Goal: Transaction & Acquisition: Purchase product/service

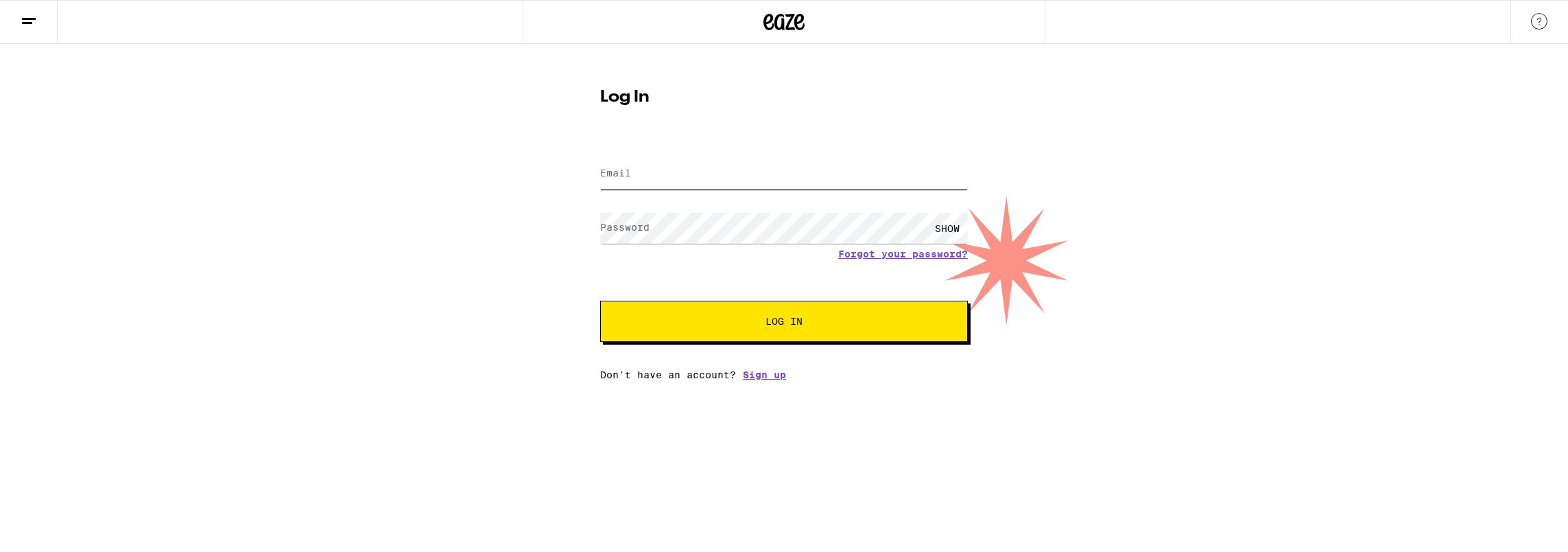
drag, startPoint x: 0, startPoint y: 0, endPoint x: 828, endPoint y: 173, distance: 845.9
click at [828, 173] on input "Email" at bounding box center [784, 173] width 367 height 31
type input "[EMAIL_ADDRESS][DOMAIN_NAME]"
click at [600, 300] on button "Log In" at bounding box center [784, 321] width 367 height 42
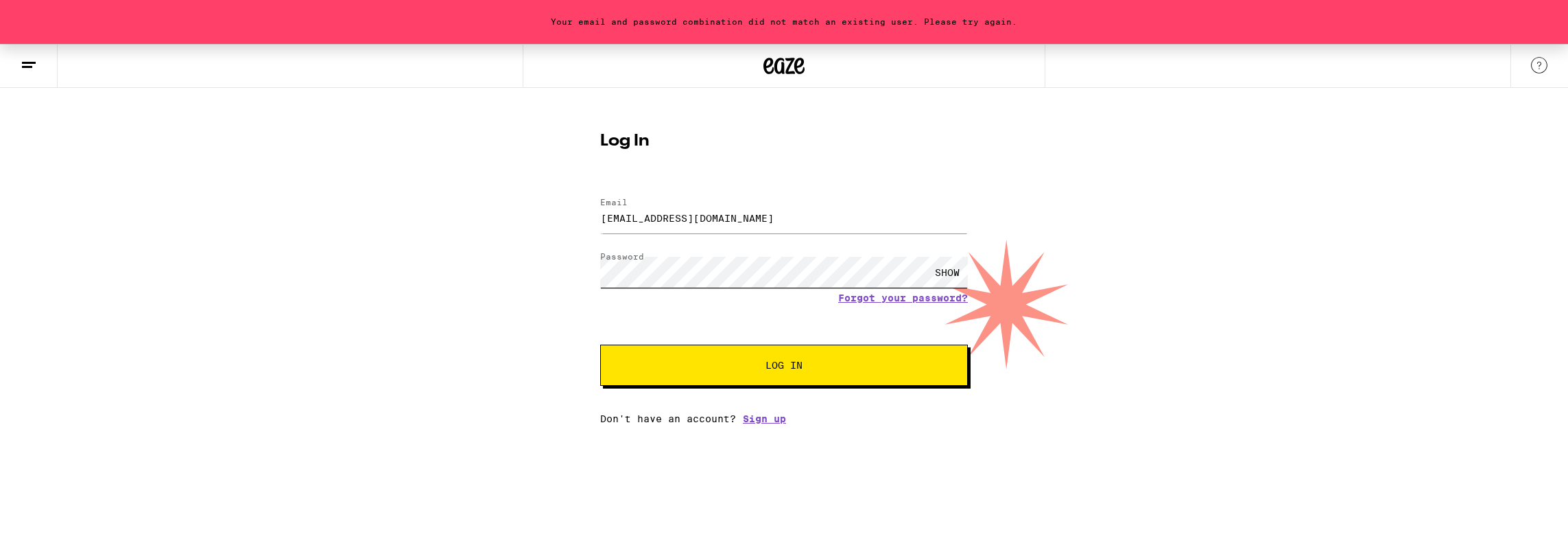
click at [600, 344] on button "Log In" at bounding box center [784, 365] width 367 height 42
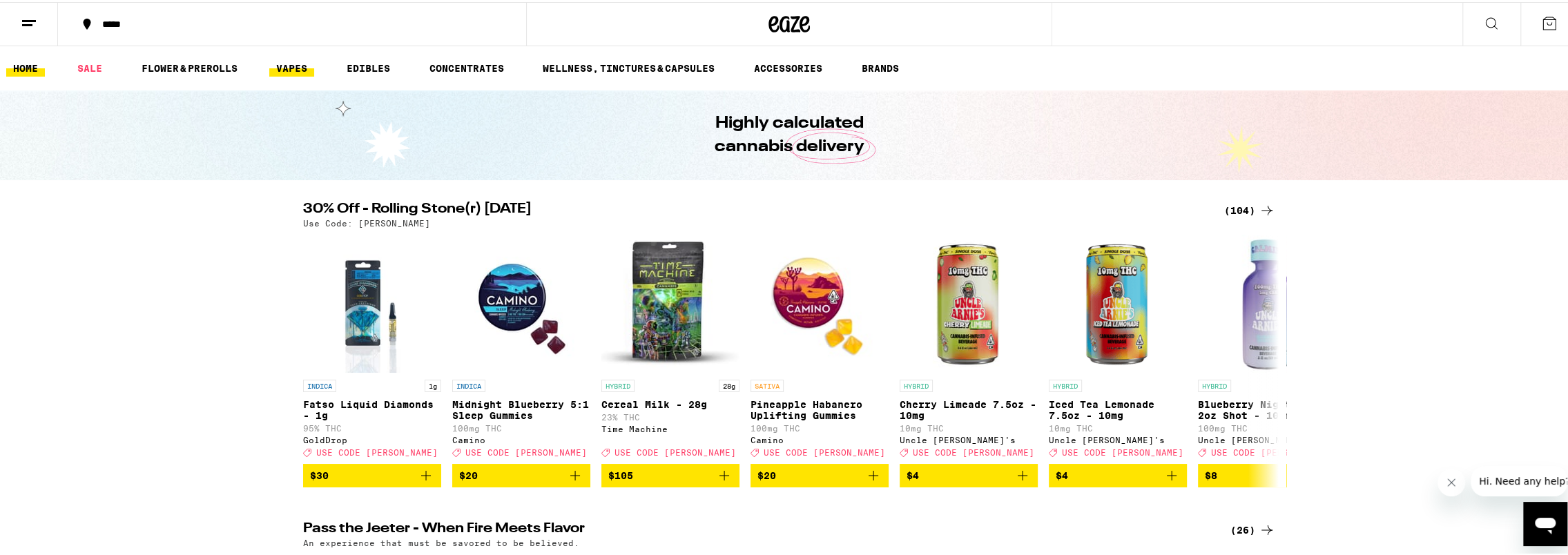
click at [295, 65] on link "VAPES" at bounding box center [292, 66] width 45 height 17
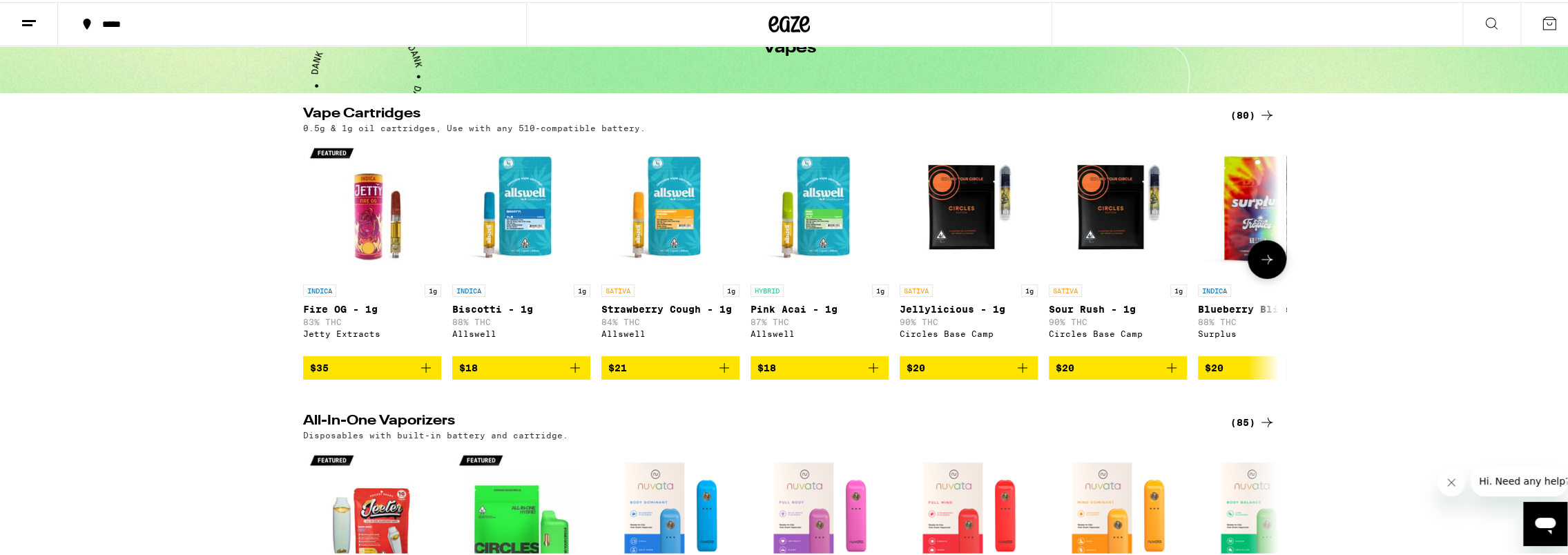
scroll to position [94, 0]
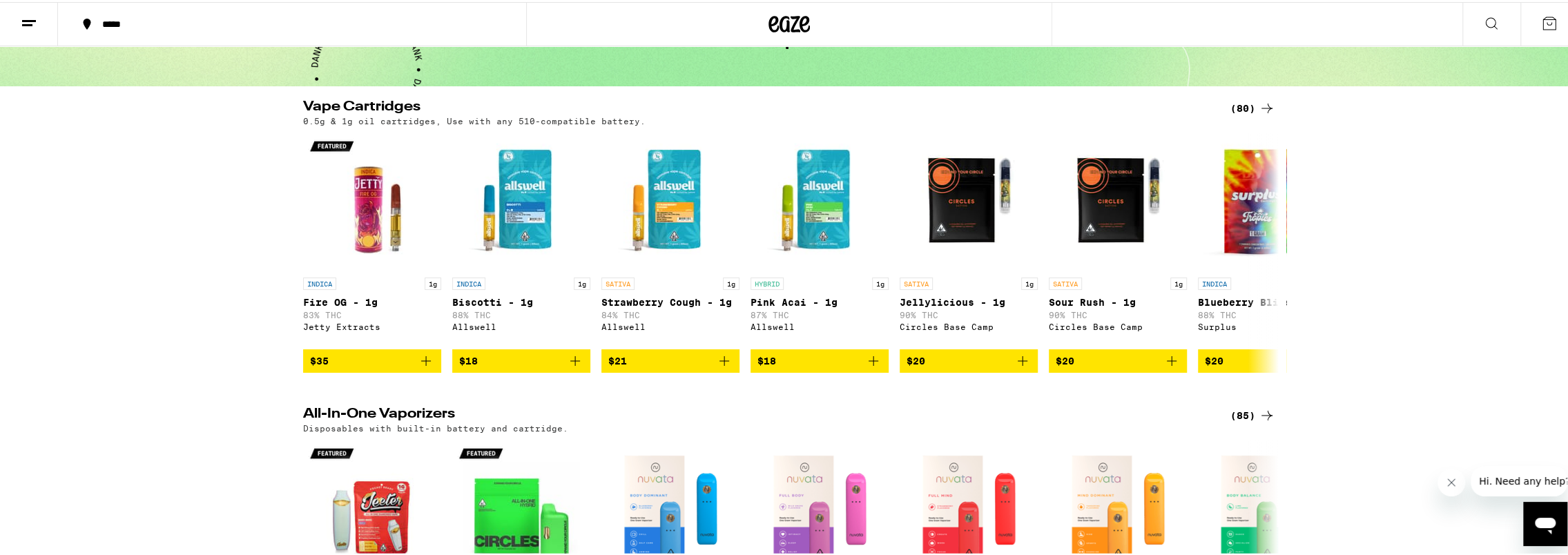
click at [1349, 477] on div "All-In-One Vaporizers (85) Disposables with built-in battery and cartridge. IND…" at bounding box center [789, 547] width 1578 height 285
click at [1260, 422] on icon at bounding box center [1267, 413] width 17 height 17
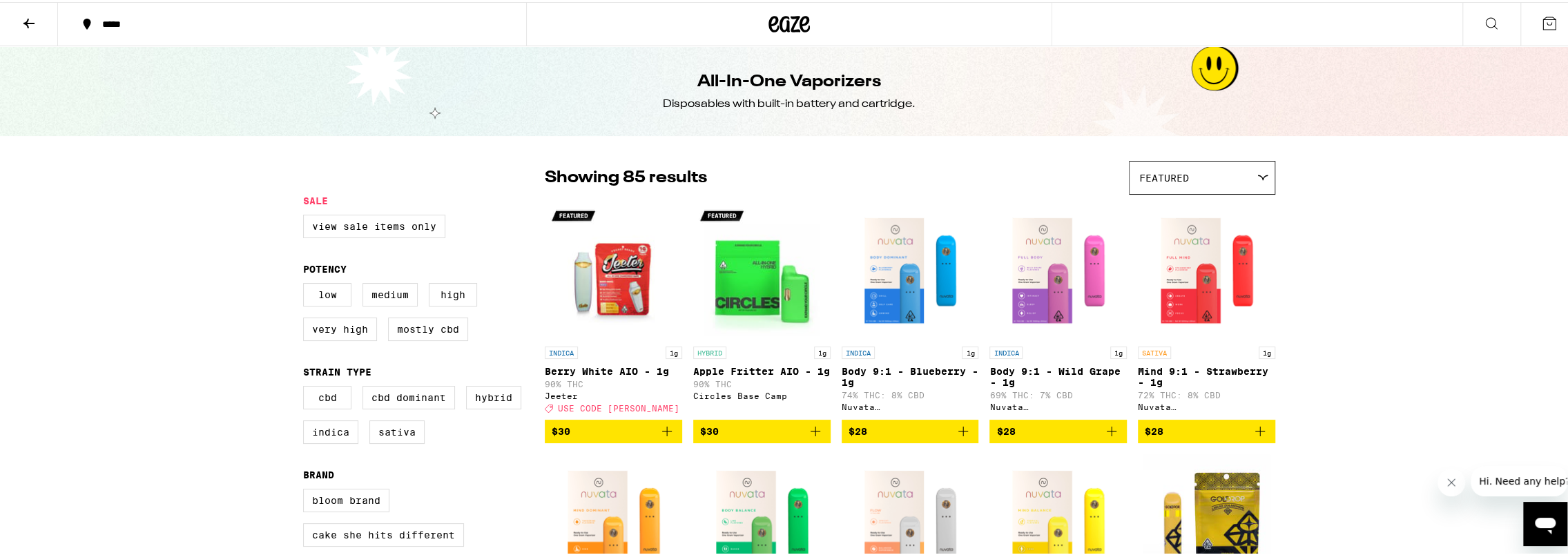
click at [34, 29] on button at bounding box center [29, 22] width 58 height 43
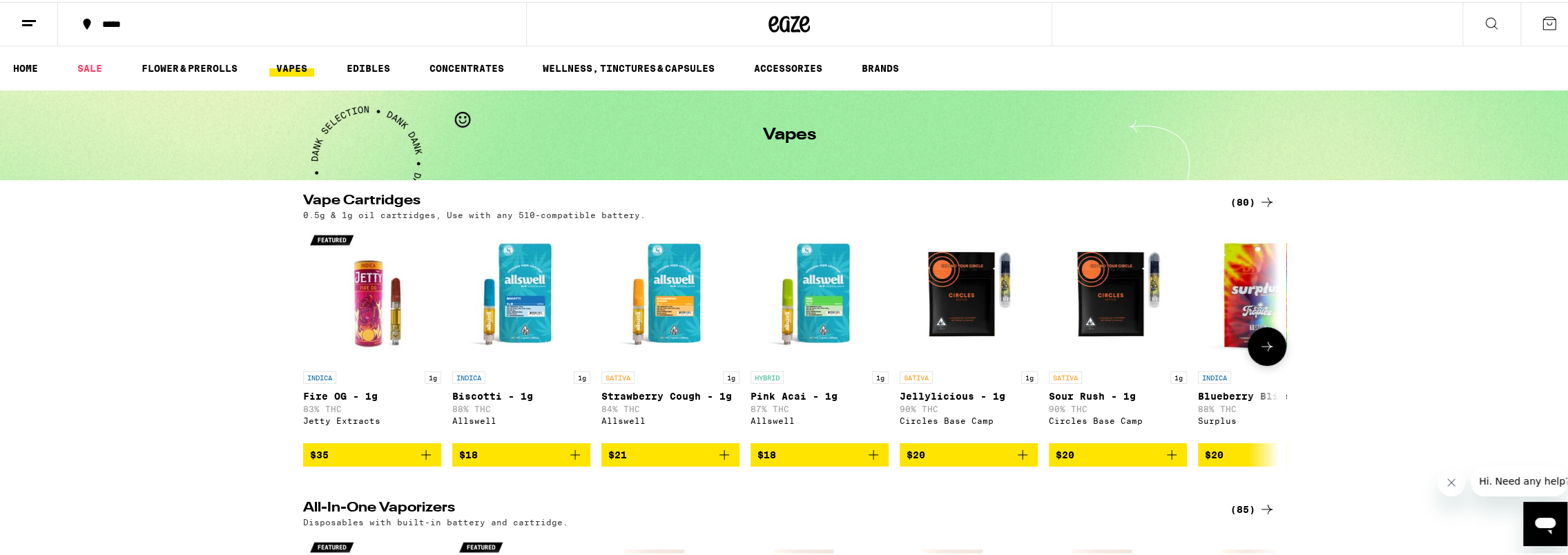
click at [1263, 353] on icon at bounding box center [1267, 344] width 17 height 17
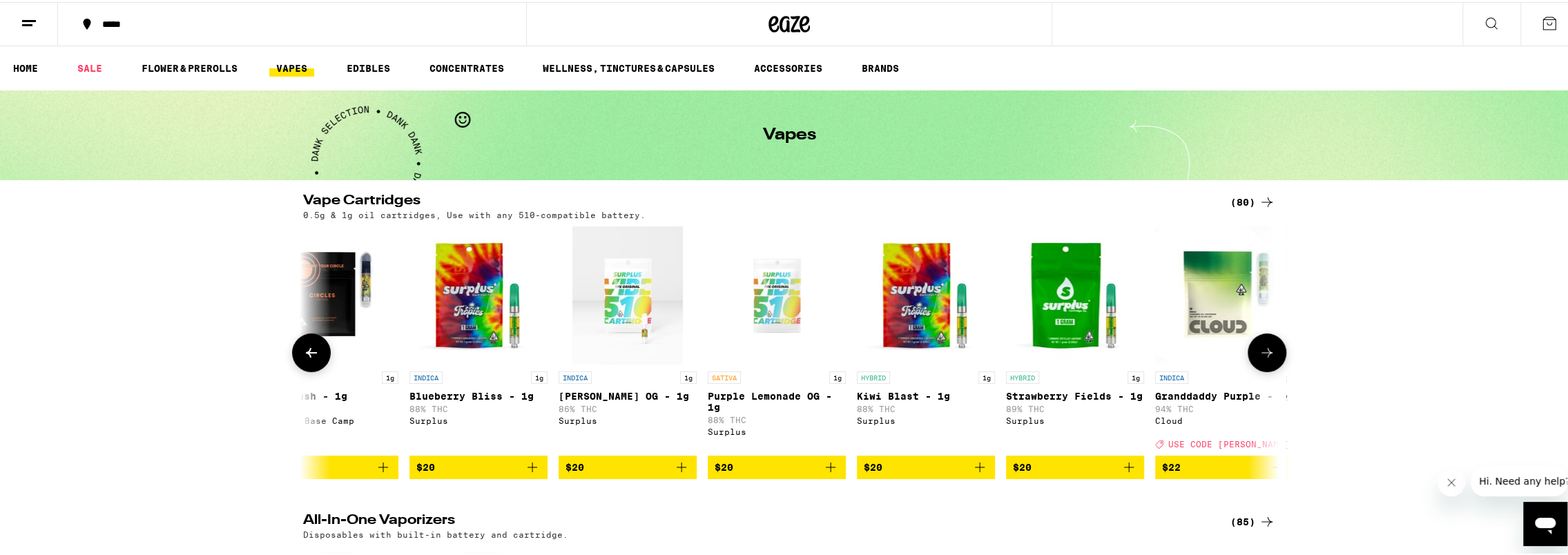
scroll to position [0, 821]
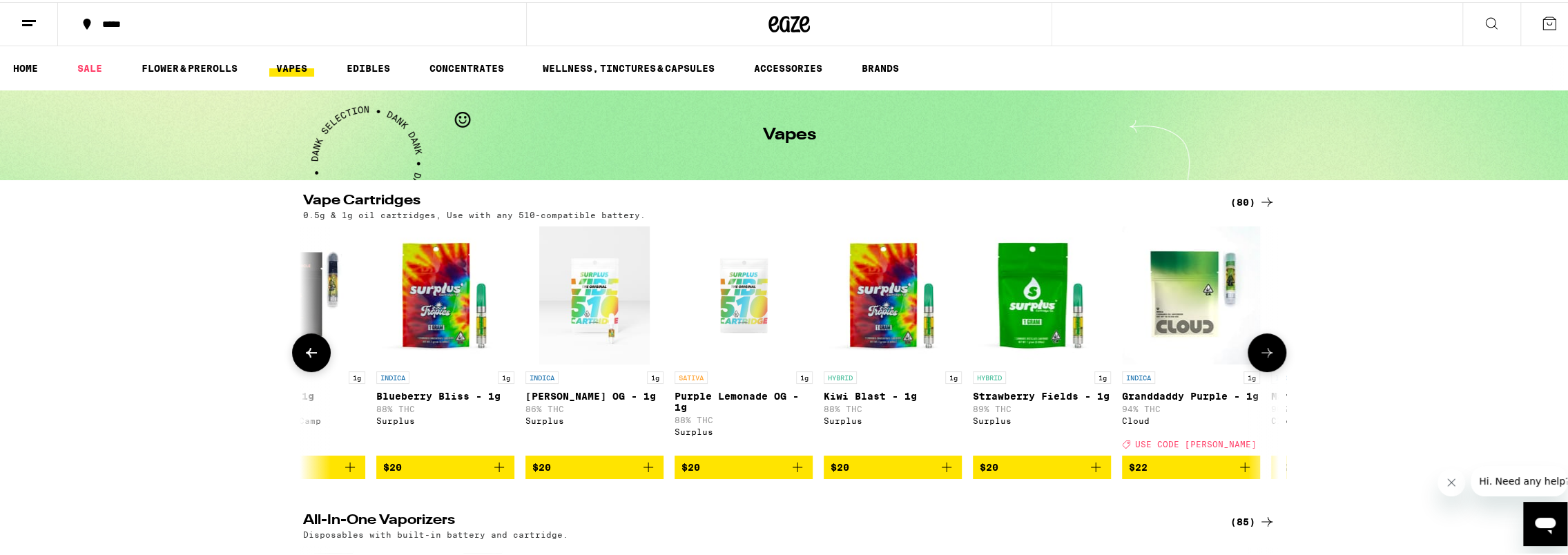
click at [1263, 354] on icon at bounding box center [1267, 350] width 17 height 17
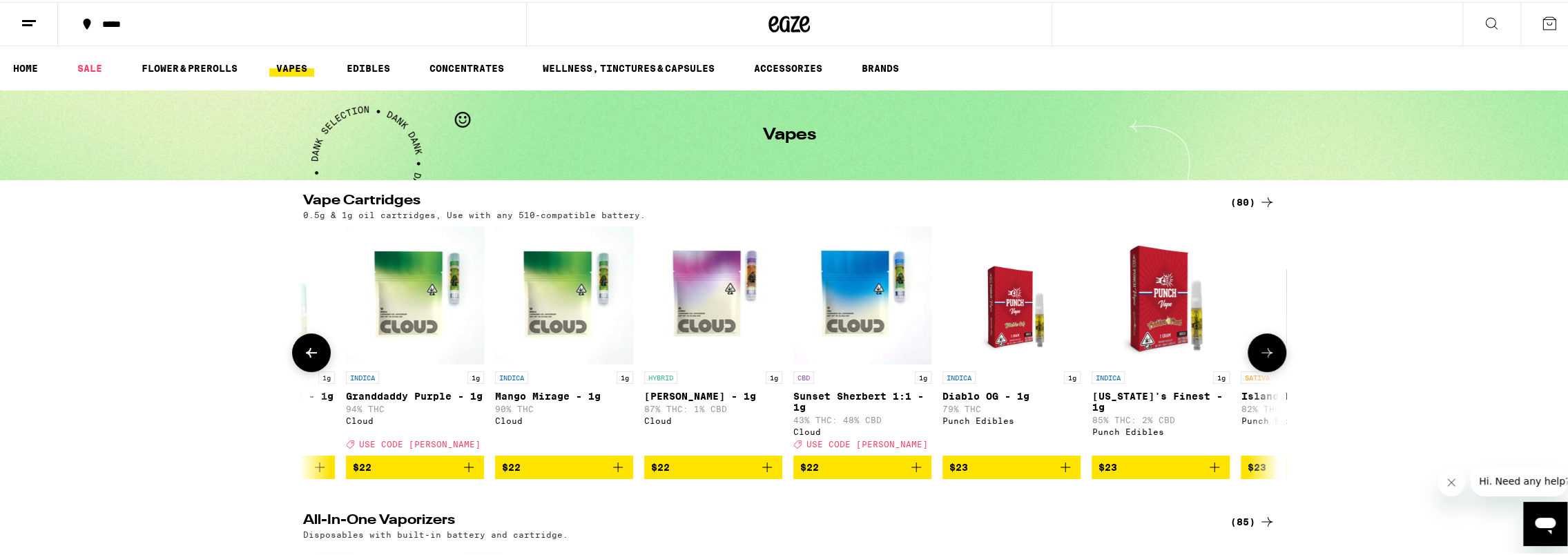
scroll to position [0, 1643]
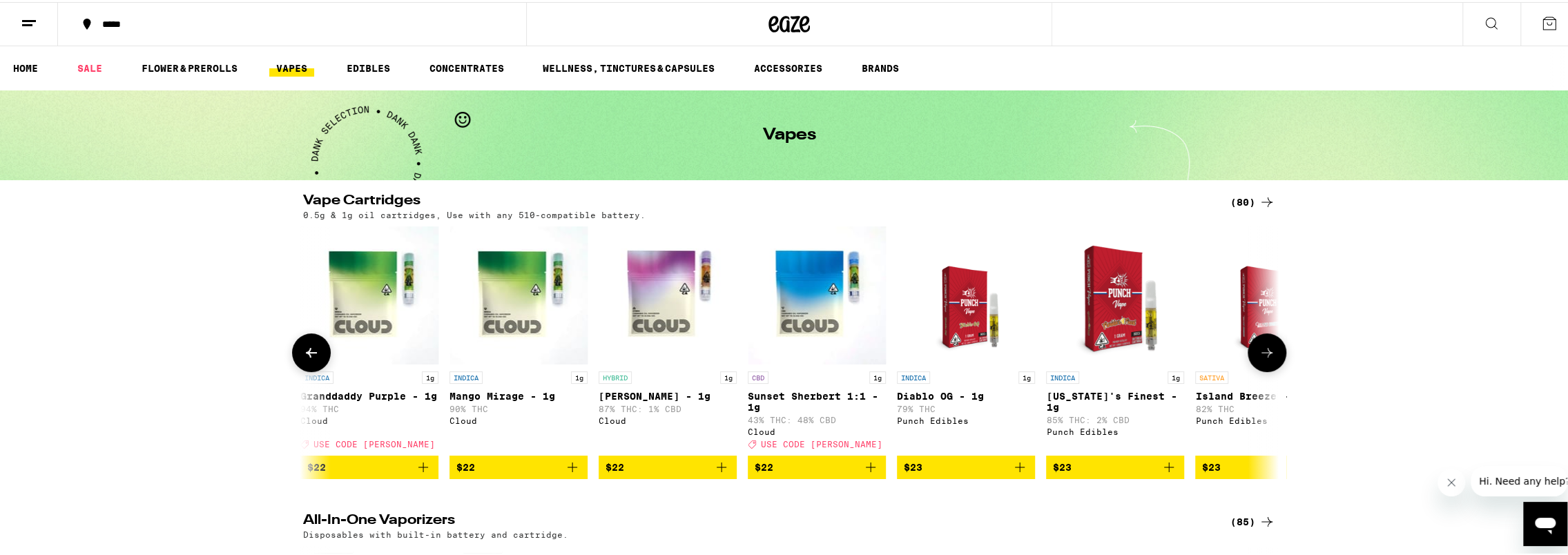
click at [1262, 353] on icon at bounding box center [1267, 350] width 17 height 17
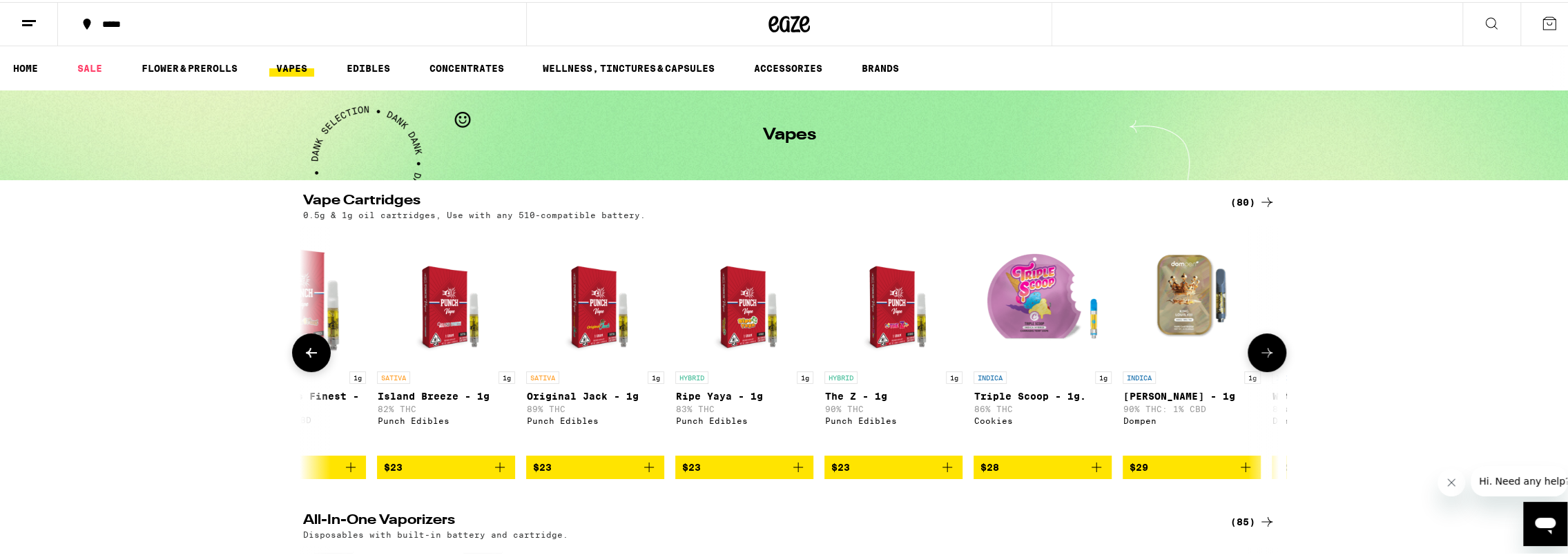
scroll to position [0, 2464]
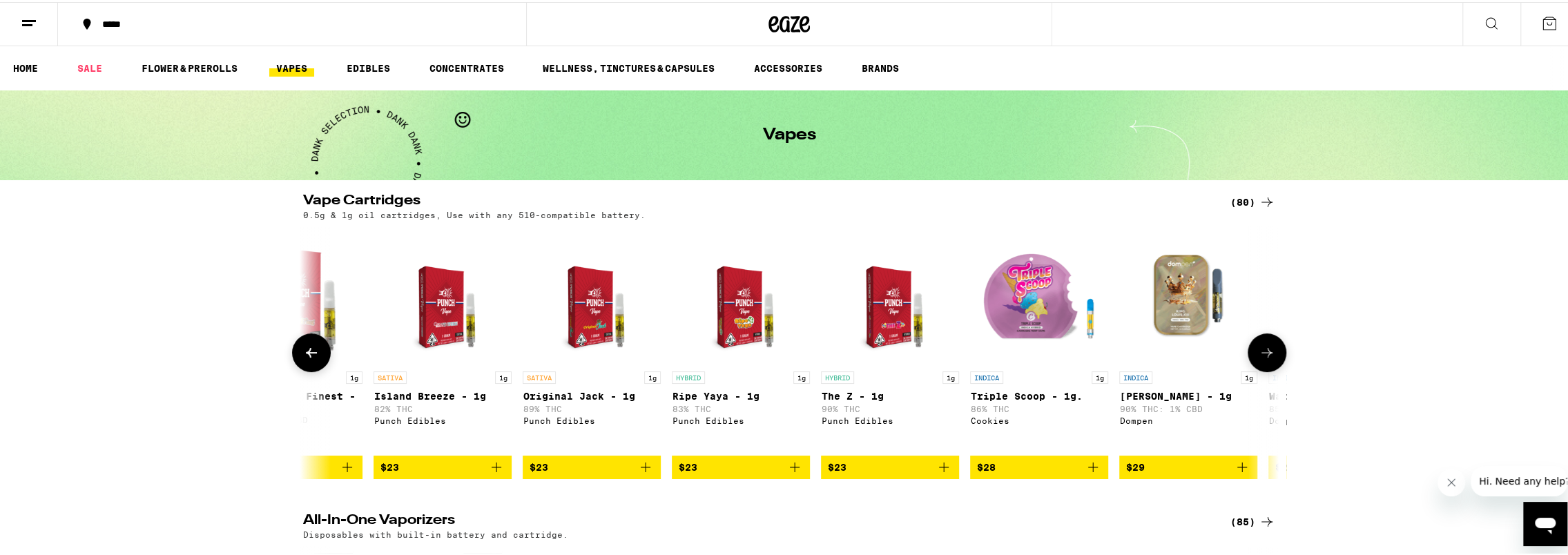
click at [1262, 353] on icon at bounding box center [1267, 350] width 17 height 17
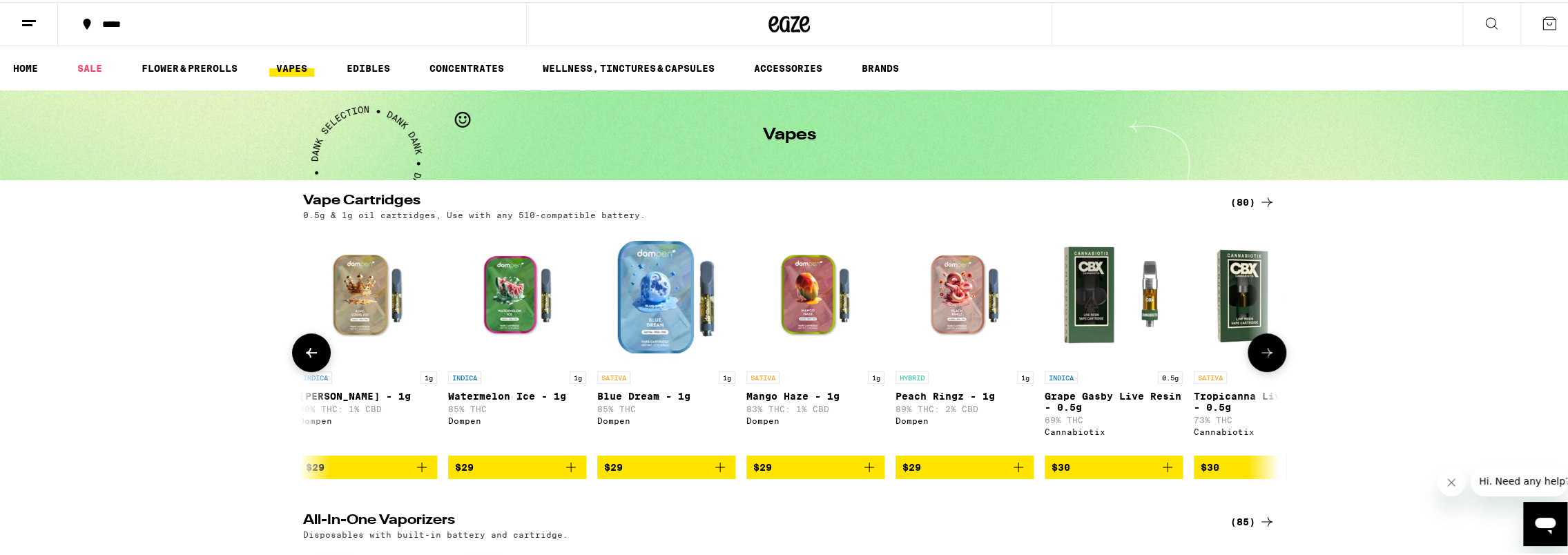
scroll to position [0, 3286]
click at [1262, 353] on icon at bounding box center [1267, 350] width 17 height 17
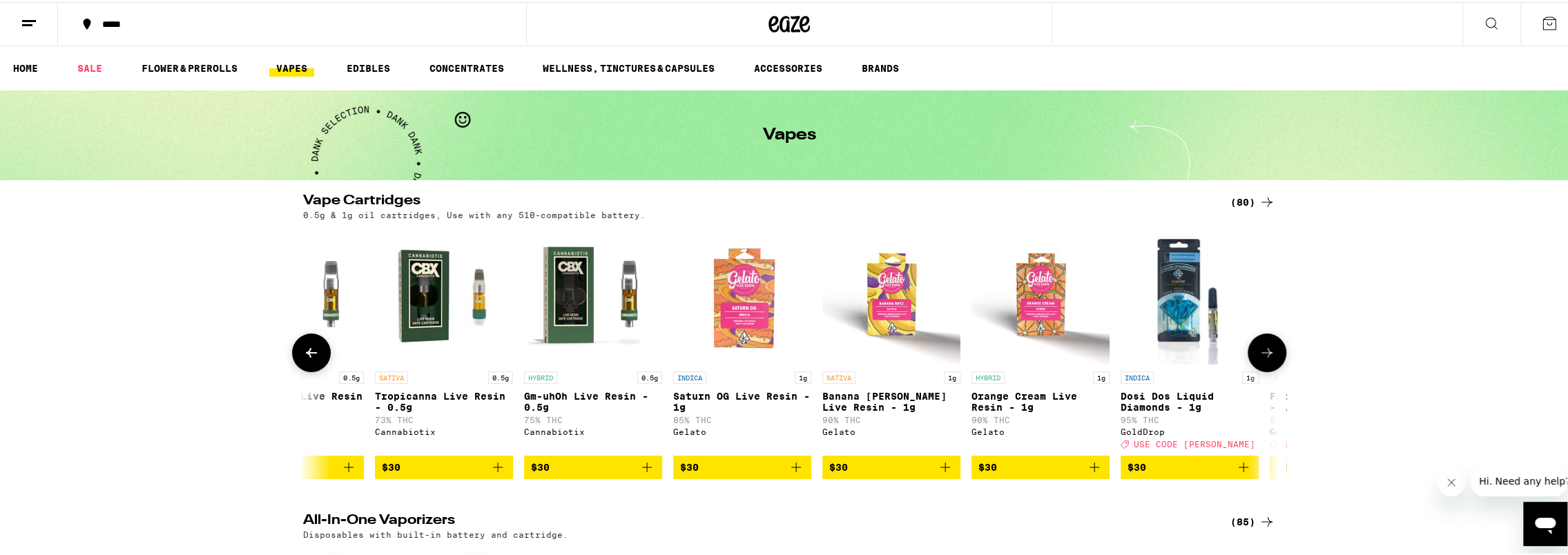
scroll to position [0, 4108]
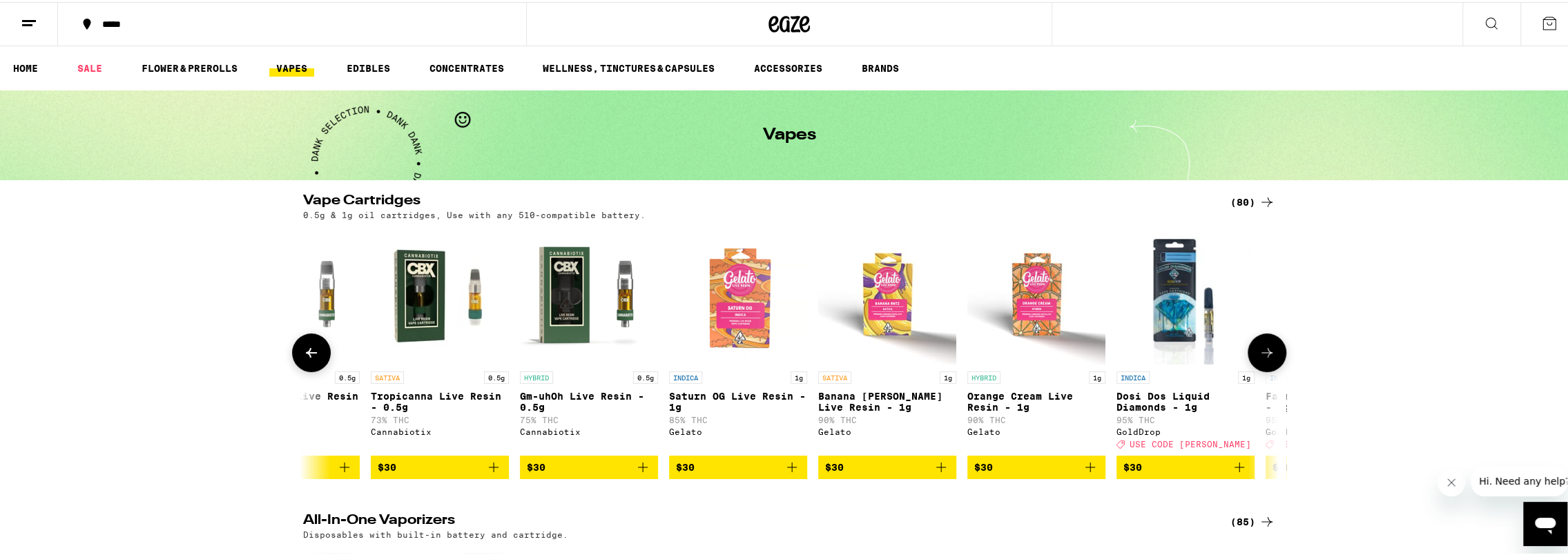
click at [1262, 355] on icon at bounding box center [1267, 350] width 11 height 10
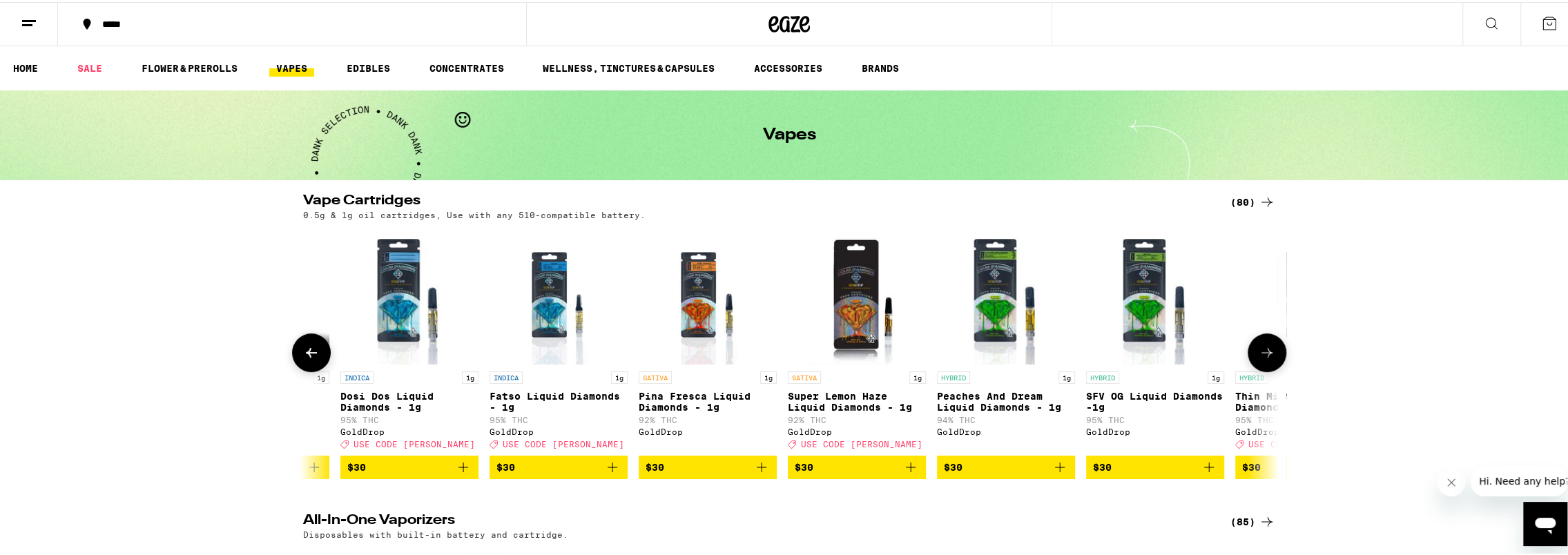
scroll to position [0, 4929]
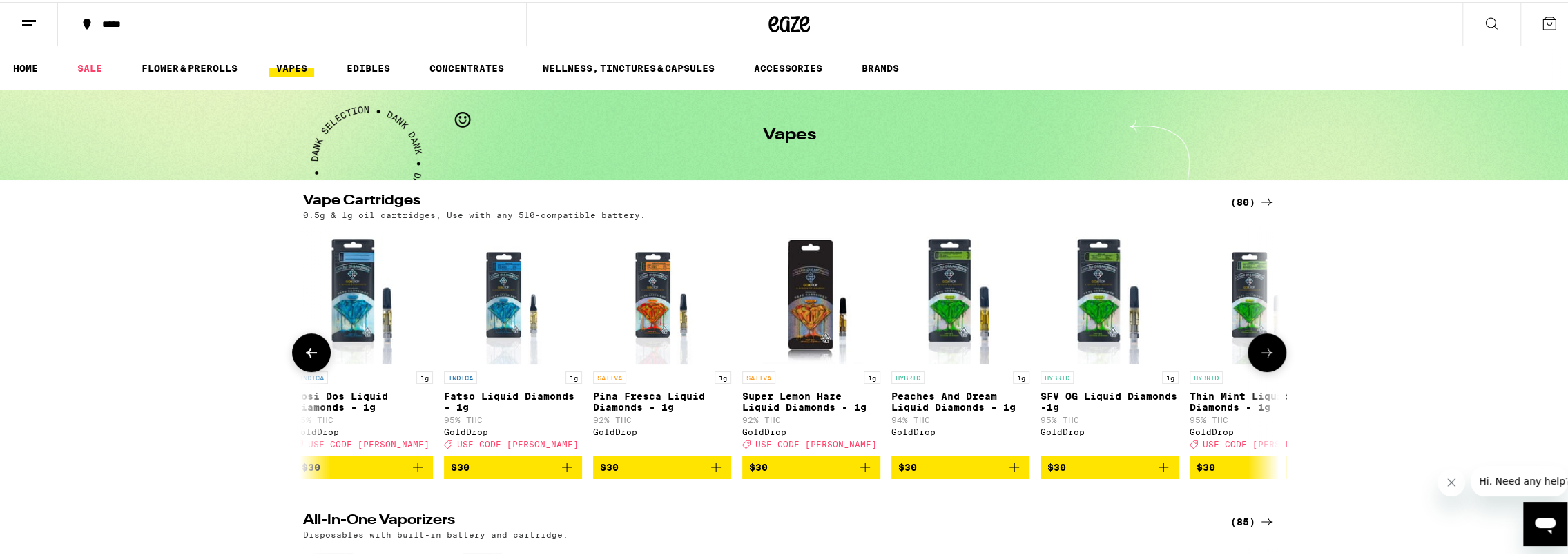
click at [1262, 355] on icon at bounding box center [1267, 350] width 11 height 10
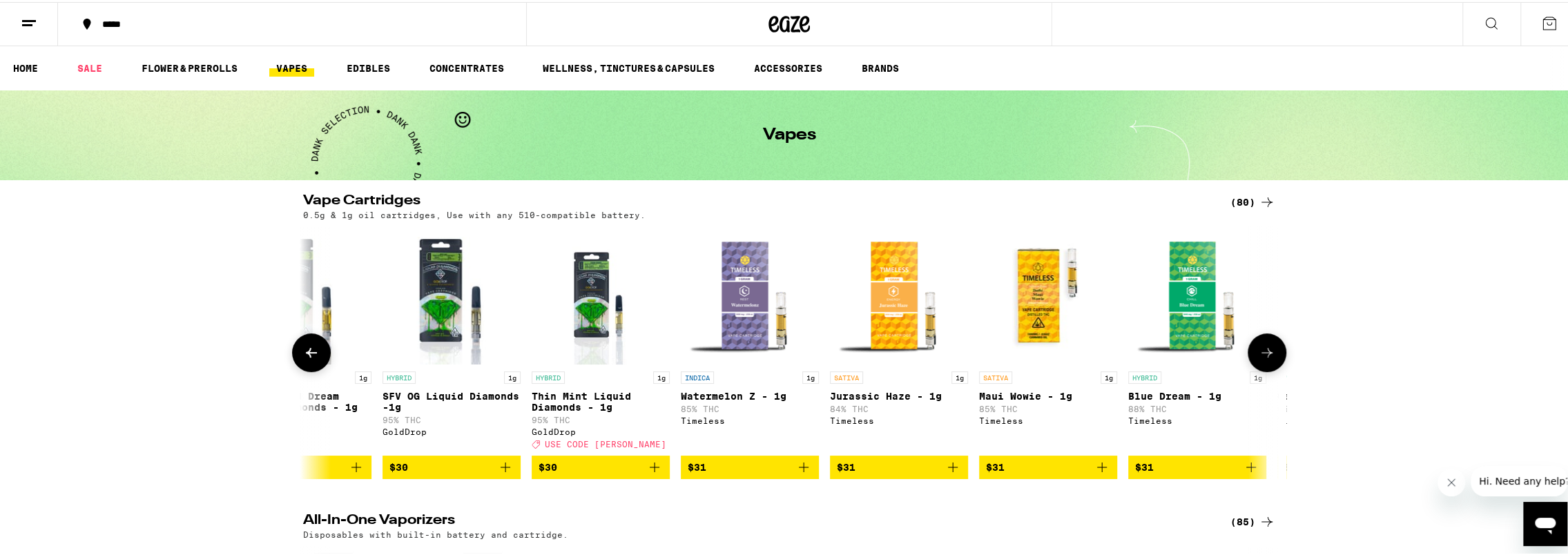
scroll to position [0, 5750]
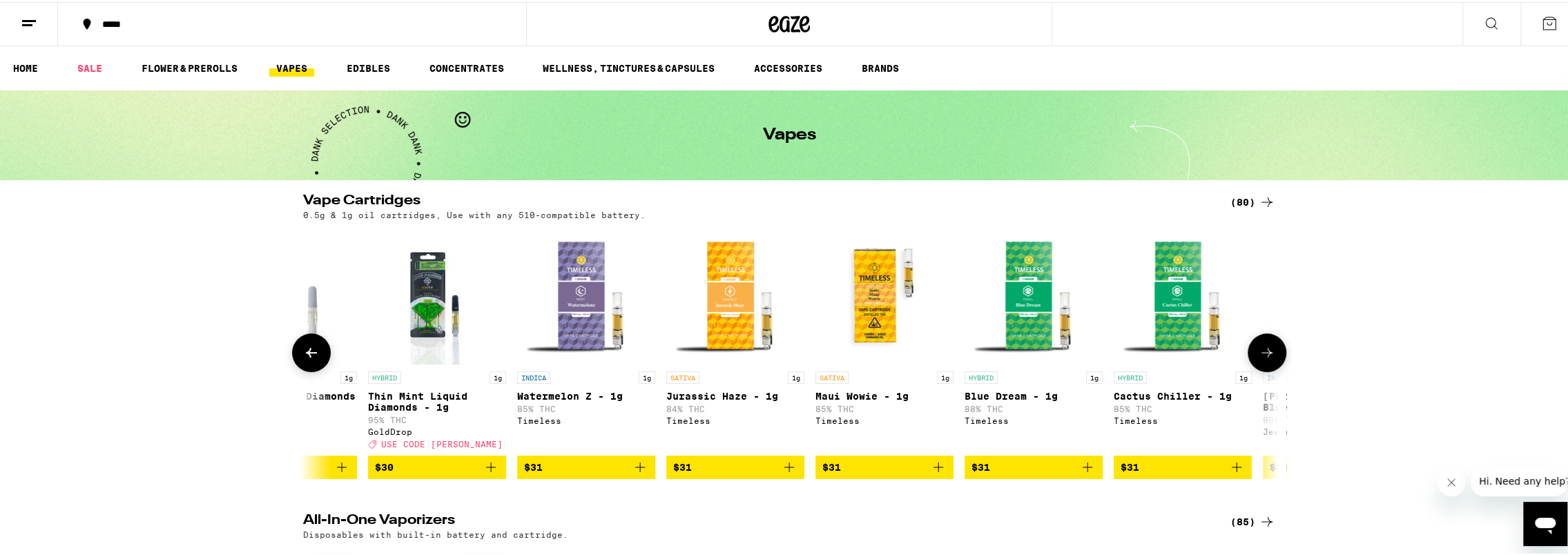
click at [1262, 355] on icon at bounding box center [1267, 350] width 11 height 10
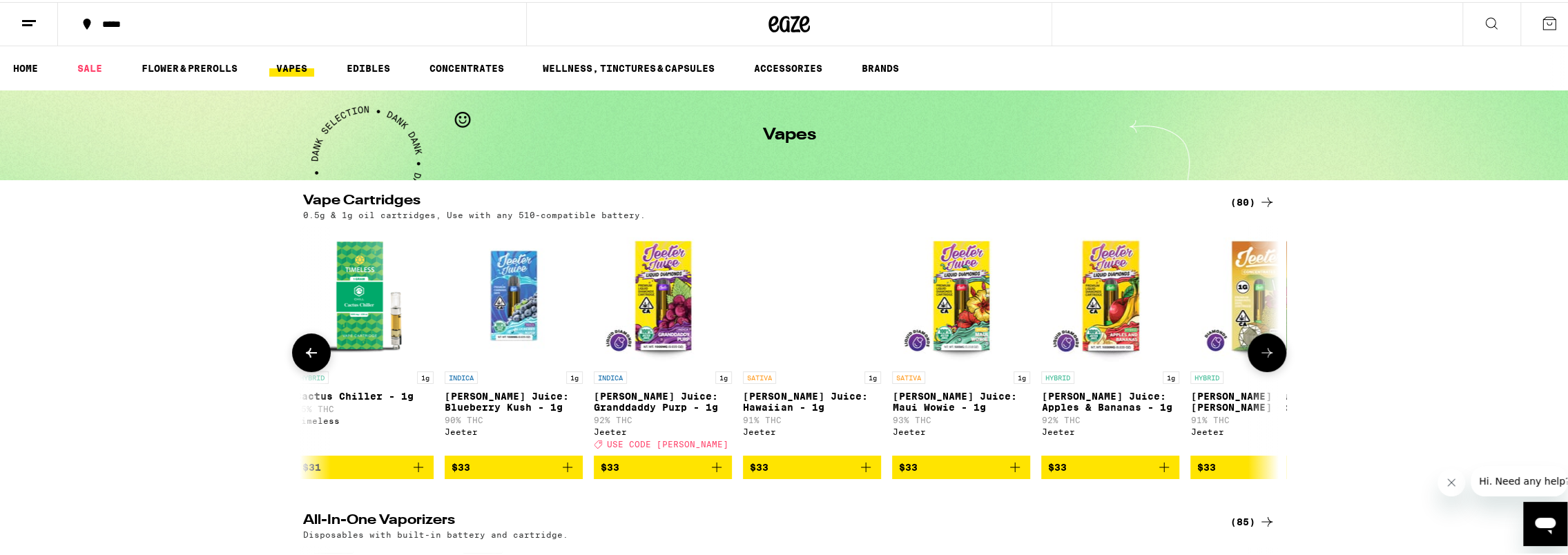
scroll to position [0, 6572]
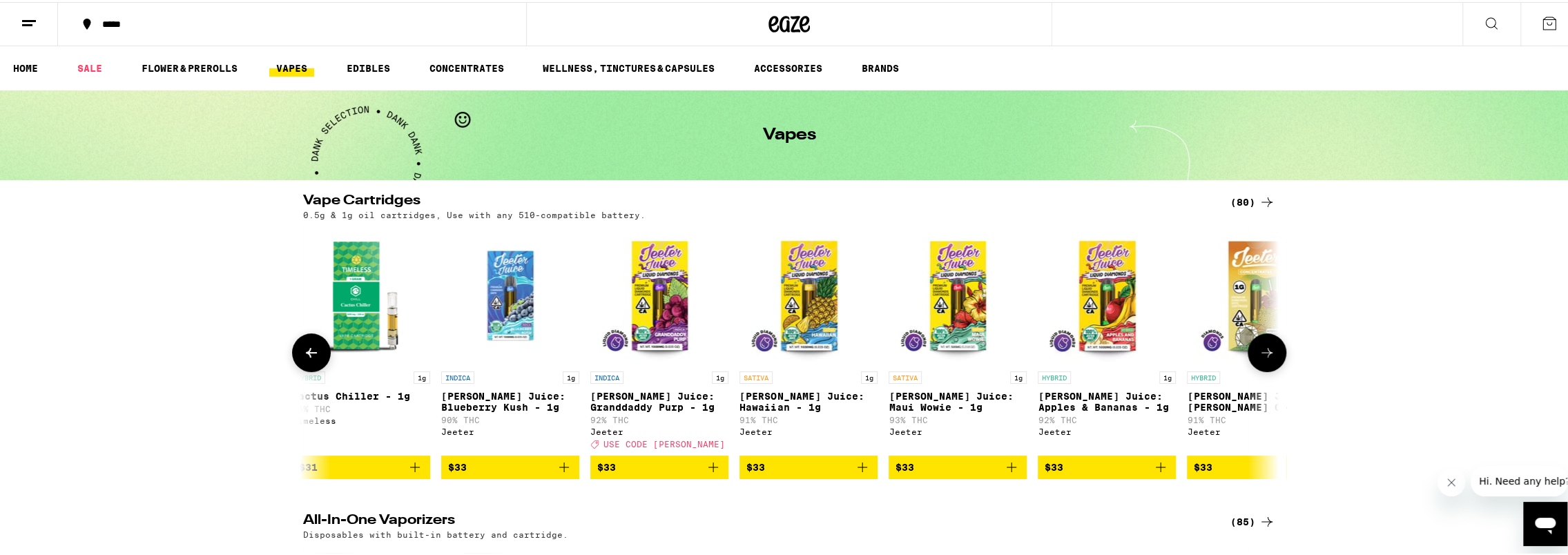
click at [1262, 355] on icon at bounding box center [1267, 350] width 11 height 10
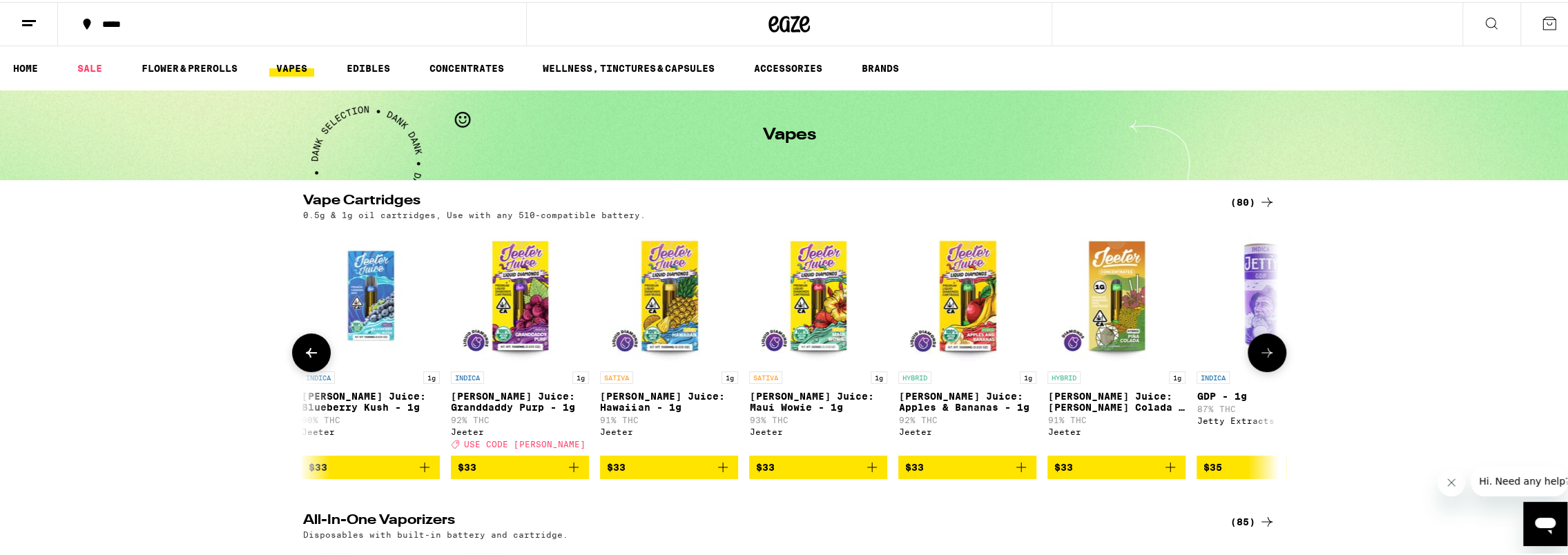
click at [1262, 355] on icon at bounding box center [1267, 350] width 11 height 10
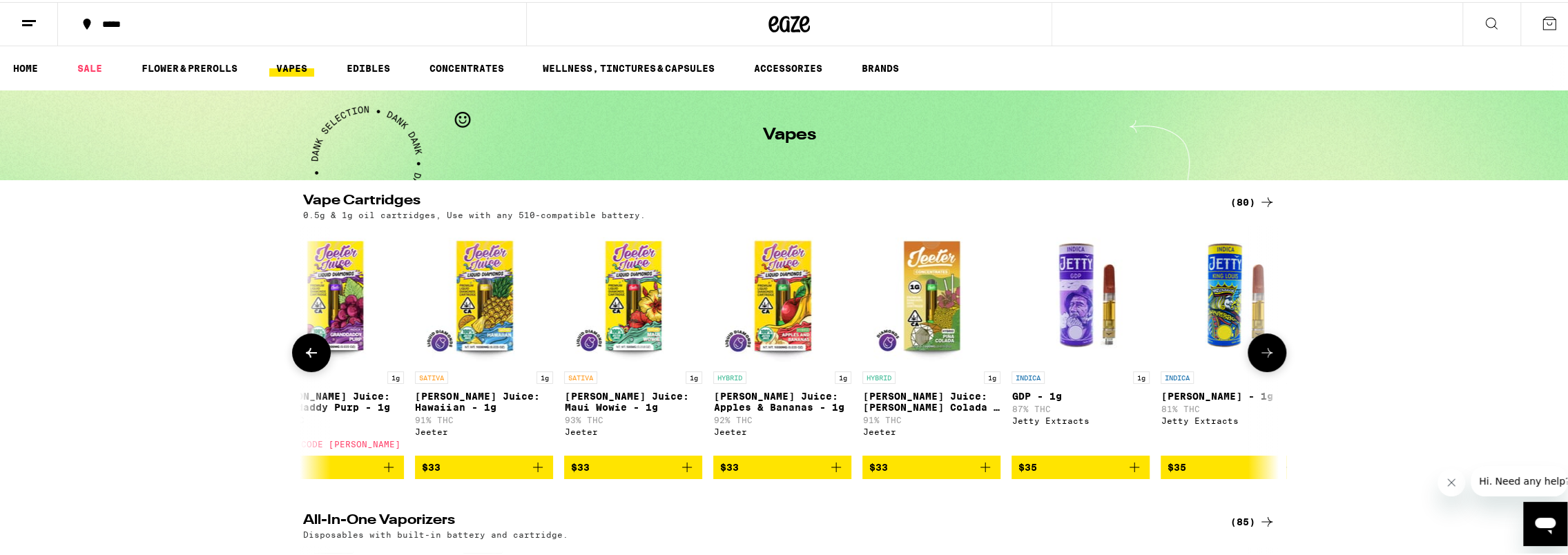
click at [1262, 355] on icon at bounding box center [1267, 350] width 11 height 10
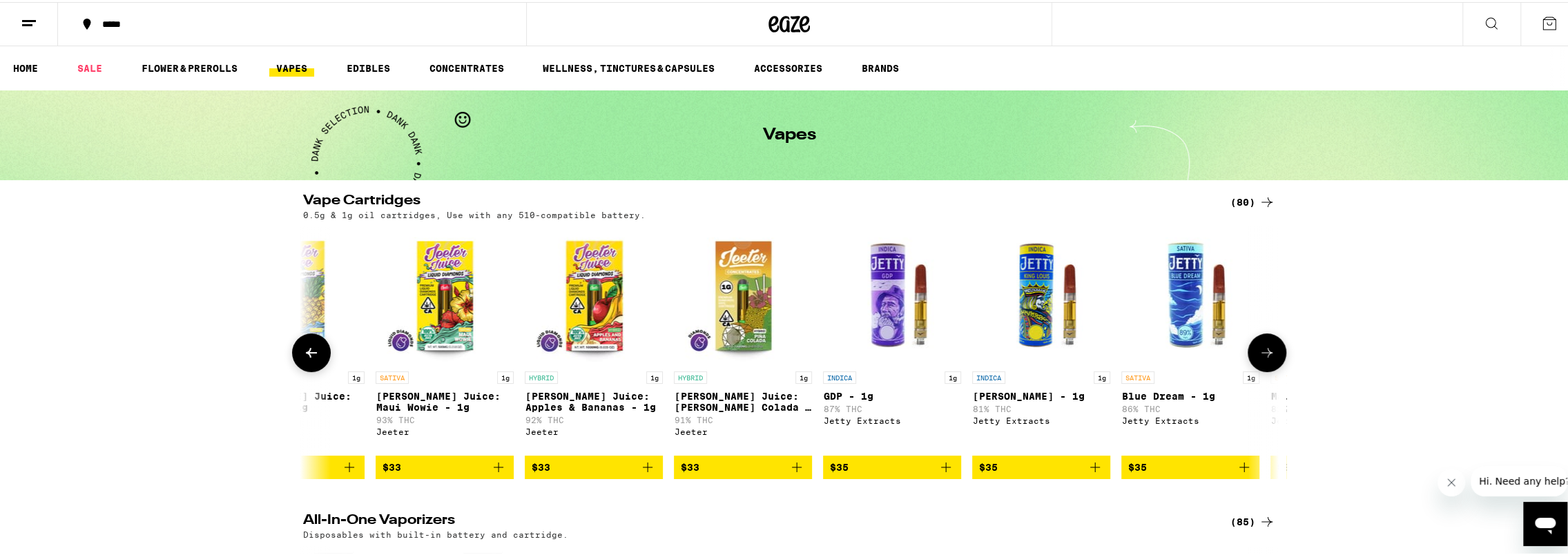
click at [1262, 355] on icon at bounding box center [1267, 350] width 11 height 10
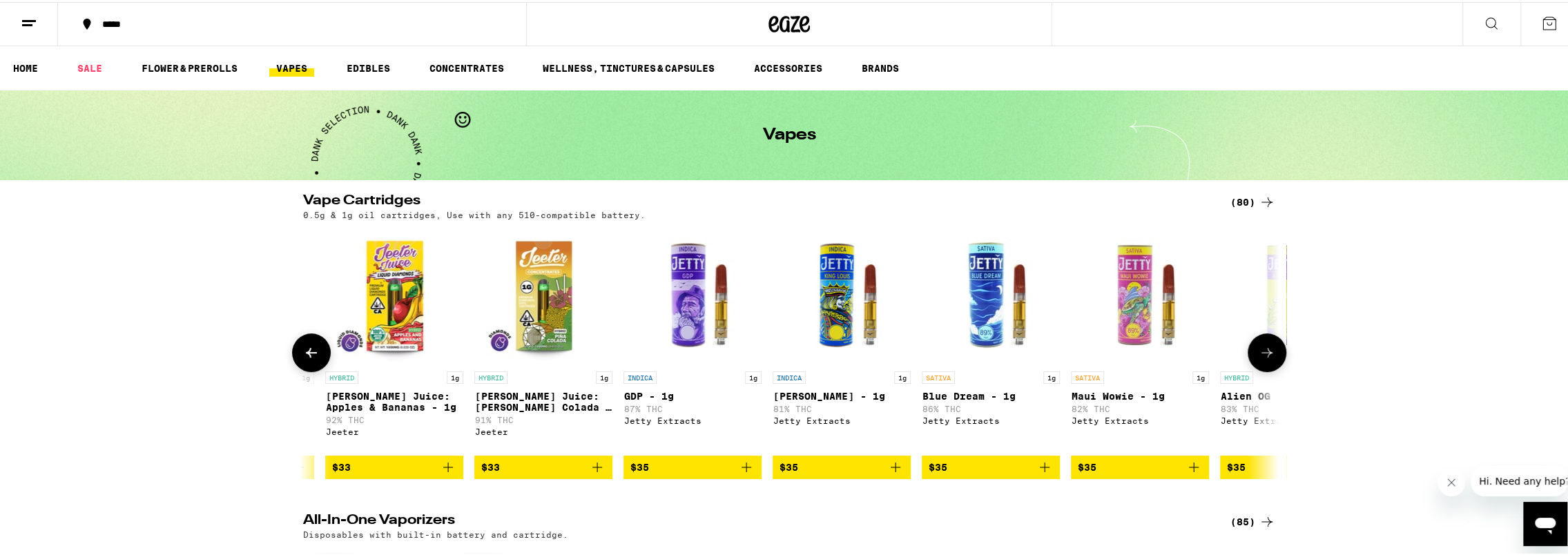
click at [1262, 355] on icon at bounding box center [1267, 350] width 11 height 10
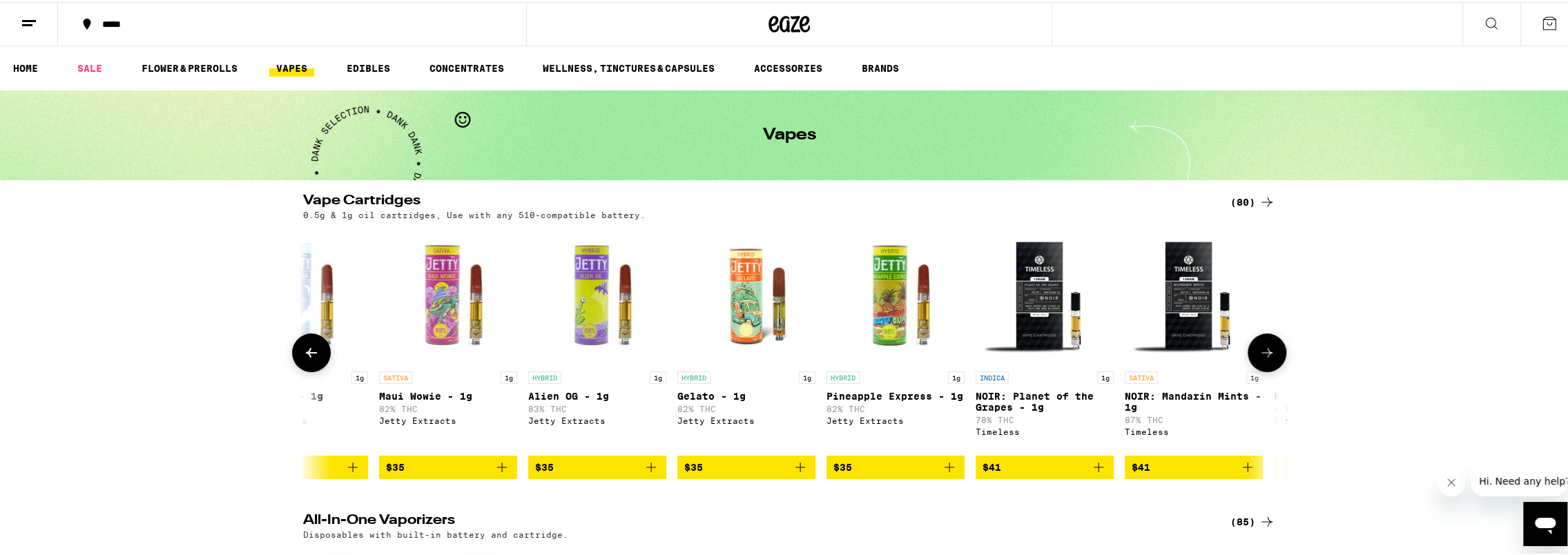
click at [1262, 355] on icon at bounding box center [1267, 350] width 11 height 10
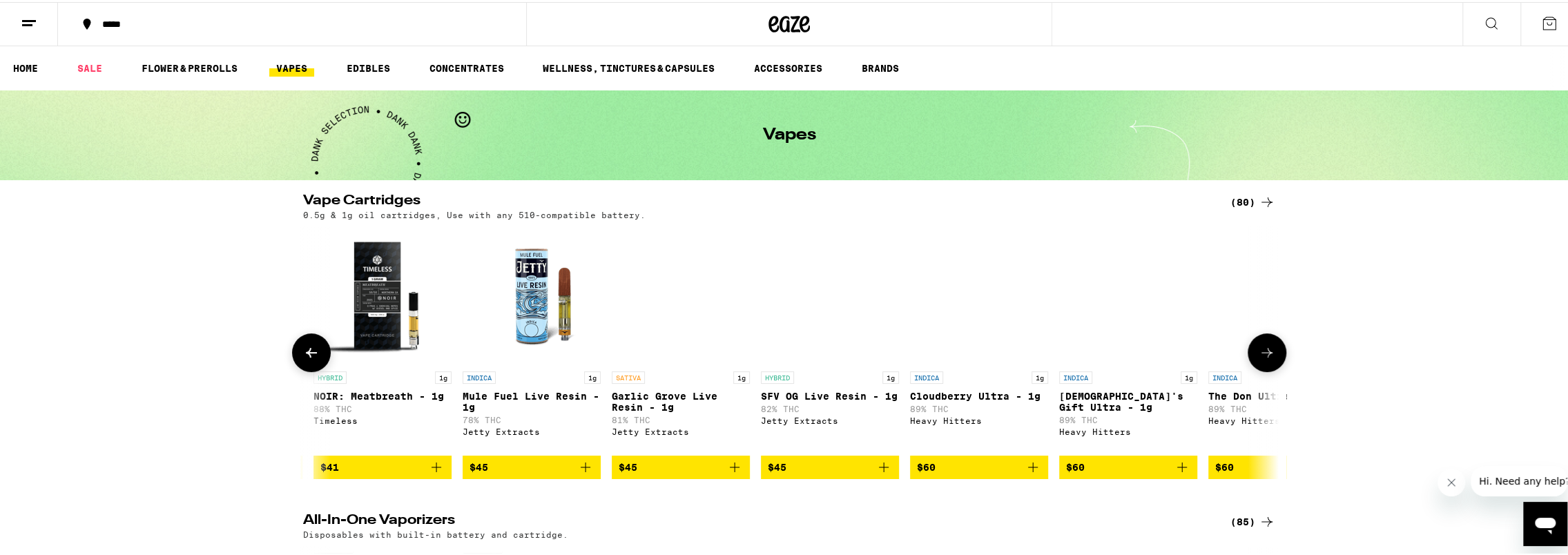
scroll to position [0, 8943]
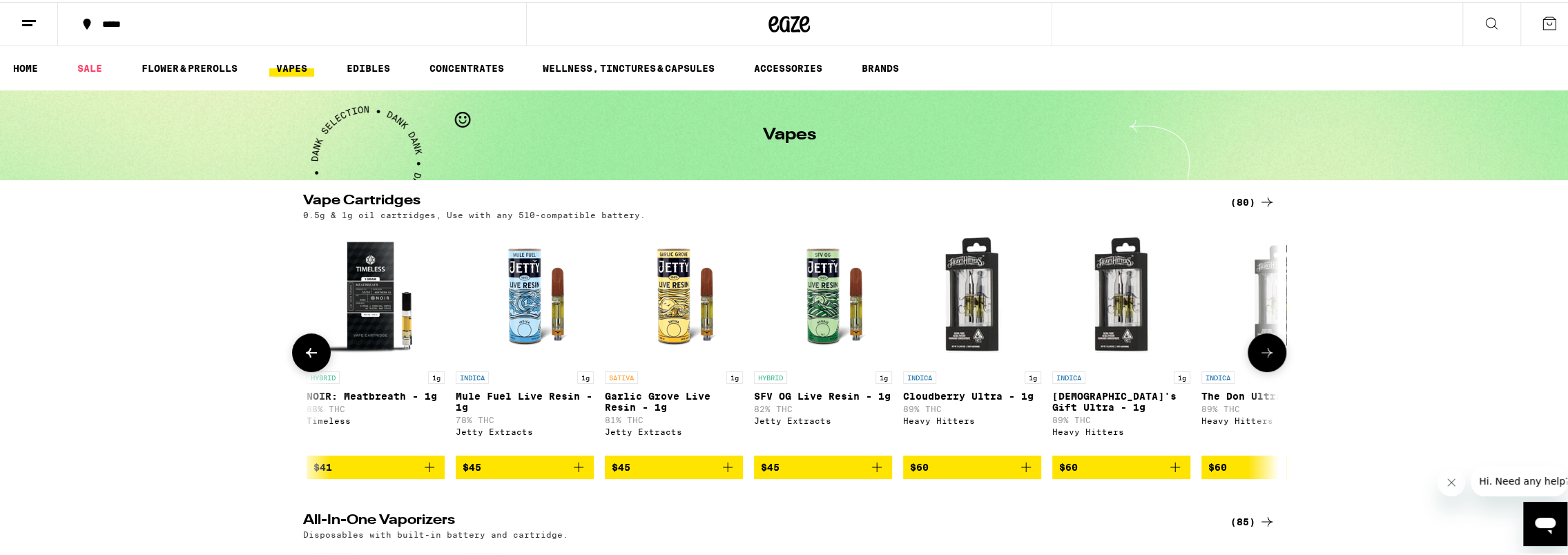
click at [309, 350] on icon at bounding box center [311, 350] width 17 height 17
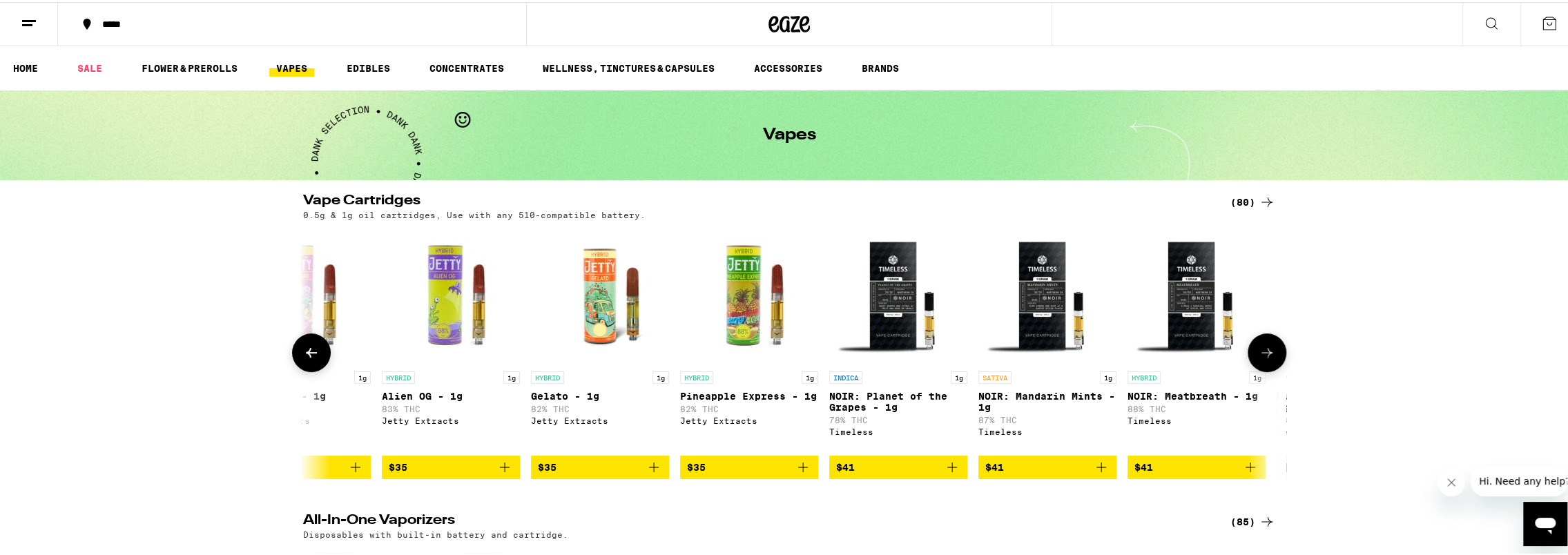
scroll to position [0, 8122]
click at [1275, 360] on button at bounding box center [1267, 350] width 39 height 39
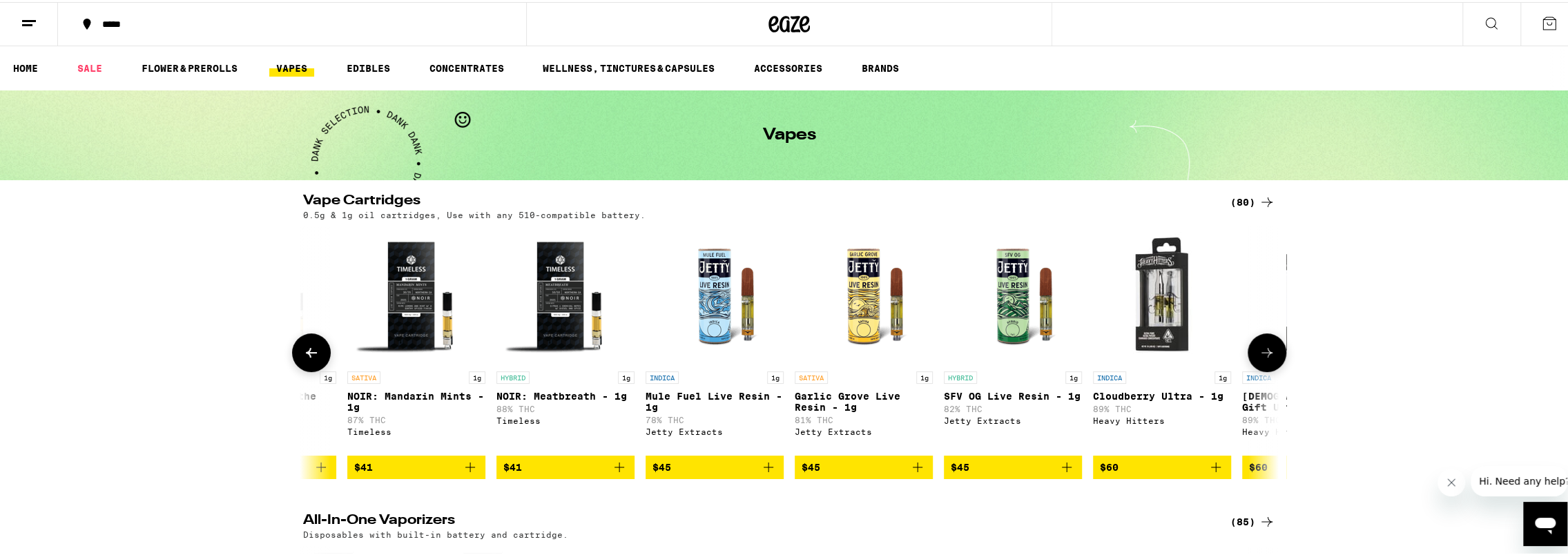
scroll to position [0, 8943]
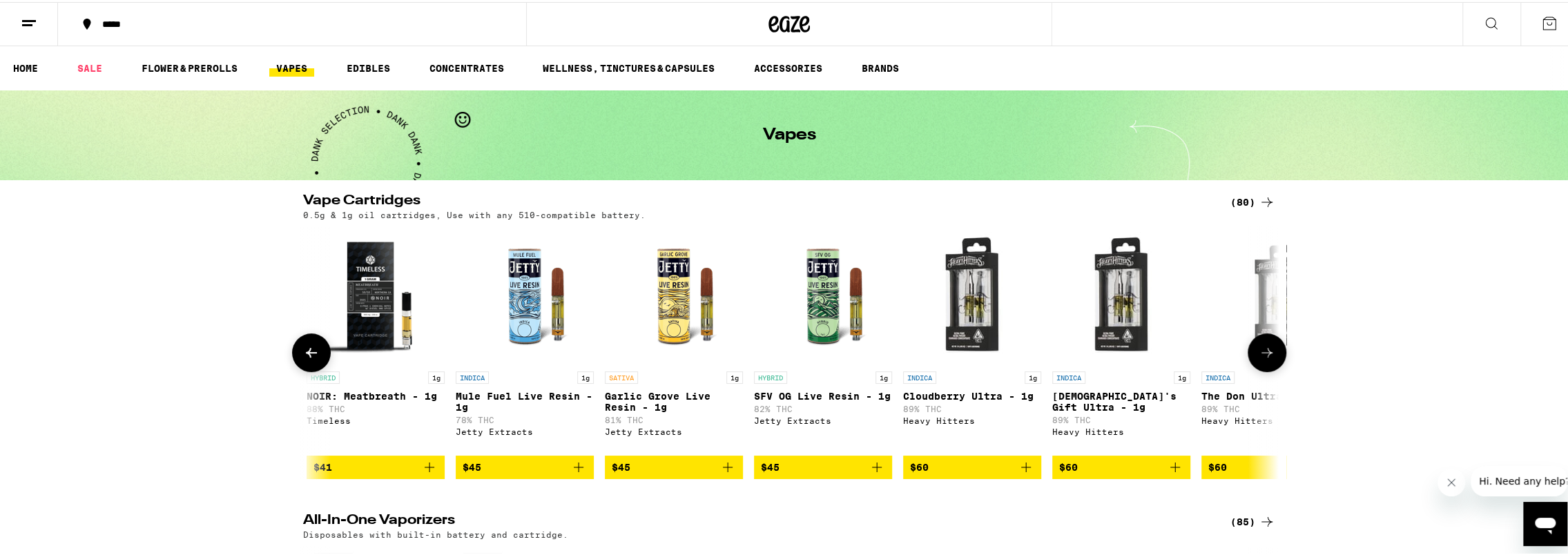
click at [1275, 360] on button at bounding box center [1267, 350] width 39 height 39
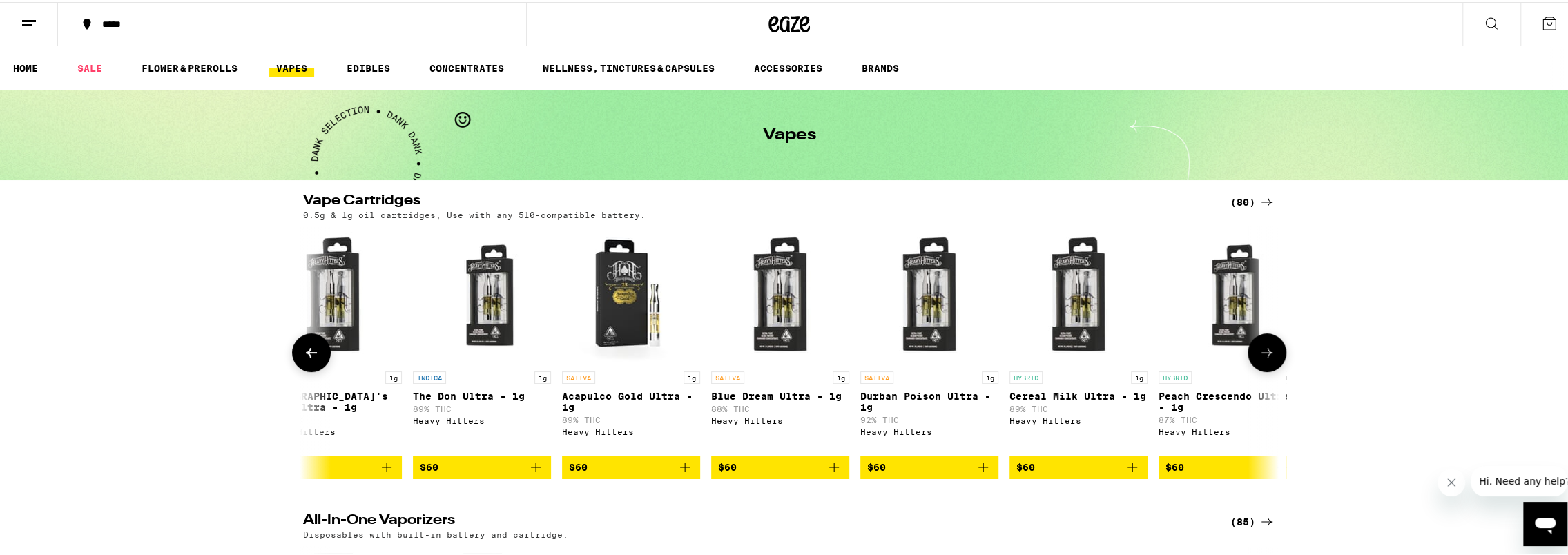
scroll to position [0, 9765]
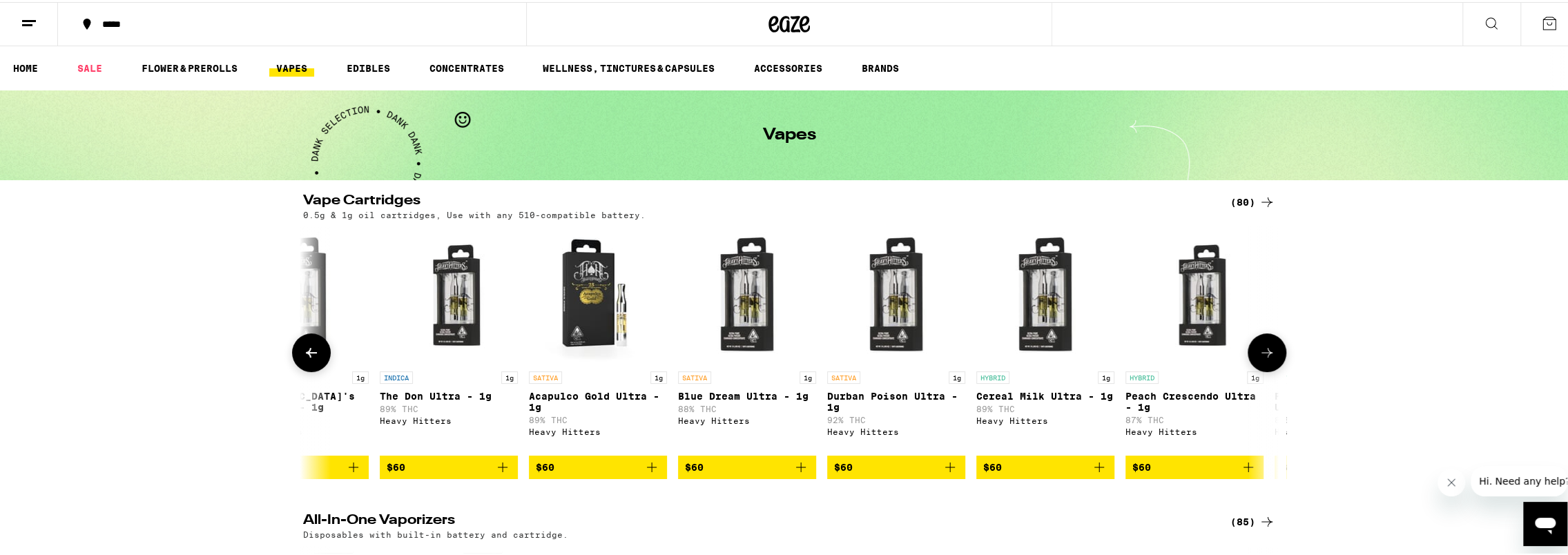
click at [1275, 360] on button at bounding box center [1267, 350] width 39 height 39
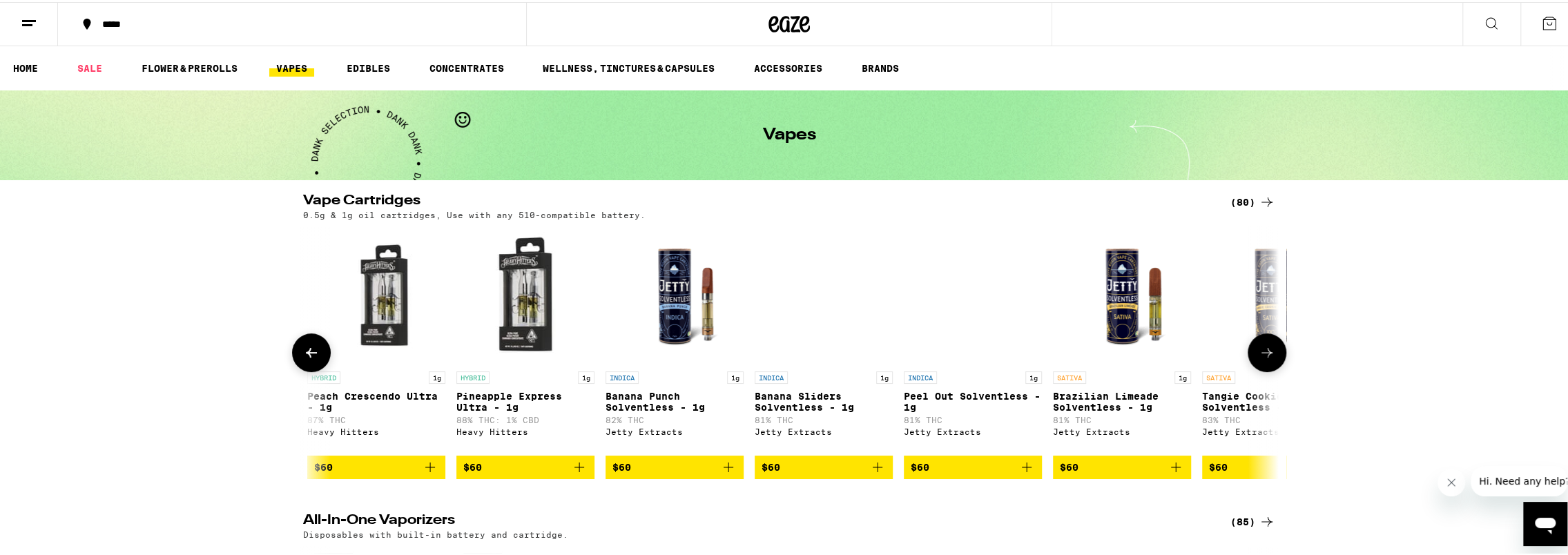
scroll to position [0, 10586]
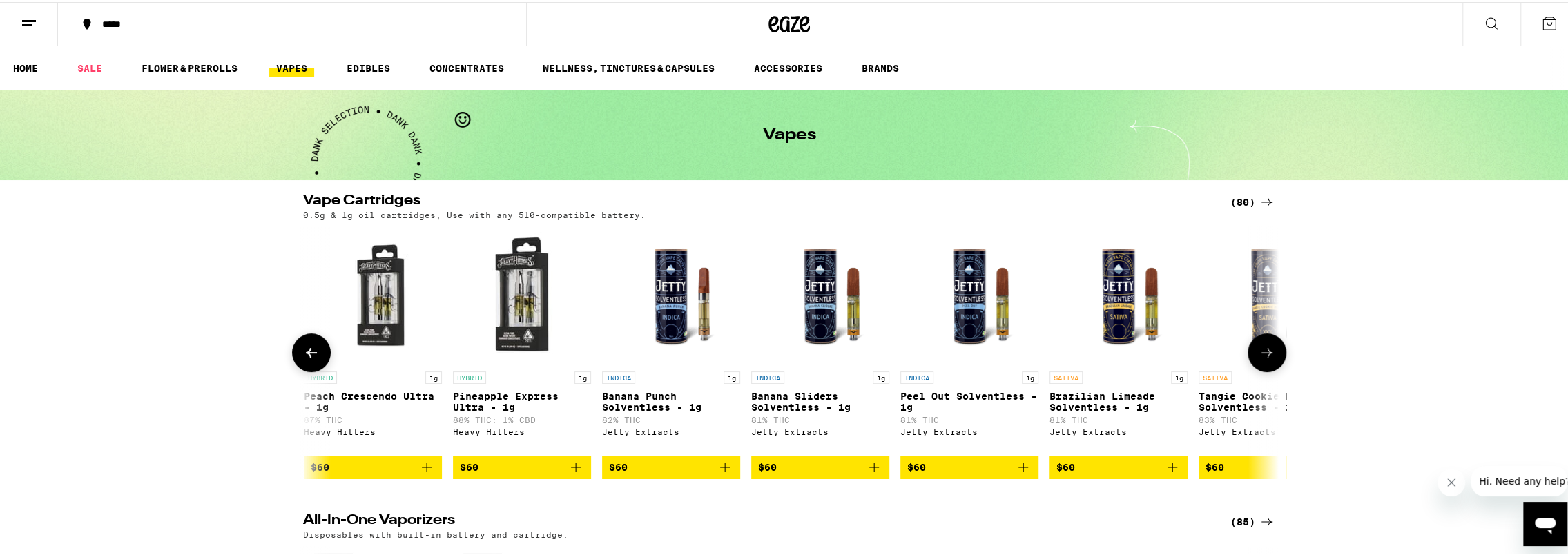
click at [1275, 360] on button at bounding box center [1267, 350] width 39 height 39
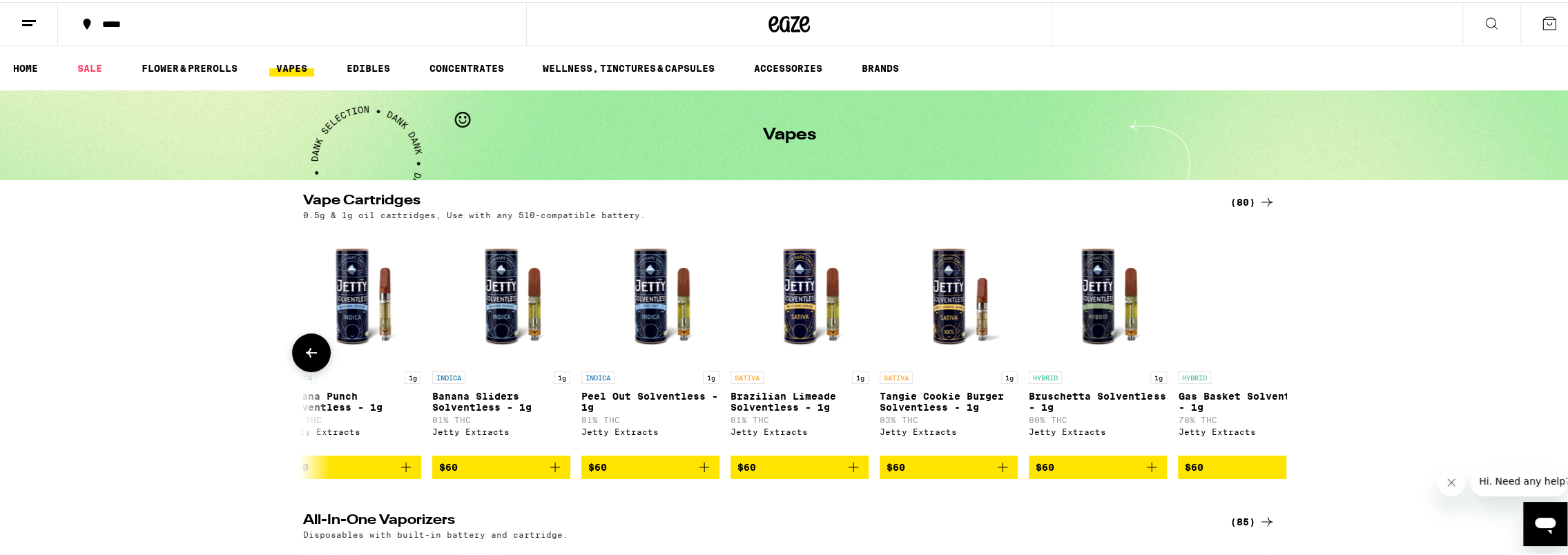
scroll to position [0, 10957]
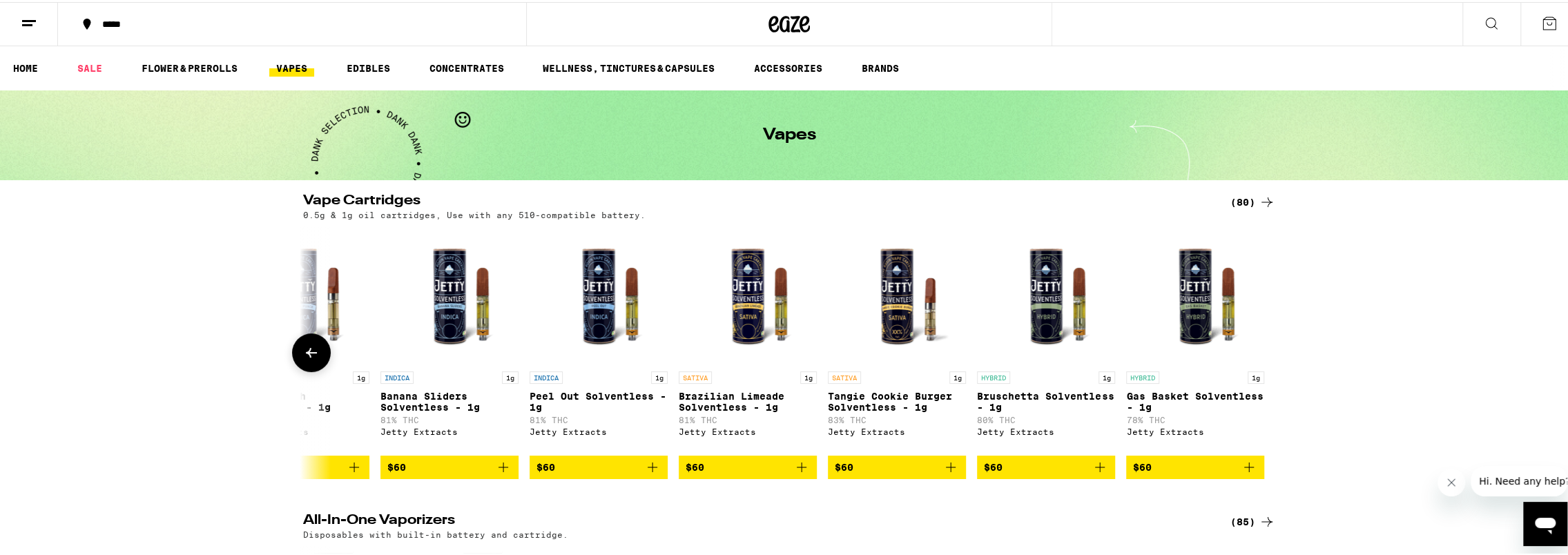
click at [304, 350] on icon at bounding box center [311, 350] width 17 height 17
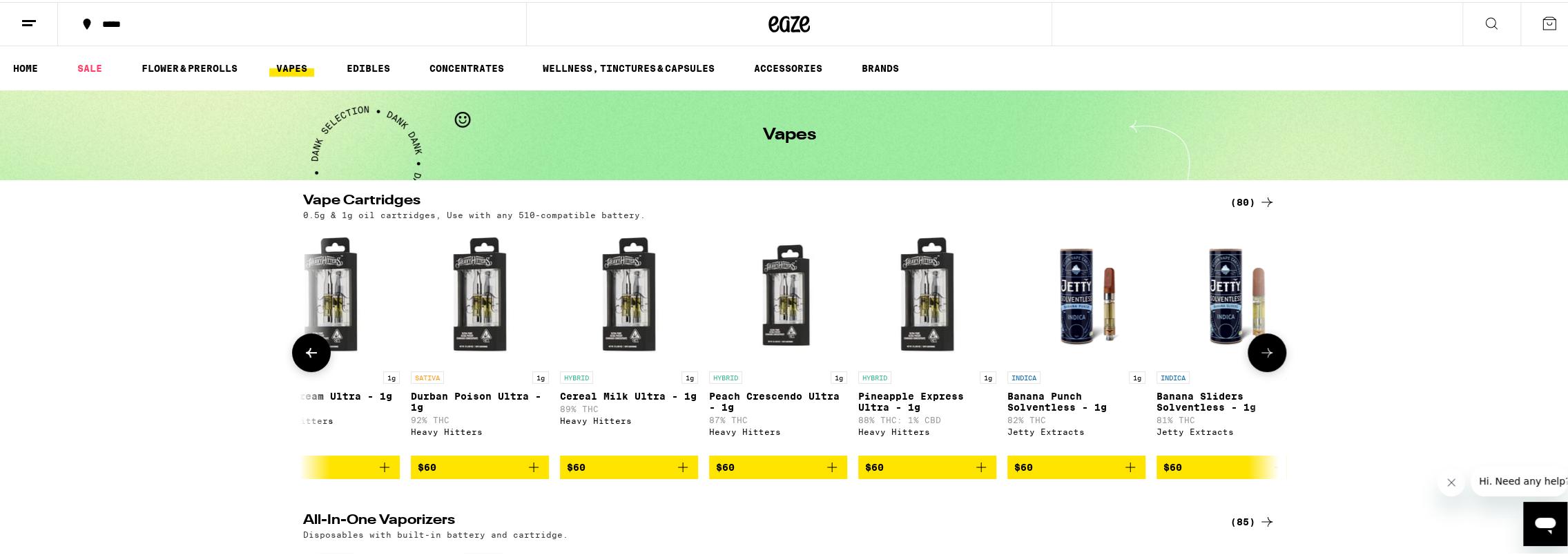
scroll to position [0, 10135]
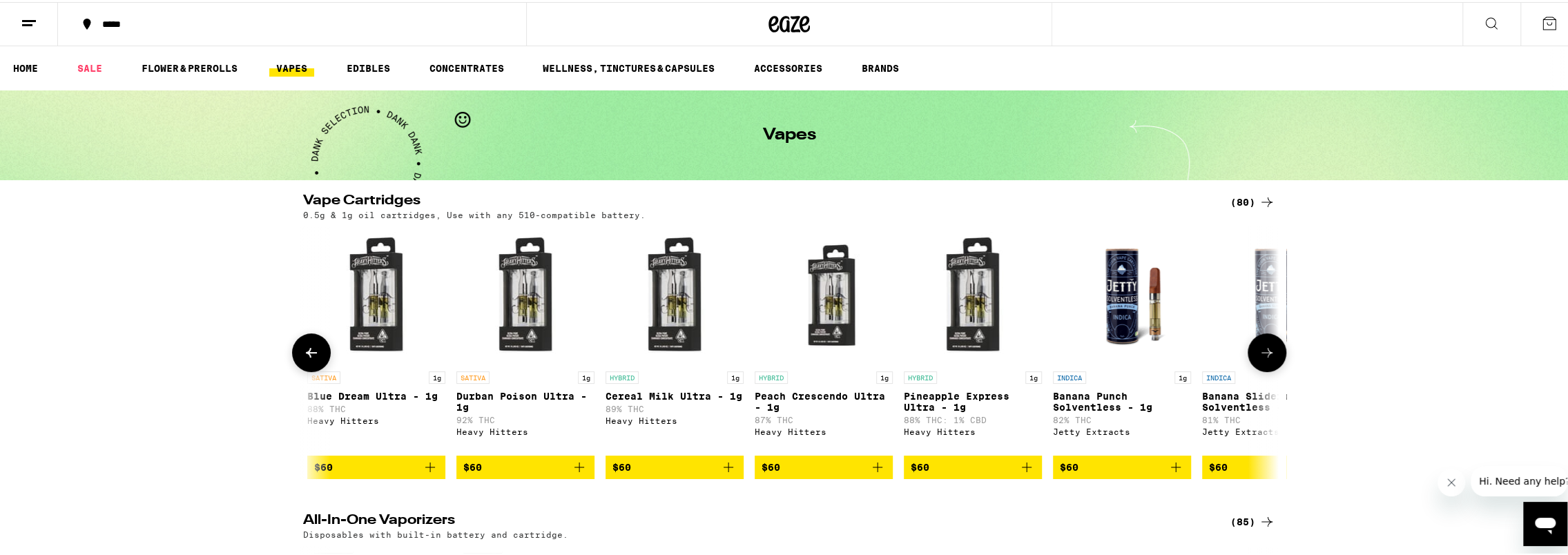
click at [304, 350] on icon at bounding box center [311, 350] width 17 height 17
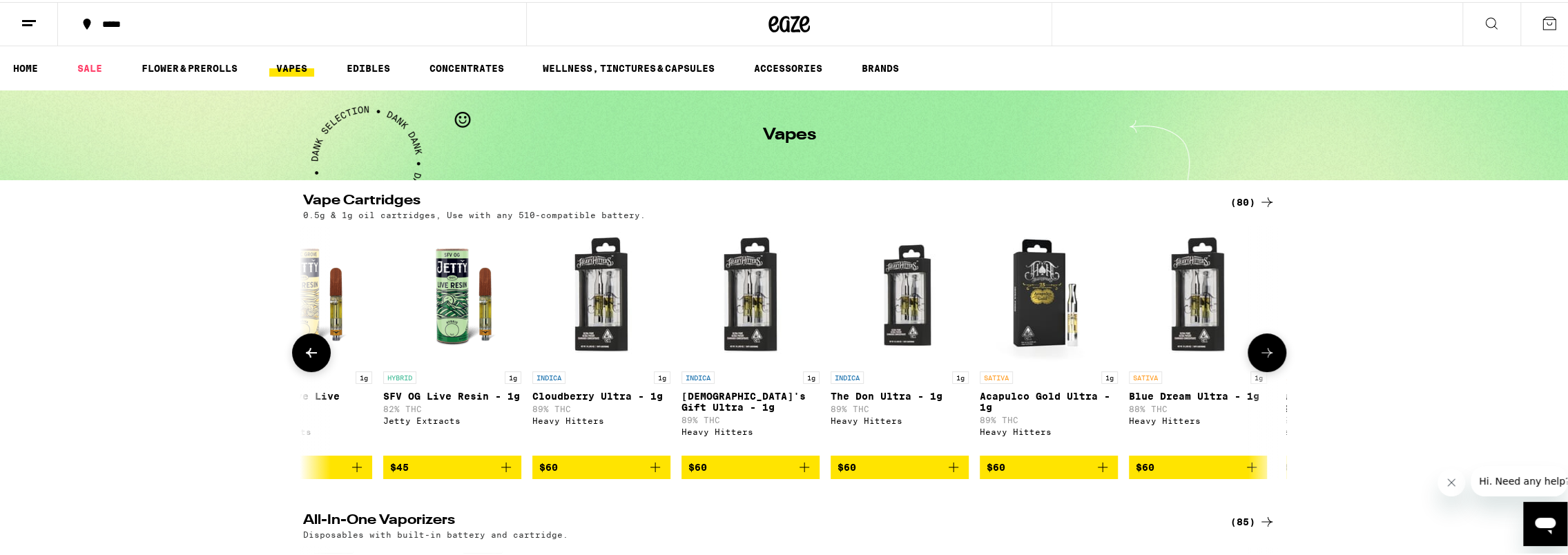
click at [304, 350] on icon at bounding box center [311, 350] width 17 height 17
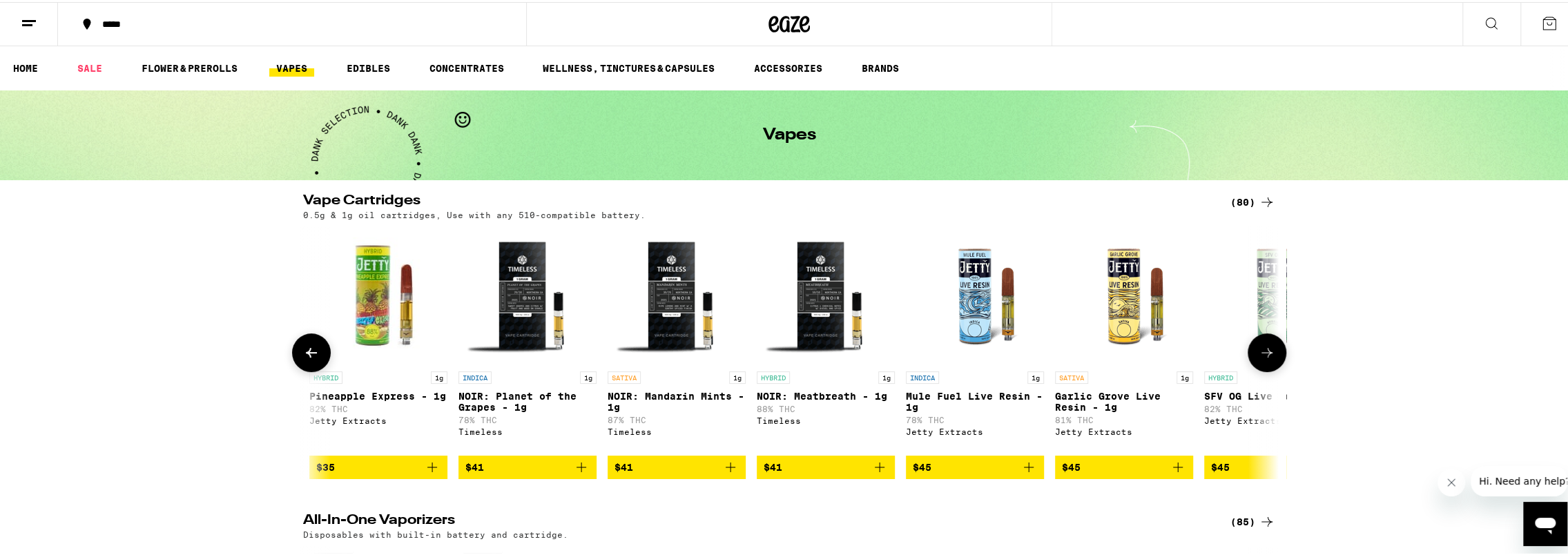
scroll to position [0, 8493]
click at [304, 350] on icon at bounding box center [311, 350] width 17 height 17
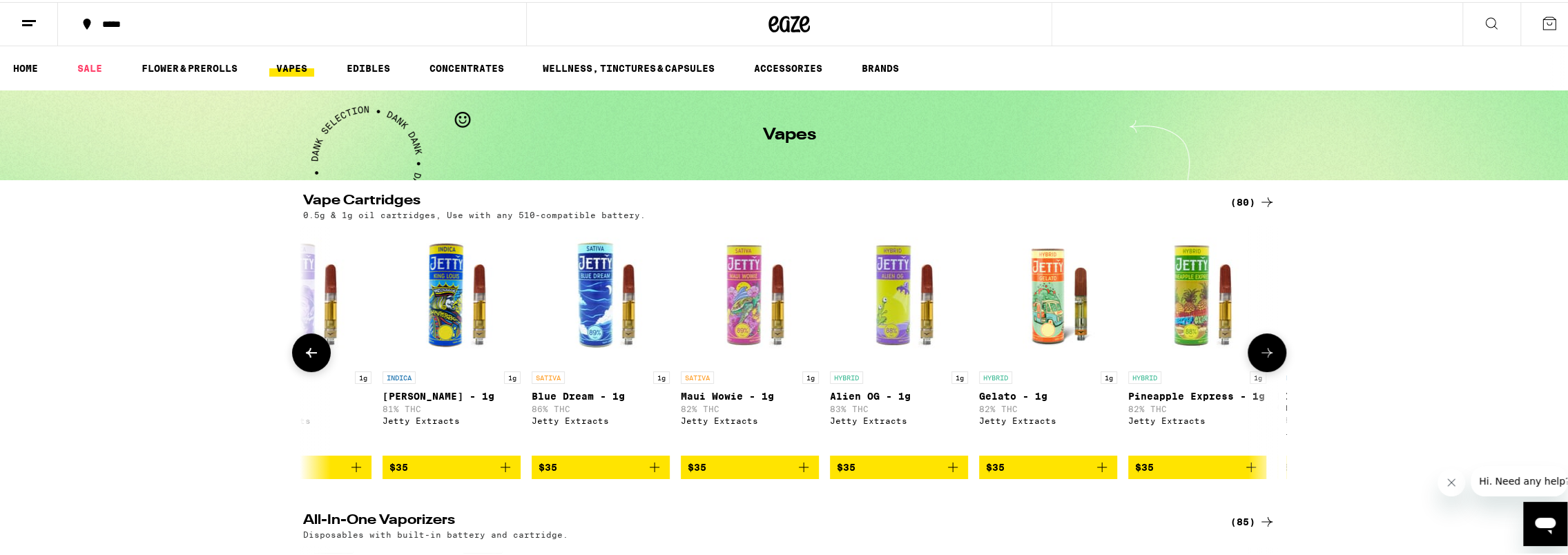
scroll to position [0, 7671]
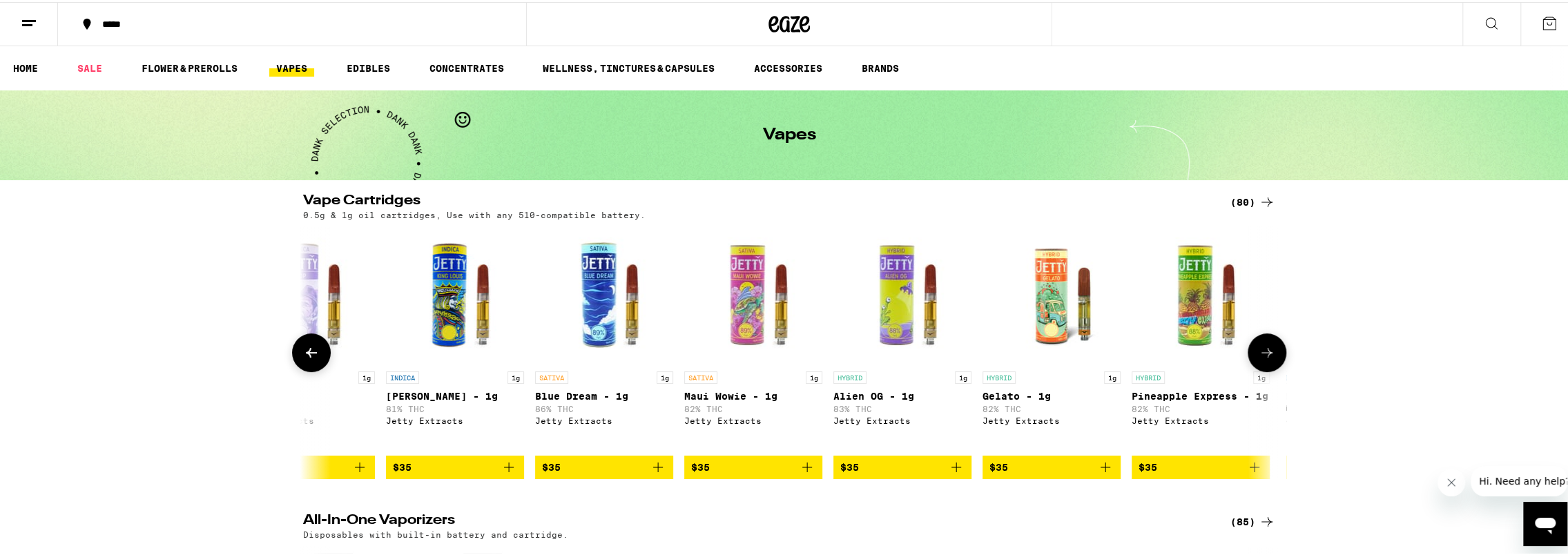
click at [304, 350] on icon at bounding box center [311, 350] width 17 height 17
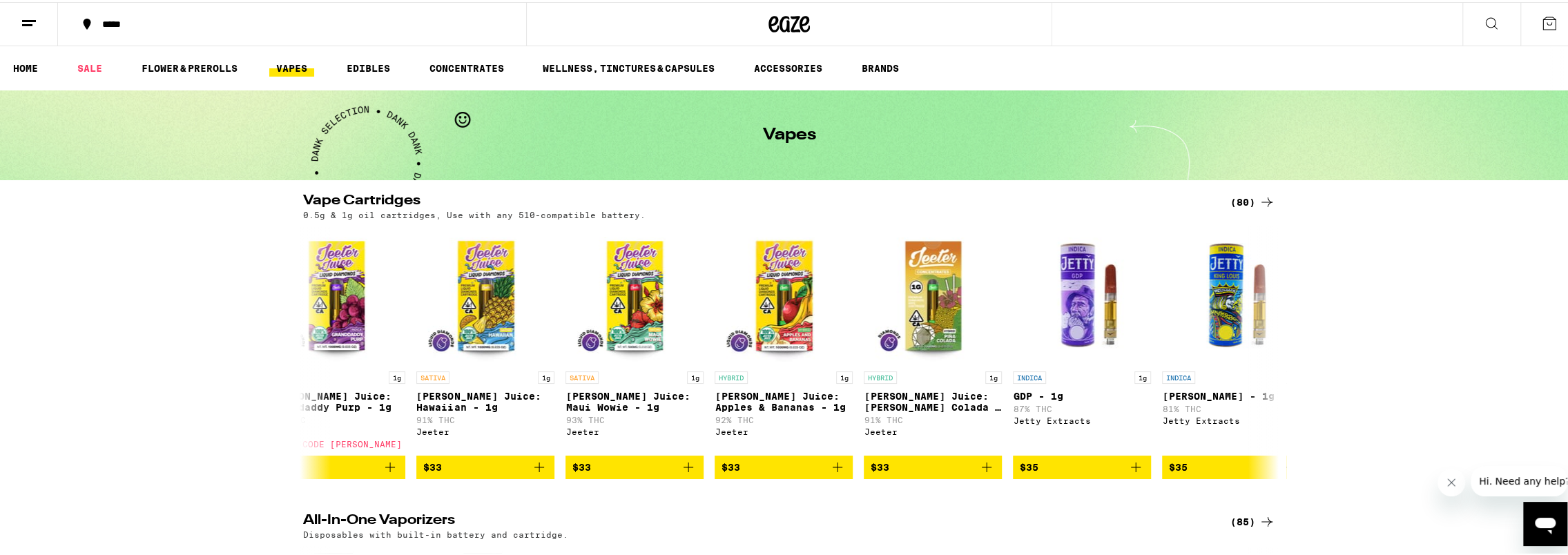
scroll to position [0, 6849]
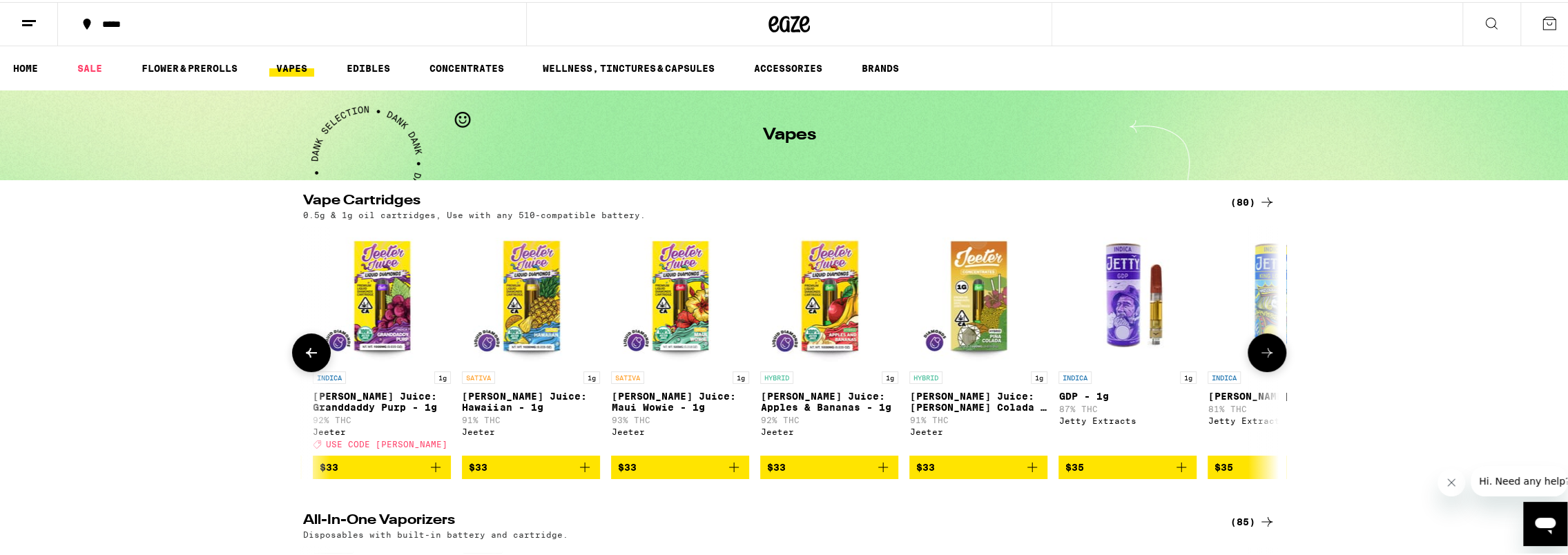
click at [1263, 355] on icon at bounding box center [1267, 350] width 11 height 10
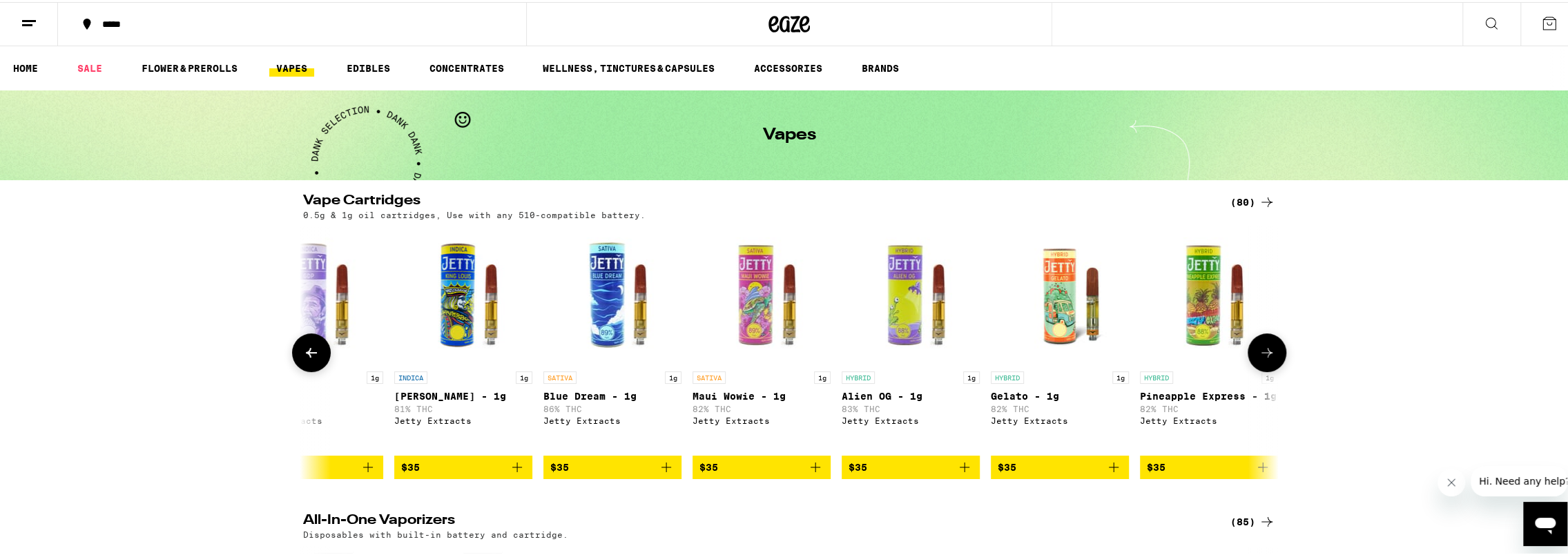
scroll to position [0, 7671]
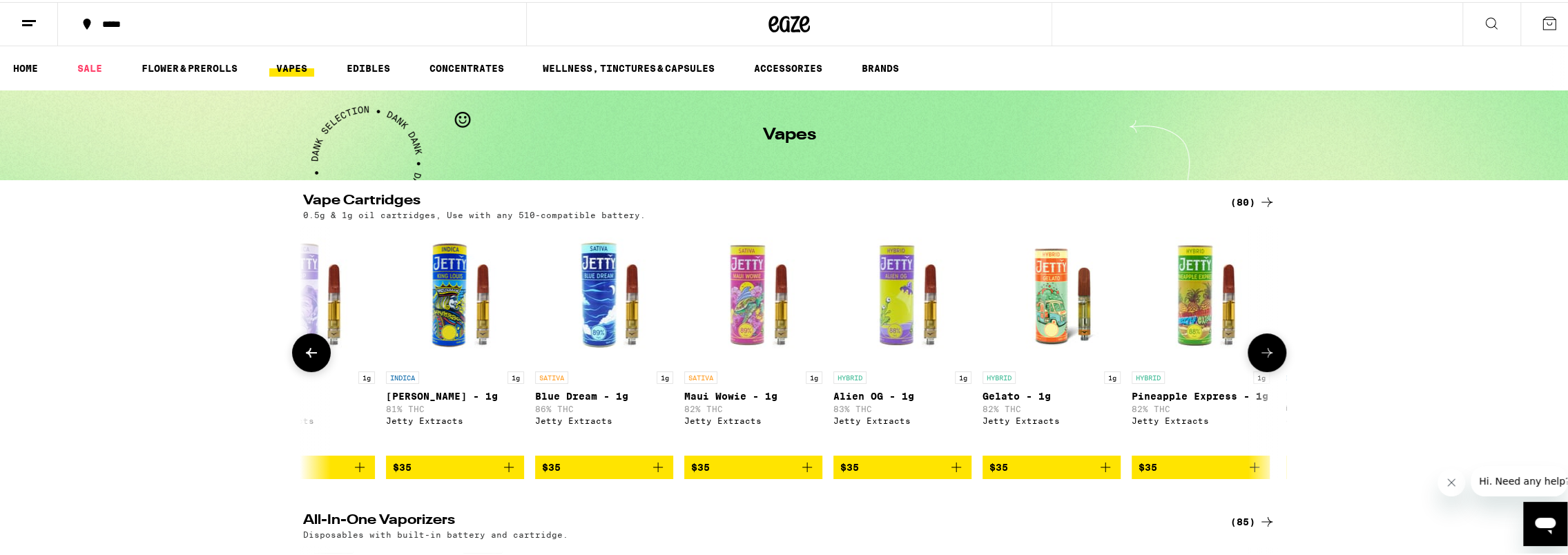
click at [1263, 355] on icon at bounding box center [1267, 350] width 11 height 10
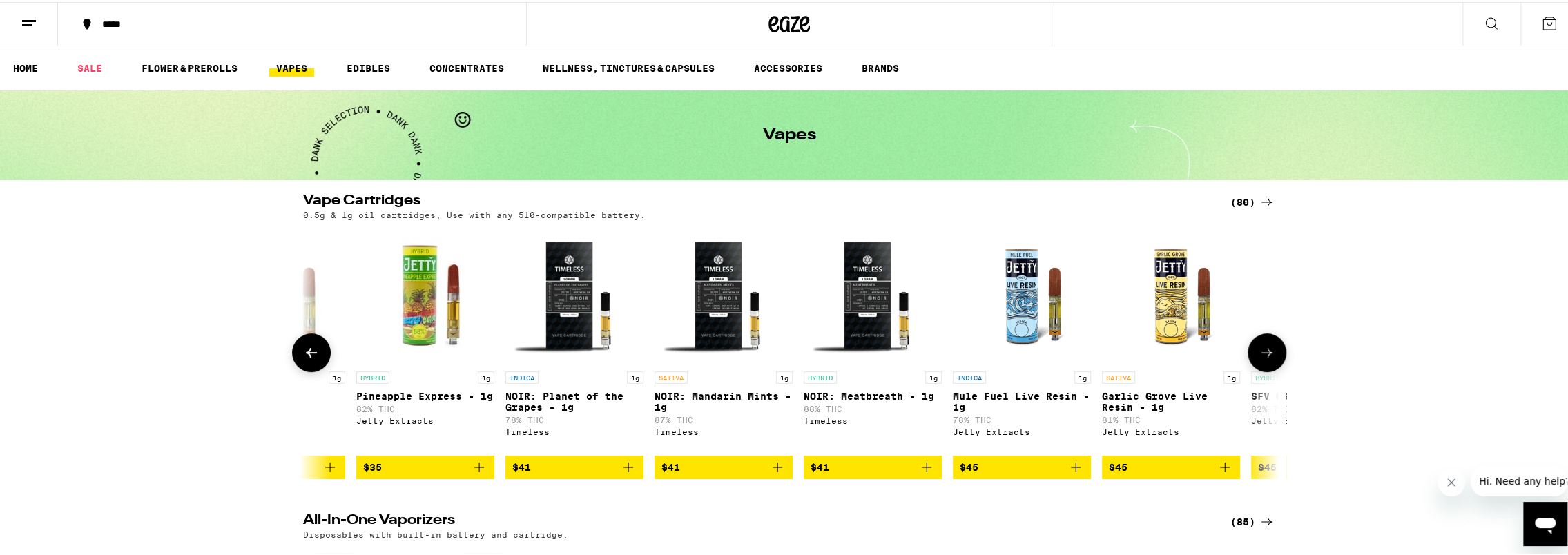
scroll to position [0, 8493]
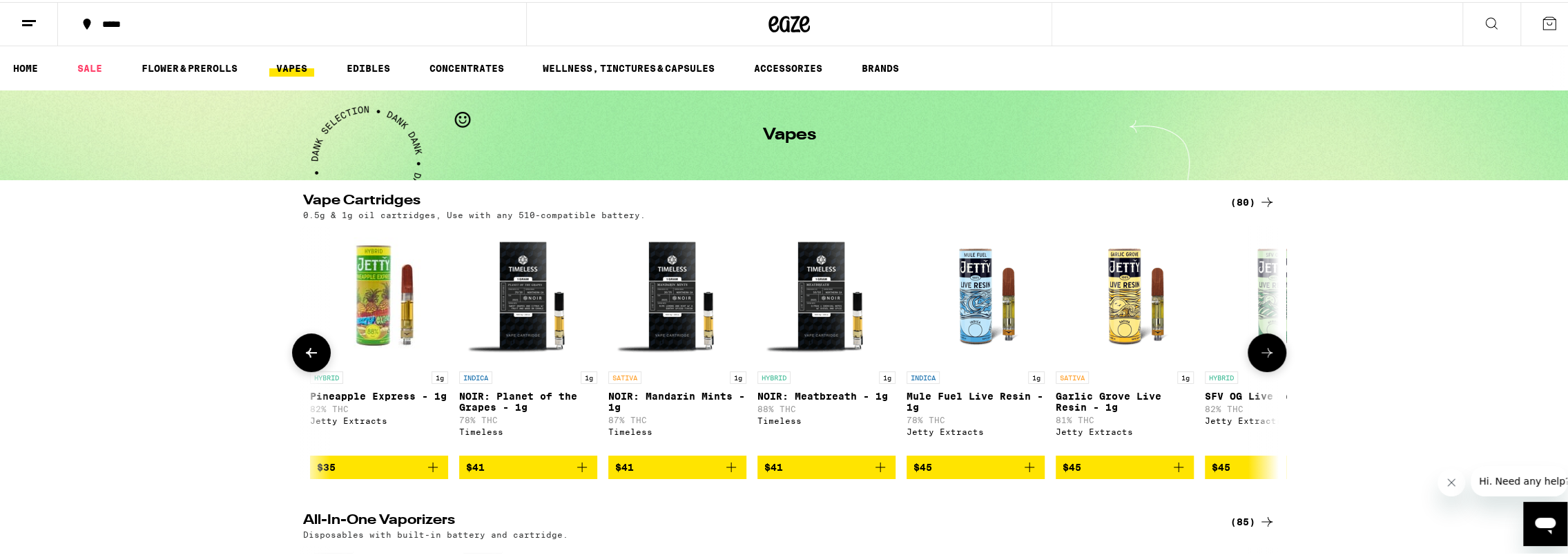
click at [303, 352] on icon at bounding box center [311, 350] width 17 height 17
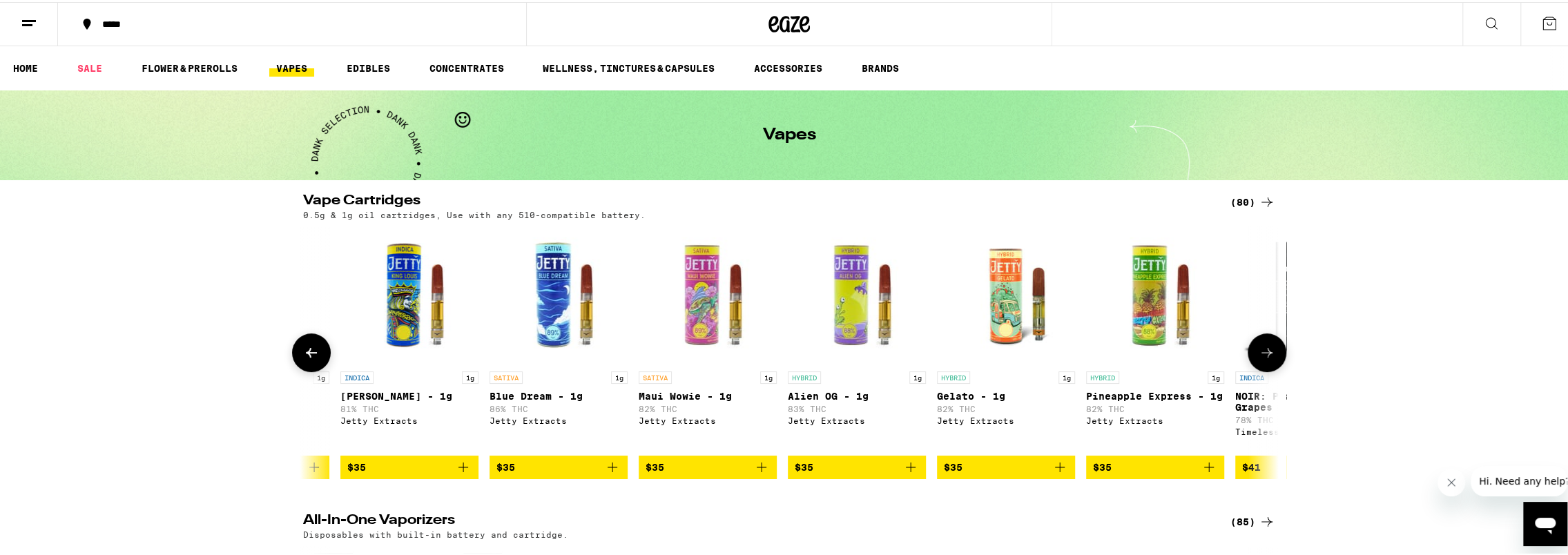
click at [303, 352] on icon at bounding box center [311, 350] width 17 height 17
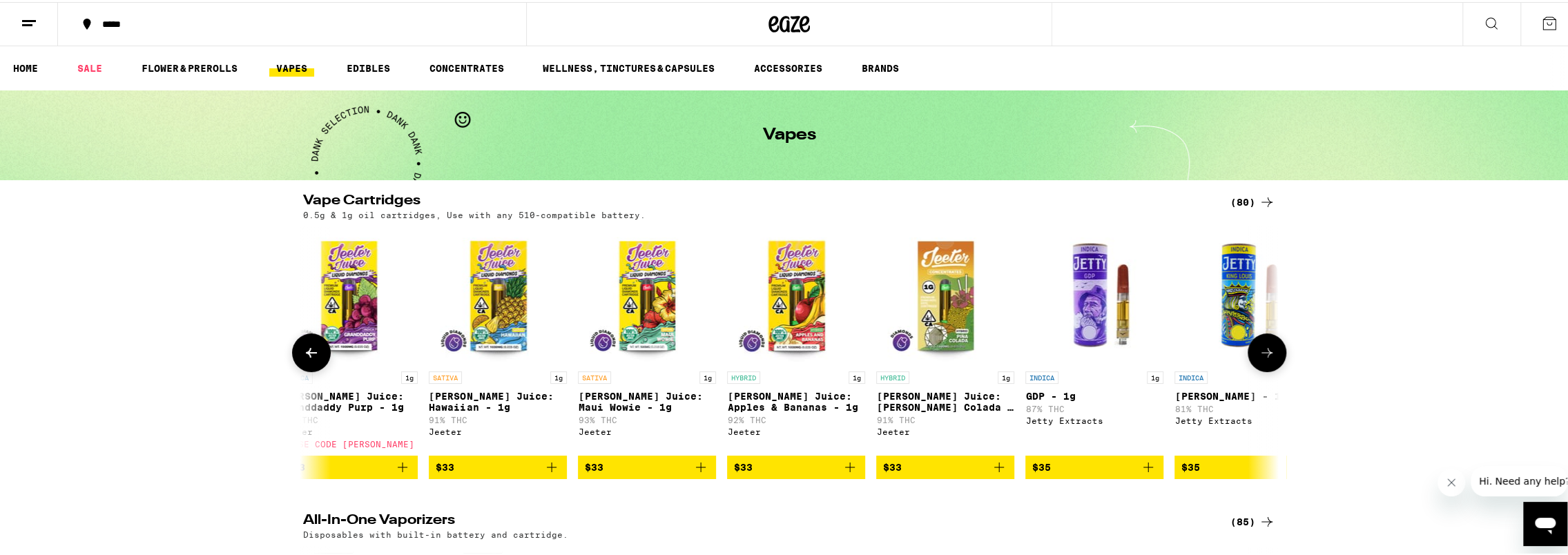
click at [303, 352] on icon at bounding box center [311, 350] width 17 height 17
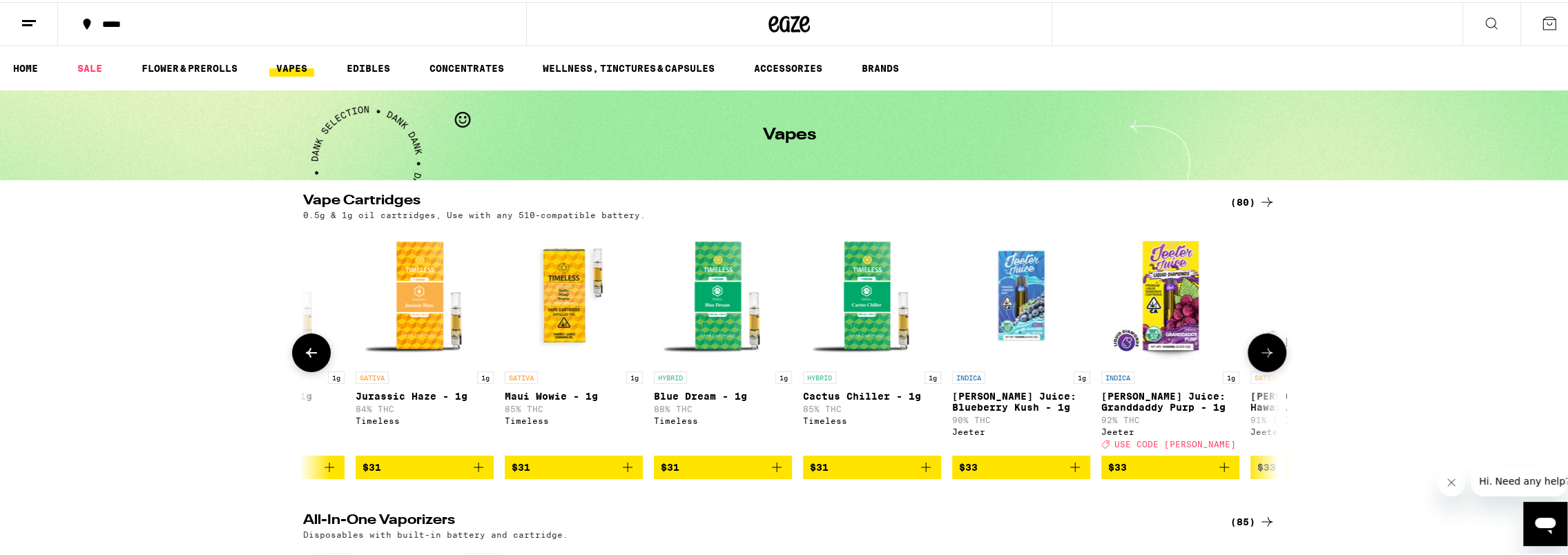
click at [303, 352] on icon at bounding box center [311, 350] width 17 height 17
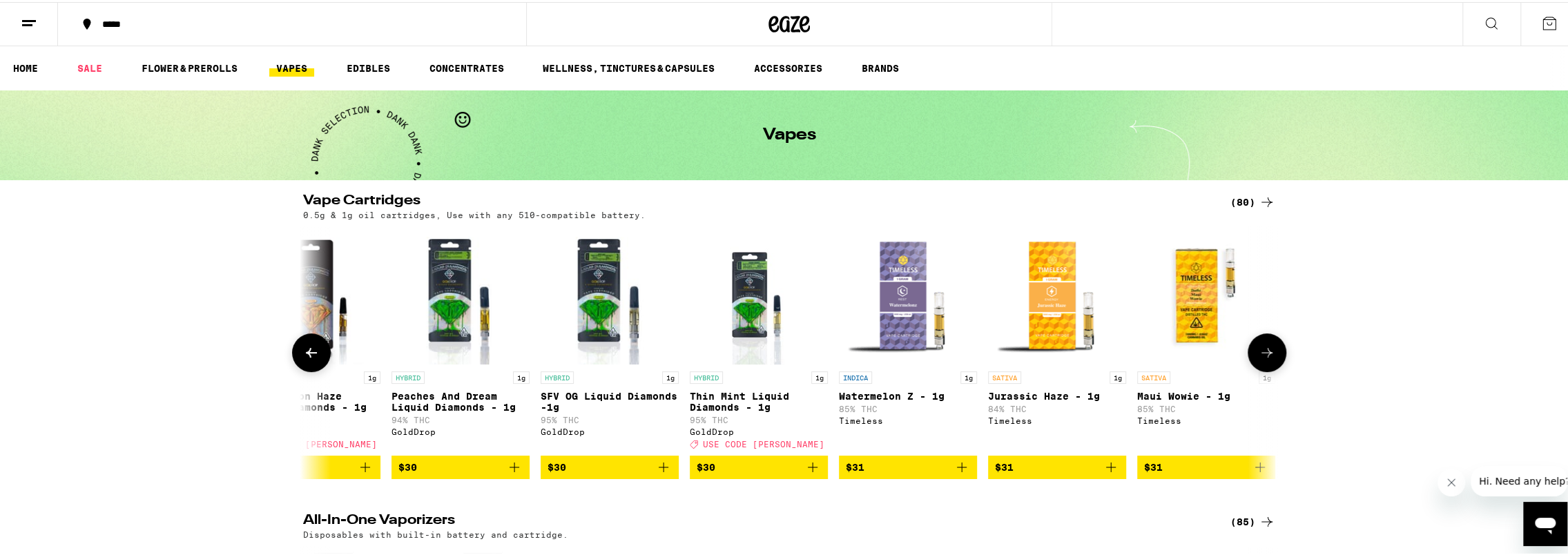
scroll to position [0, 5239]
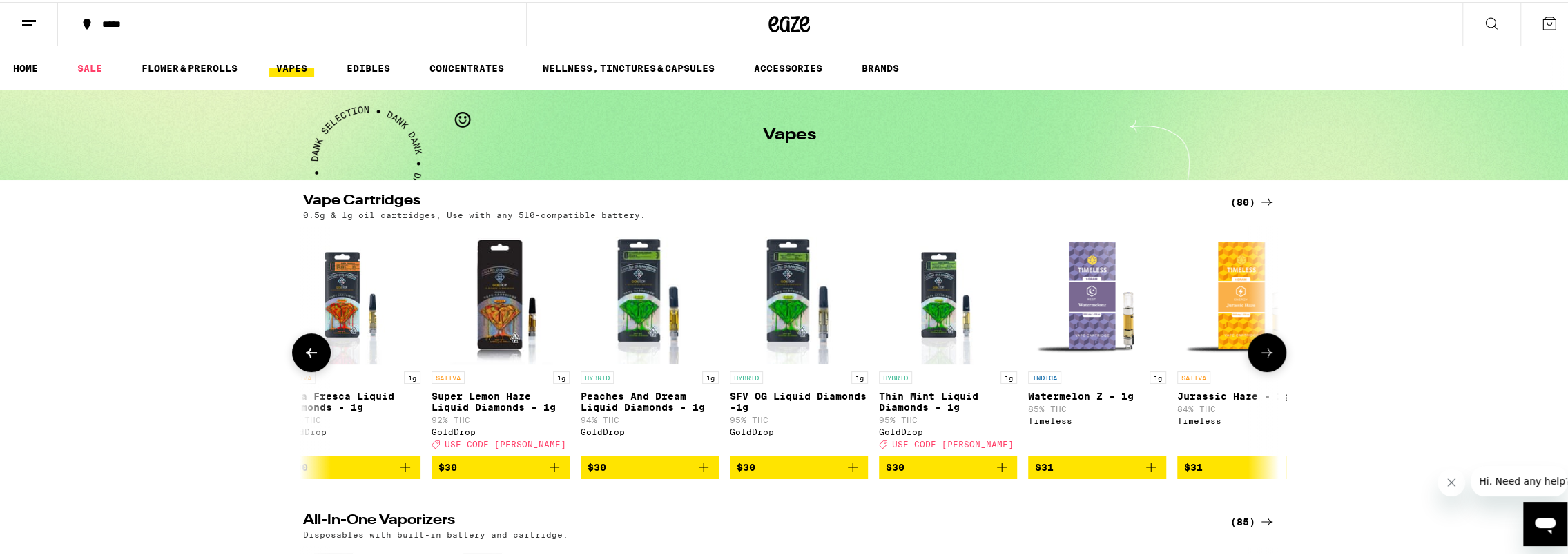
click at [303, 352] on icon at bounding box center [311, 350] width 17 height 17
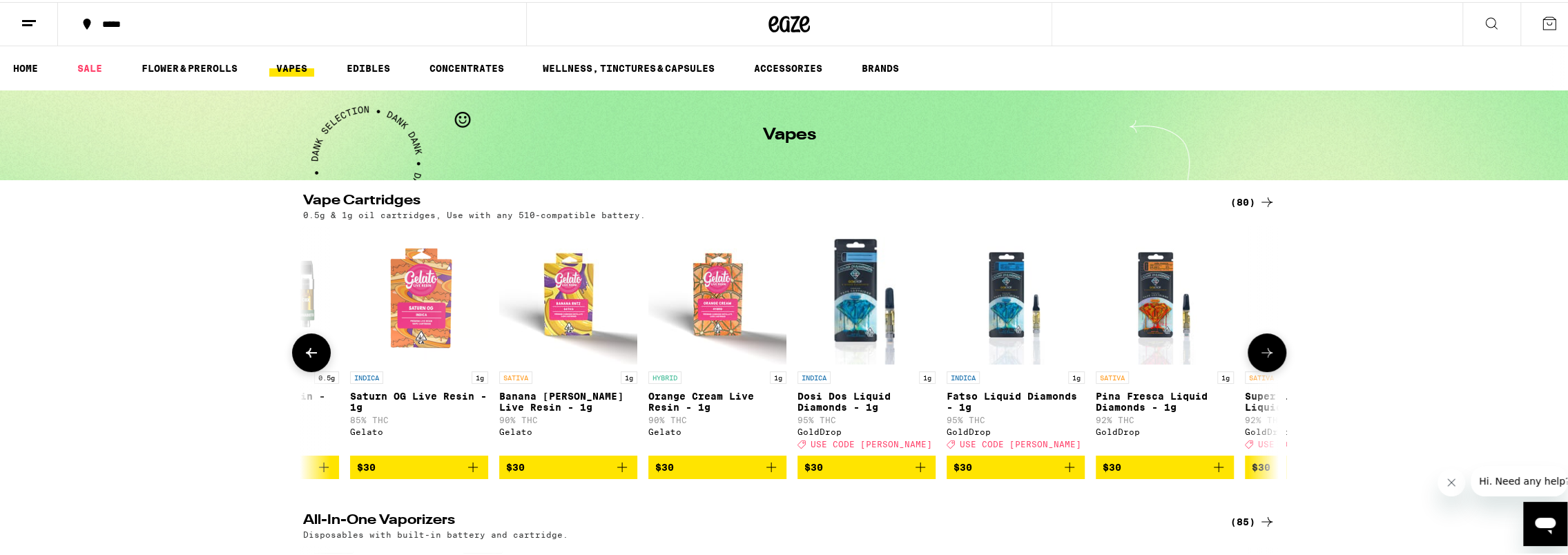
scroll to position [0, 4418]
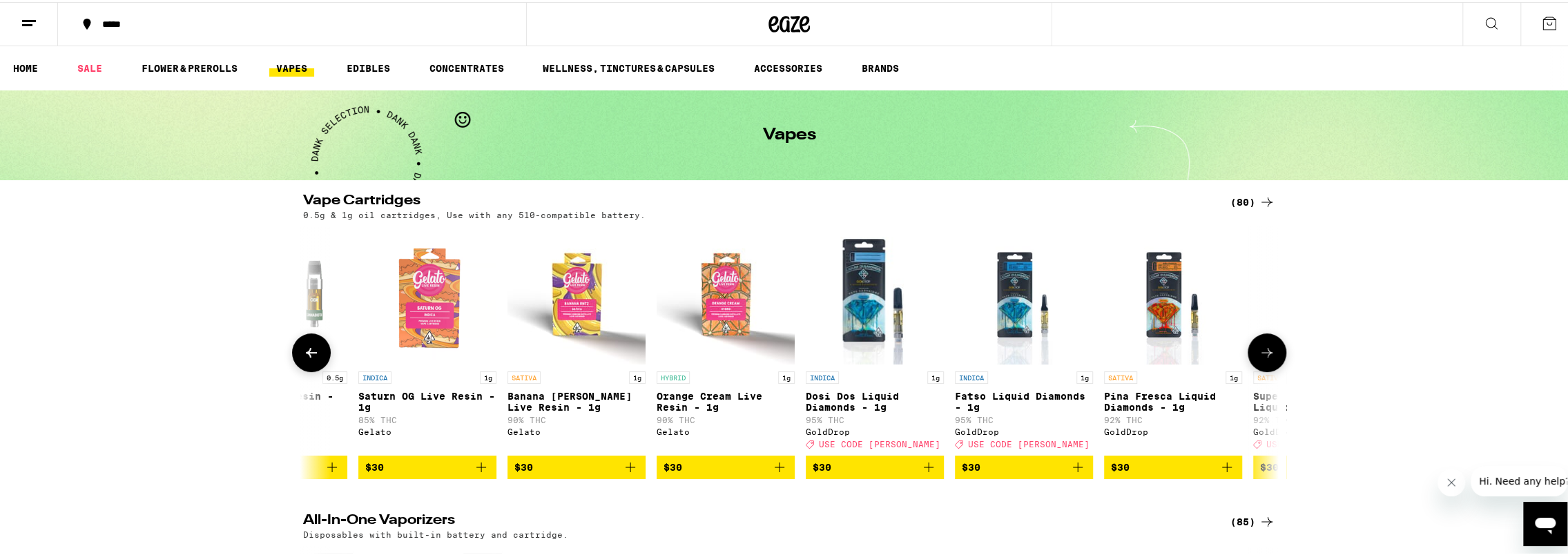
click at [303, 352] on icon at bounding box center [311, 350] width 17 height 17
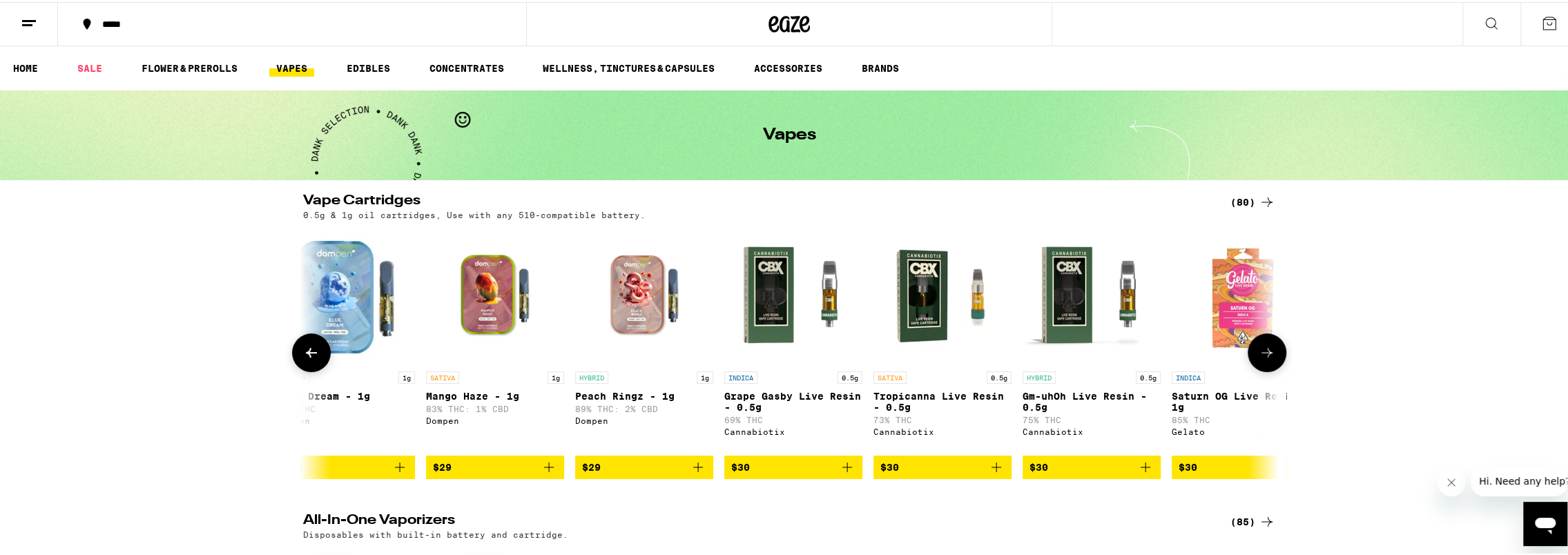
scroll to position [0, 3597]
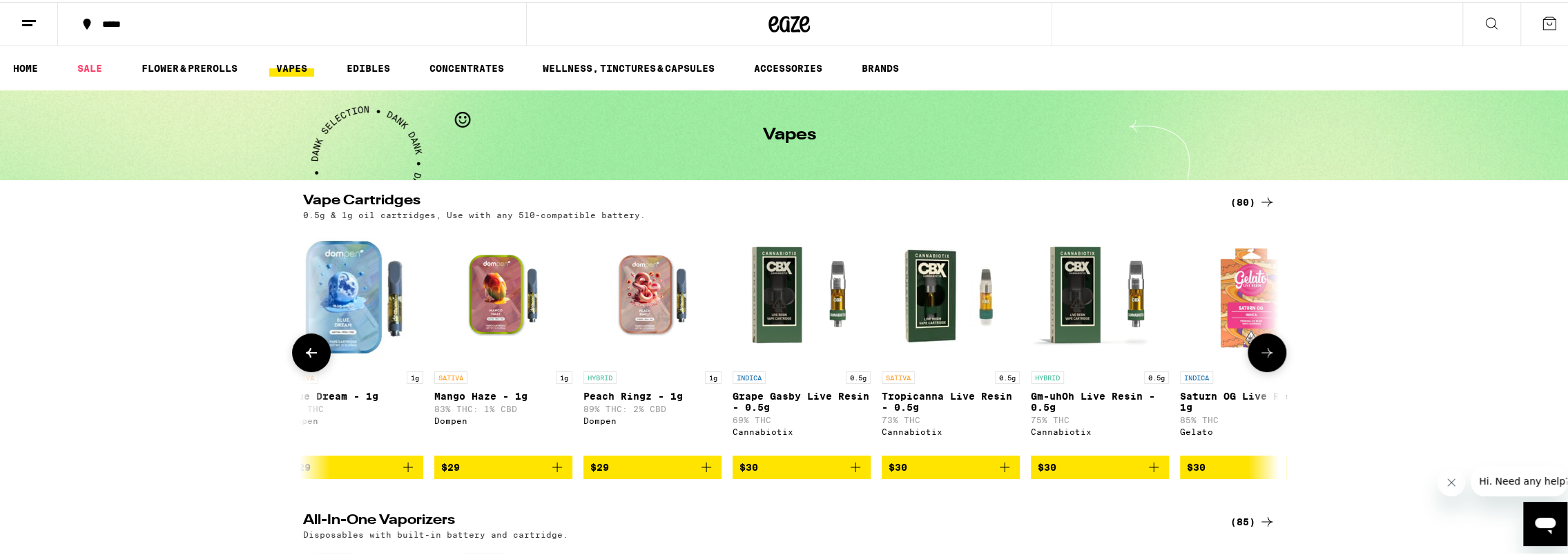
click at [303, 352] on icon at bounding box center [311, 350] width 17 height 17
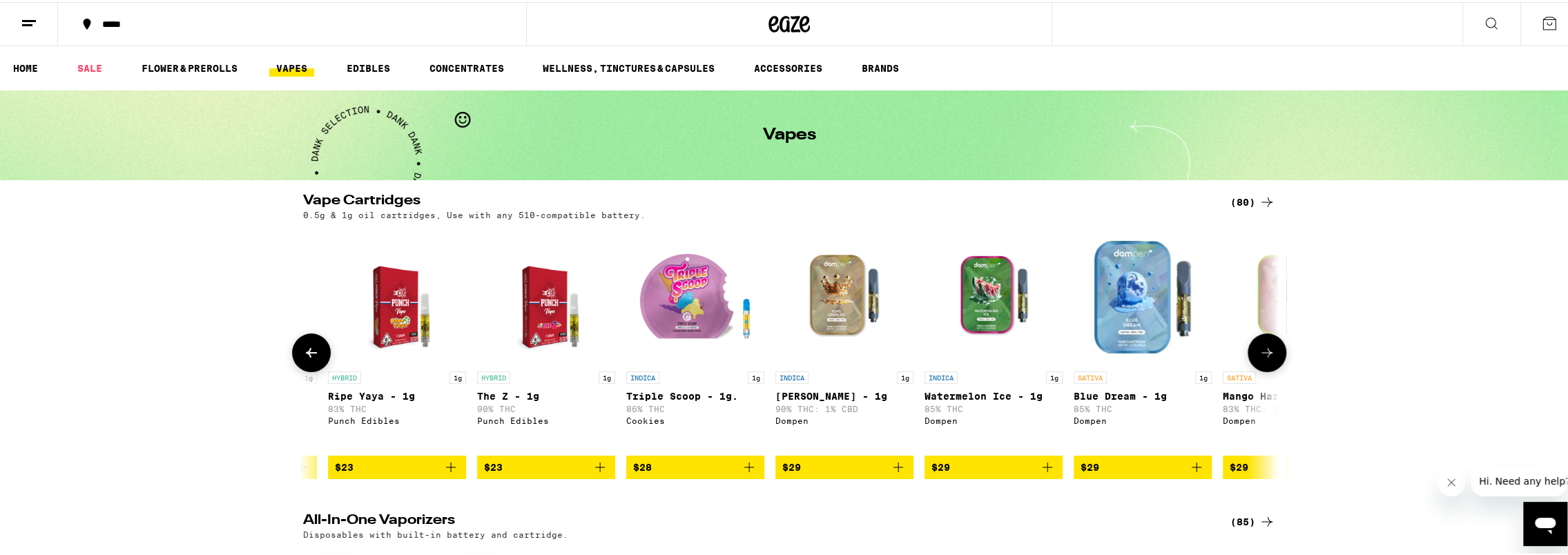
scroll to position [0, 2775]
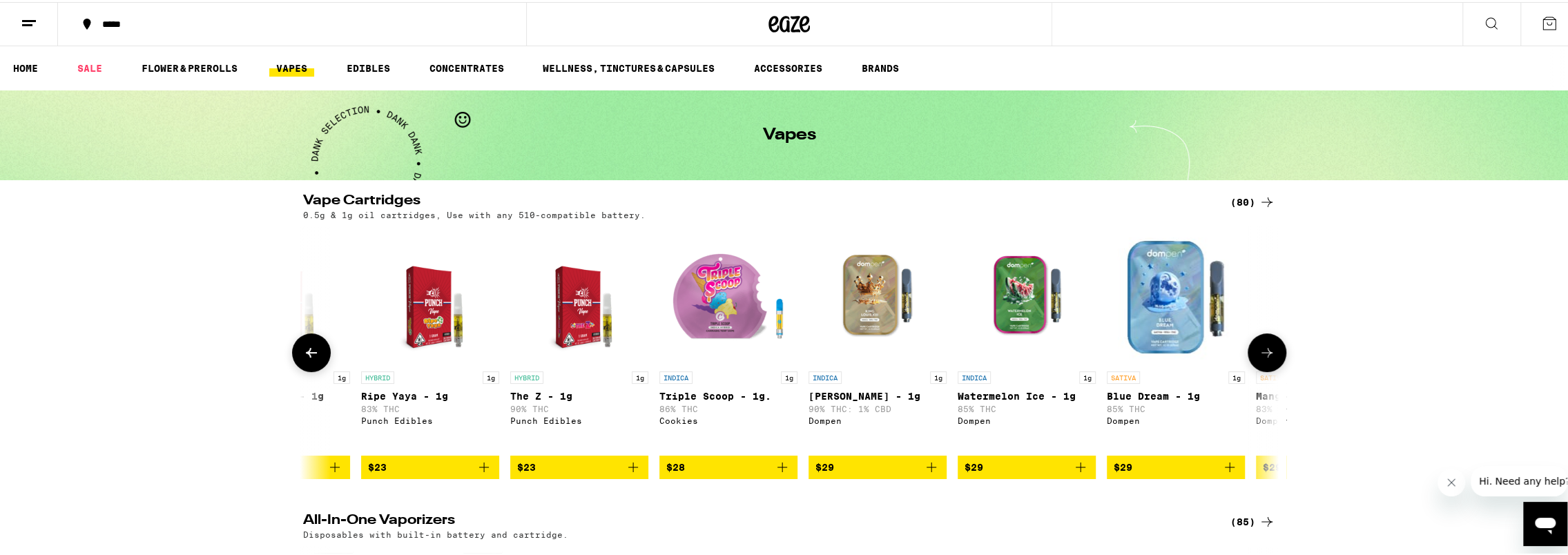
click at [303, 352] on icon at bounding box center [311, 350] width 17 height 17
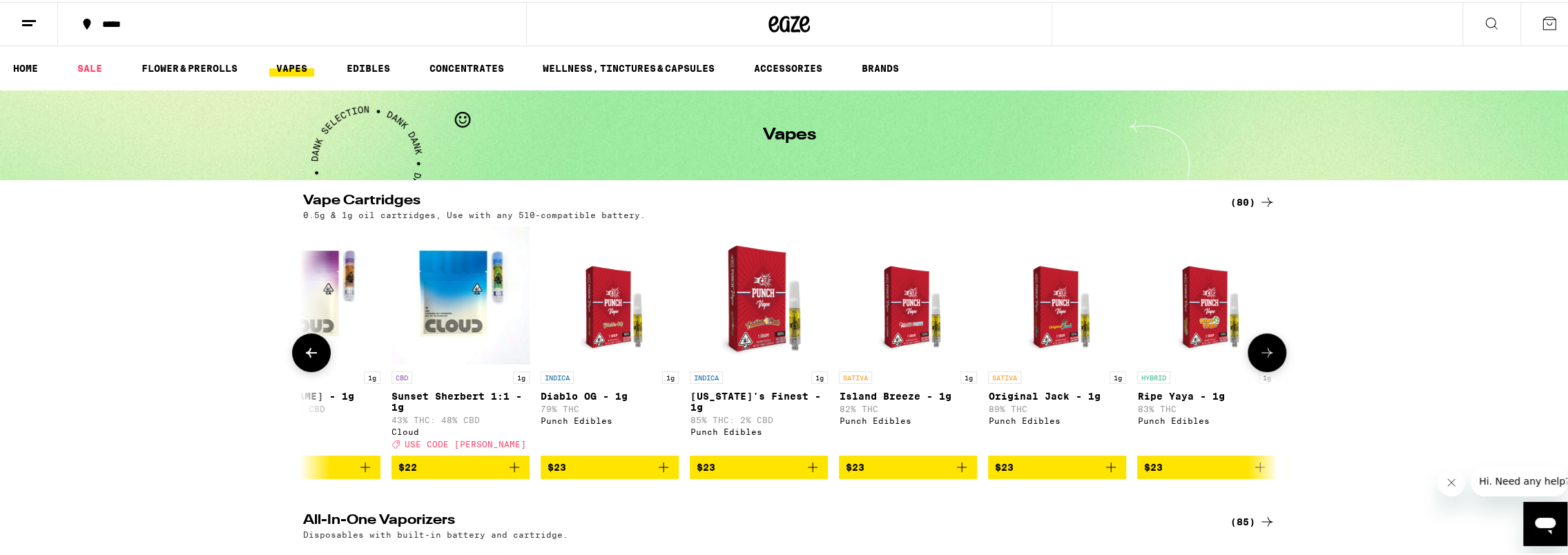
scroll to position [0, 1954]
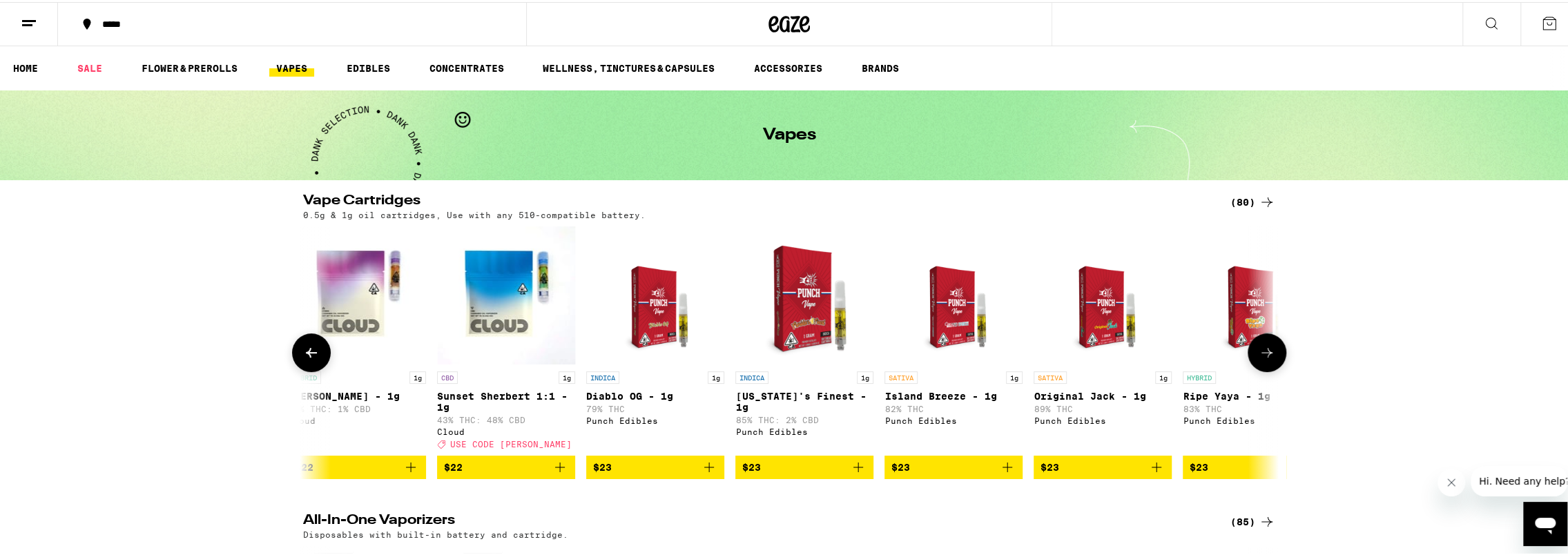
click at [303, 352] on icon at bounding box center [311, 350] width 17 height 17
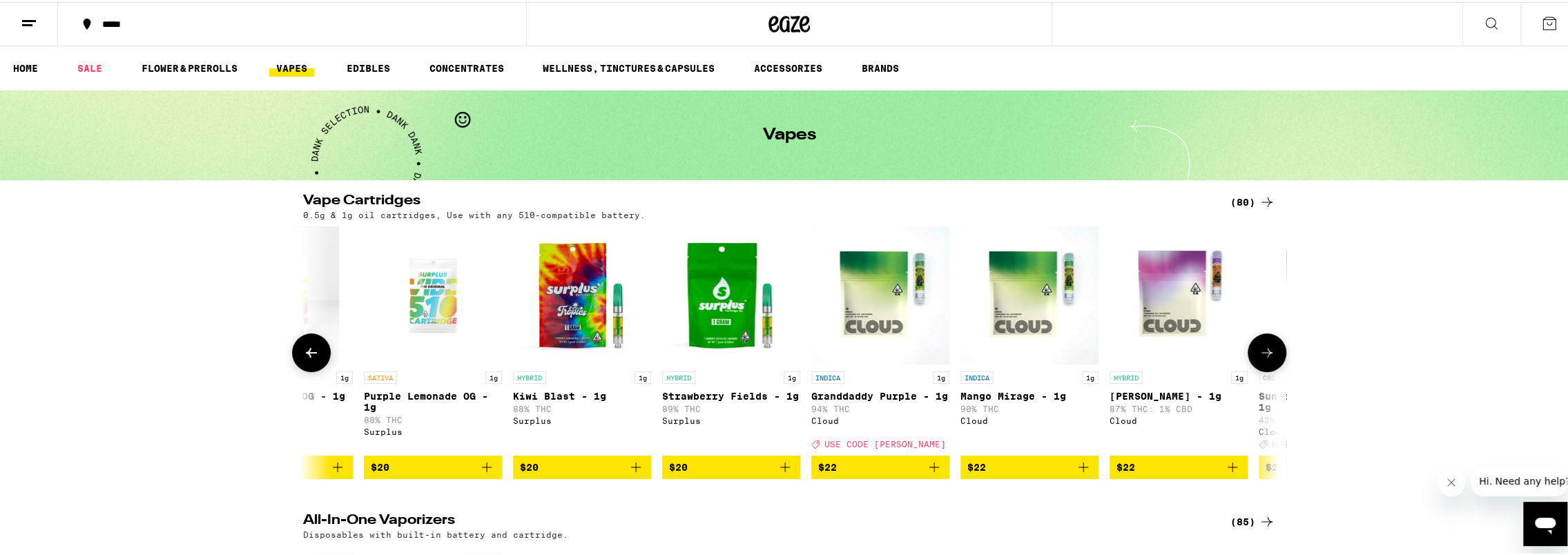
click at [303, 352] on icon at bounding box center [311, 350] width 17 height 17
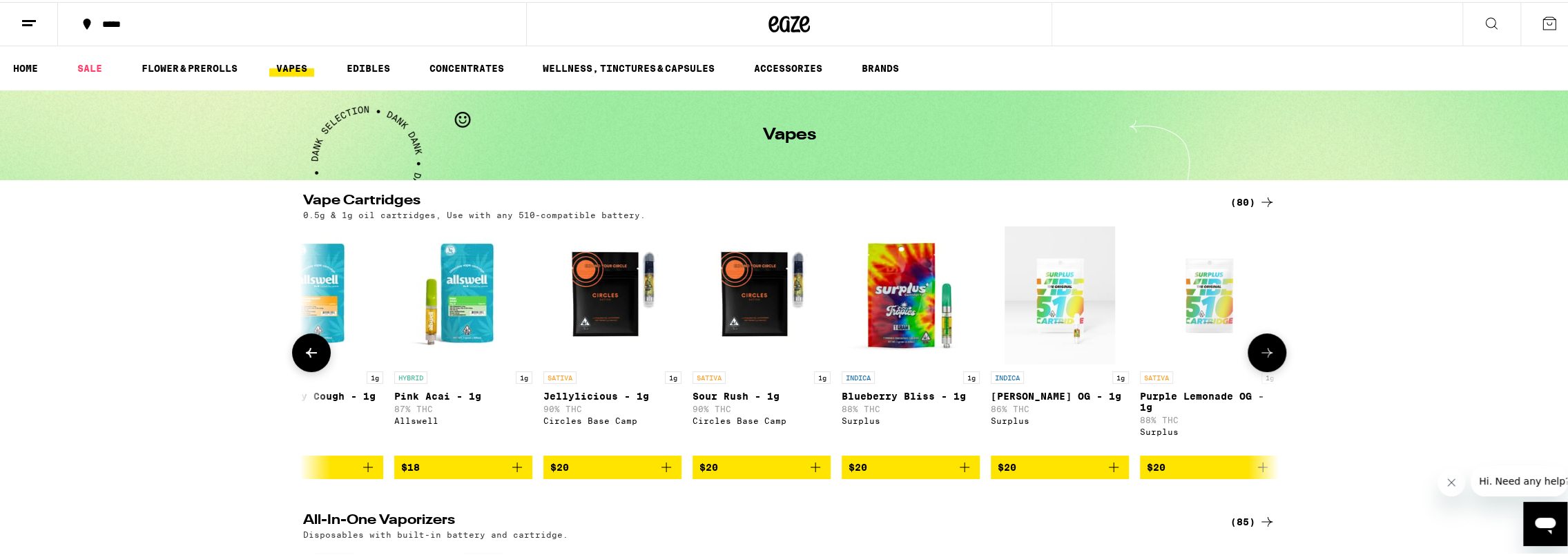
scroll to position [0, 311]
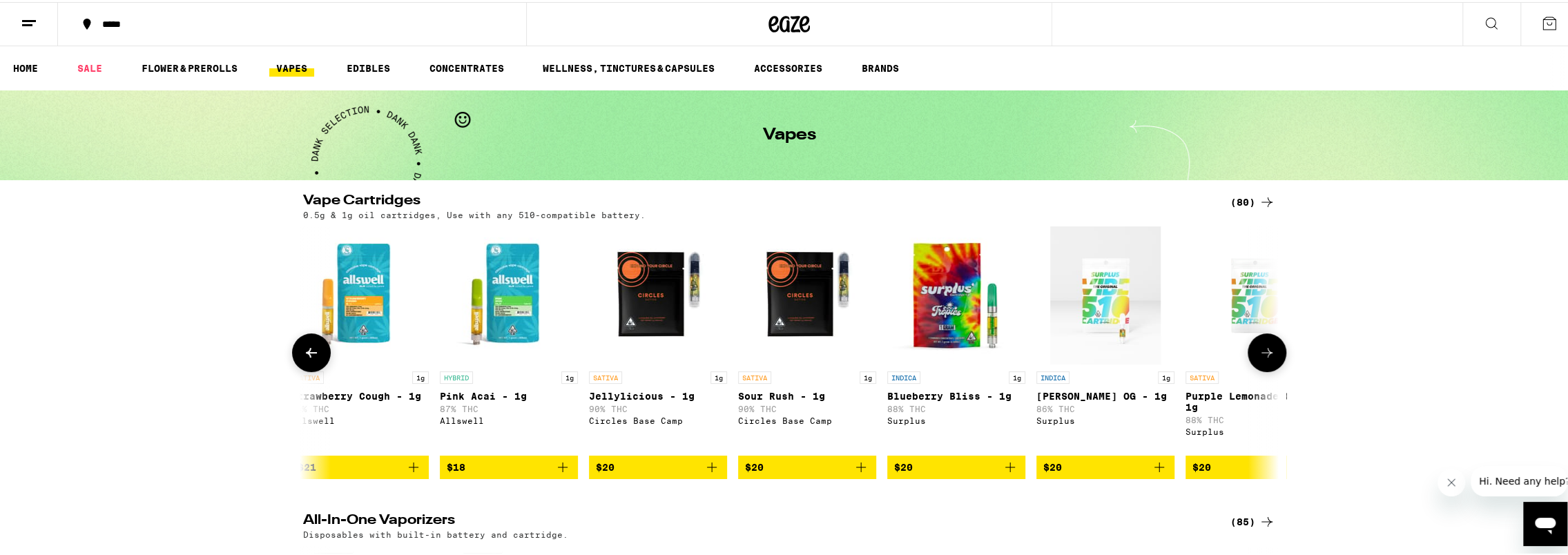
click at [303, 352] on icon at bounding box center [311, 350] width 17 height 17
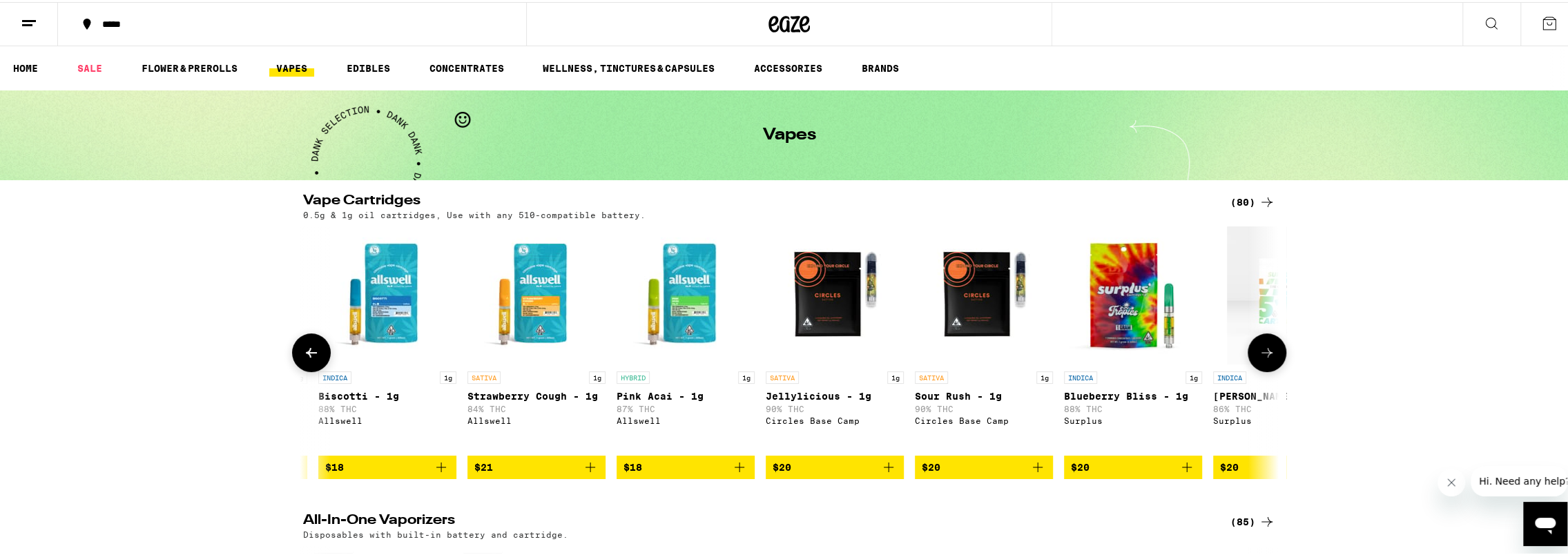
scroll to position [0, 0]
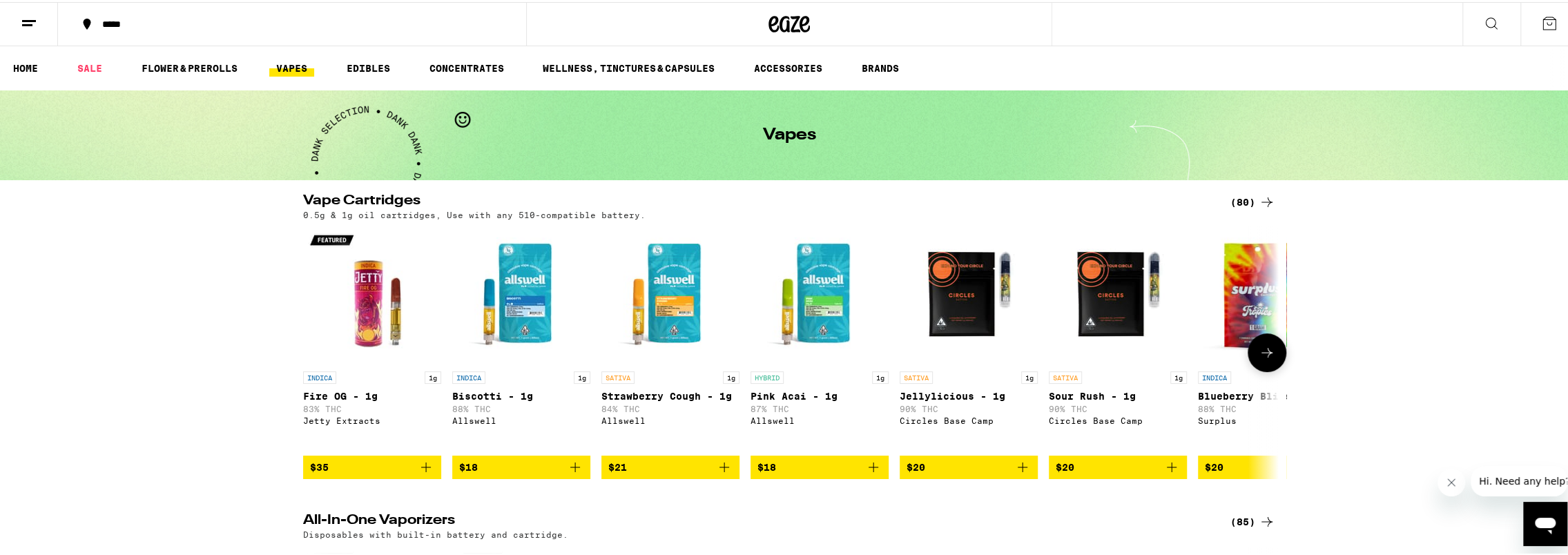
click at [301, 352] on div at bounding box center [311, 350] width 39 height 39
click at [1487, 23] on icon at bounding box center [1491, 21] width 17 height 17
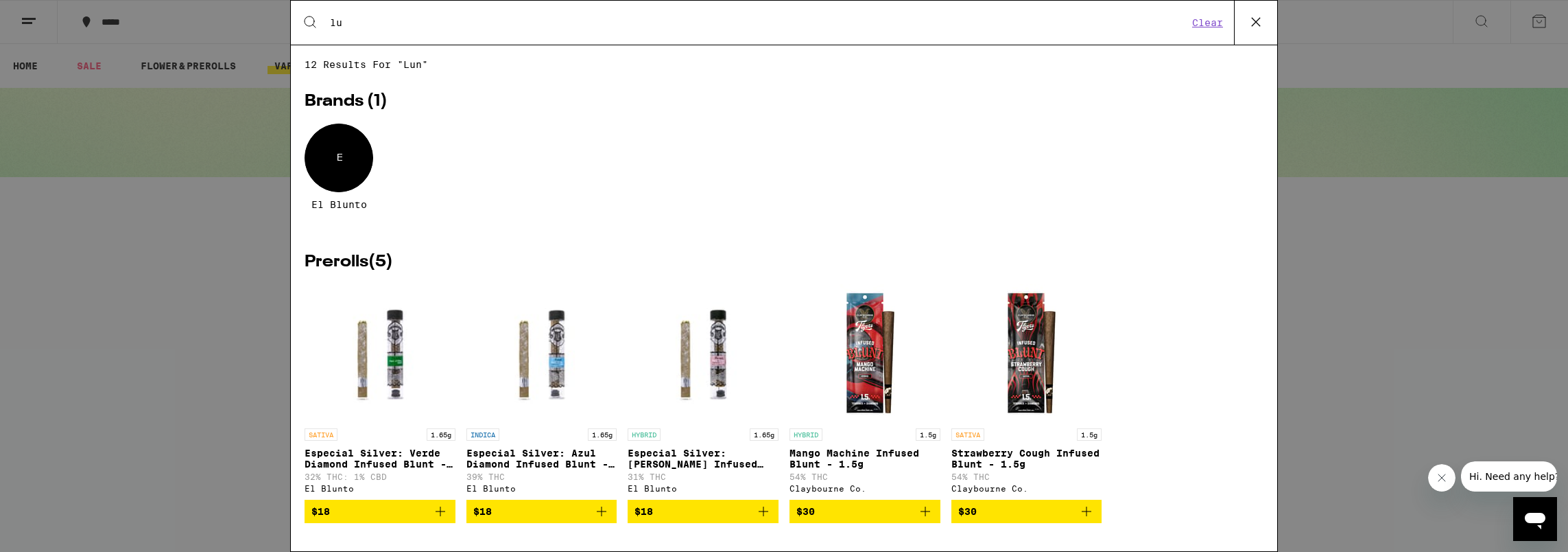
type input "l"
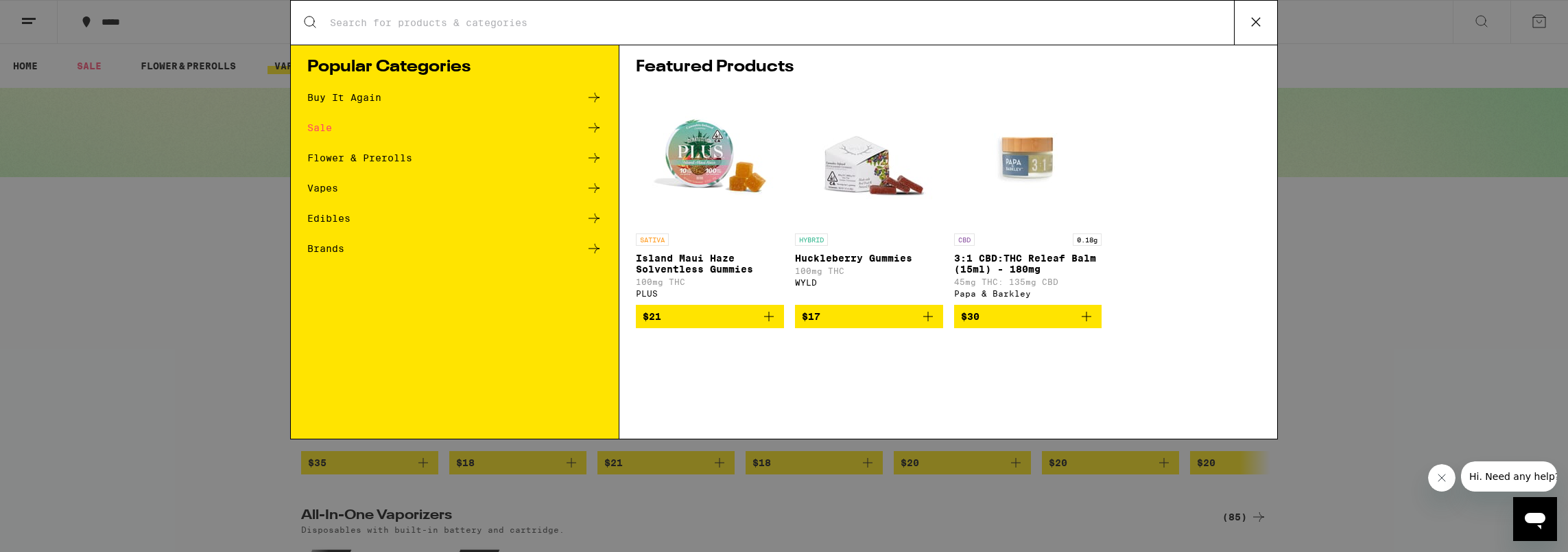
click at [1435, 82] on div "Search for Products Popular Categories Buy It Again Sale Flower & Prerolls Vape…" at bounding box center [784, 276] width 1568 height 552
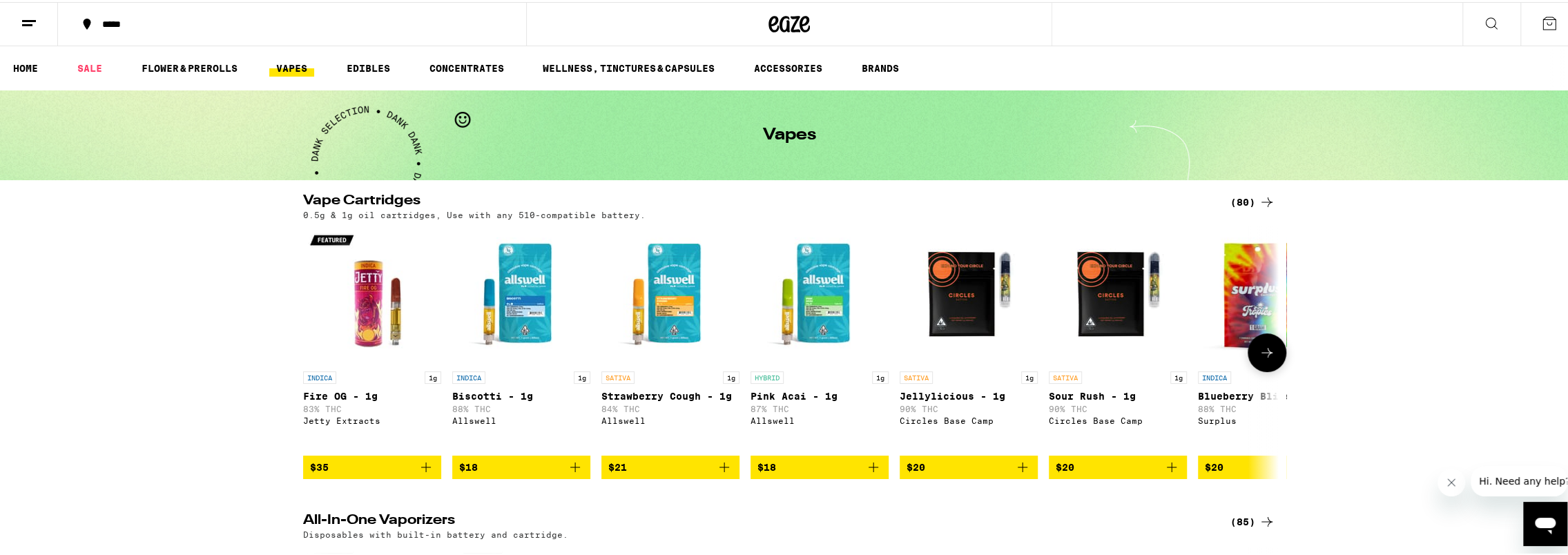
click at [1265, 366] on button at bounding box center [1267, 350] width 39 height 39
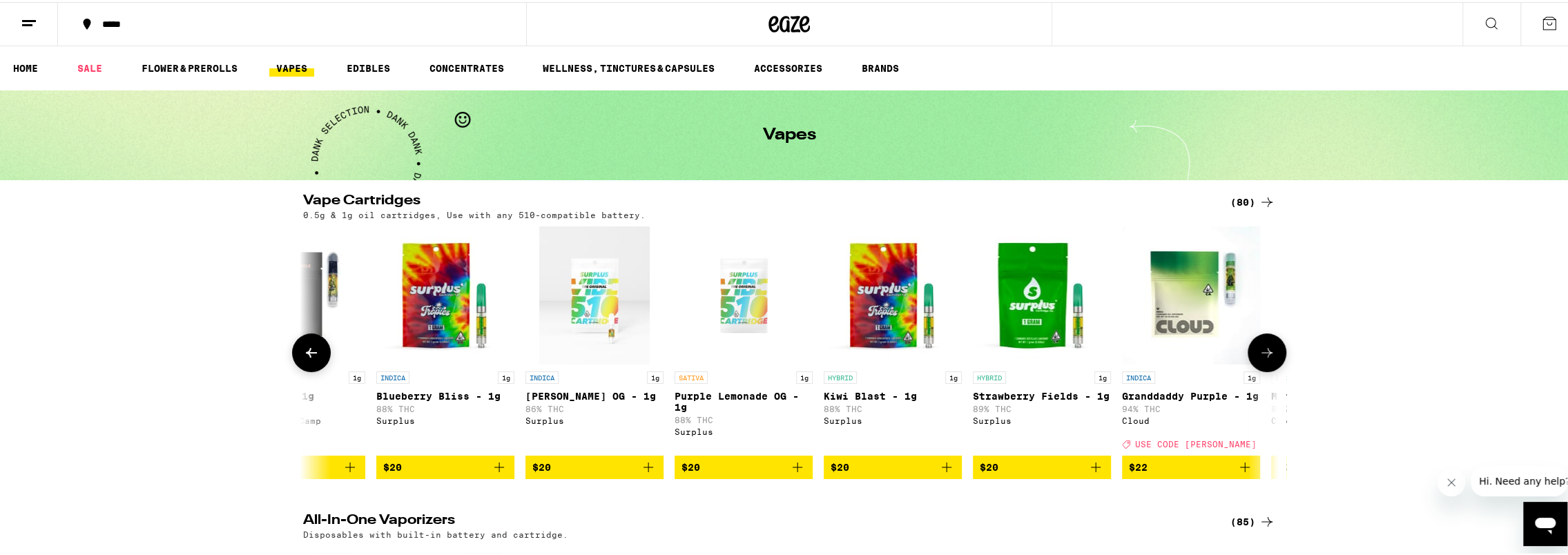
click at [1265, 366] on button at bounding box center [1267, 350] width 39 height 39
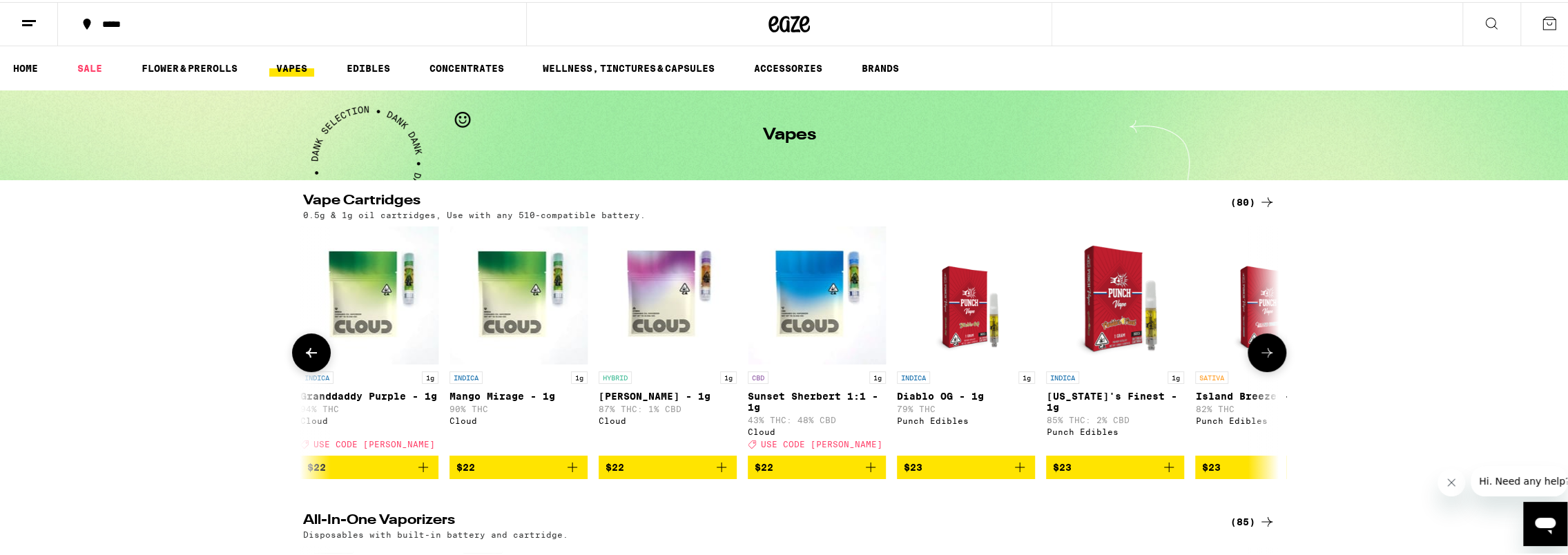
click at [1265, 366] on button at bounding box center [1267, 350] width 39 height 39
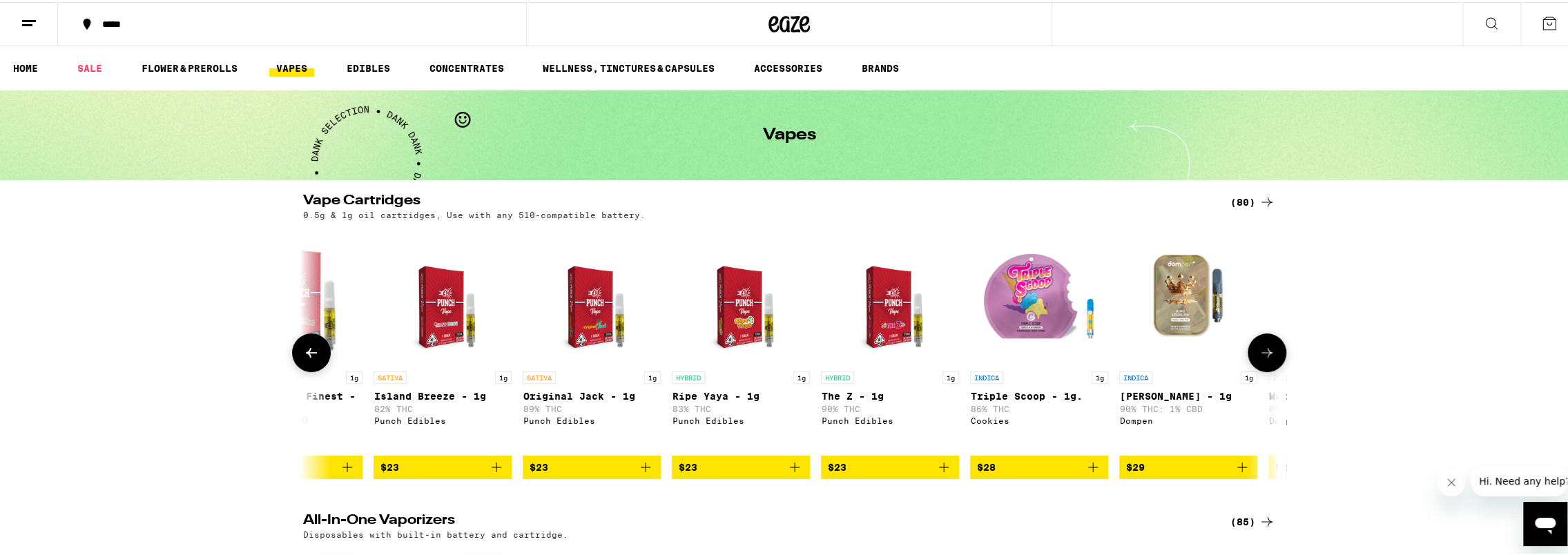
click at [1265, 366] on button at bounding box center [1267, 350] width 39 height 39
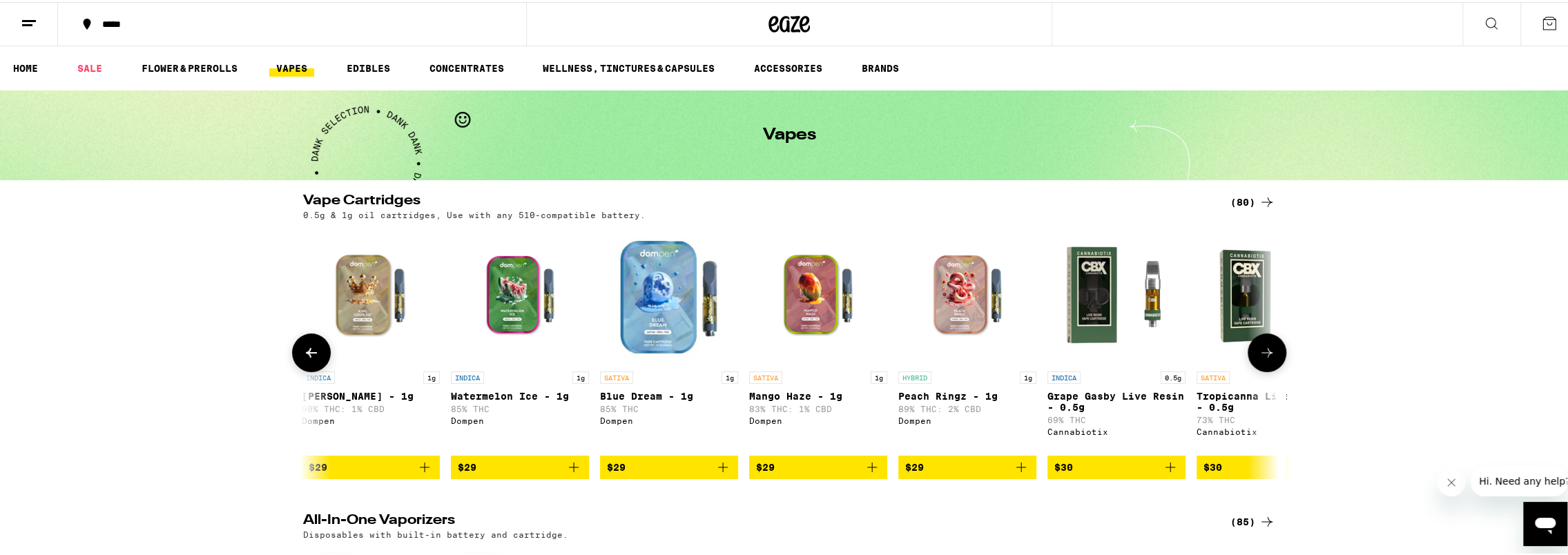
scroll to position [0, 3286]
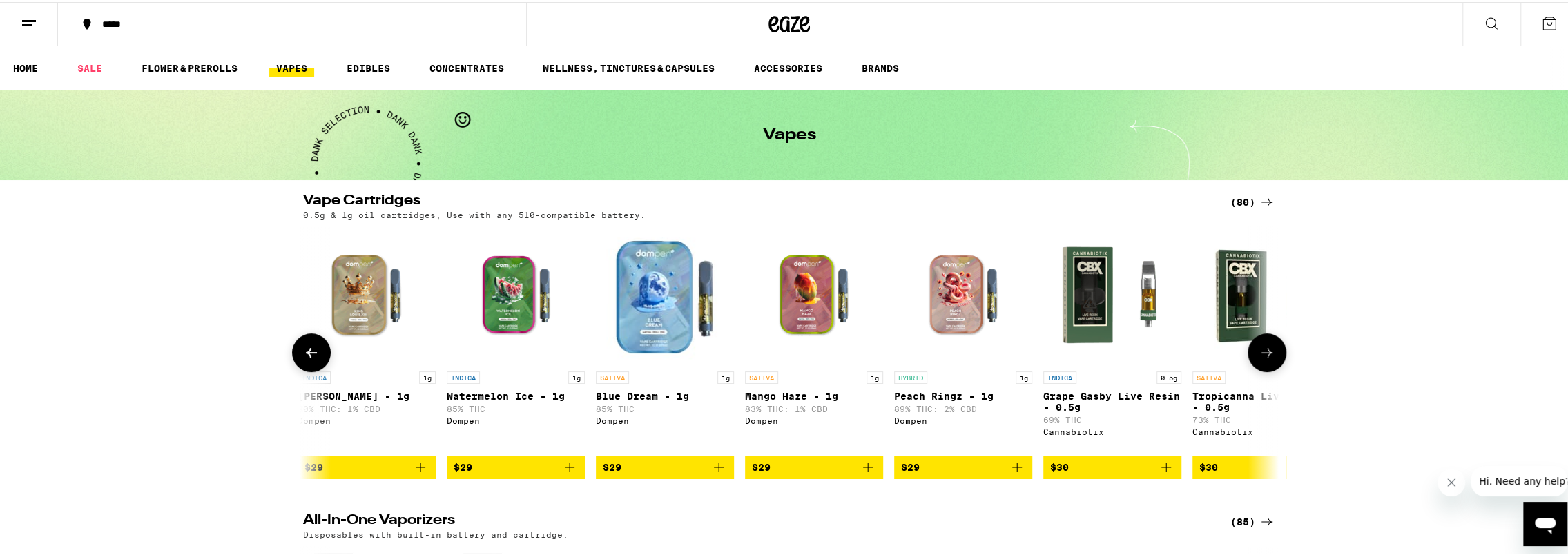
click at [1265, 366] on button at bounding box center [1267, 350] width 39 height 39
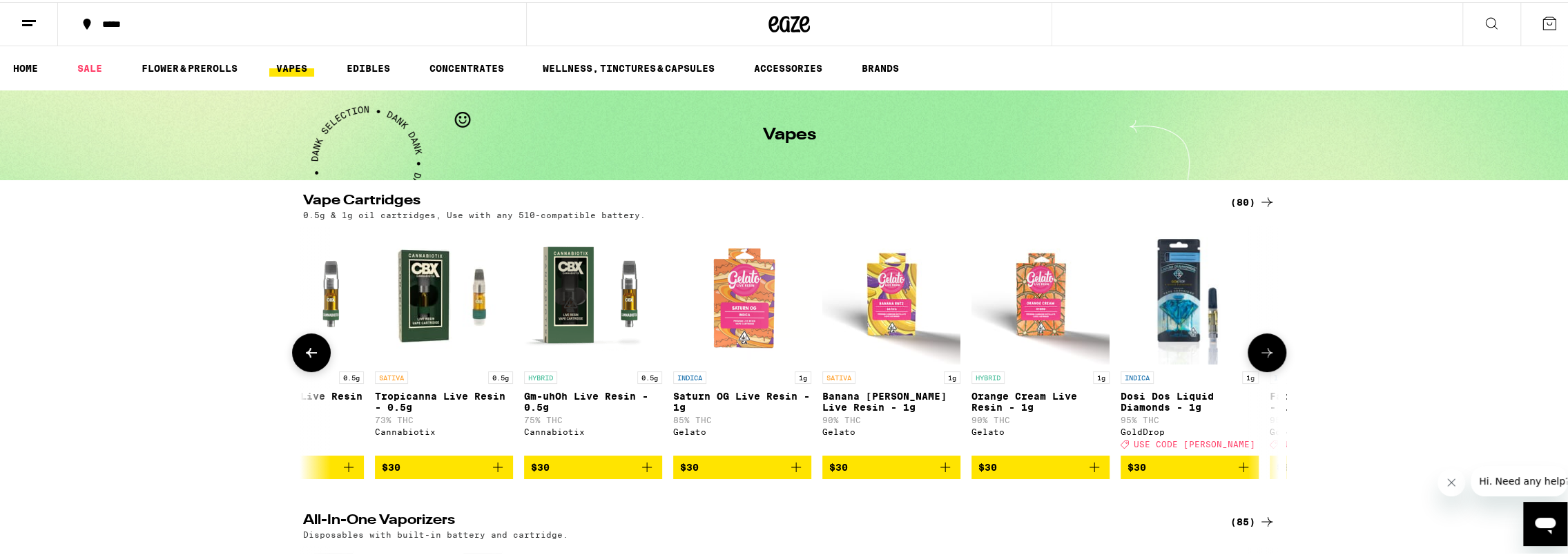
scroll to position [0, 4108]
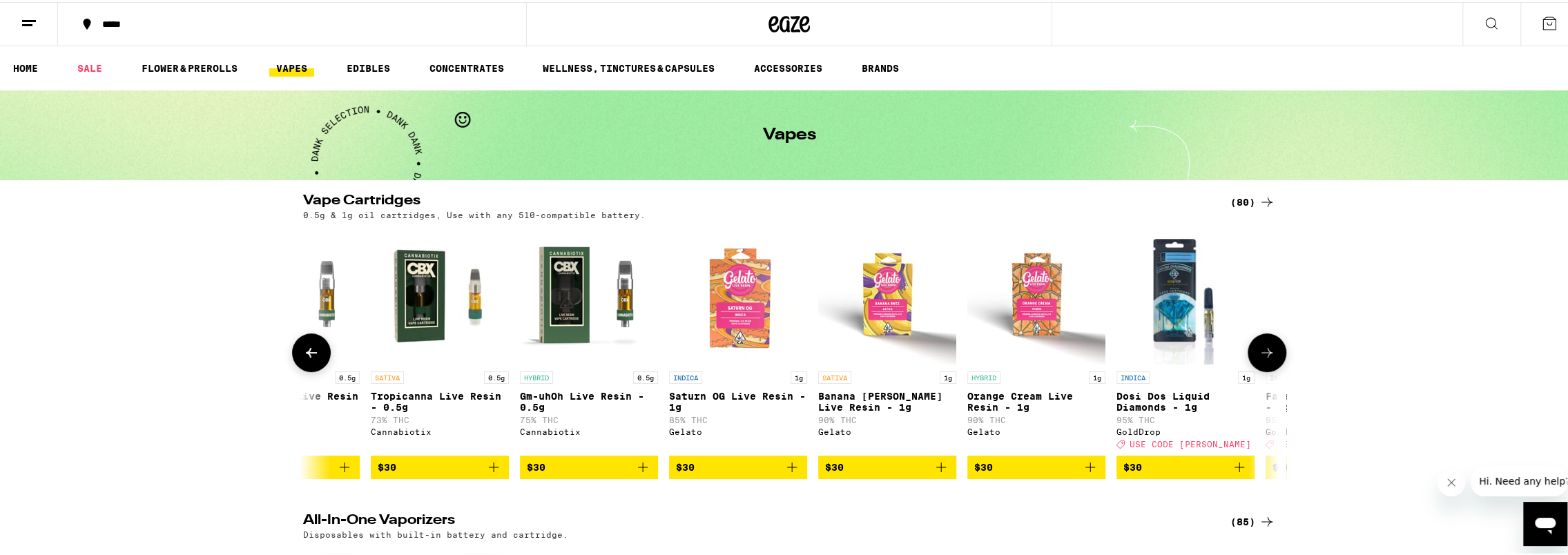
click at [1265, 366] on button at bounding box center [1267, 350] width 39 height 39
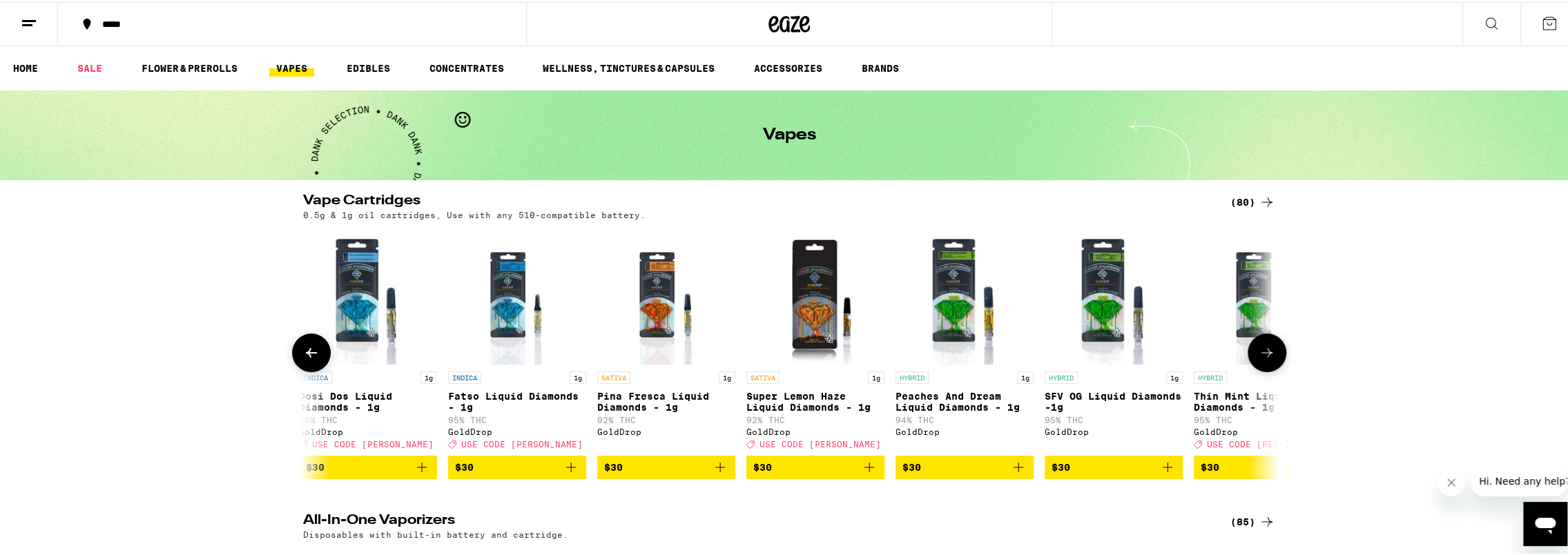
scroll to position [0, 4929]
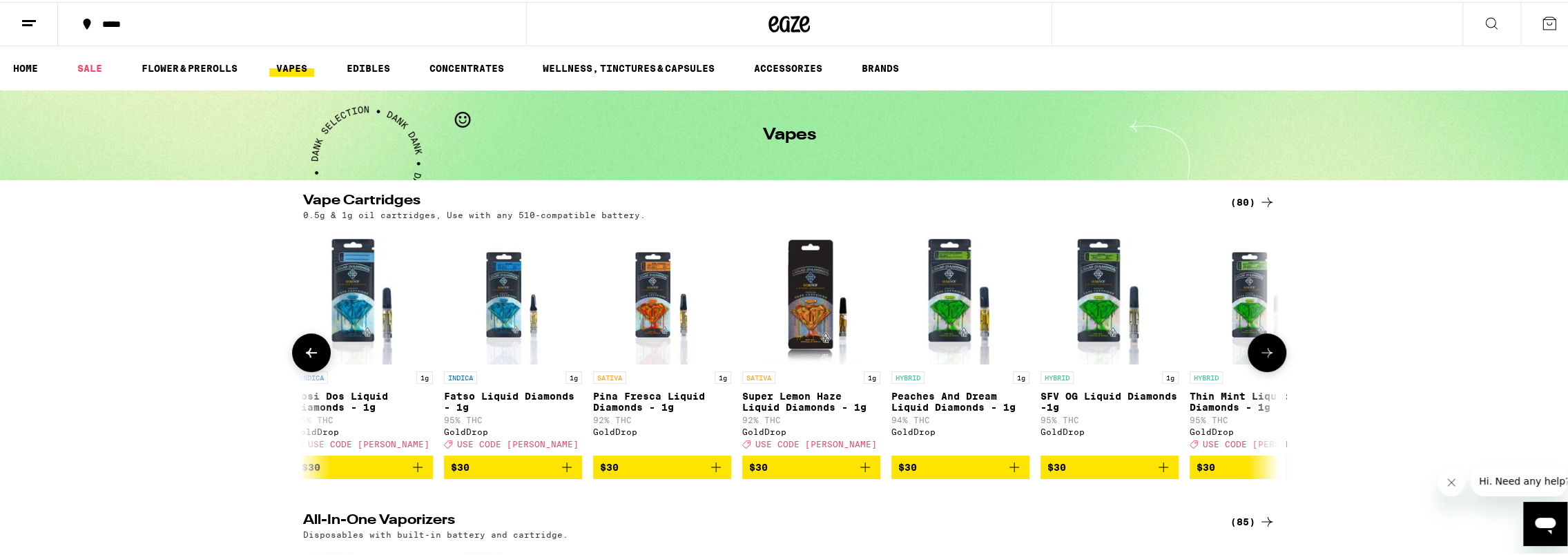
click at [563, 473] on icon "Add to bag" at bounding box center [567, 465] width 17 height 17
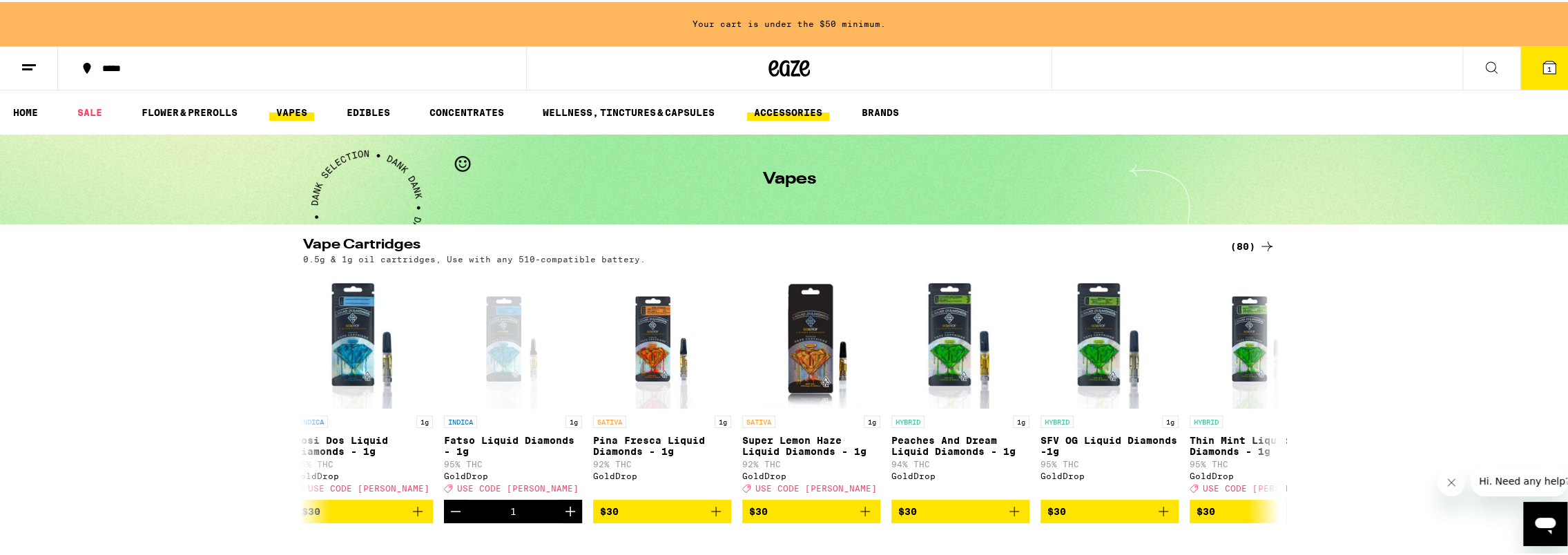
click at [775, 109] on link "ACCESSORIES" at bounding box center [788, 110] width 82 height 17
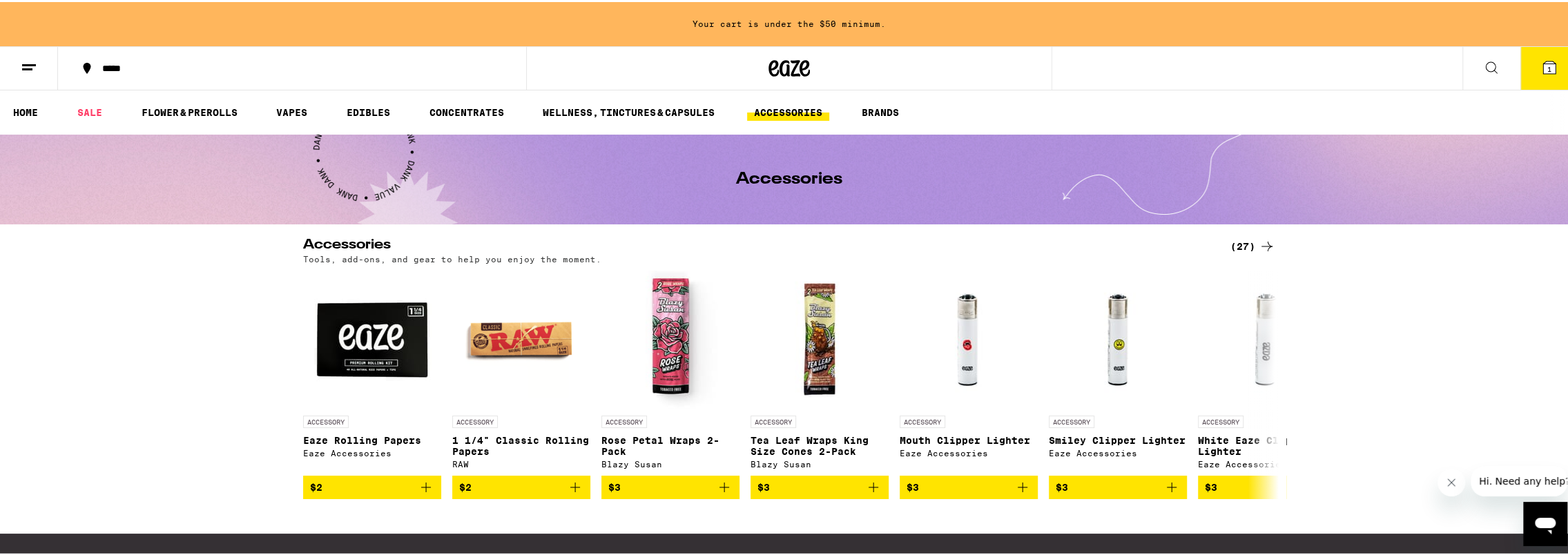
click at [1483, 60] on icon at bounding box center [1491, 65] width 17 height 17
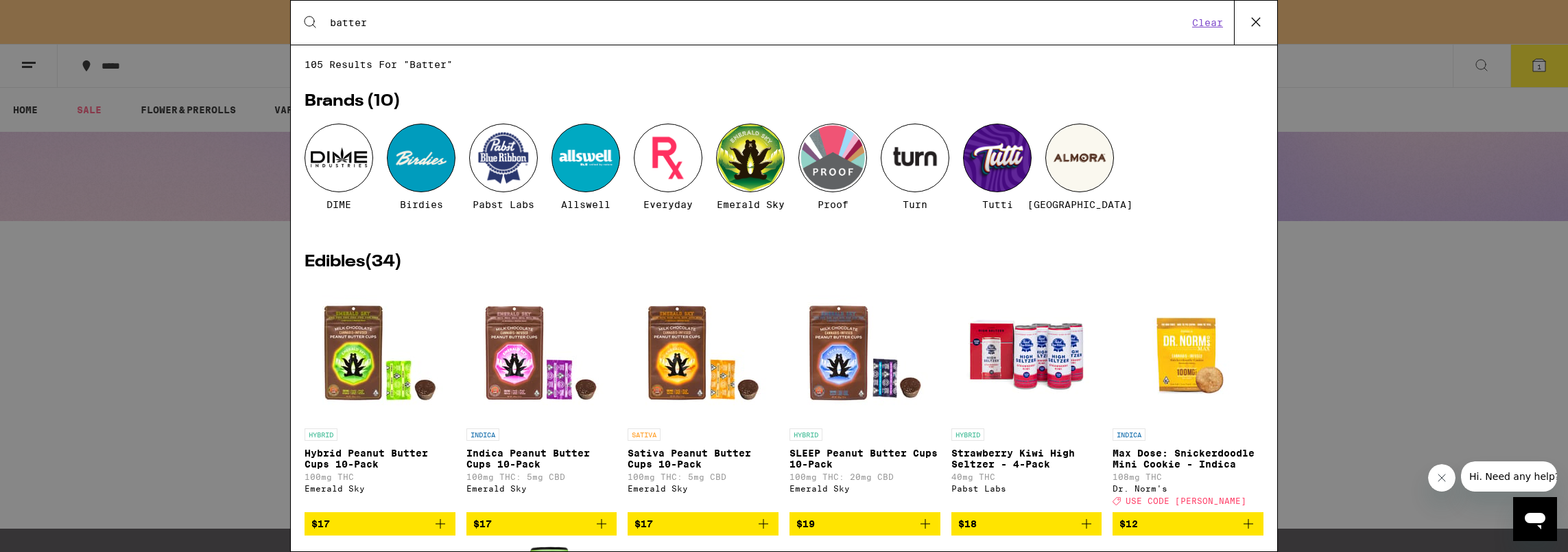
type input "batter"
click at [497, 161] on div at bounding box center [504, 158] width 69 height 69
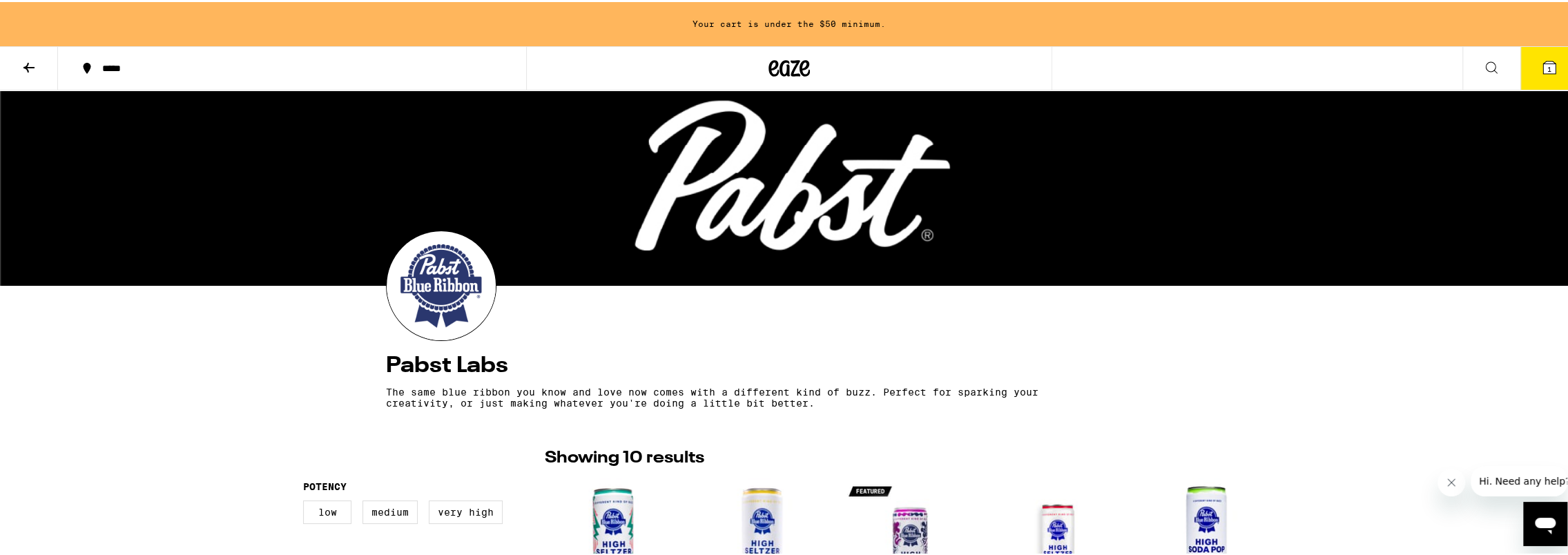
click at [1486, 71] on icon at bounding box center [1491, 65] width 17 height 17
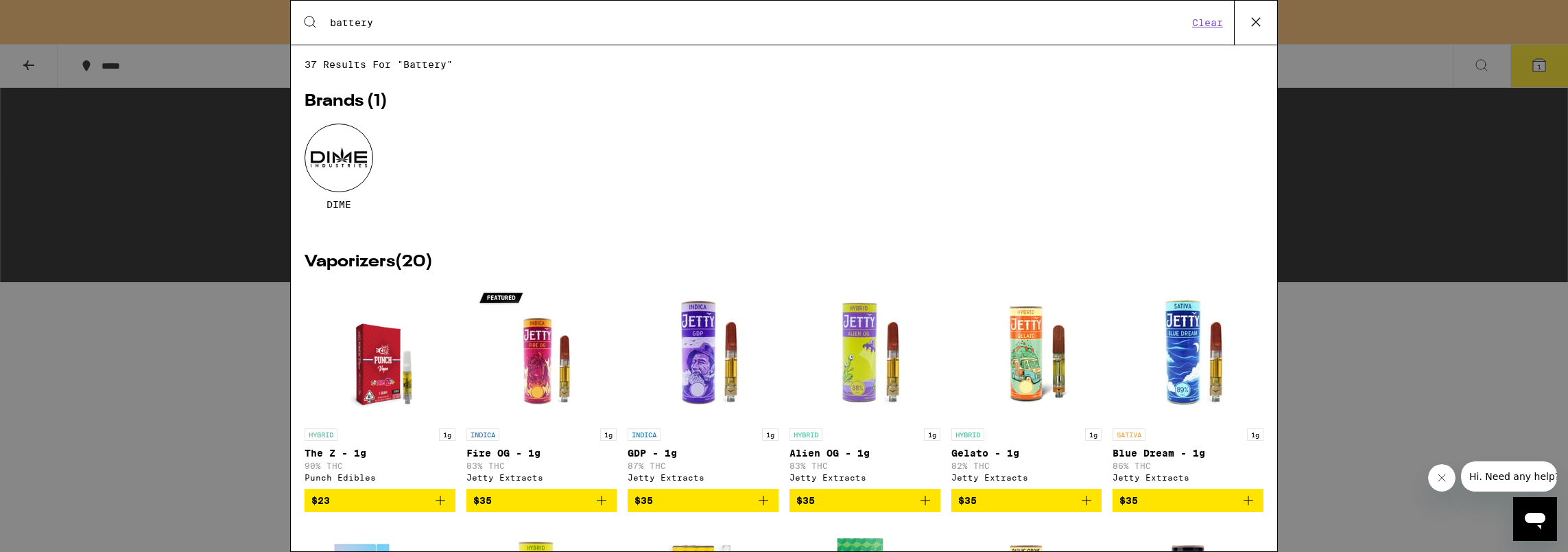
type input "battery"
click at [426, 69] on span "37 results for "battery"" at bounding box center [783, 65] width 959 height 11
click at [418, 36] on div "Search for Products battery Clear" at bounding box center [783, 22] width 986 height 44
click at [414, 25] on input "battery" at bounding box center [758, 22] width 858 height 12
click at [1439, 477] on icon "Close message from company" at bounding box center [1441, 478] width 11 height 11
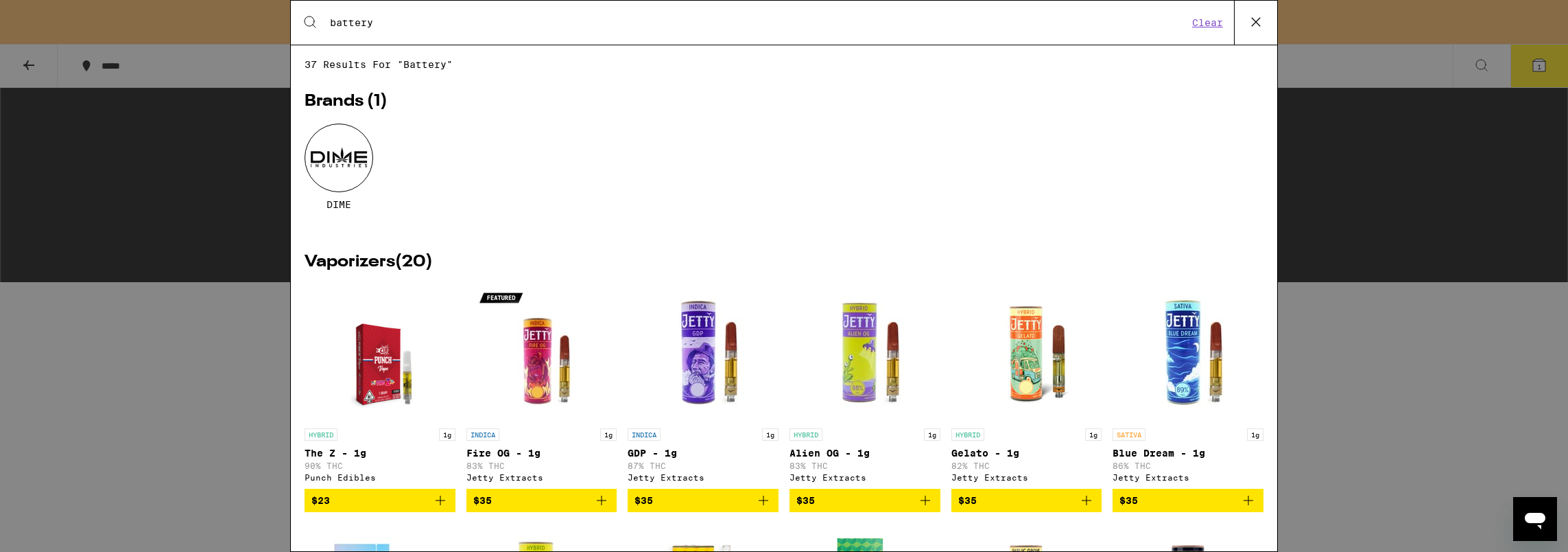
click at [1260, 32] on icon at bounding box center [1256, 22] width 21 height 21
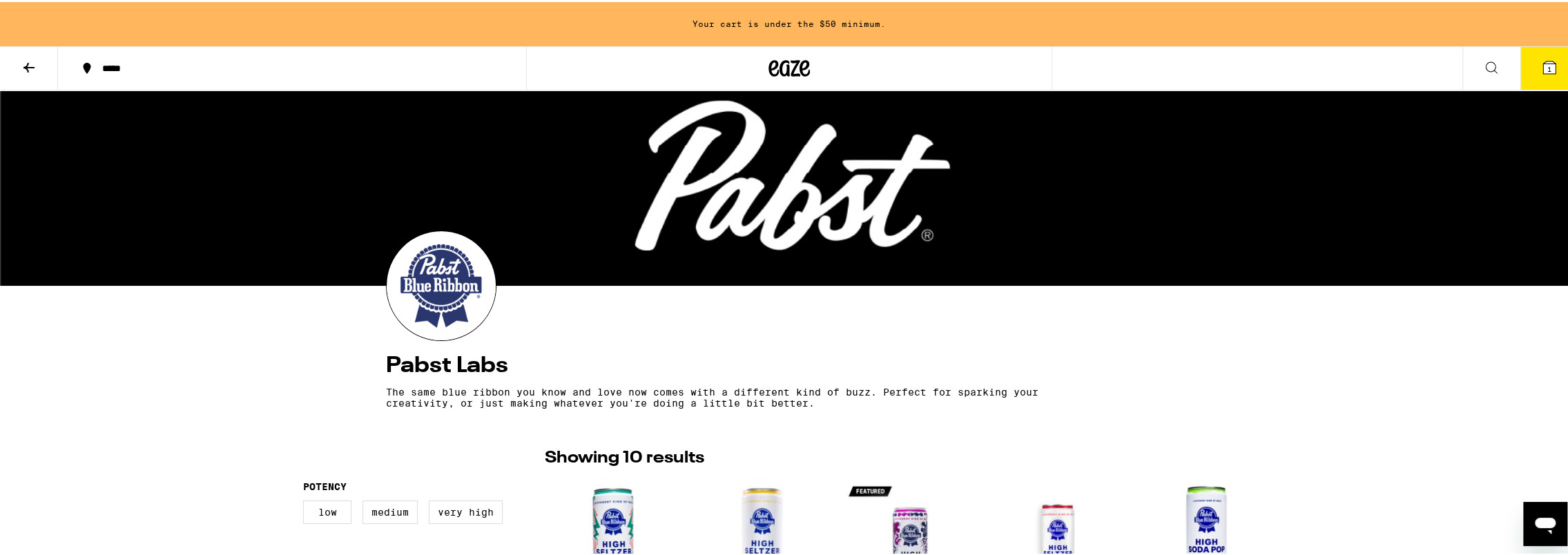
click at [22, 67] on icon at bounding box center [29, 65] width 17 height 17
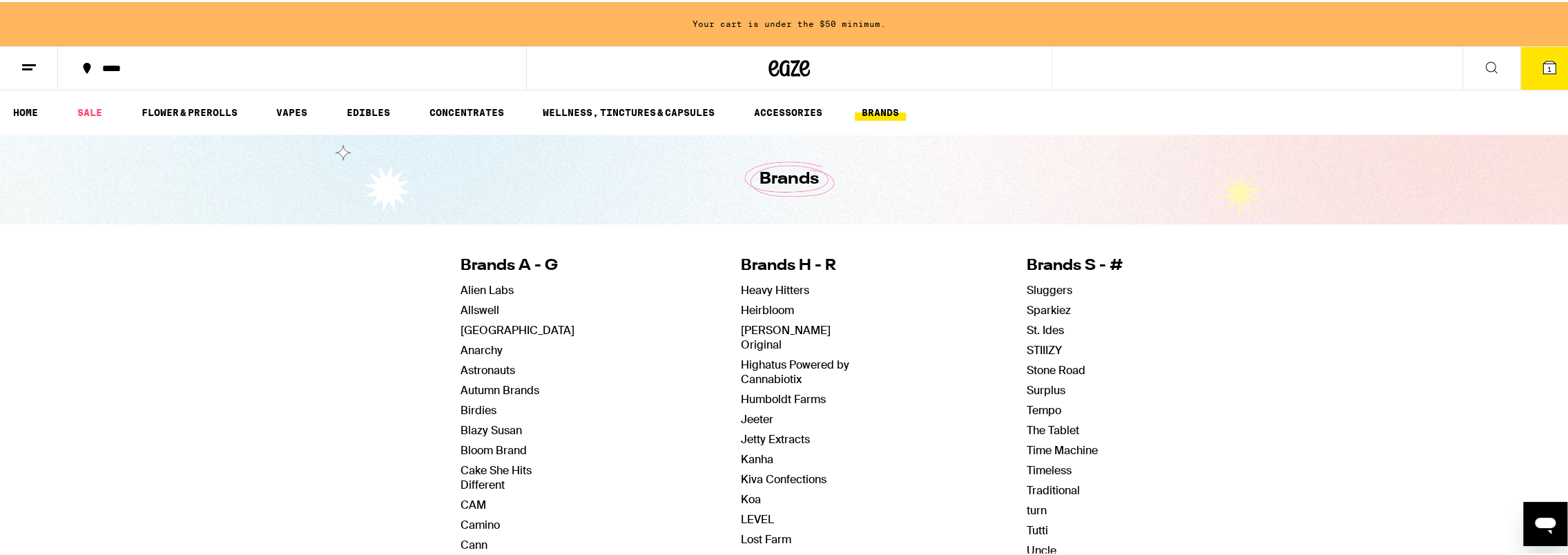
click at [1491, 60] on button at bounding box center [1491, 67] width 58 height 43
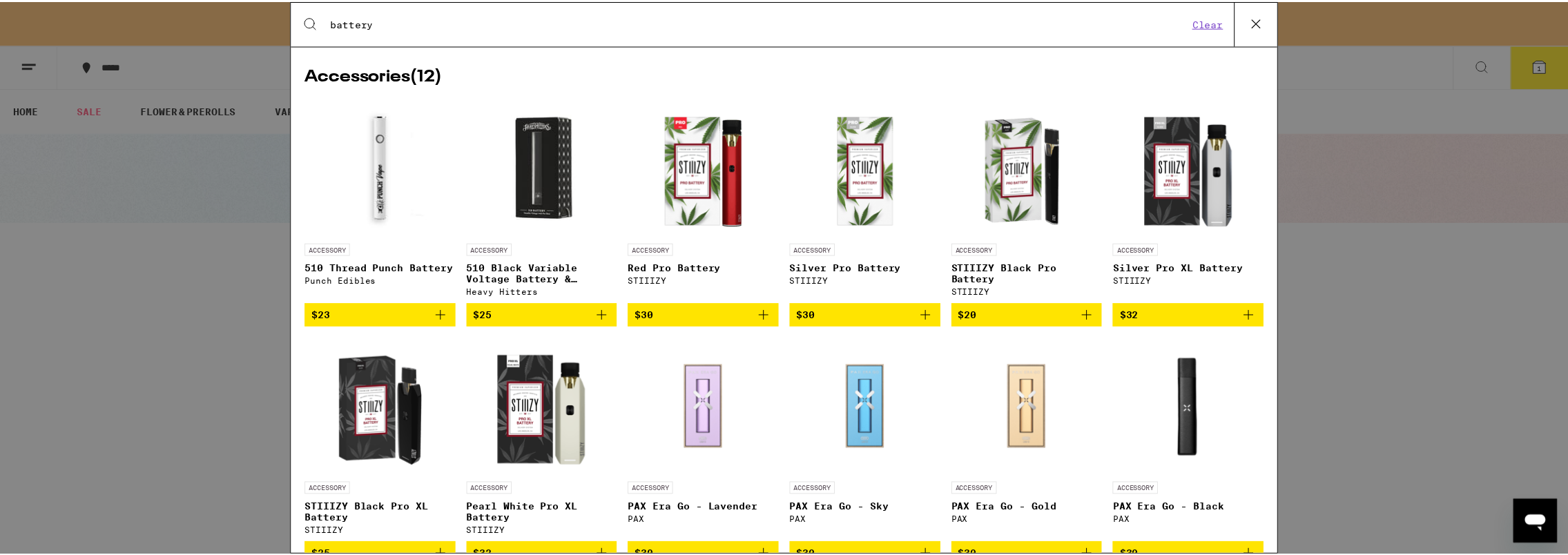
scroll to position [787, 0]
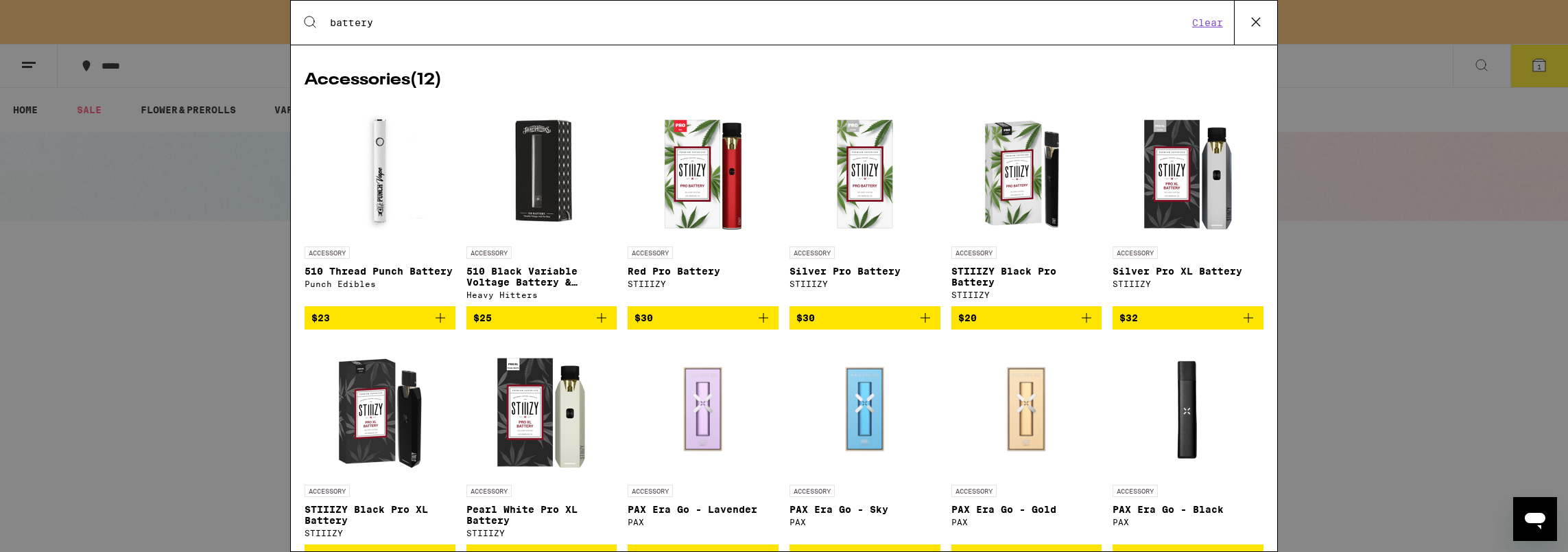
type input "battery"
click at [544, 197] on img "Open page for 510 Black Variable Voltage Battery & Charger from Heavy Hitters" at bounding box center [541, 171] width 137 height 137
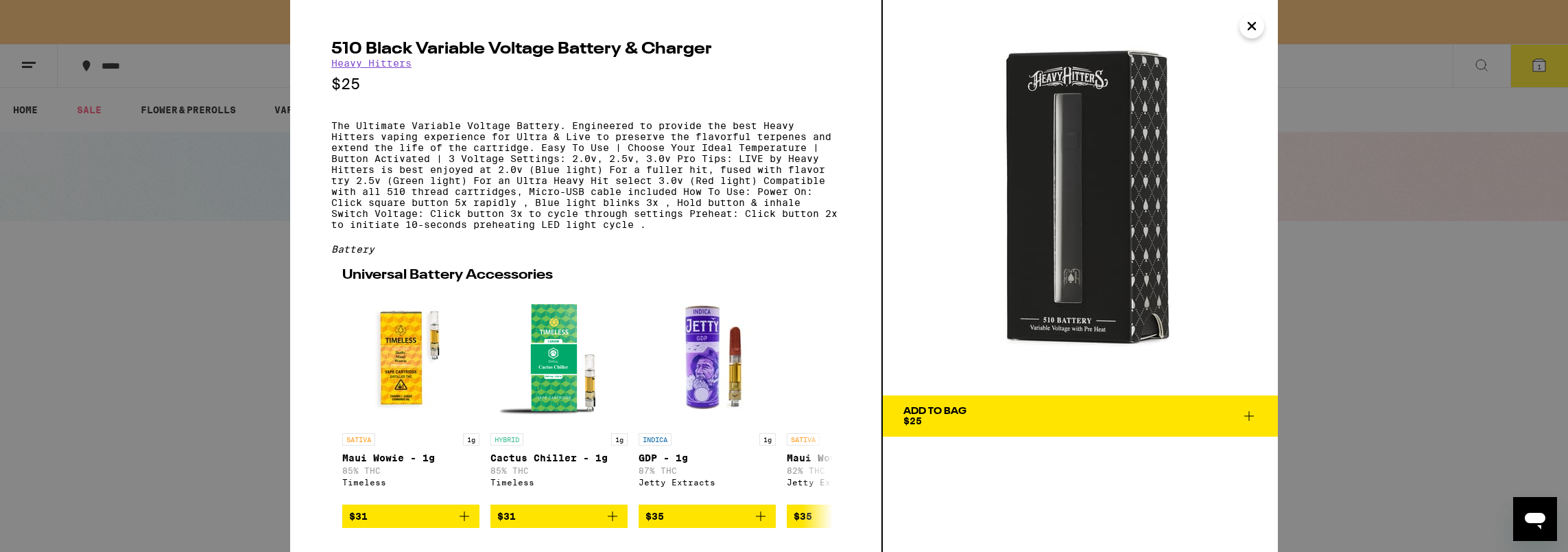
click at [1249, 26] on icon "Close" at bounding box center [1251, 26] width 17 height 21
click at [1255, 29] on icon "Close" at bounding box center [1251, 26] width 7 height 7
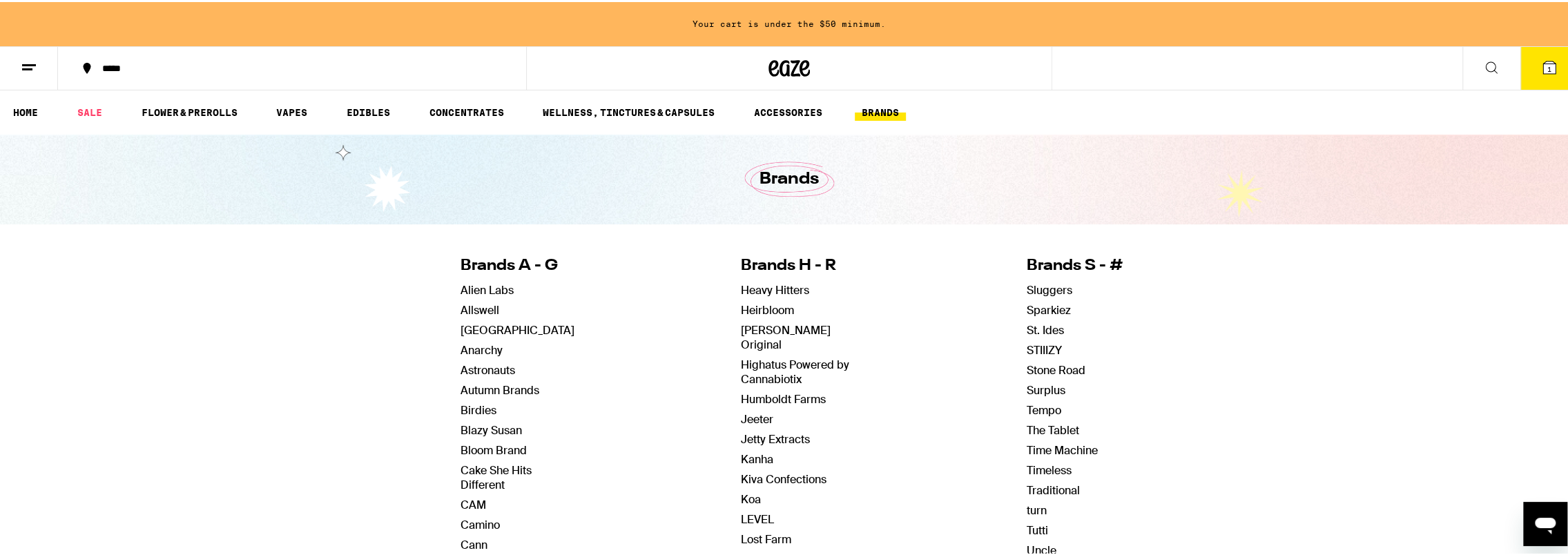
click at [1462, 56] on button at bounding box center [1491, 67] width 58 height 43
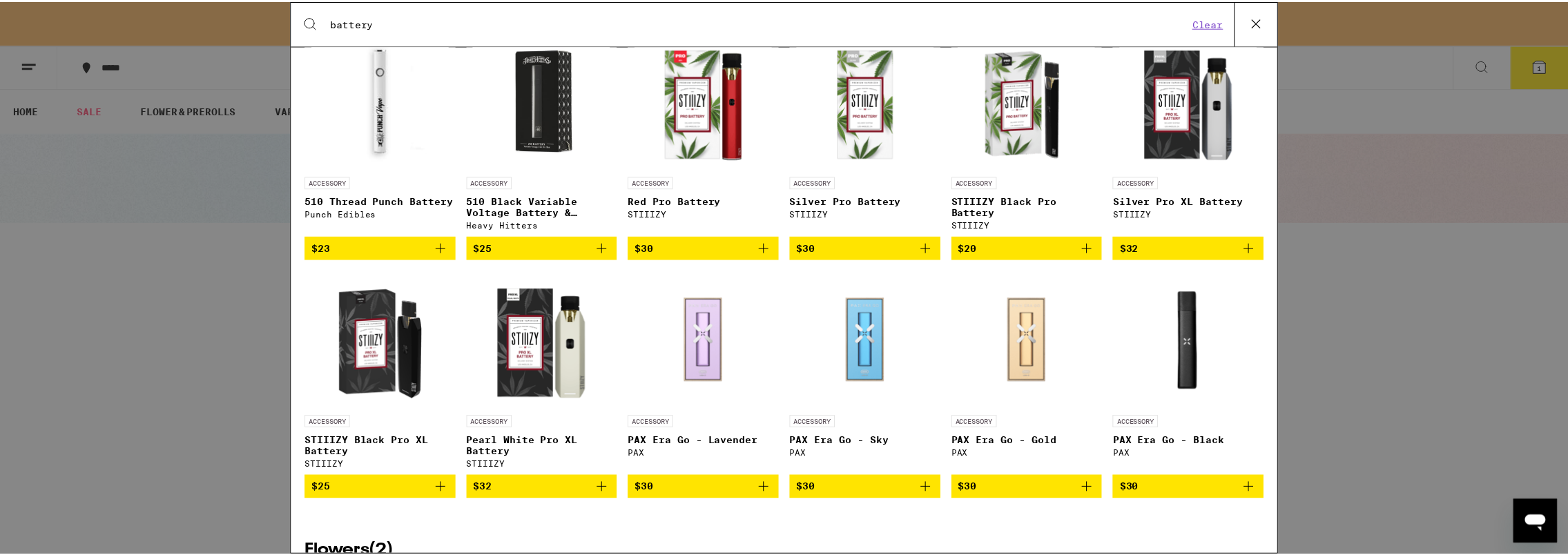
scroll to position [849, 0]
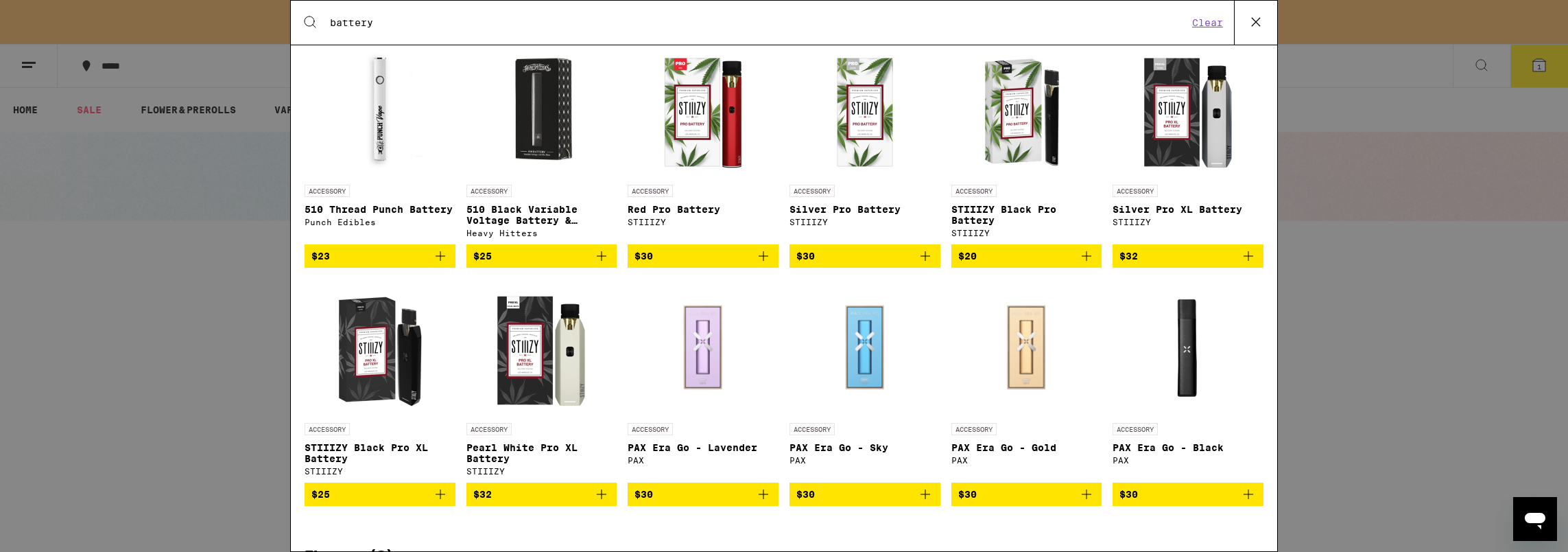
click at [545, 120] on img "Open page for 510 Black Variable Voltage Battery & Charger from Heavy Hitters" at bounding box center [541, 109] width 137 height 137
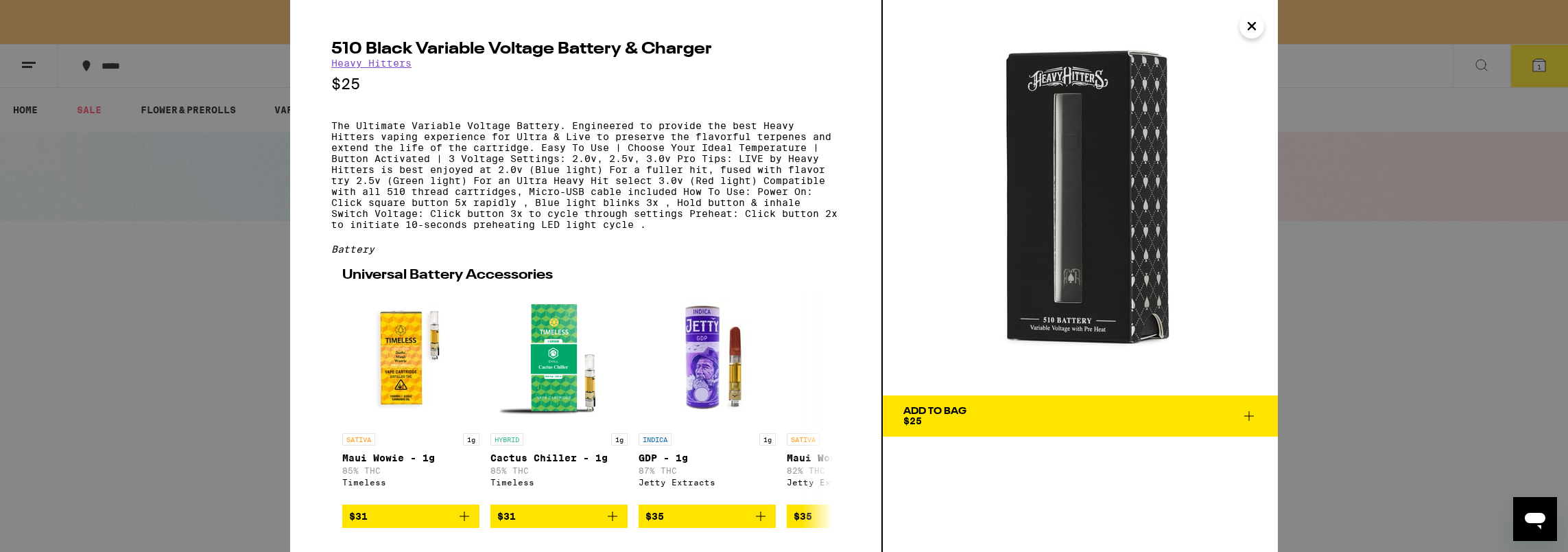
click at [1249, 419] on icon at bounding box center [1249, 416] width 10 height 10
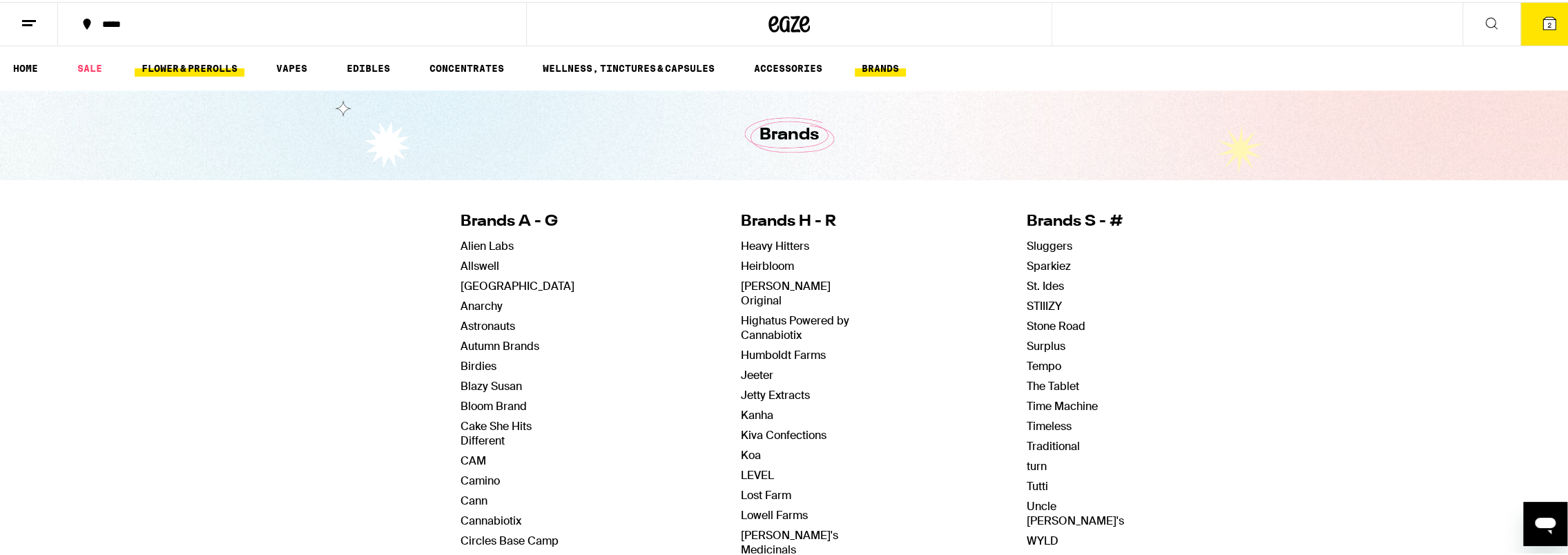
click at [192, 62] on link "FLOWER & PREROLLS" at bounding box center [189, 66] width 110 height 17
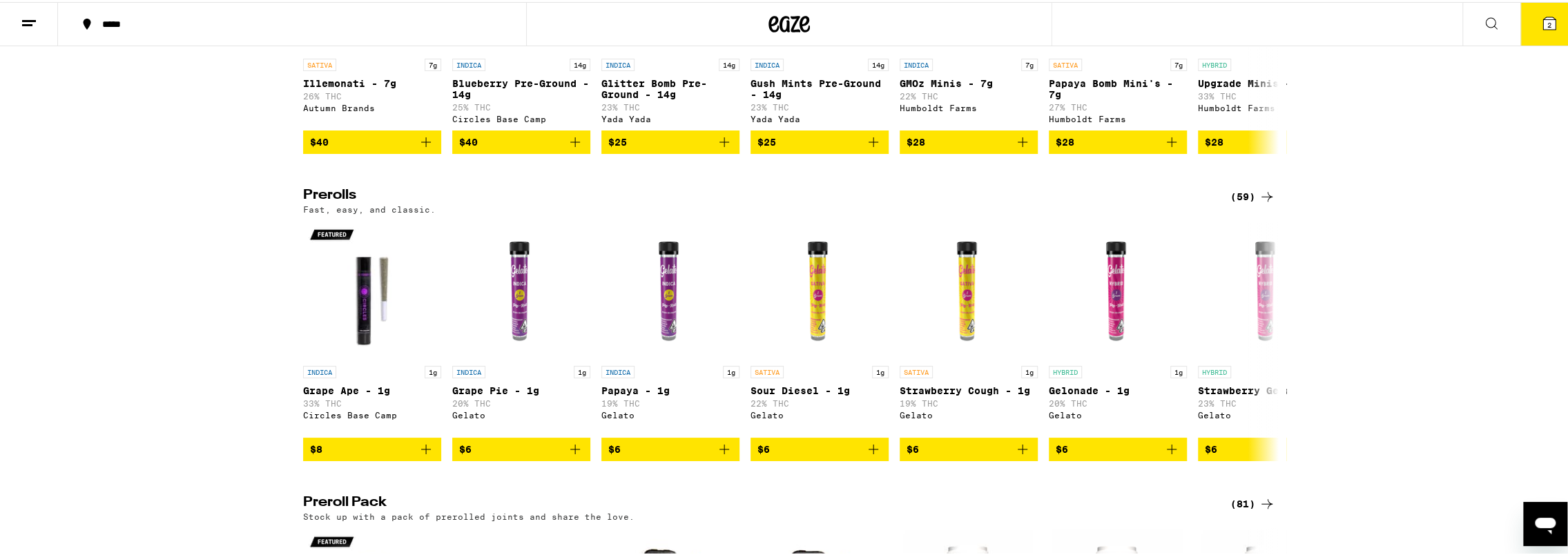
scroll to position [604, 0]
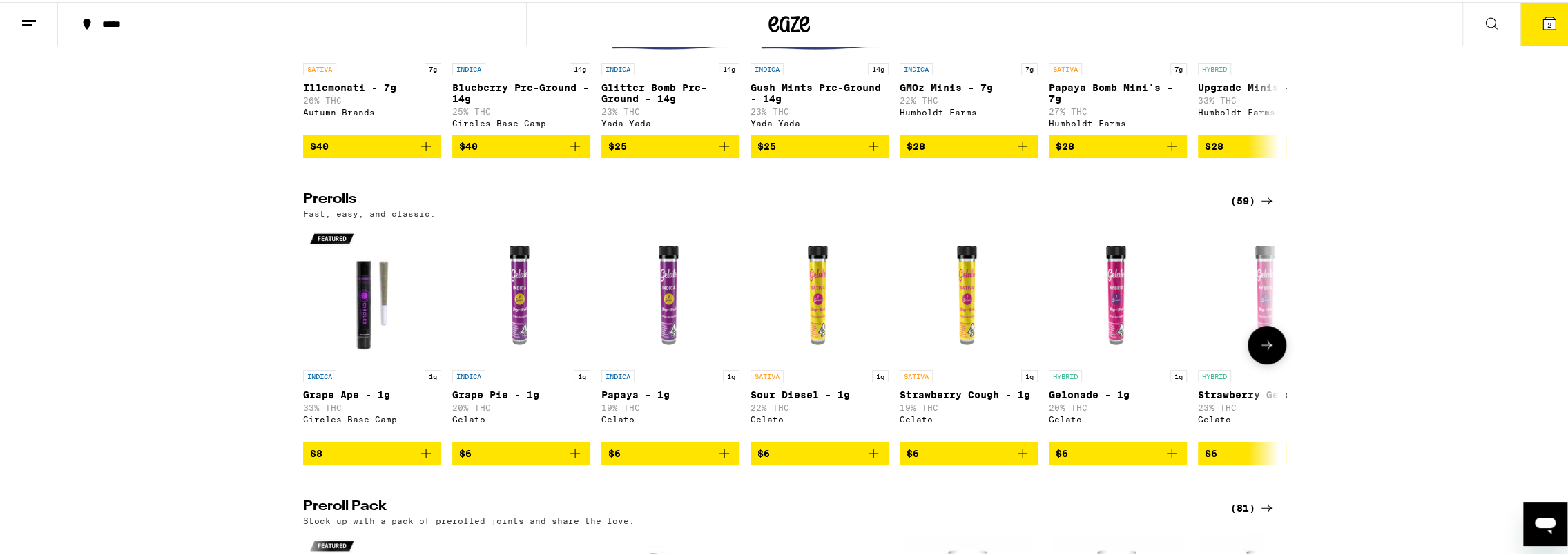
click at [1267, 351] on icon at bounding box center [1267, 343] width 17 height 17
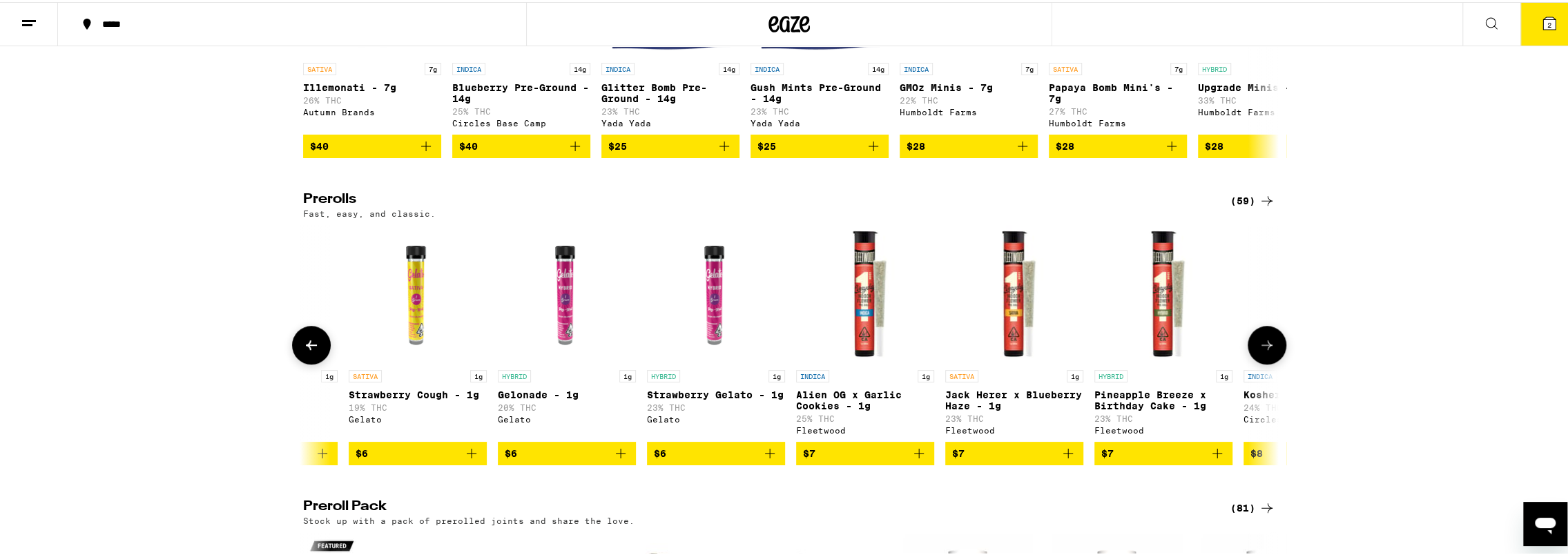
click at [1267, 351] on icon at bounding box center [1267, 343] width 17 height 17
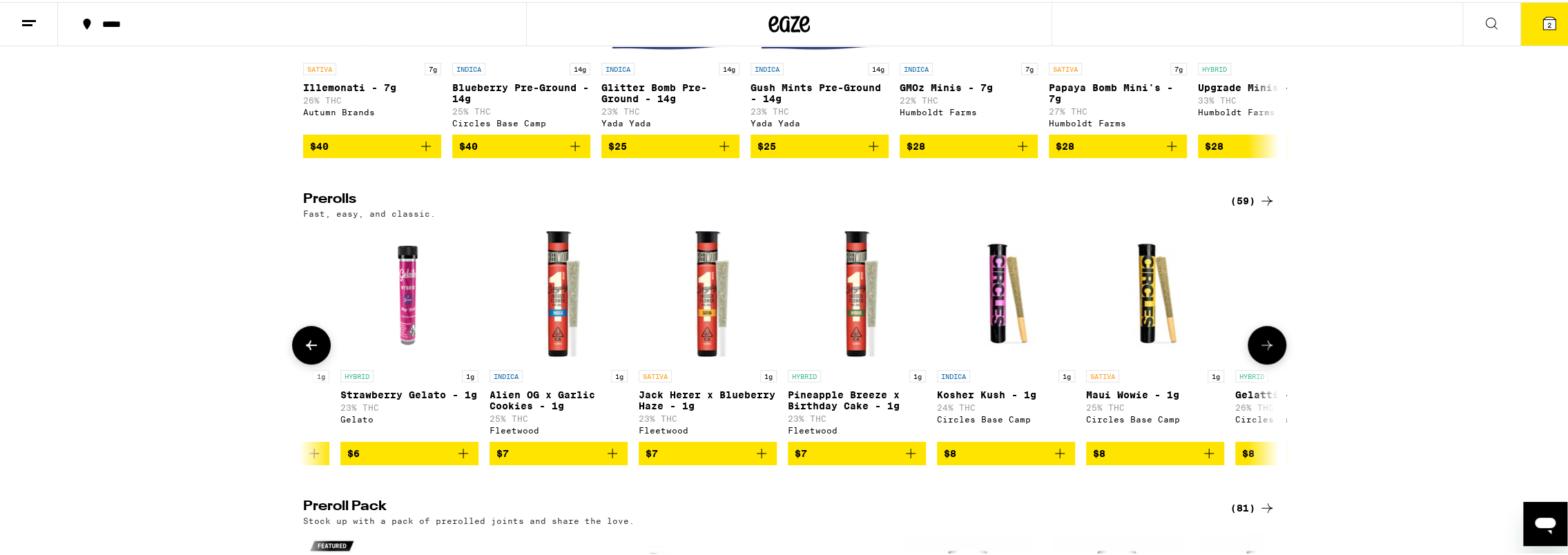
click at [1267, 351] on icon at bounding box center [1267, 343] width 17 height 17
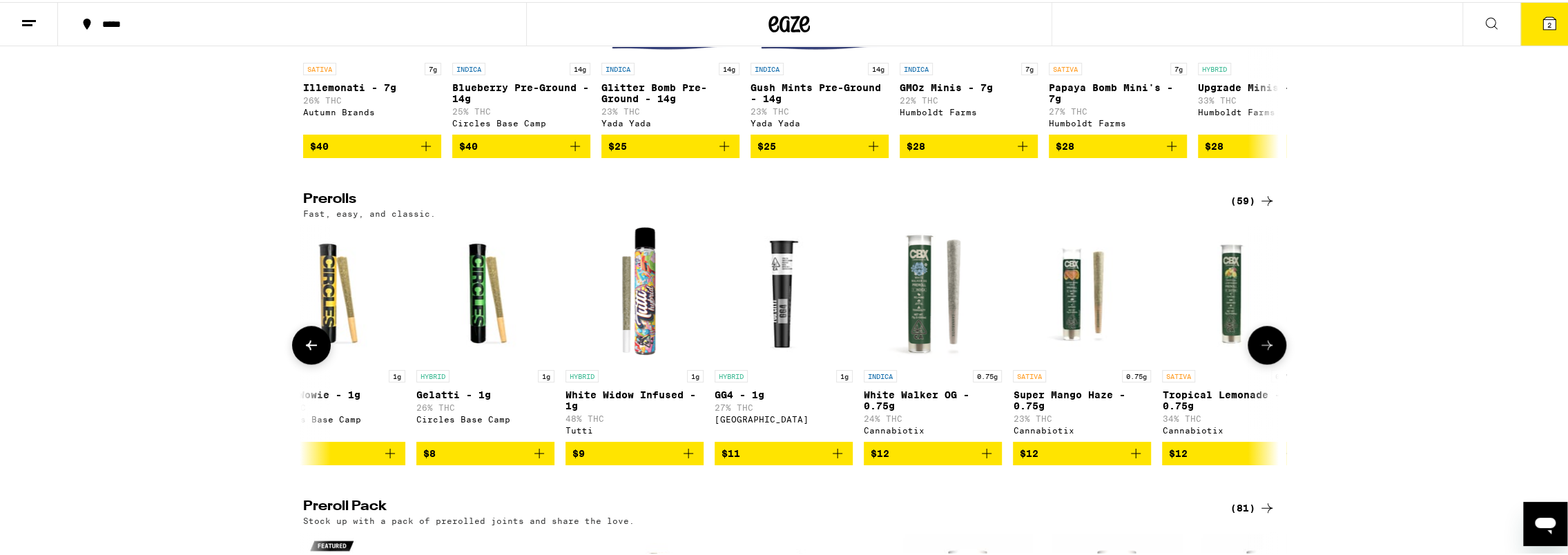
click at [1267, 351] on icon at bounding box center [1267, 343] width 17 height 17
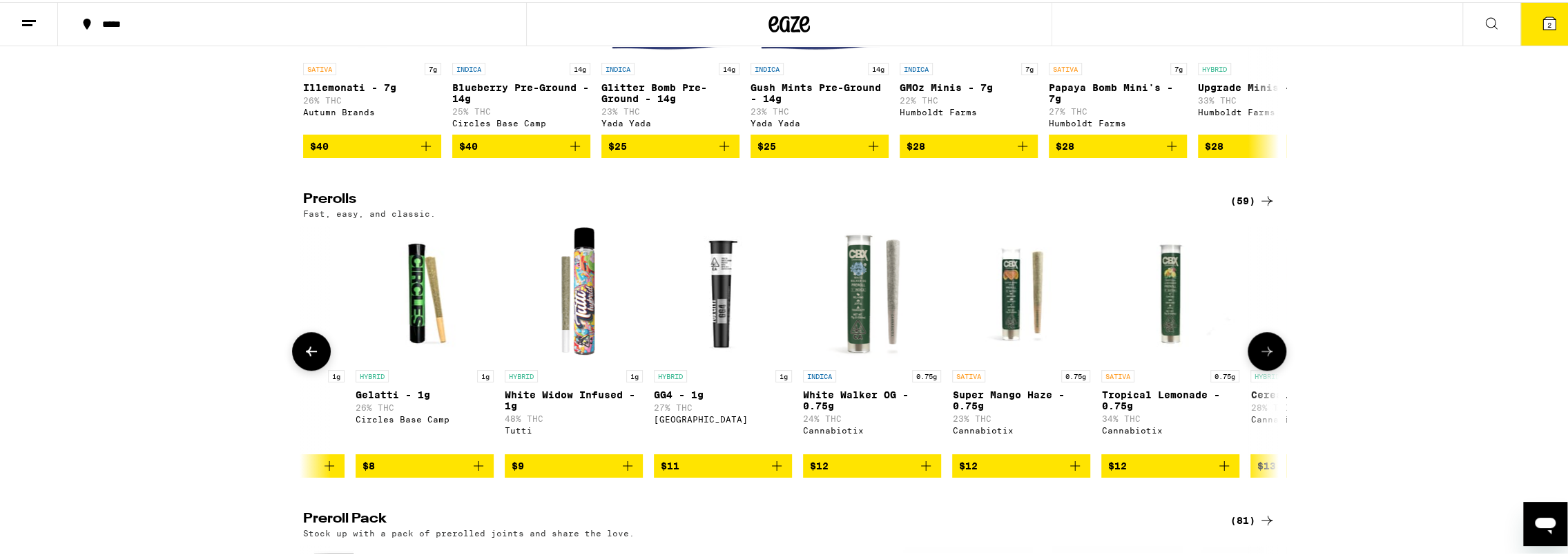
click at [1267, 357] on icon at bounding box center [1267, 349] width 17 height 17
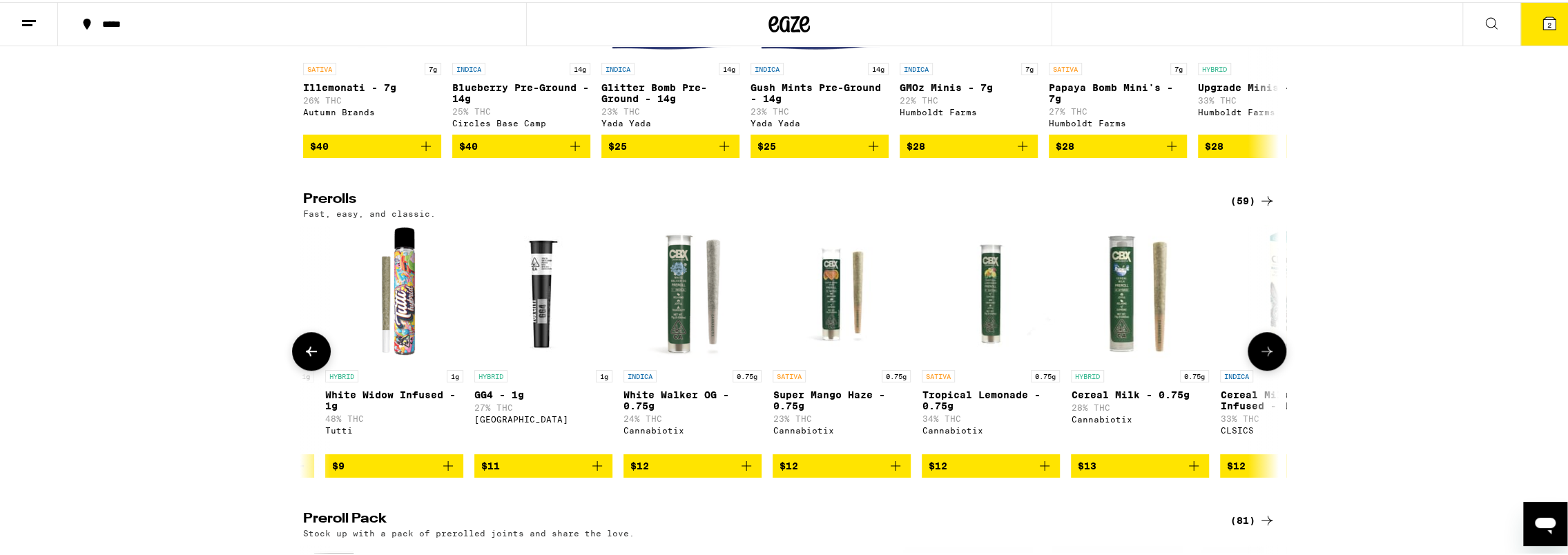
click at [1267, 357] on icon at bounding box center [1267, 349] width 17 height 17
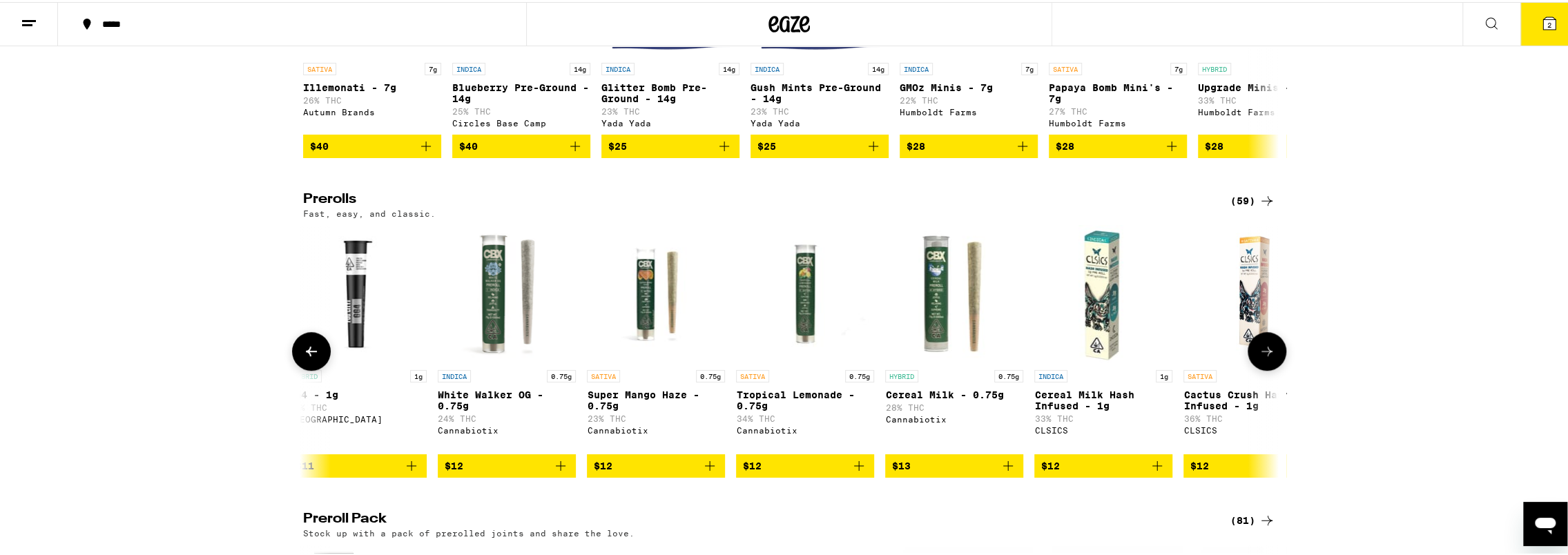
click at [1267, 357] on icon at bounding box center [1267, 349] width 17 height 17
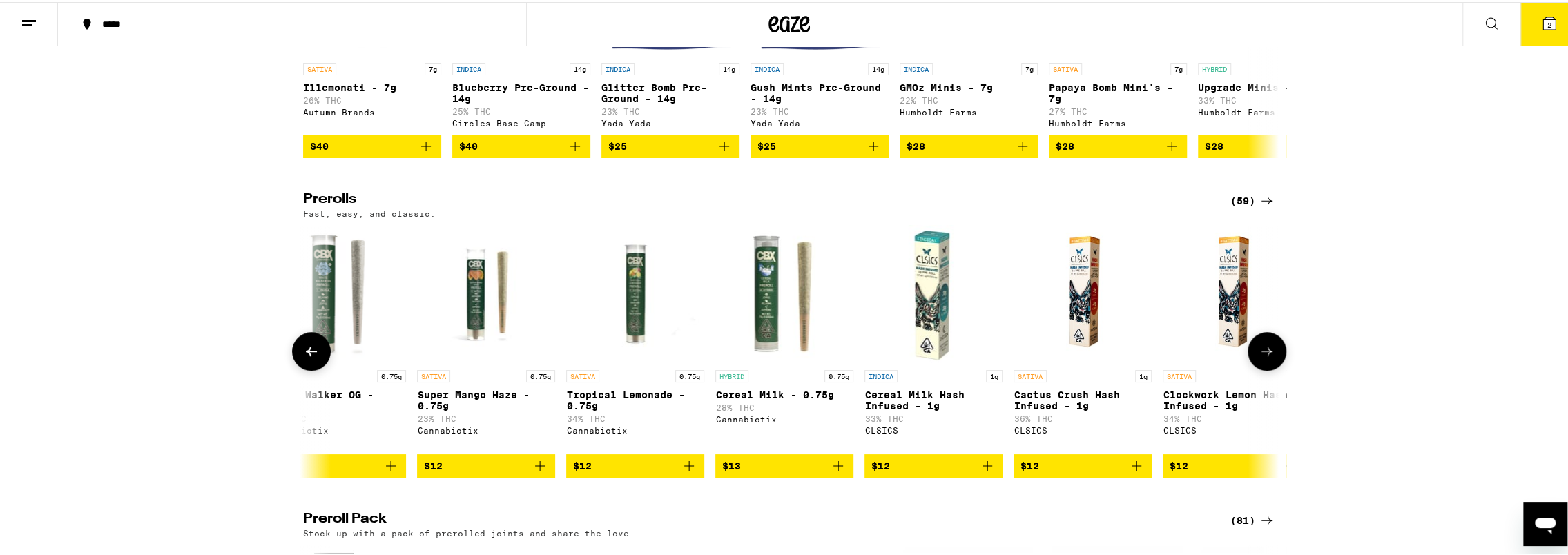
click at [1267, 357] on icon at bounding box center [1267, 349] width 17 height 17
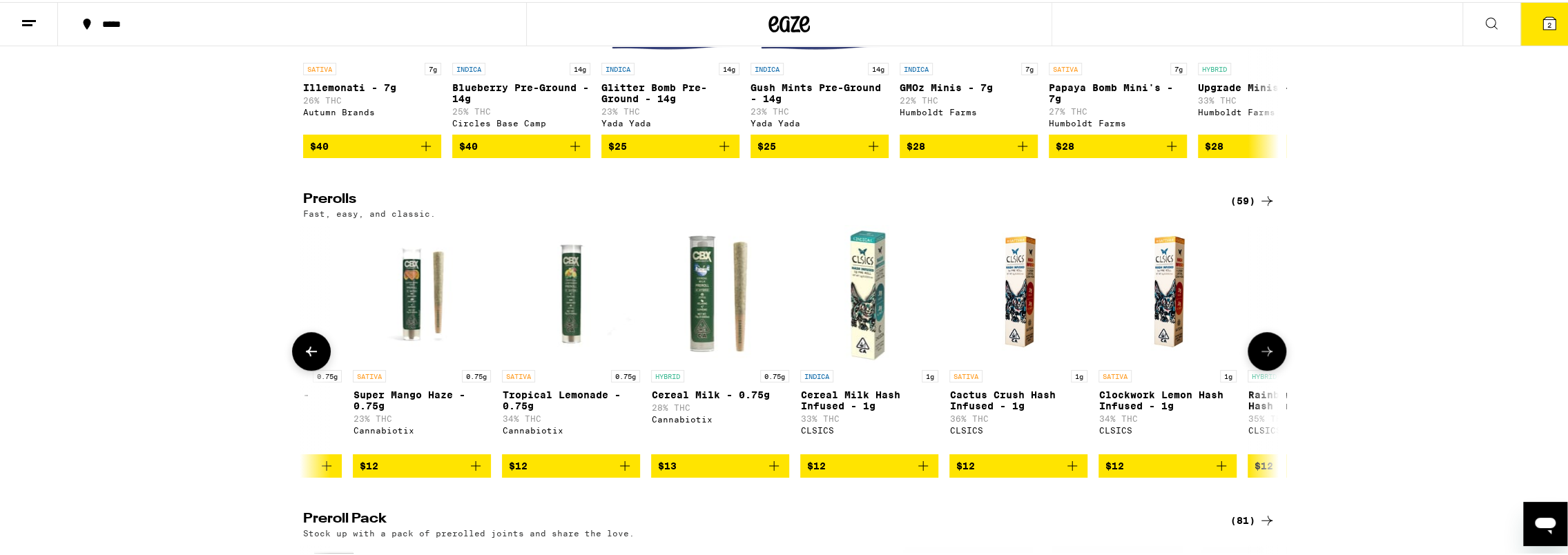
click at [1267, 357] on icon at bounding box center [1267, 349] width 17 height 17
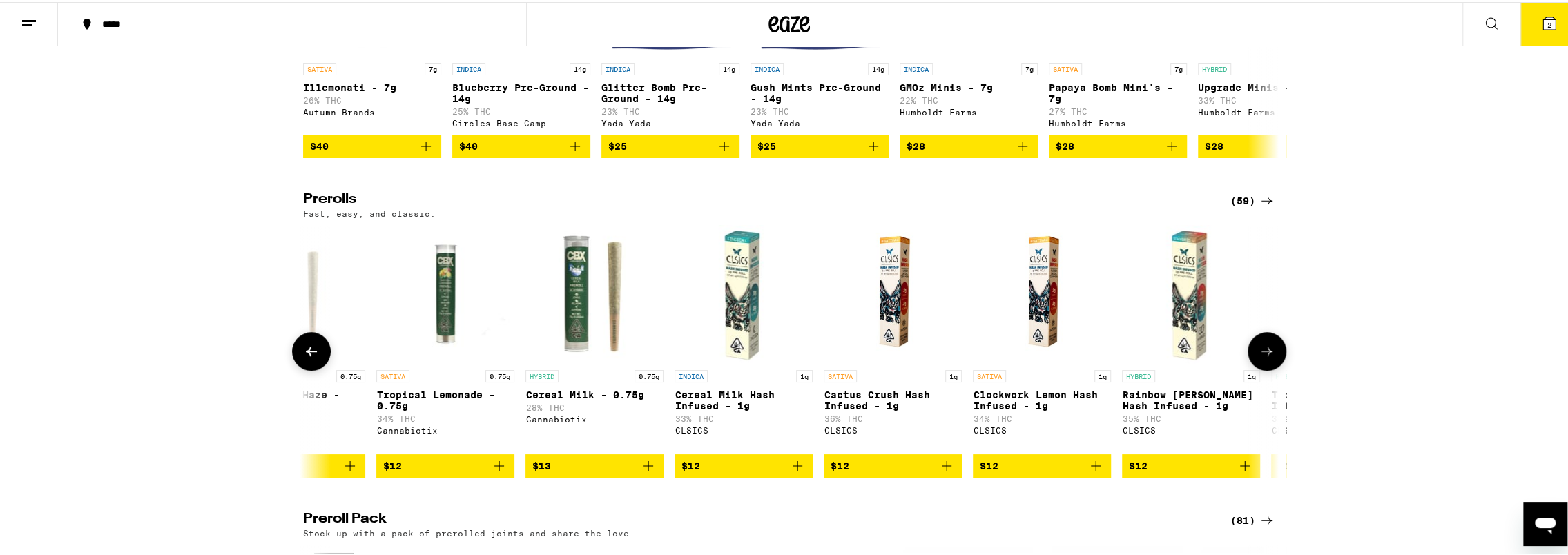
click at [1267, 357] on icon at bounding box center [1267, 349] width 17 height 17
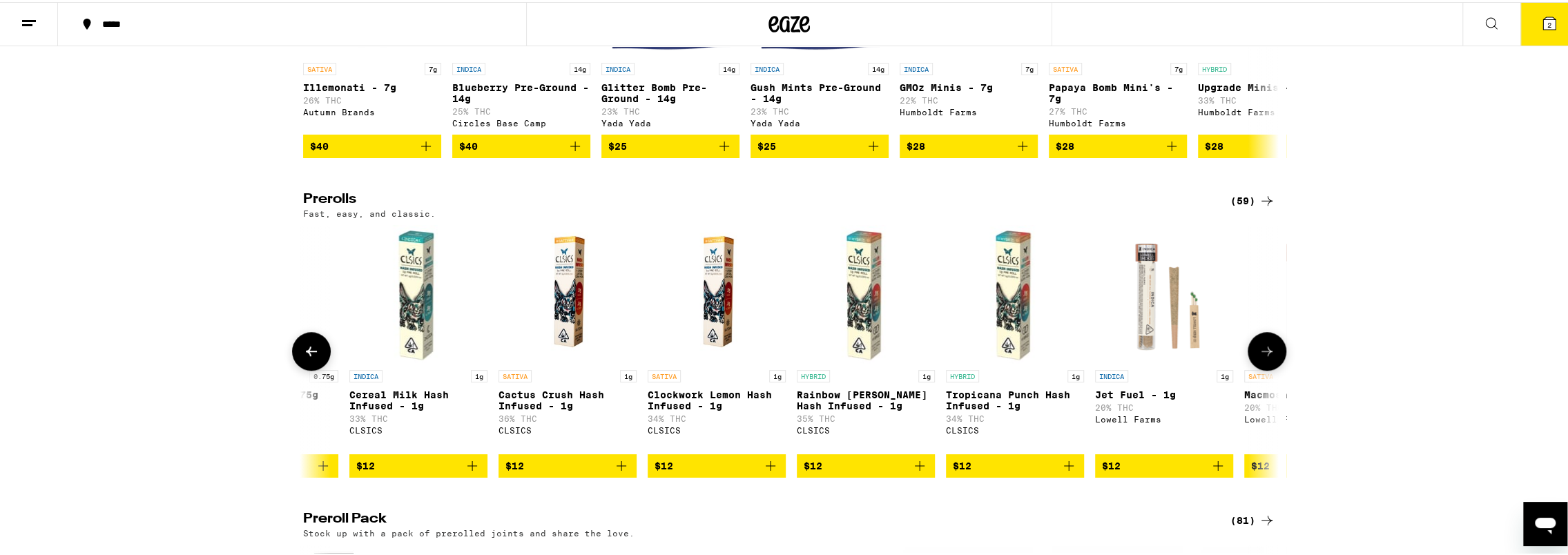
click at [1267, 357] on icon at bounding box center [1267, 349] width 17 height 17
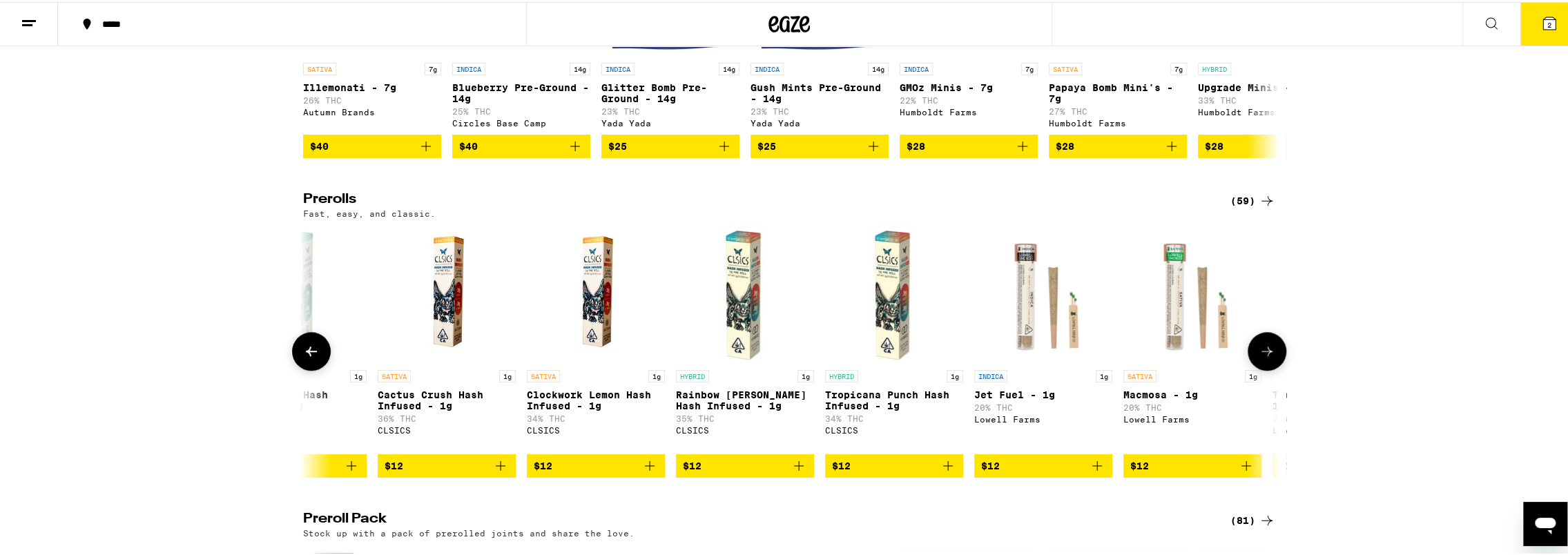
click at [1267, 357] on icon at bounding box center [1267, 349] width 17 height 17
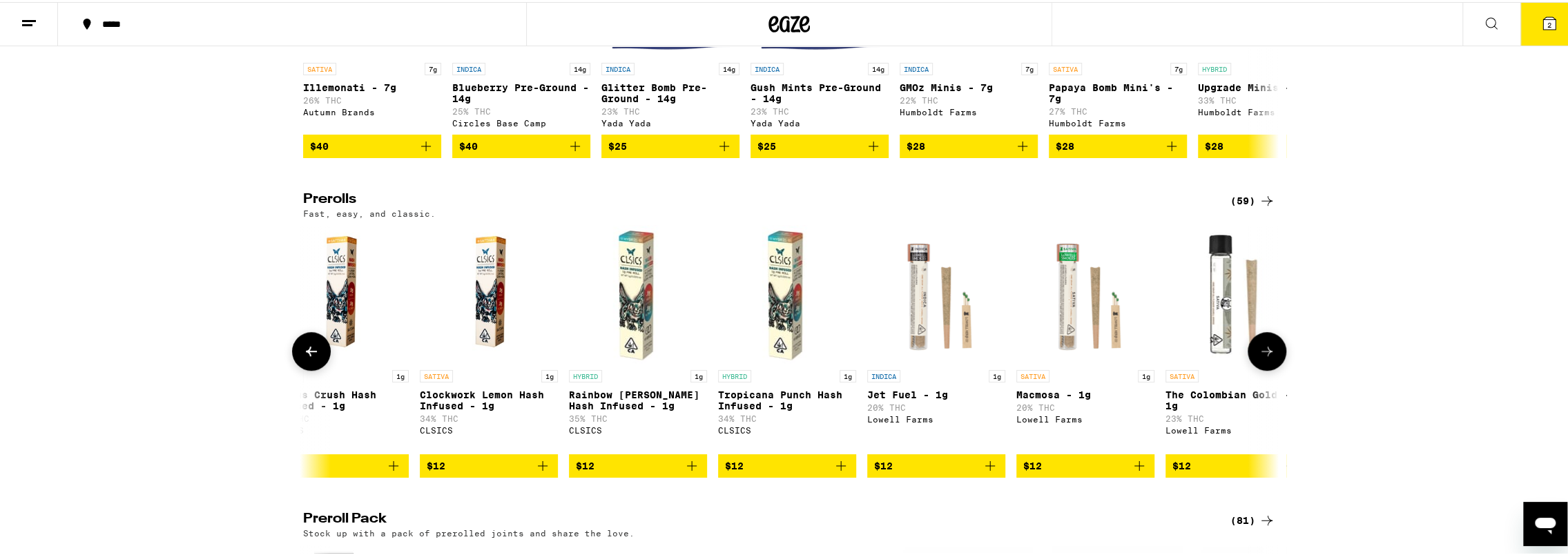
click at [1267, 357] on icon at bounding box center [1267, 349] width 17 height 17
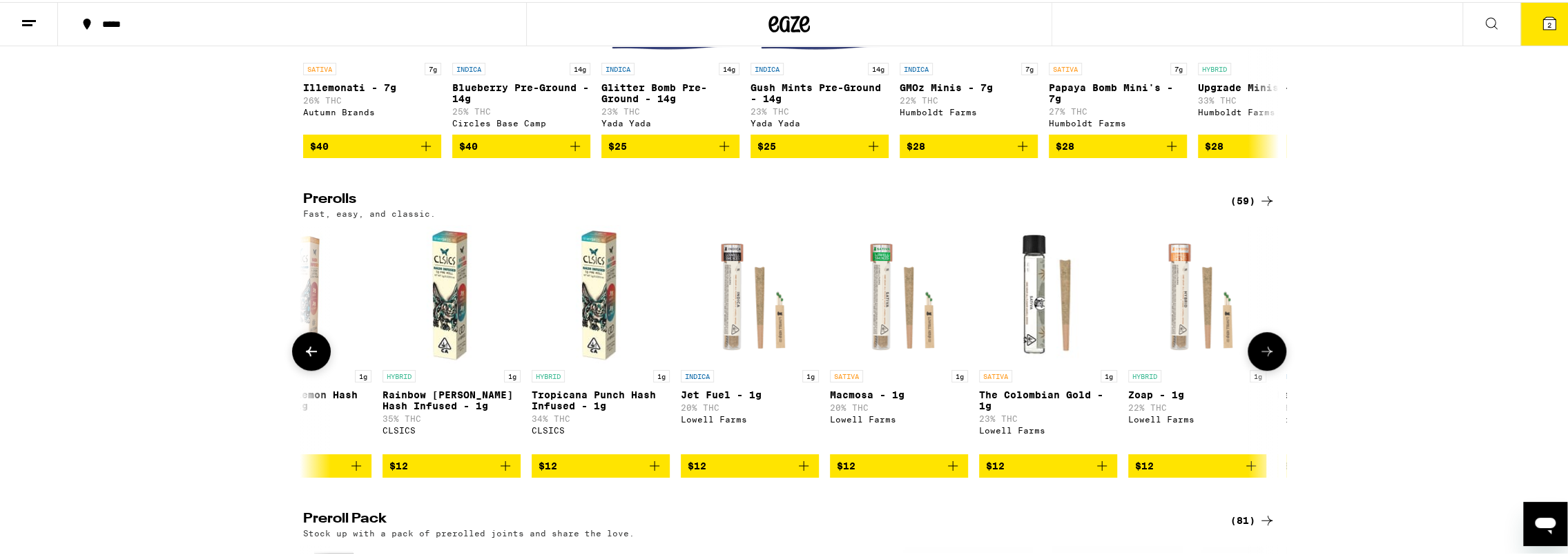
click at [1267, 357] on icon at bounding box center [1267, 349] width 17 height 17
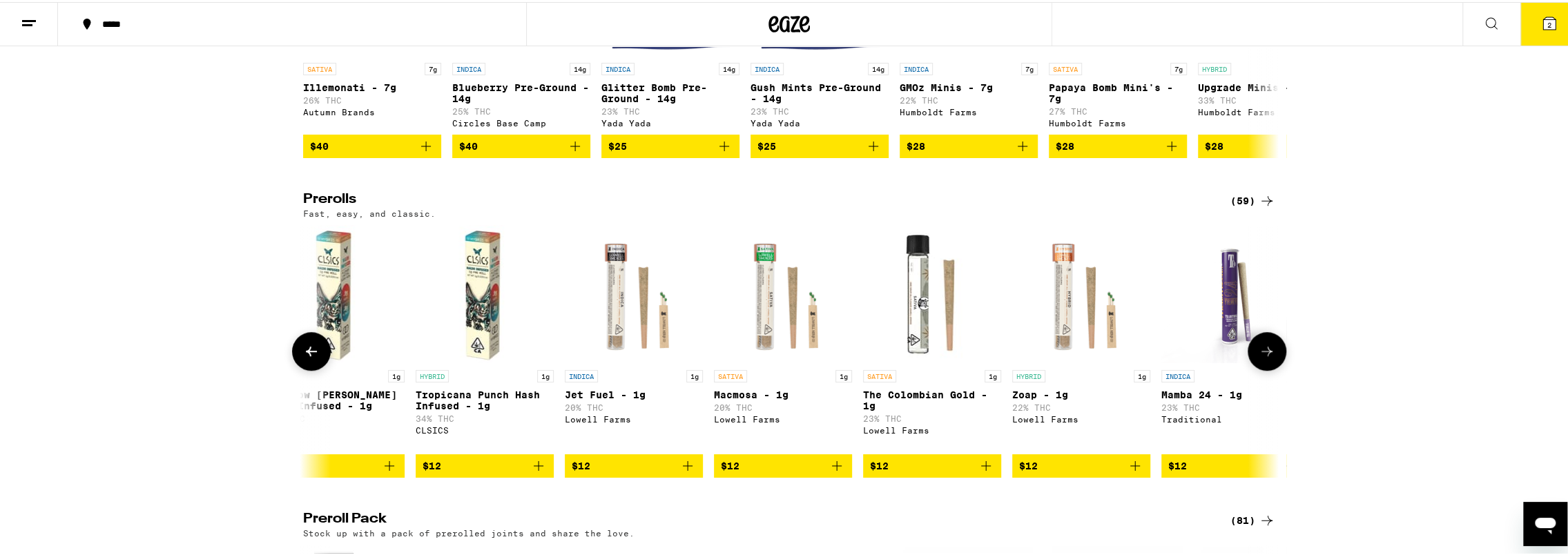
click at [1267, 357] on icon at bounding box center [1267, 349] width 17 height 17
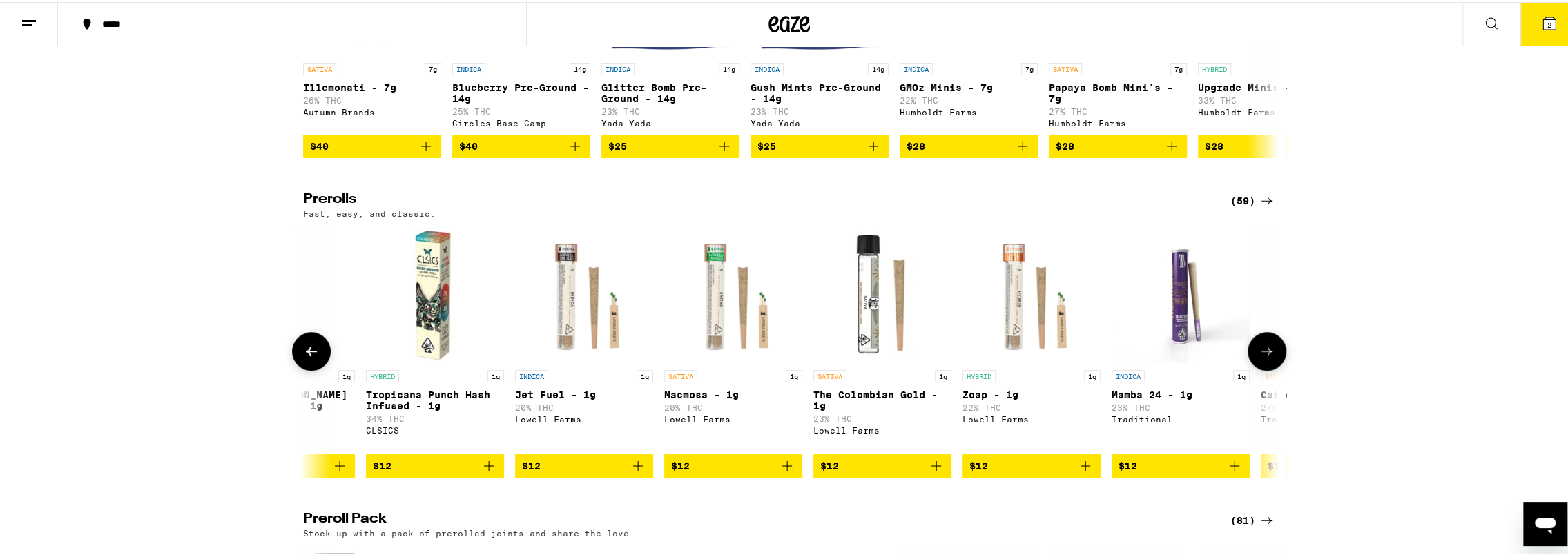
click at [1267, 357] on icon at bounding box center [1267, 349] width 17 height 17
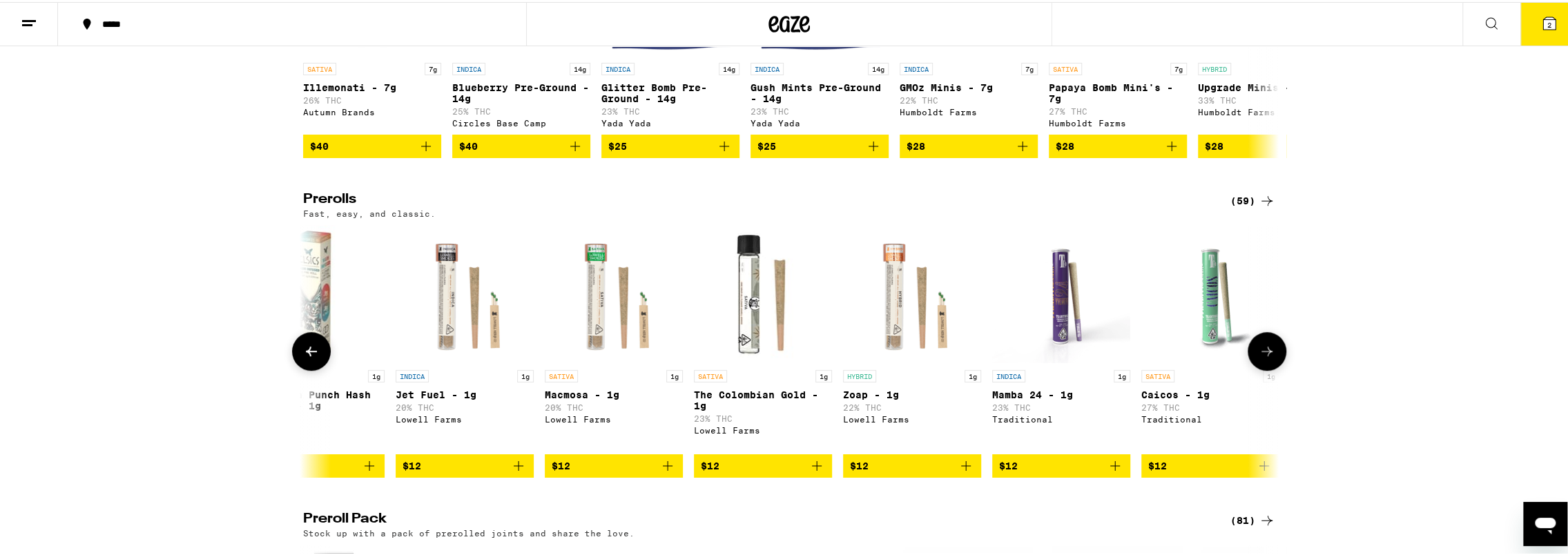
click at [1267, 357] on icon at bounding box center [1267, 349] width 17 height 17
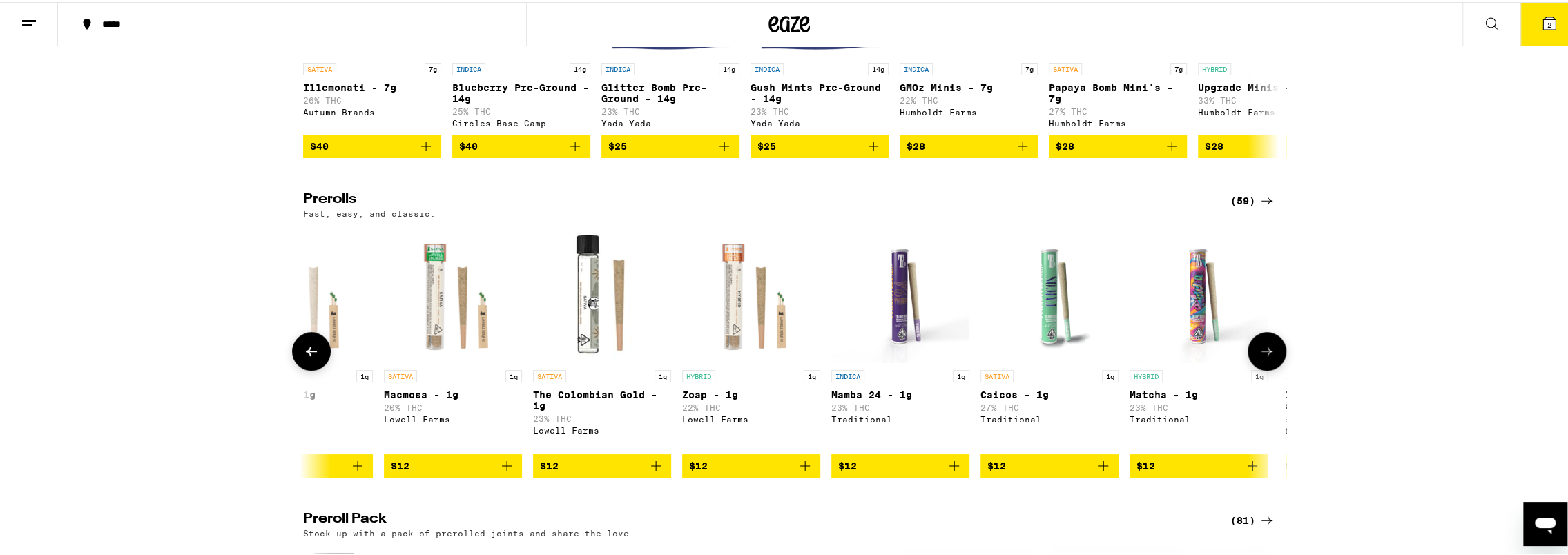
click at [1267, 357] on icon at bounding box center [1267, 349] width 17 height 17
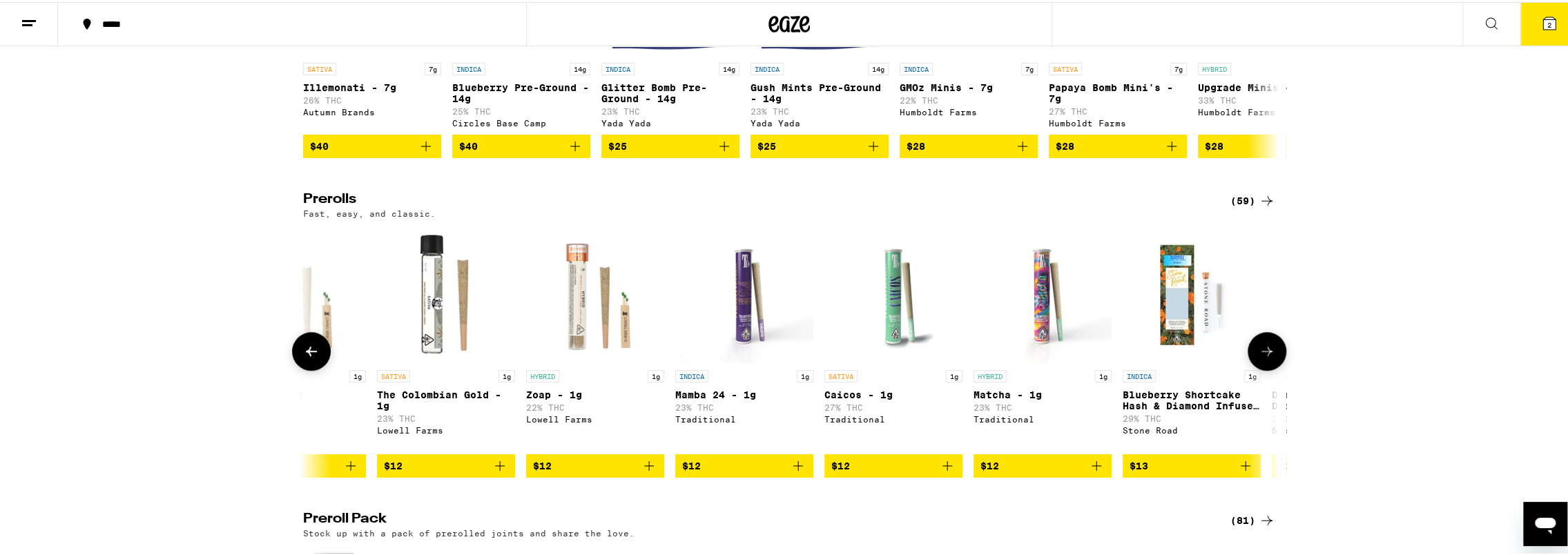
click at [1267, 357] on icon at bounding box center [1267, 349] width 17 height 17
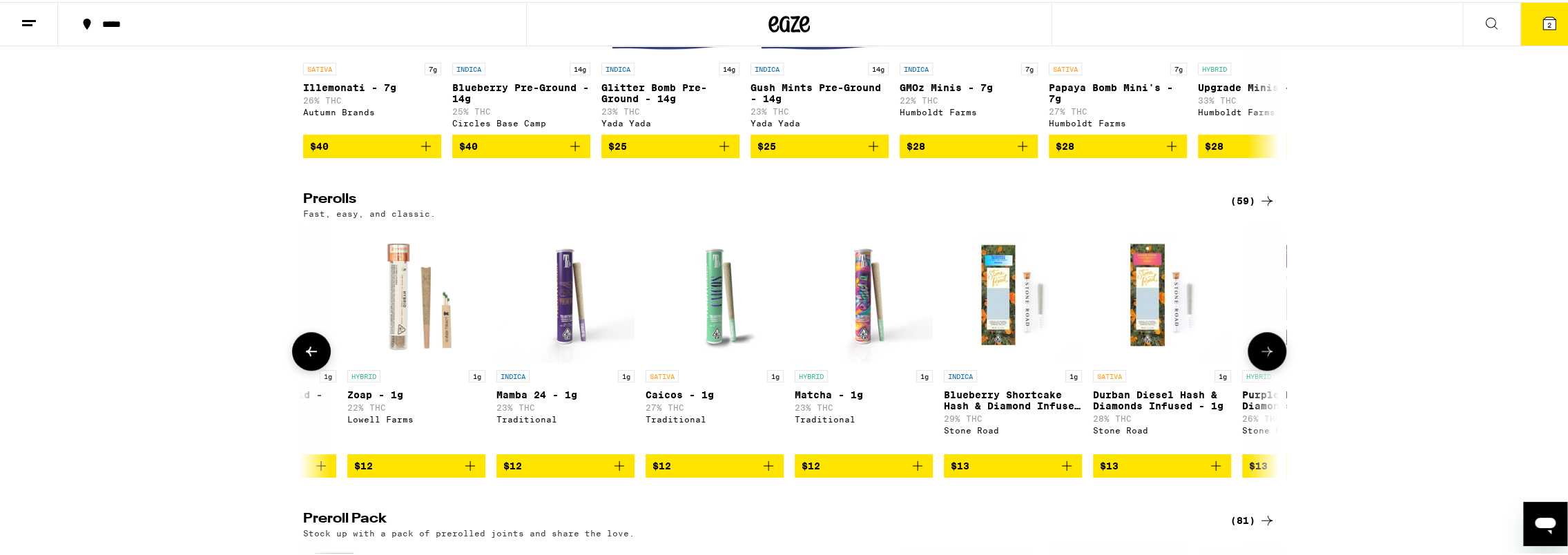
click at [1267, 357] on icon at bounding box center [1267, 349] width 17 height 17
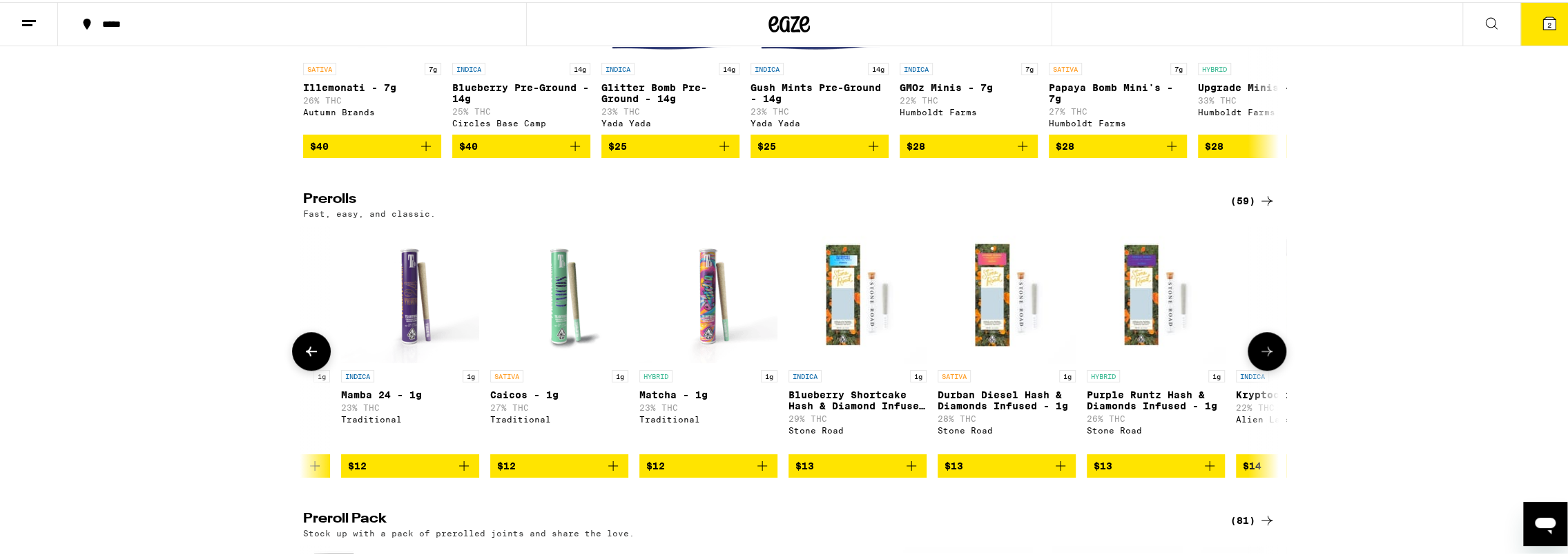
click at [1267, 357] on icon at bounding box center [1267, 349] width 17 height 17
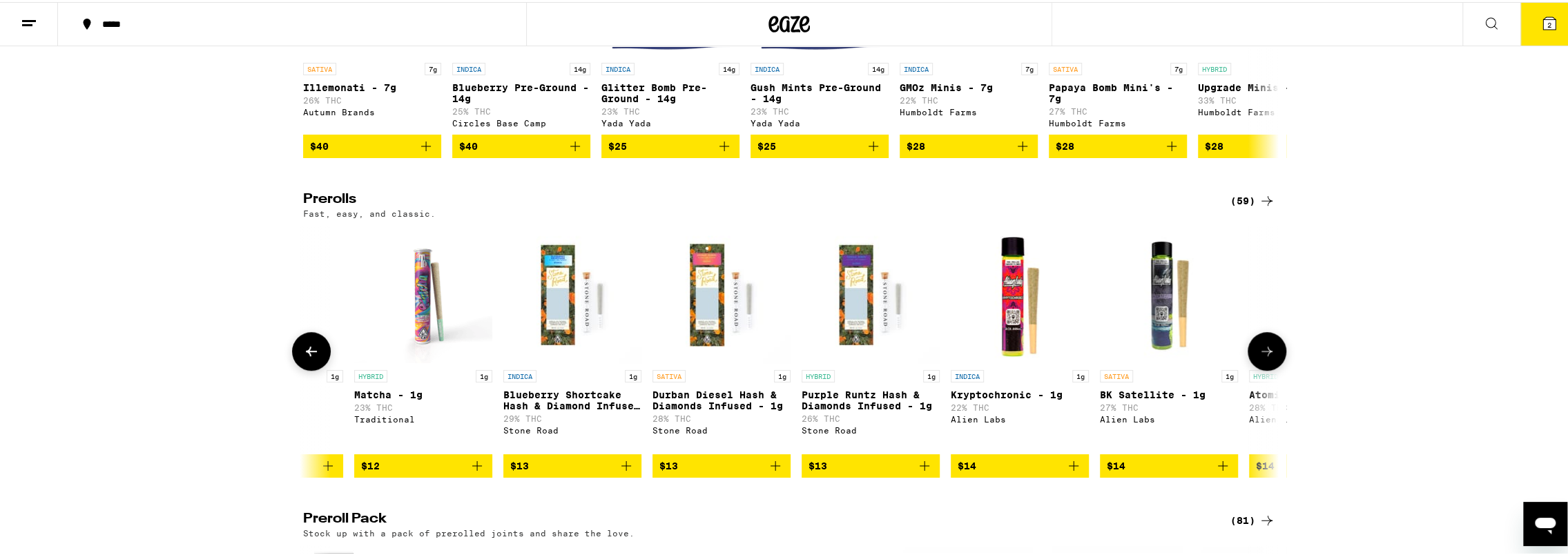
click at [1267, 357] on icon at bounding box center [1267, 349] width 17 height 17
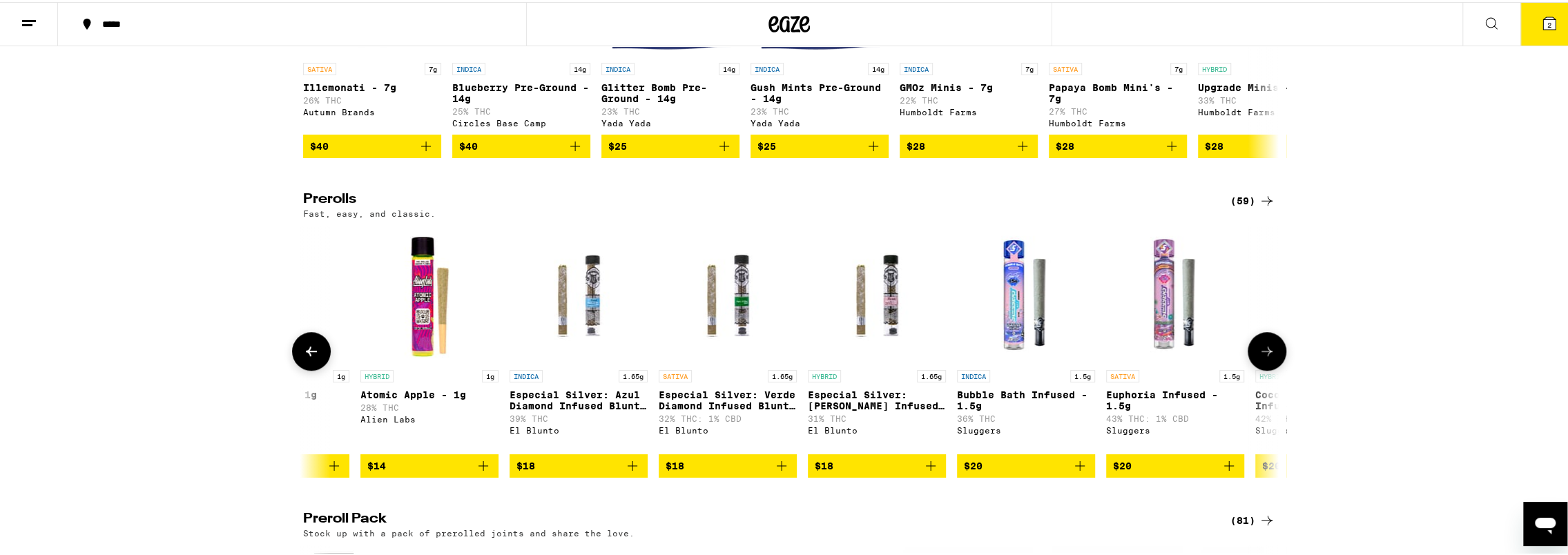
scroll to position [0, 5337]
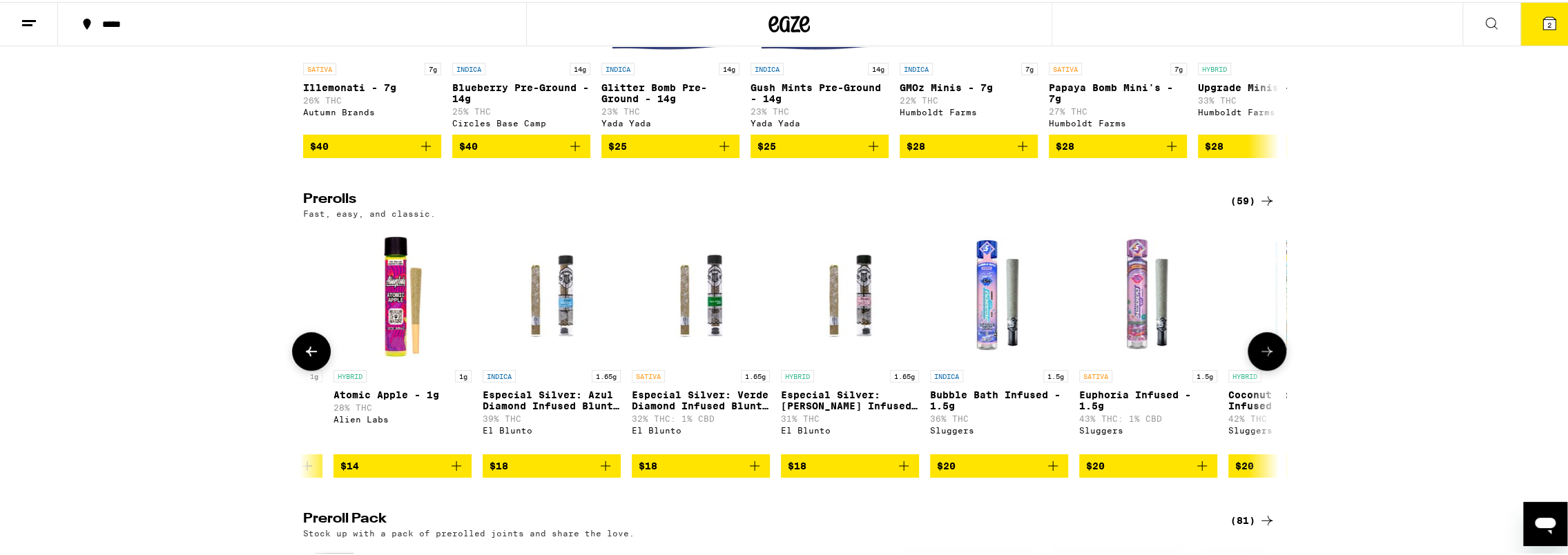
click at [1263, 357] on icon at bounding box center [1267, 349] width 17 height 17
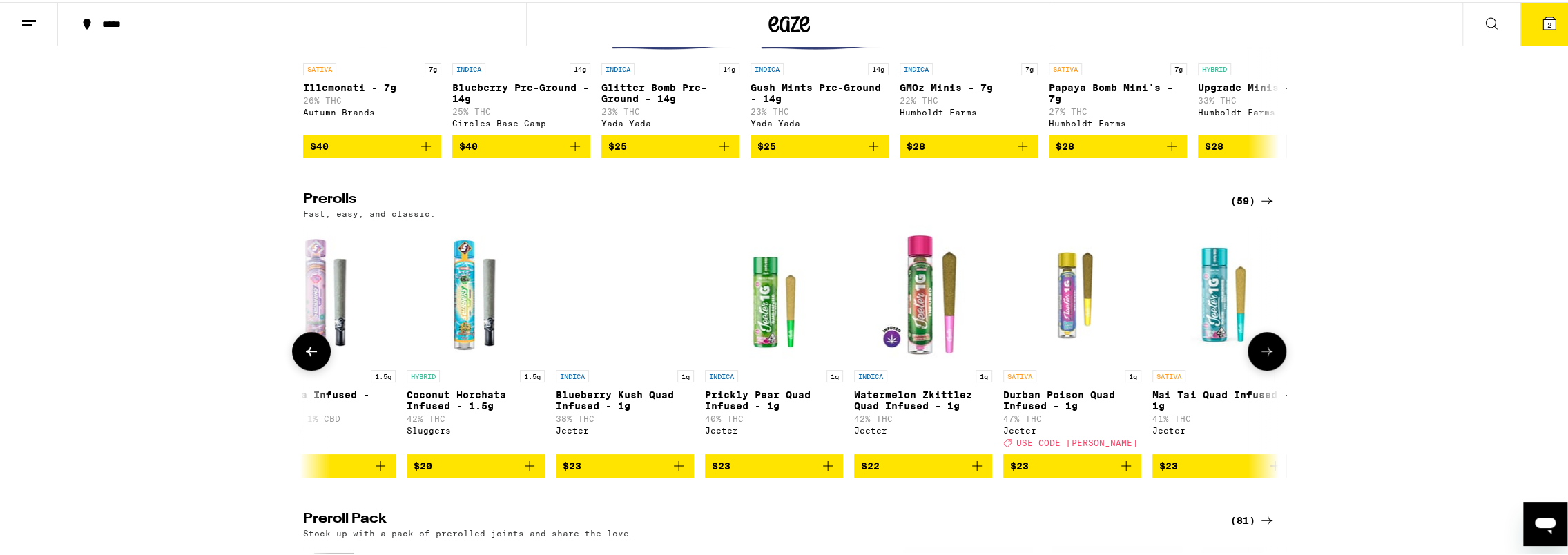
click at [1263, 357] on icon at bounding box center [1267, 349] width 17 height 17
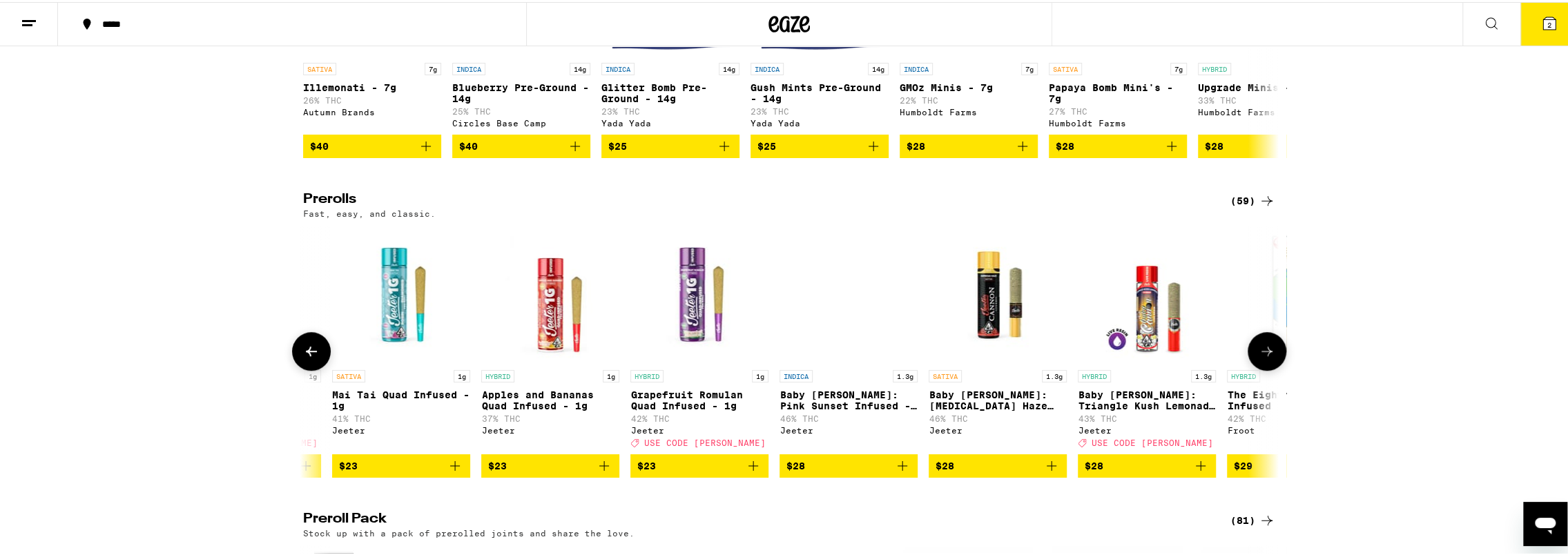
click at [1263, 357] on icon at bounding box center [1267, 349] width 17 height 17
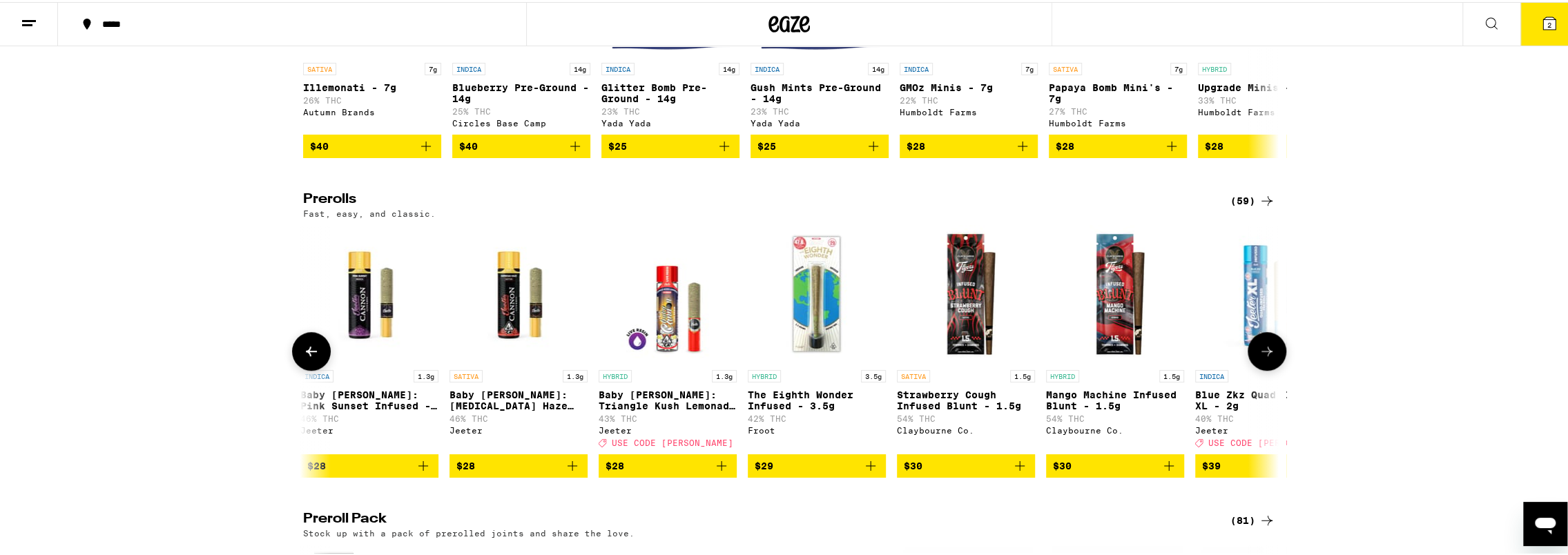
click at [1263, 357] on icon at bounding box center [1267, 349] width 17 height 17
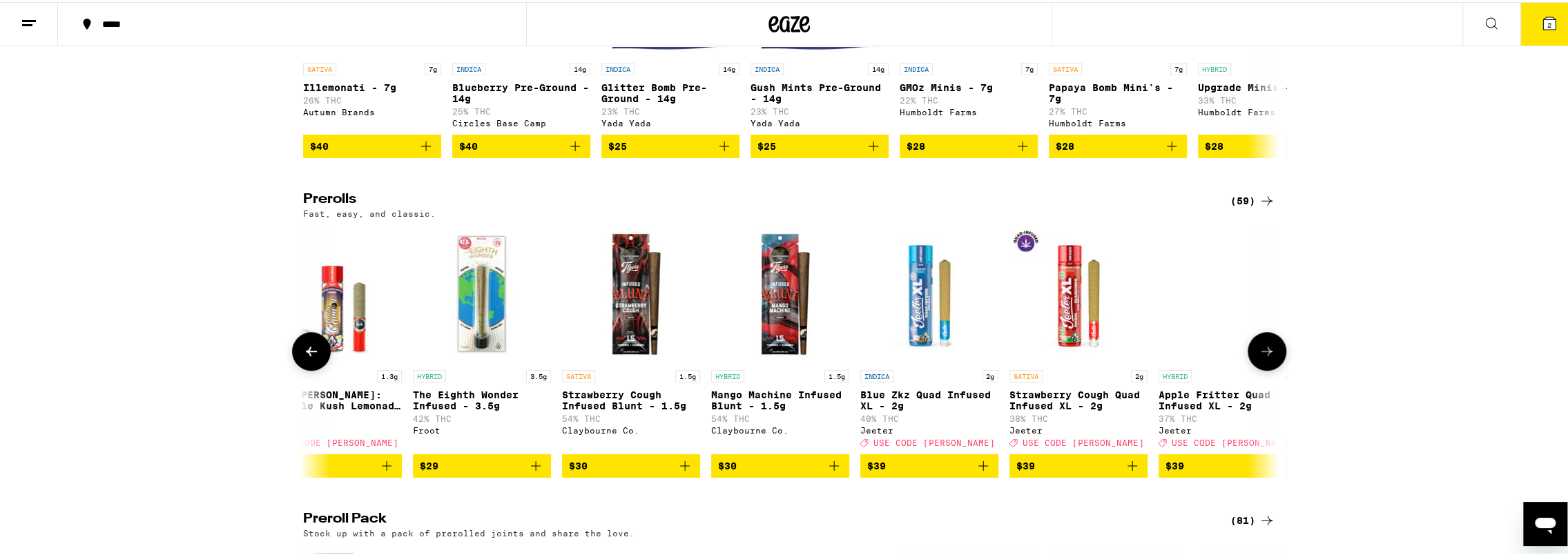
click at [1263, 357] on icon at bounding box center [1267, 349] width 17 height 17
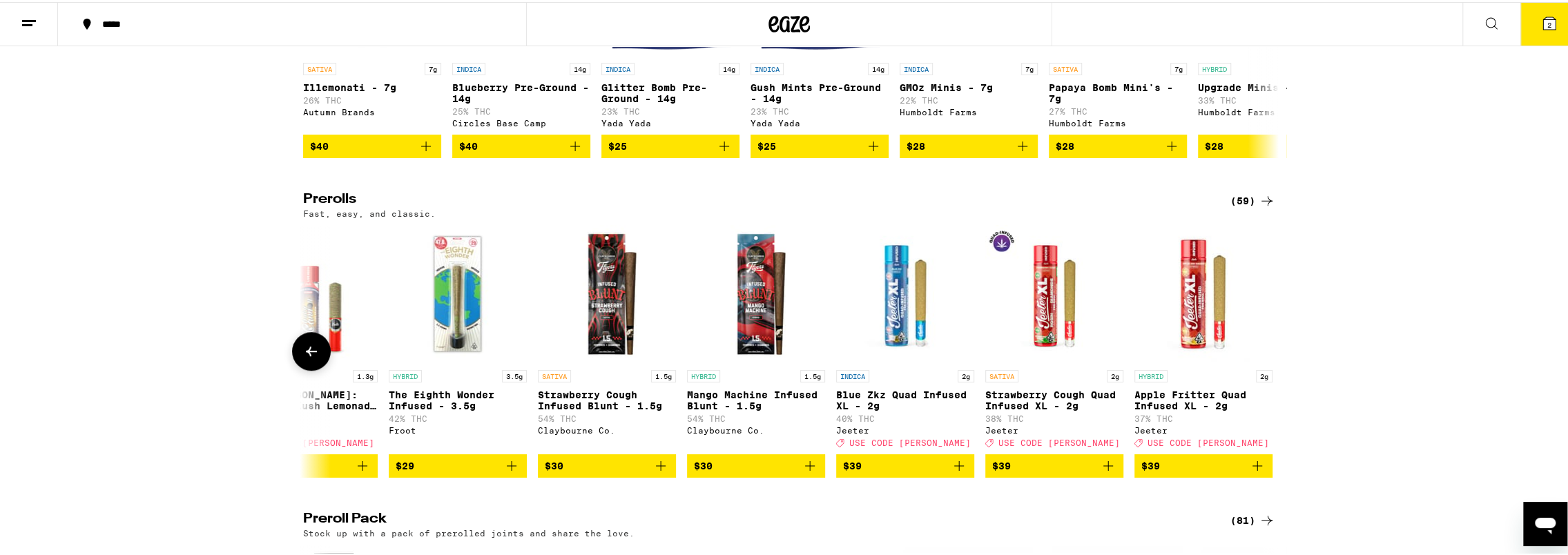
scroll to position [0, 7826]
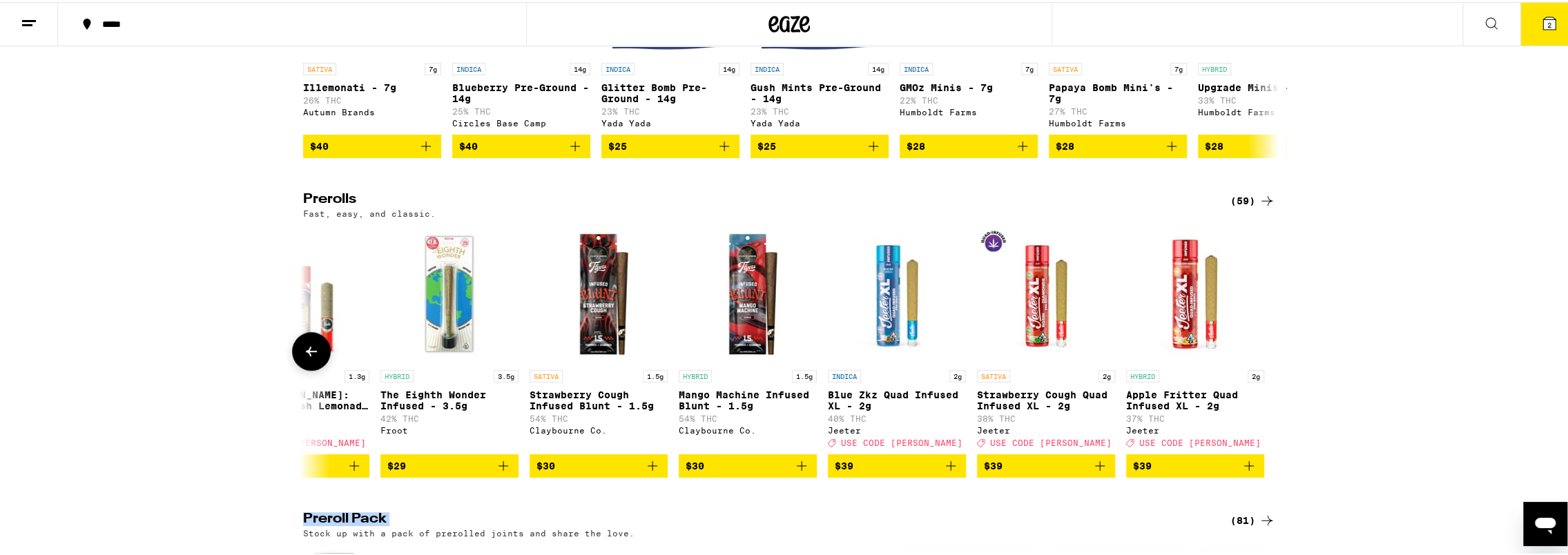
click at [1263, 369] on div at bounding box center [1267, 349] width 39 height 39
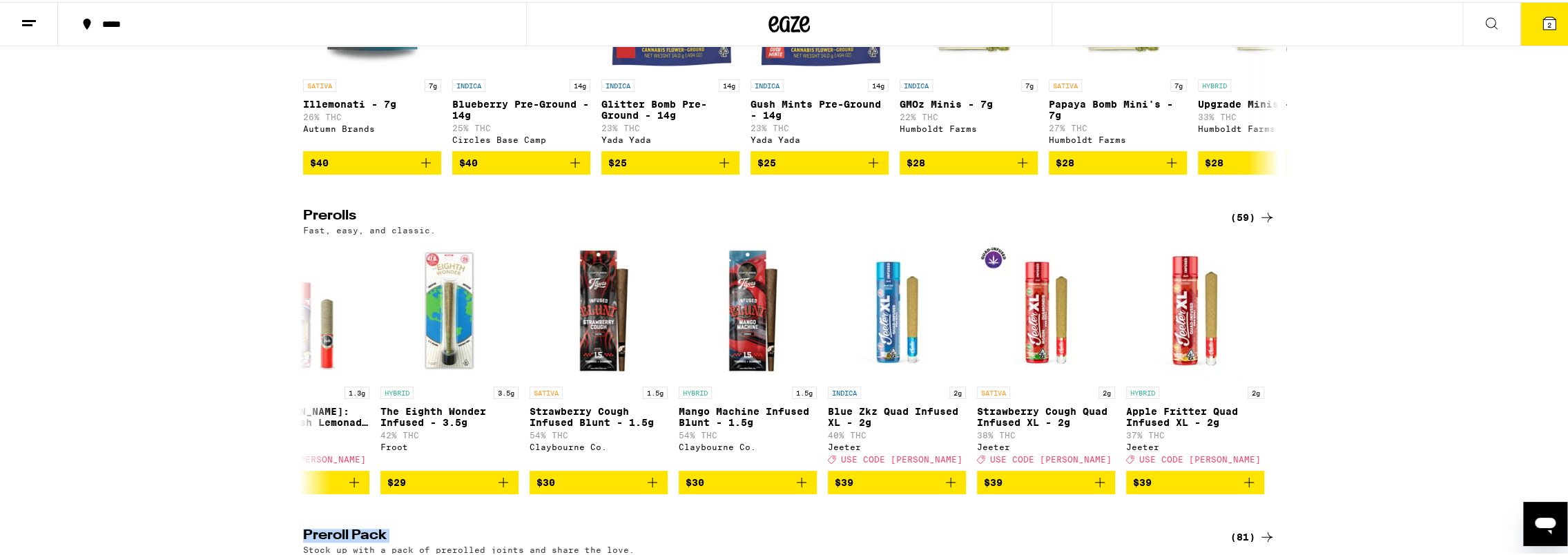
scroll to position [606, 0]
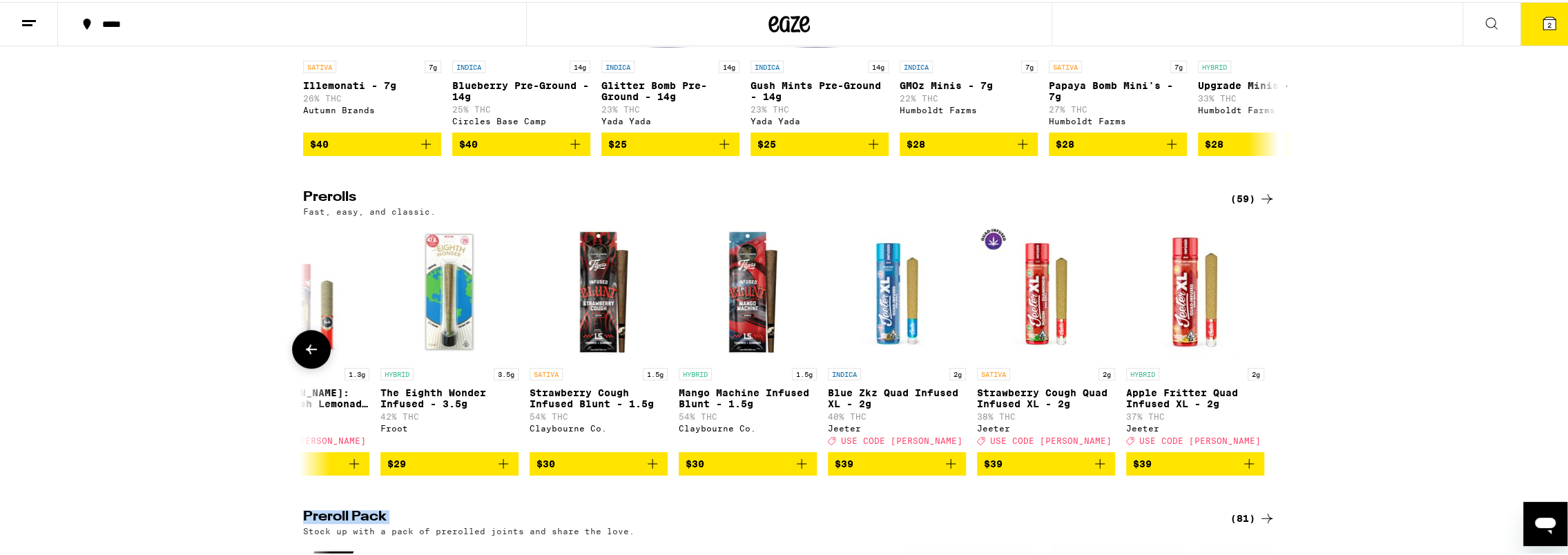
click at [306, 352] on icon at bounding box center [312, 347] width 11 height 10
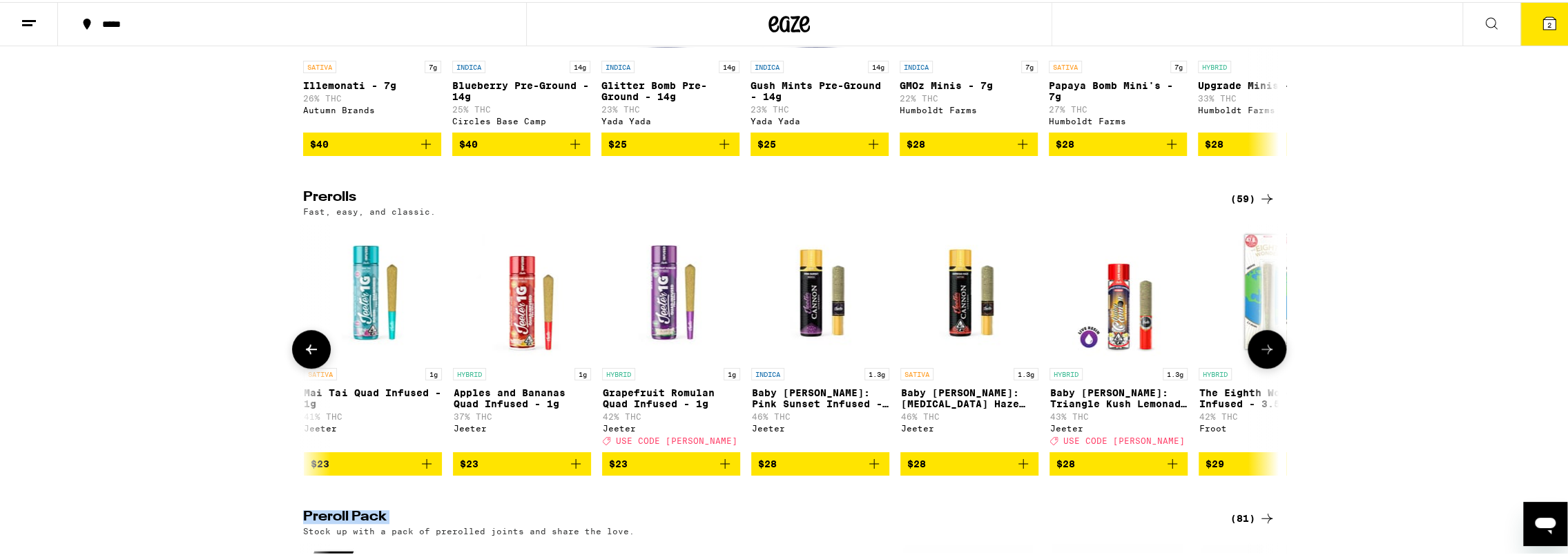
scroll to position [0, 7004]
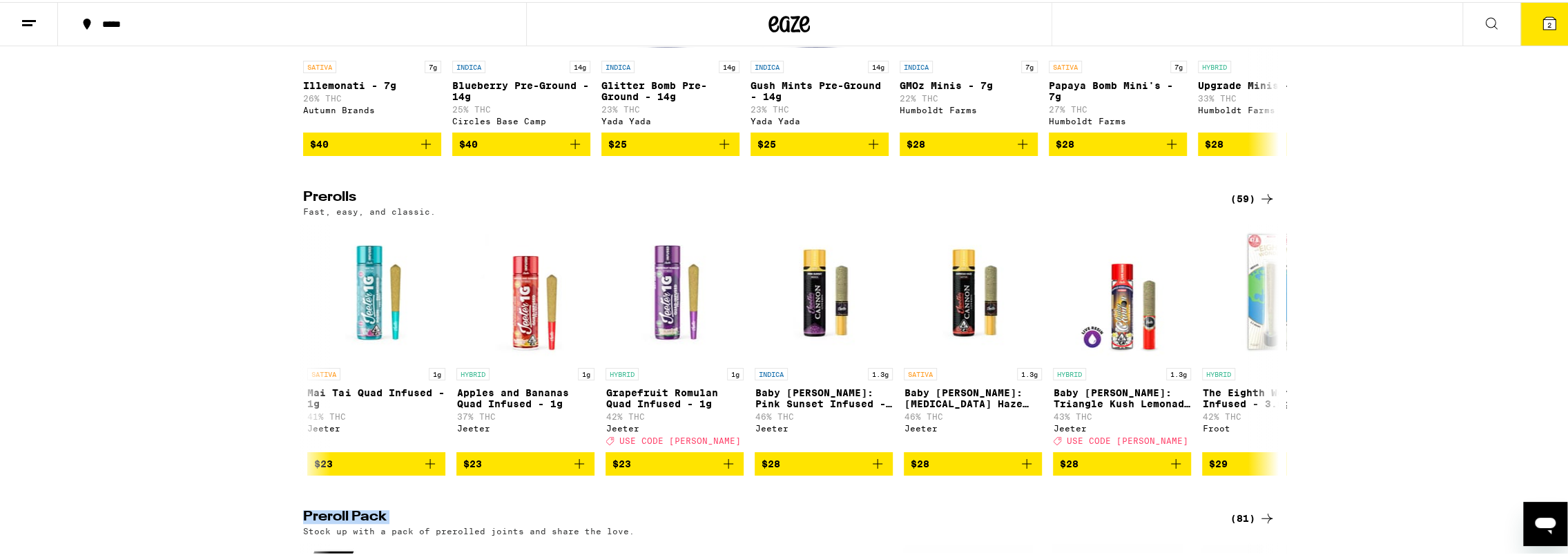
click at [1268, 205] on icon at bounding box center [1267, 196] width 17 height 17
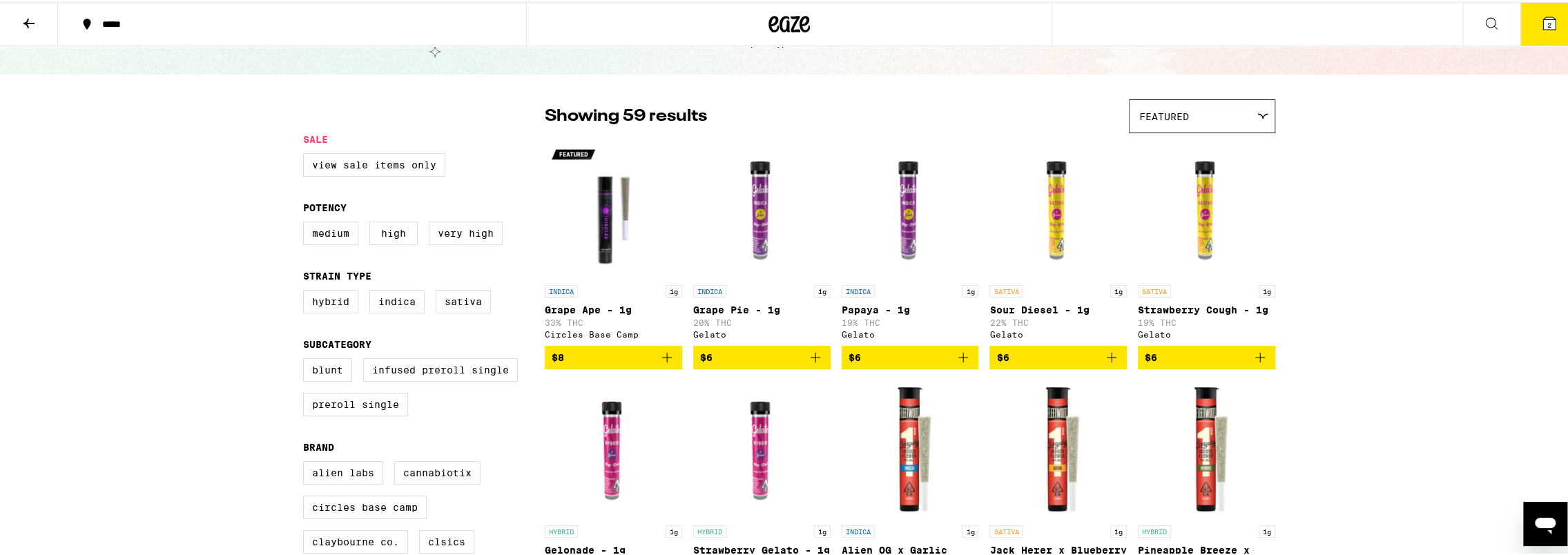
scroll to position [75, 0]
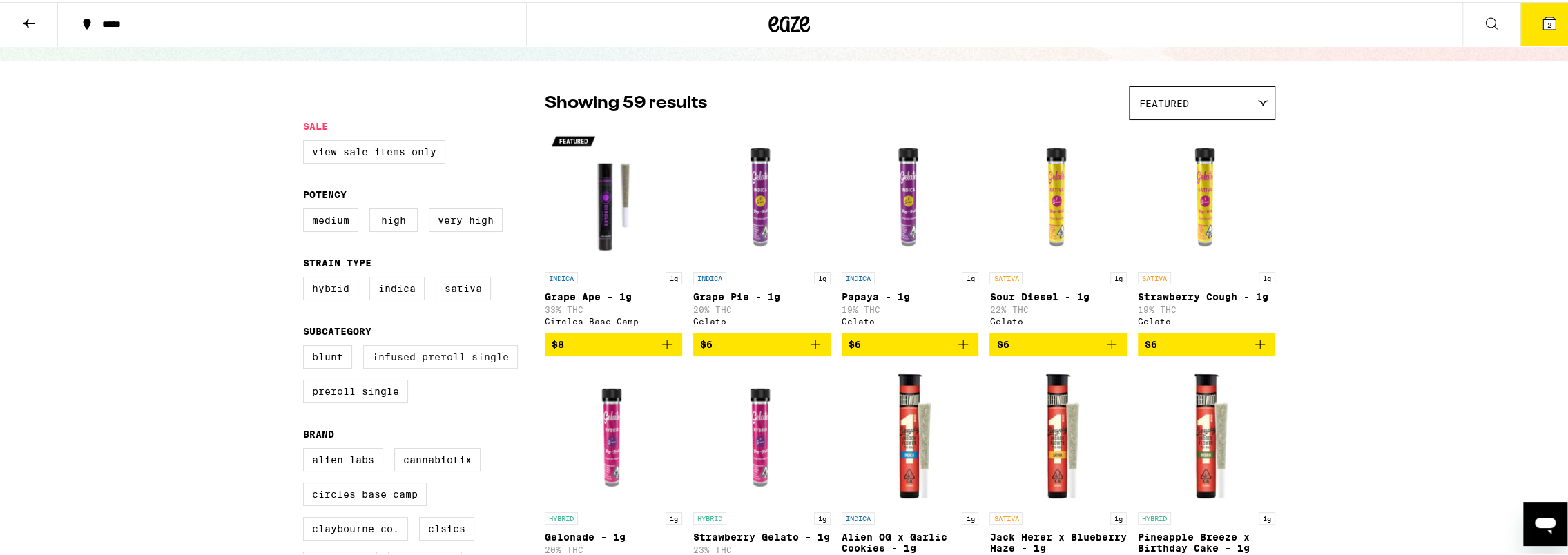
click at [424, 366] on label "Infused Preroll Single" at bounding box center [440, 354] width 154 height 23
click at [306, 345] on input "Infused Preroll Single" at bounding box center [306, 345] width 1 height 1
checkbox input "true"
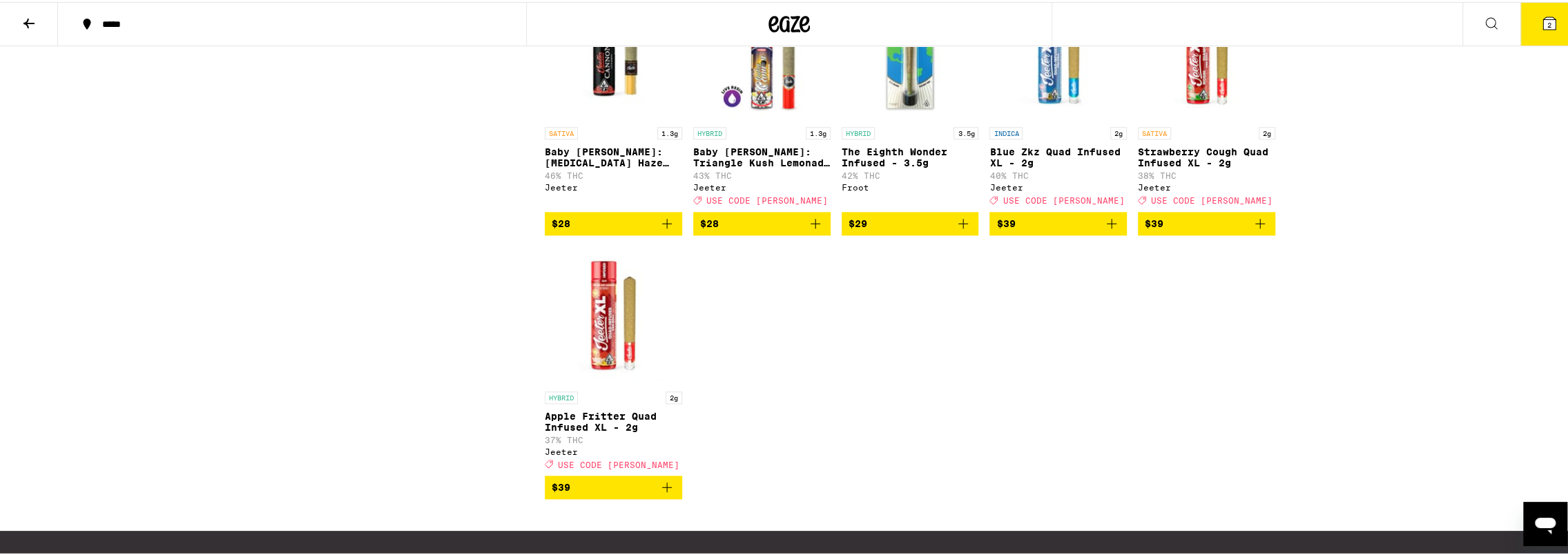
scroll to position [1235, 0]
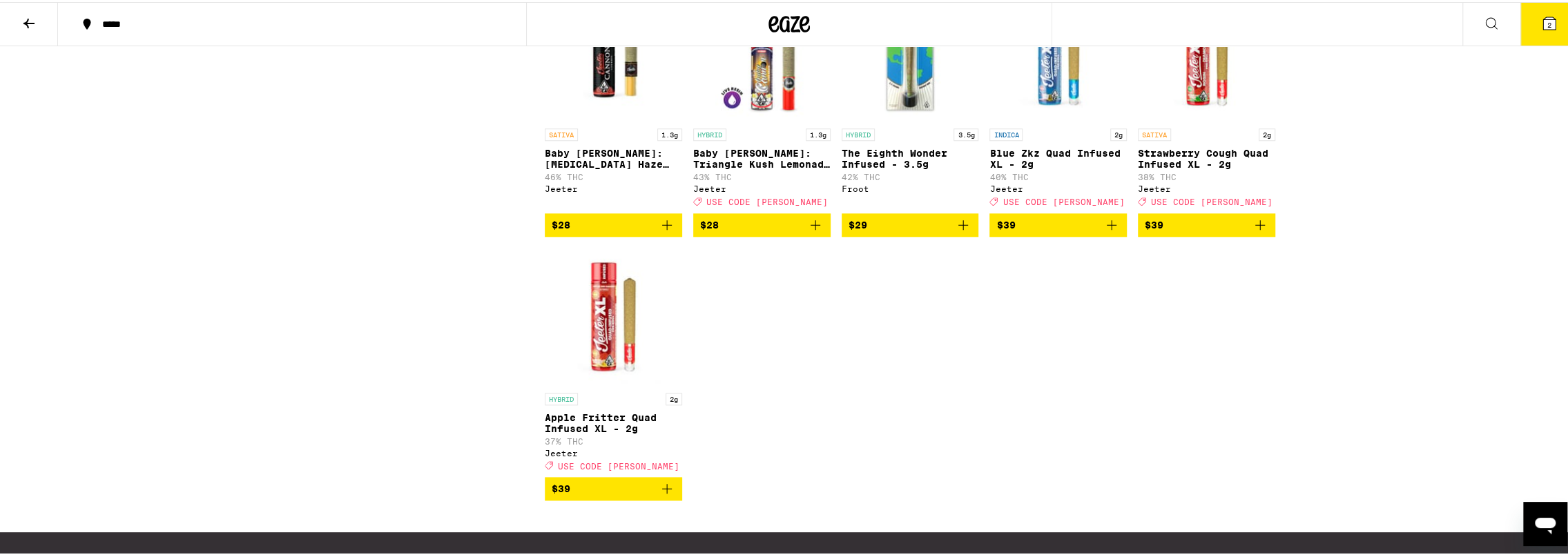
click at [1108, 231] on icon "Add to bag" at bounding box center [1112, 222] width 17 height 17
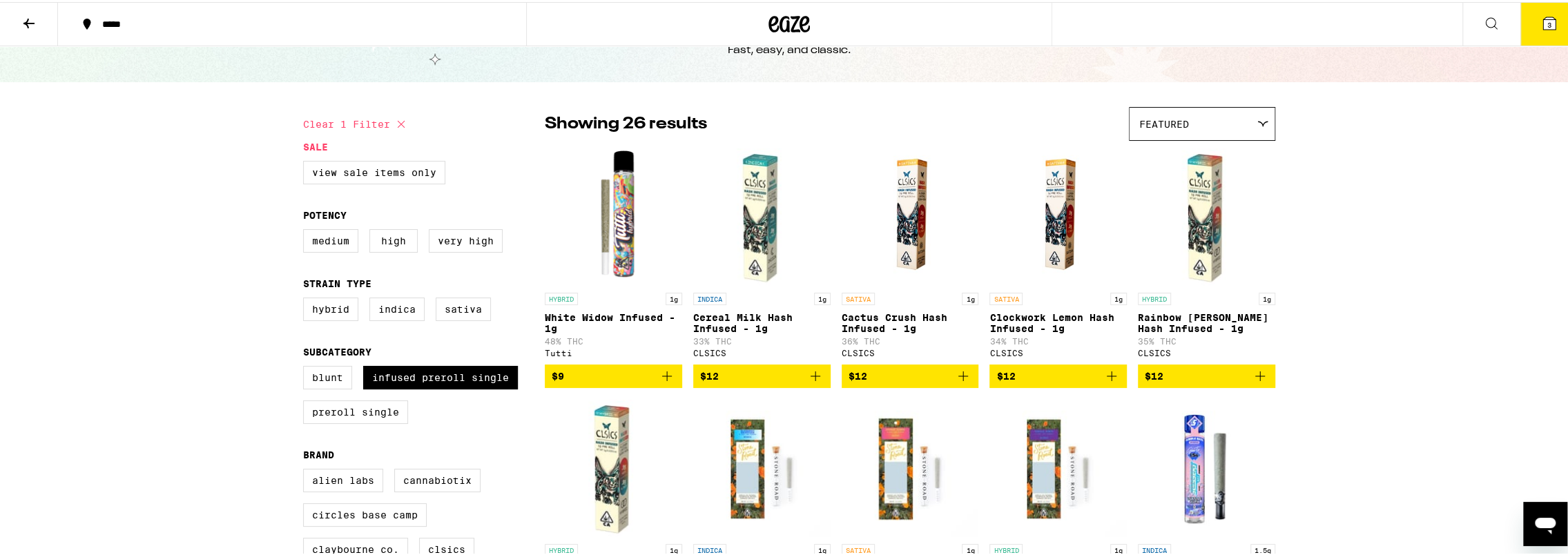
scroll to position [0, 0]
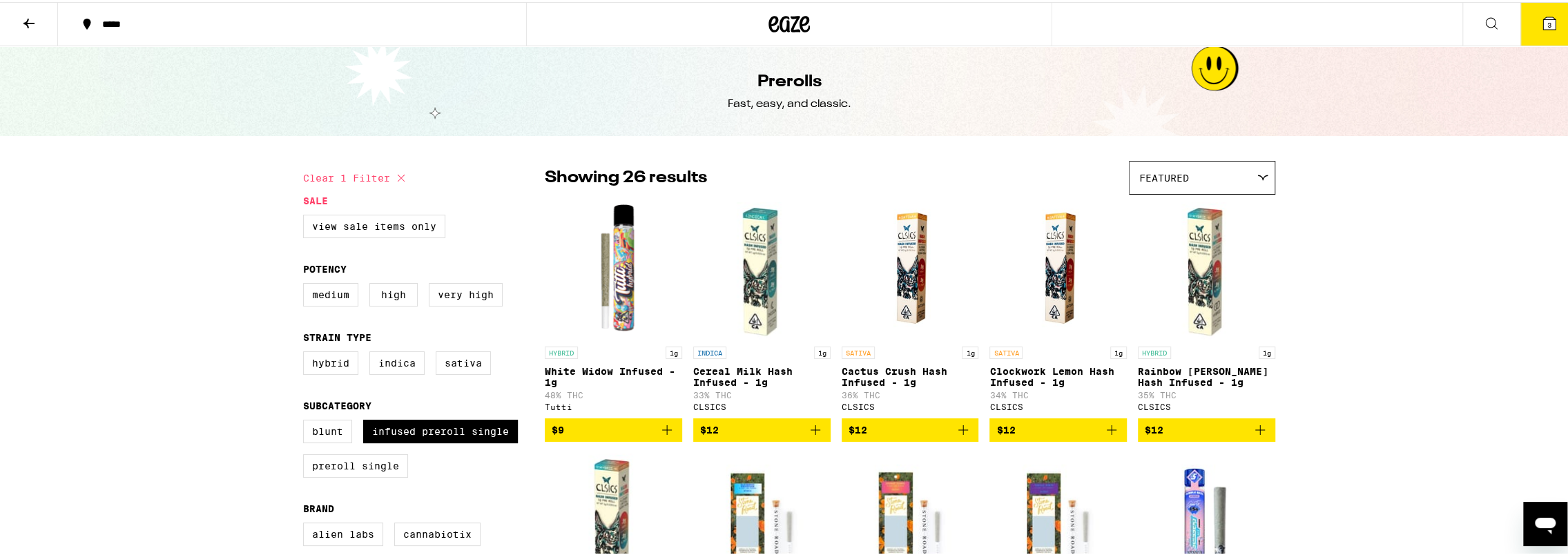
drag, startPoint x: 1484, startPoint y: 22, endPoint x: 1456, endPoint y: 131, distance: 112.5
click at [1546, 15] on button "3" at bounding box center [1549, 22] width 58 height 43
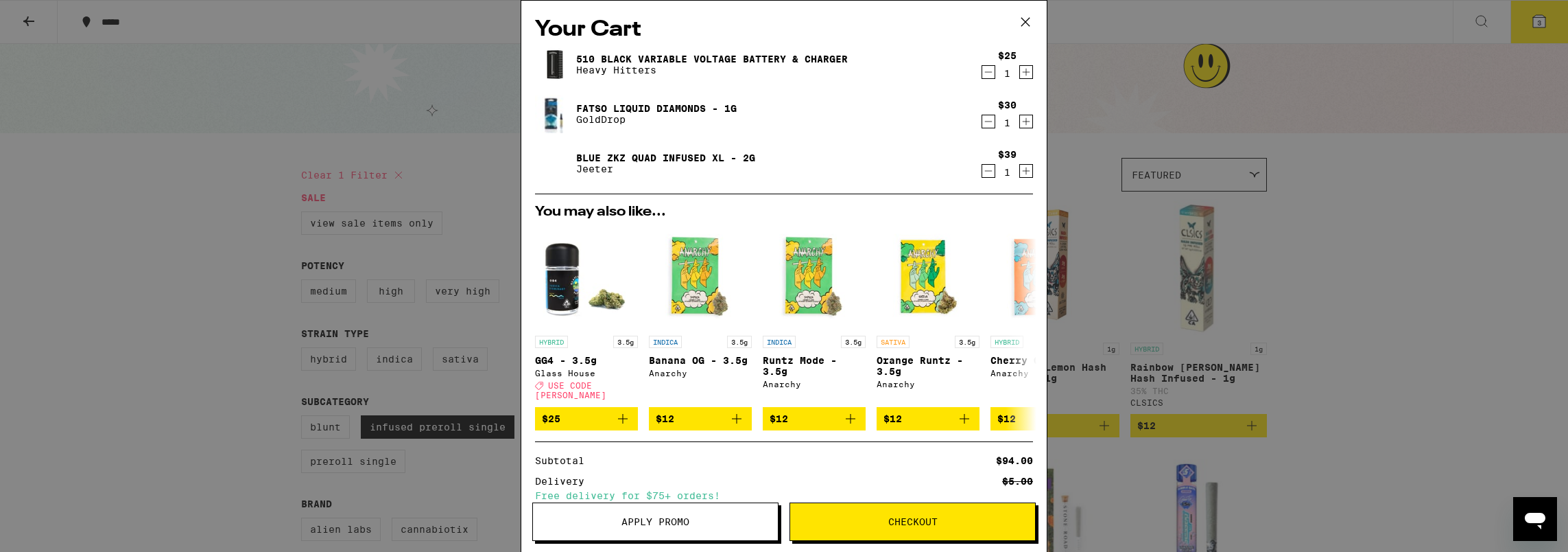
click at [925, 531] on button "Checkout" at bounding box center [913, 522] width 246 height 38
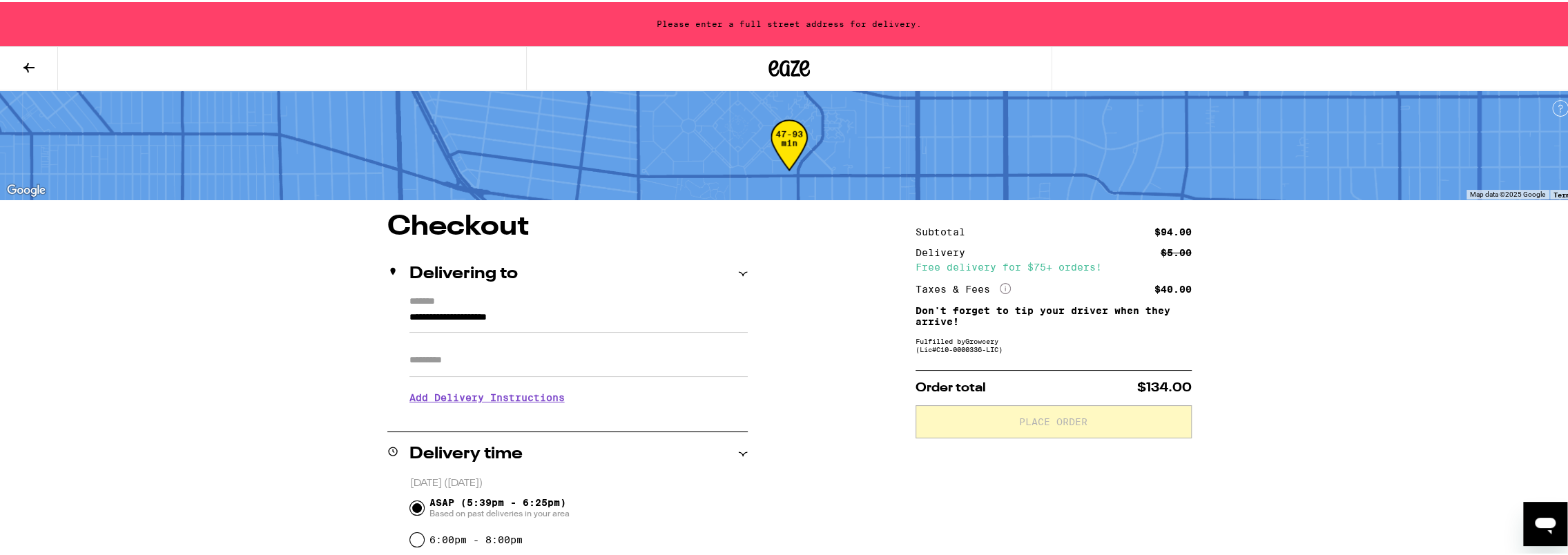
click at [870, 14] on div "Please enter a full street address for delivery." at bounding box center [789, 22] width 1578 height 44
click at [40, 70] on button at bounding box center [29, 67] width 58 height 43
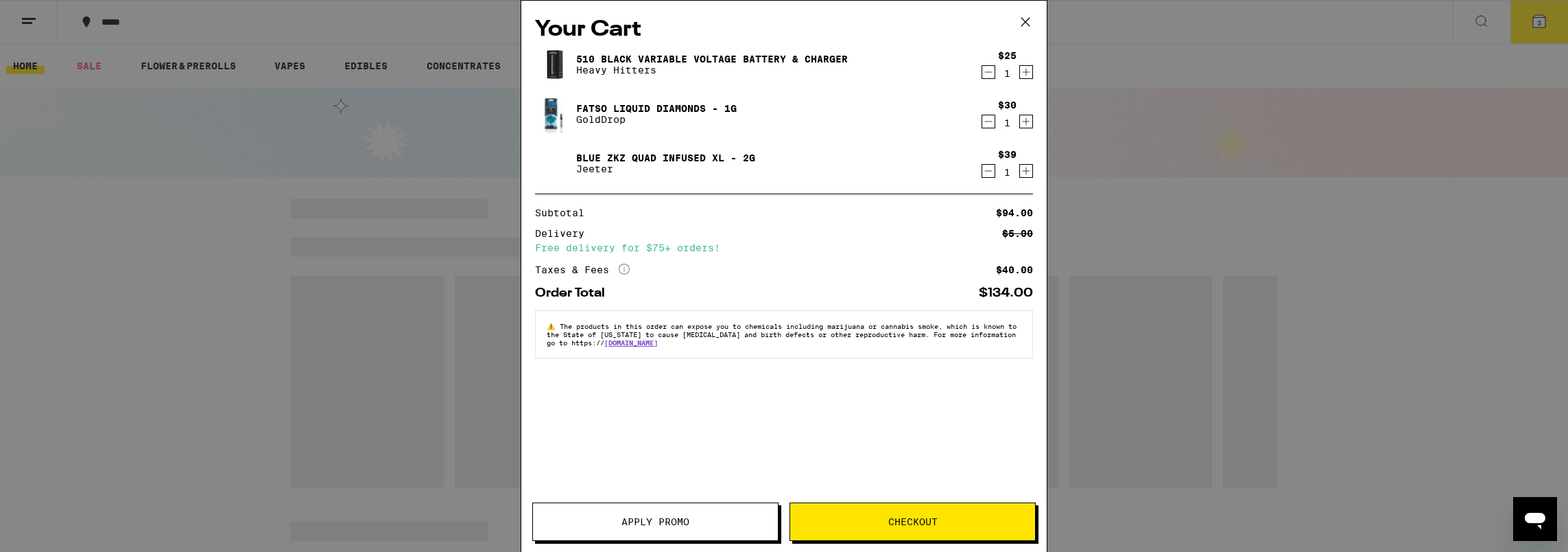
click at [1027, 23] on icon at bounding box center [1025, 22] width 8 height 8
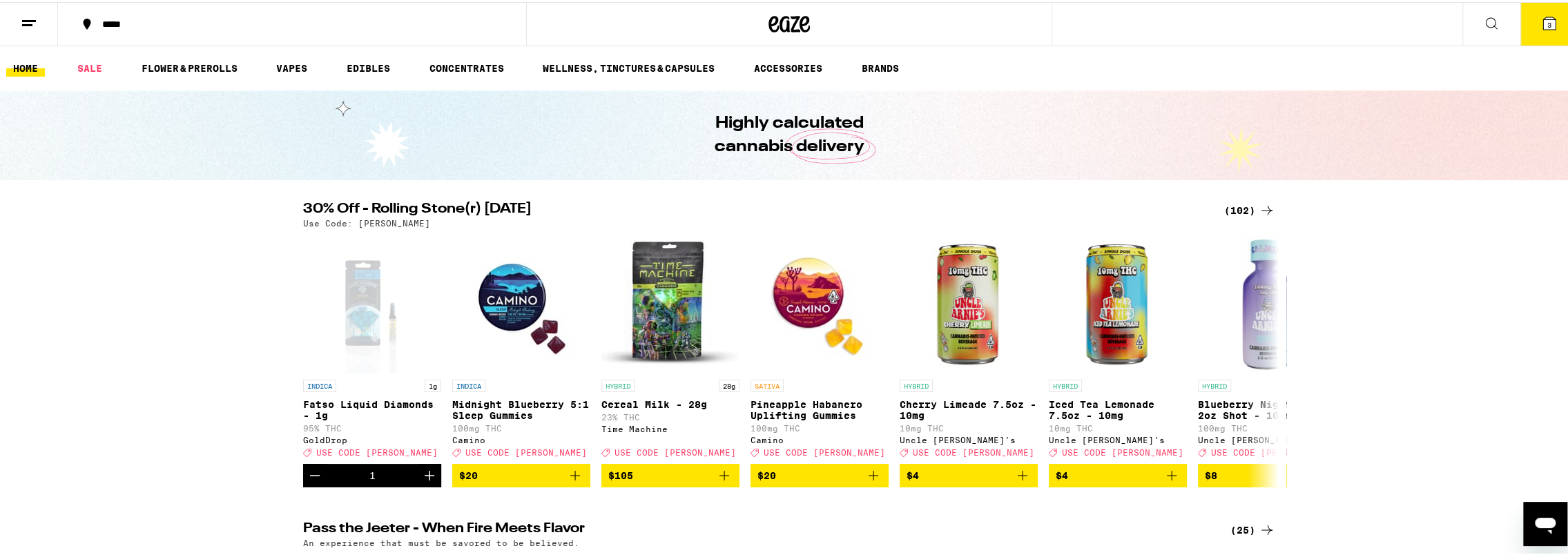
click at [125, 19] on div "*****" at bounding box center [299, 22] width 407 height 10
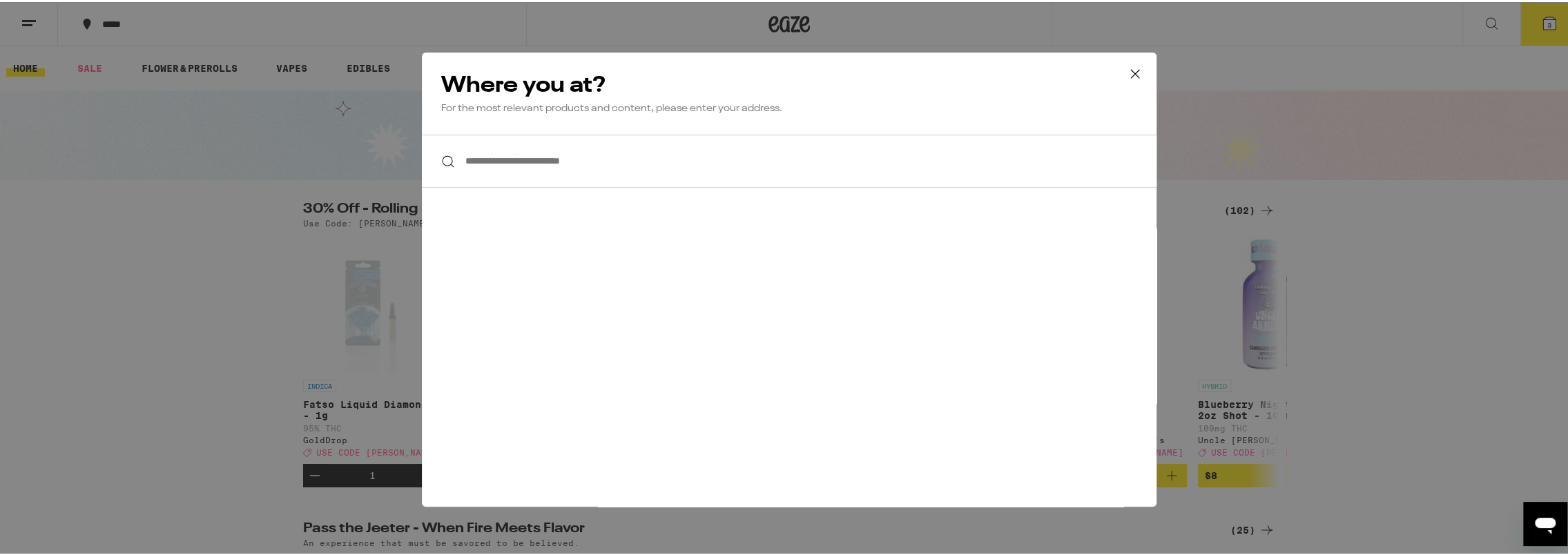
click at [565, 169] on input "**********" at bounding box center [789, 159] width 735 height 53
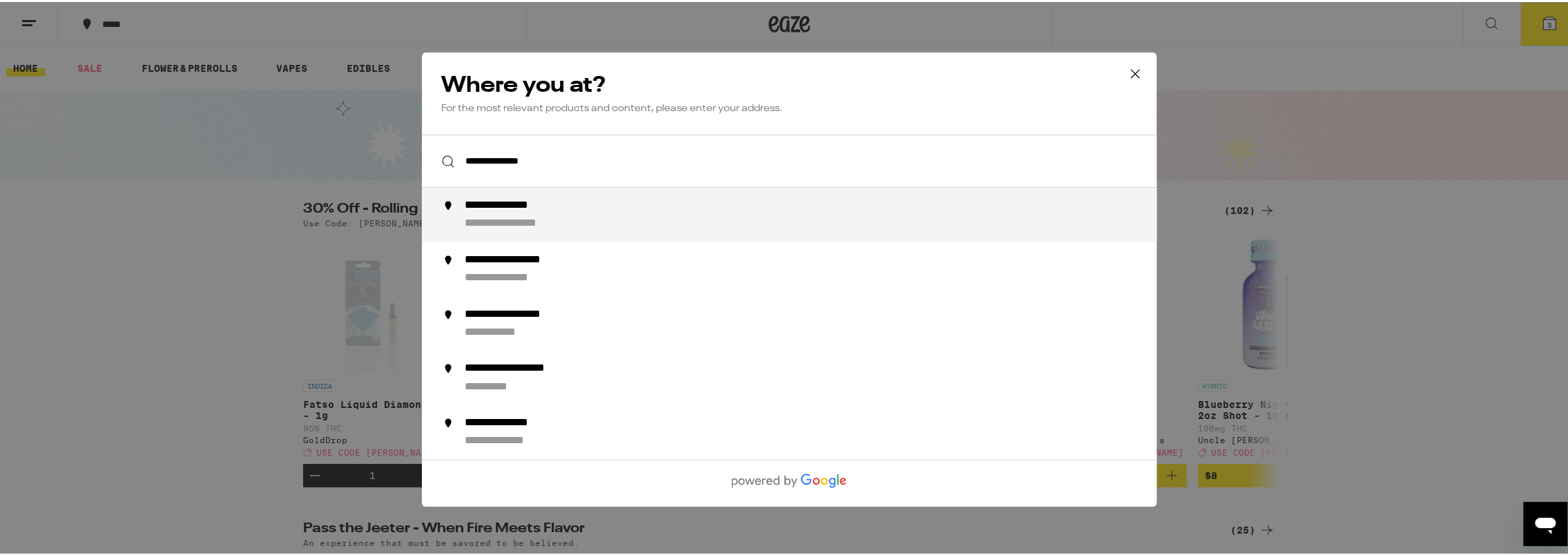
click at [509, 221] on div "**********" at bounding box center [525, 222] width 121 height 14
type input "**********"
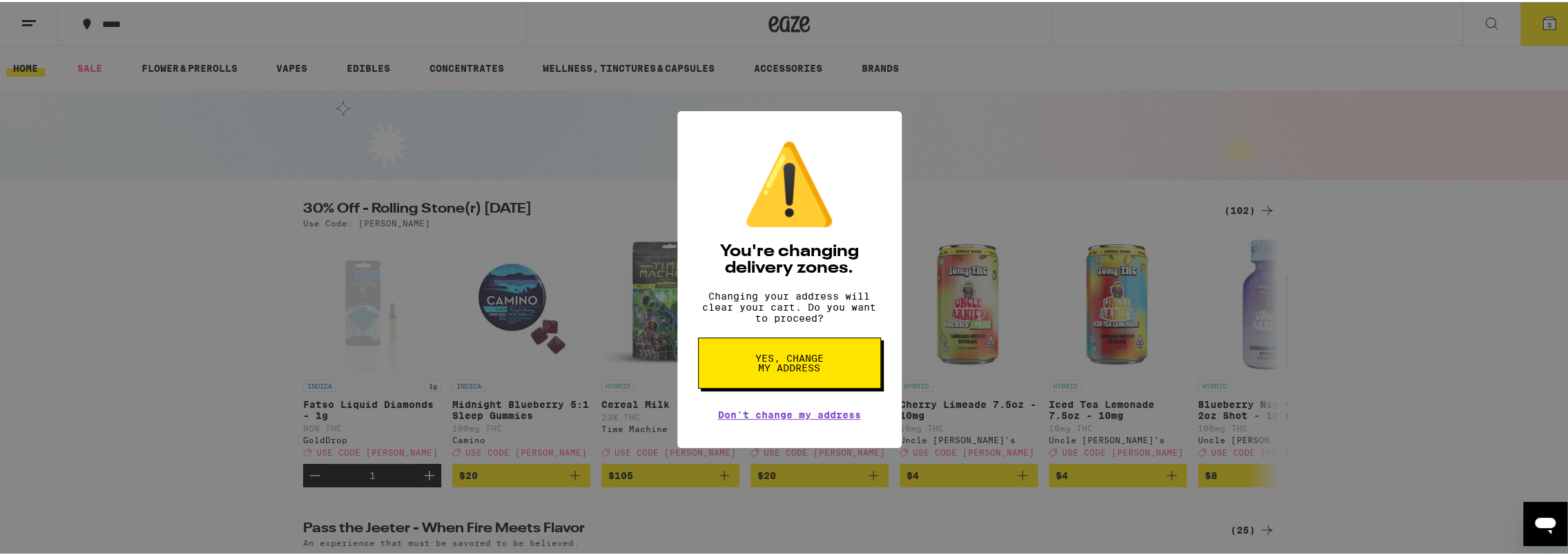
click at [797, 365] on span "Yes, change my address" at bounding box center [789, 361] width 71 height 19
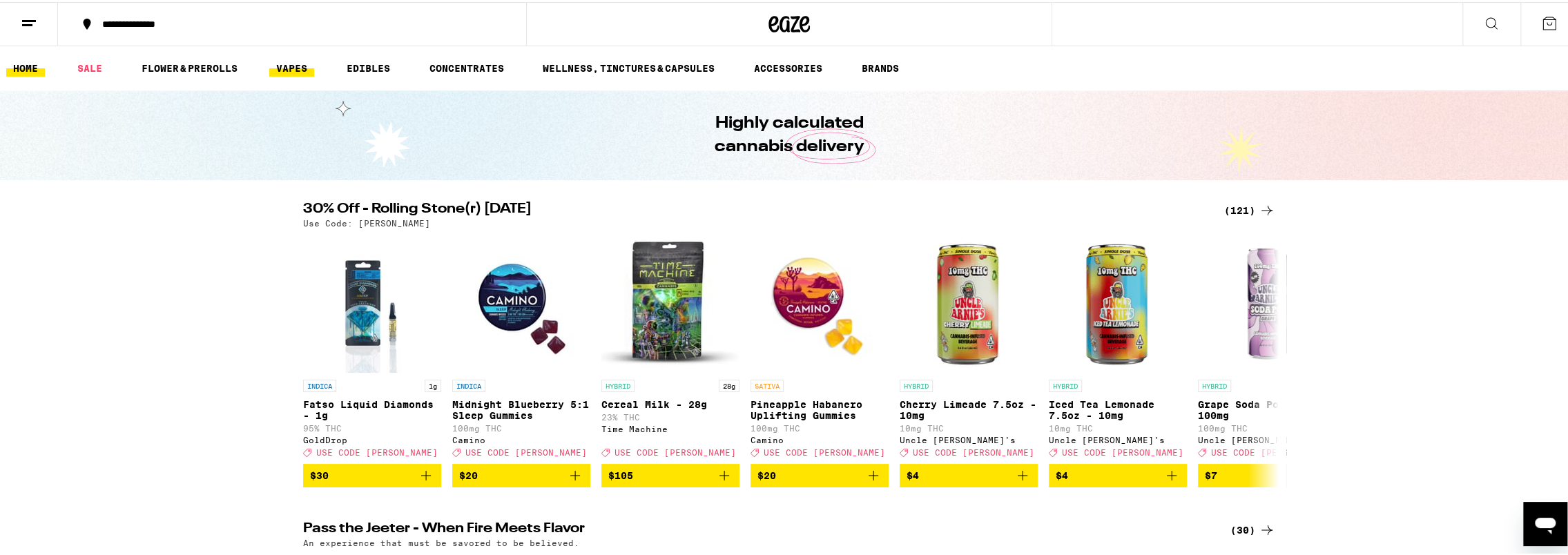
click at [290, 58] on link "VAPES" at bounding box center [292, 66] width 45 height 17
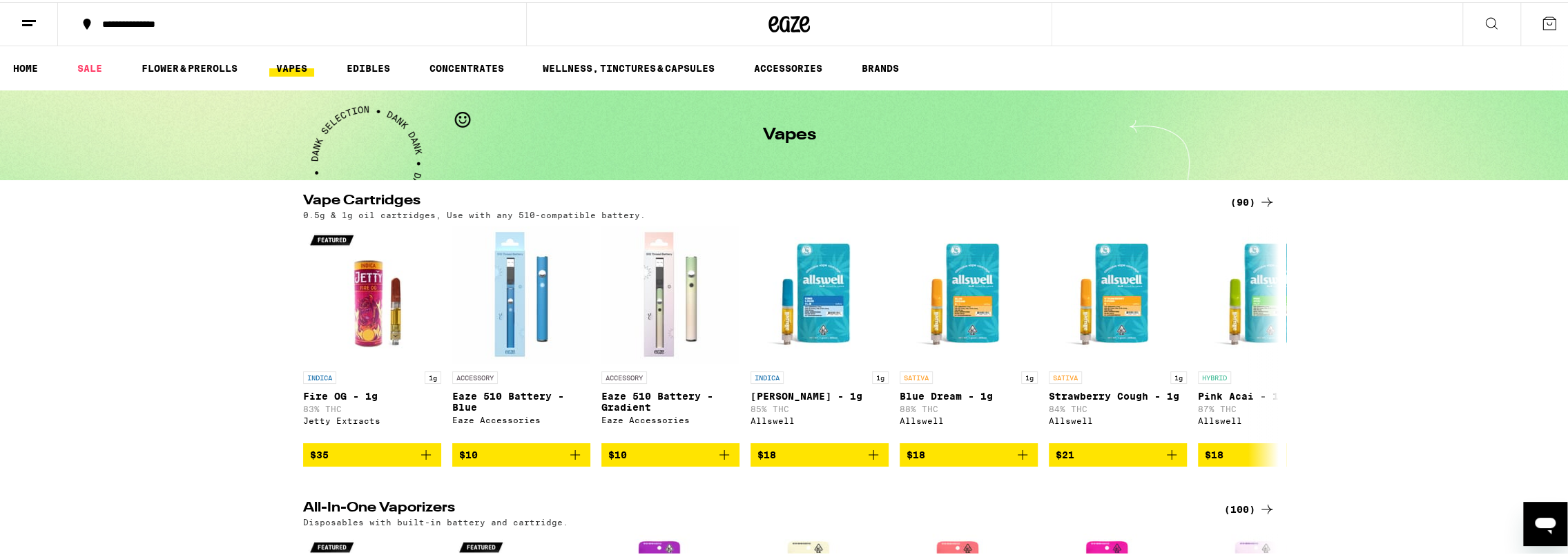
click at [1260, 198] on icon at bounding box center [1267, 200] width 17 height 17
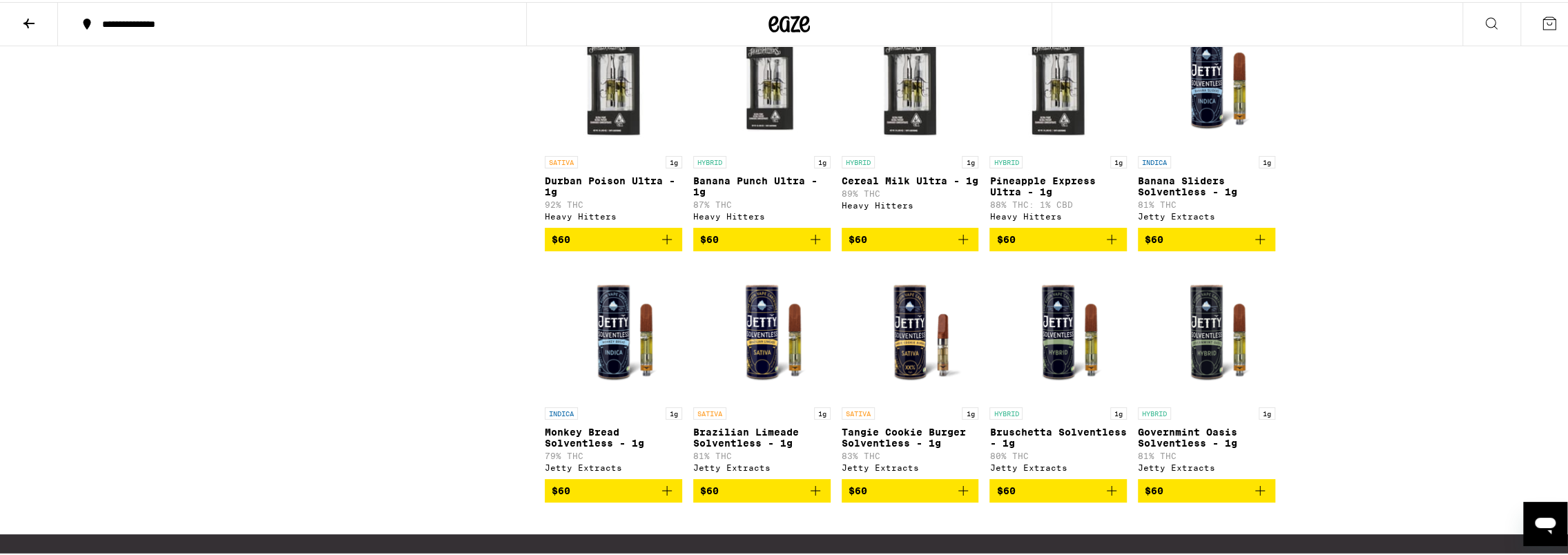
scroll to position [4234, 0]
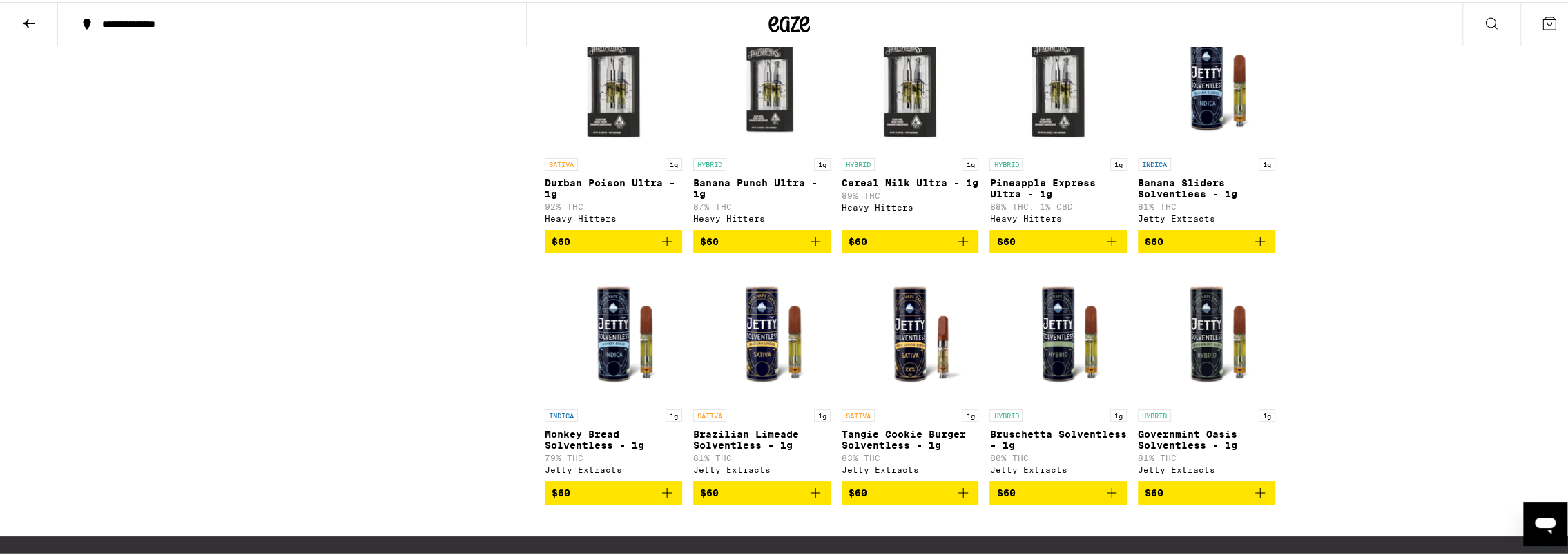
click at [1259, 247] on icon "Add to bag" at bounding box center [1259, 239] width 17 height 17
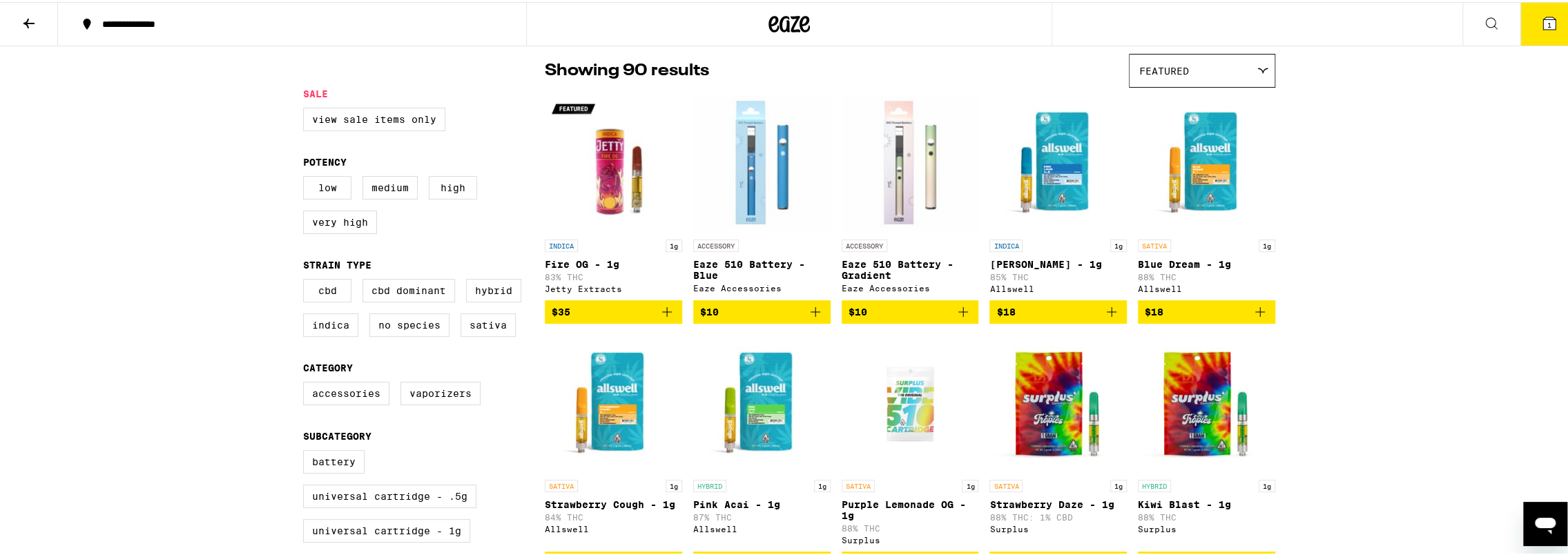
scroll to position [0, 0]
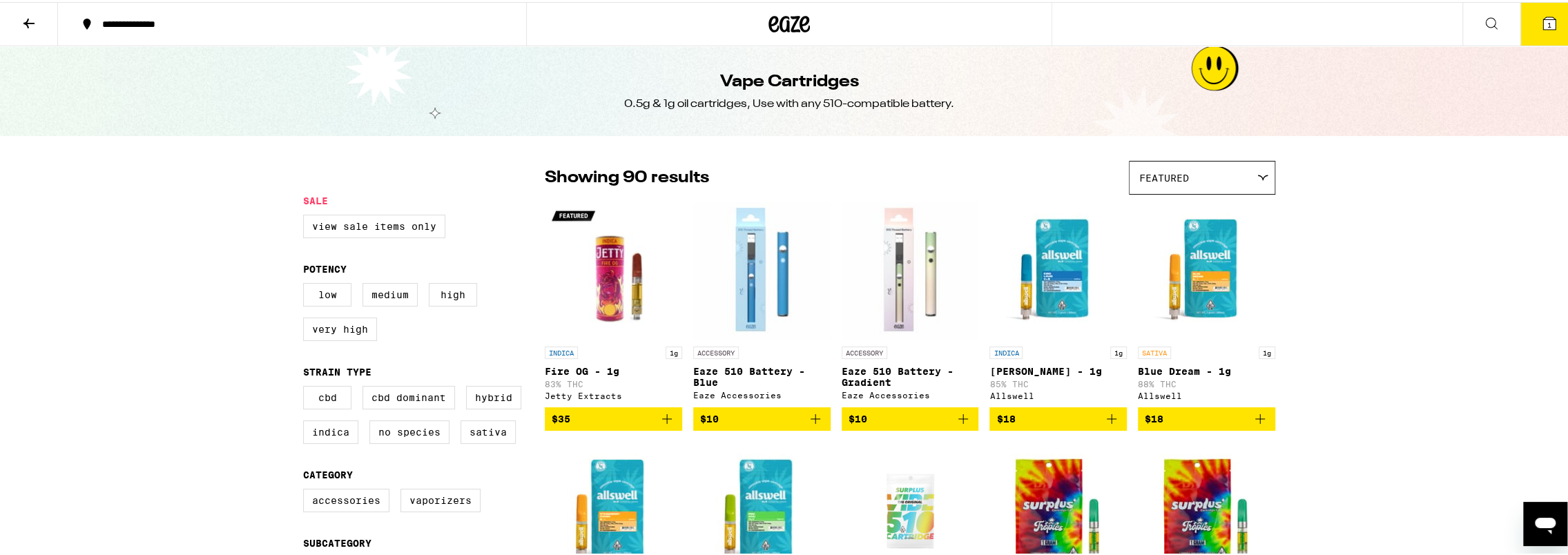
click at [777, 31] on icon at bounding box center [789, 22] width 42 height 25
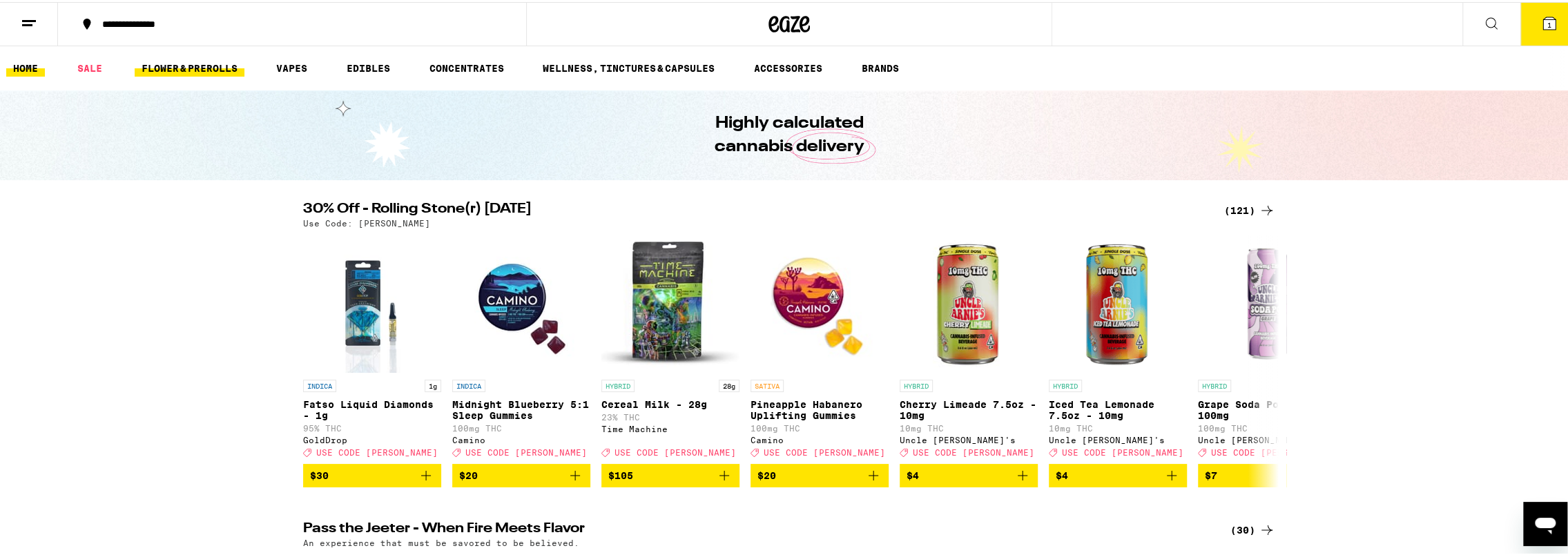
click at [189, 67] on link "FLOWER & PREROLLS" at bounding box center [189, 66] width 110 height 17
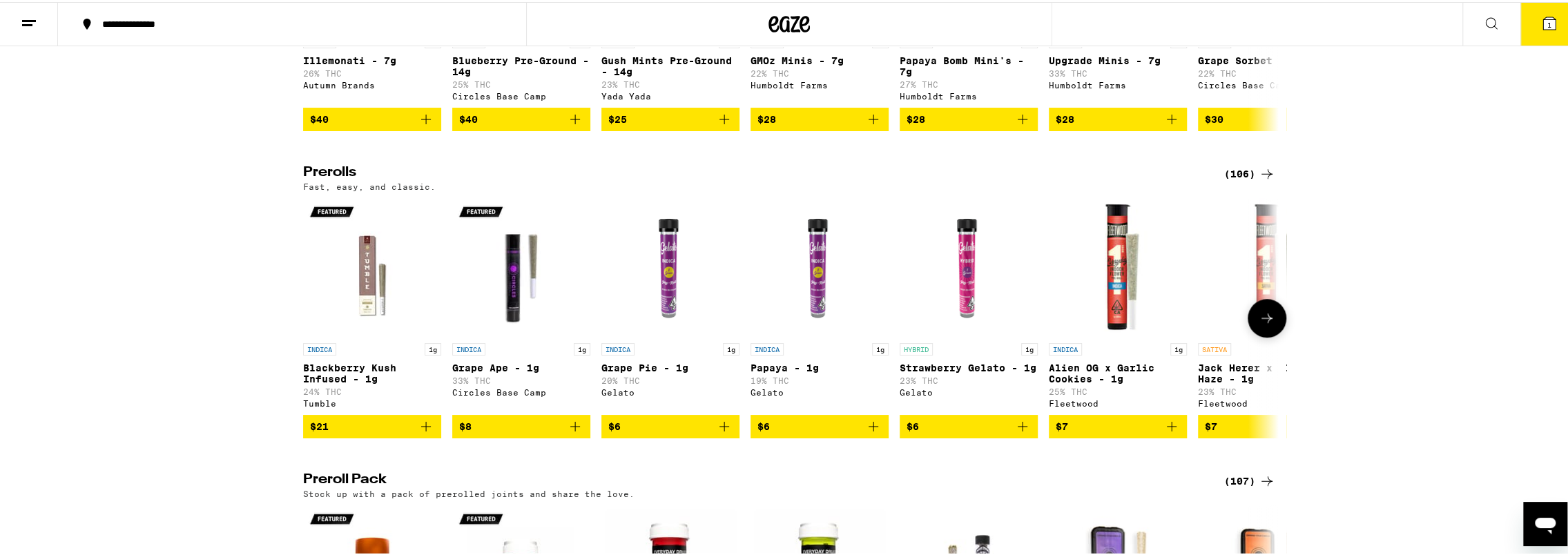
scroll to position [643, 0]
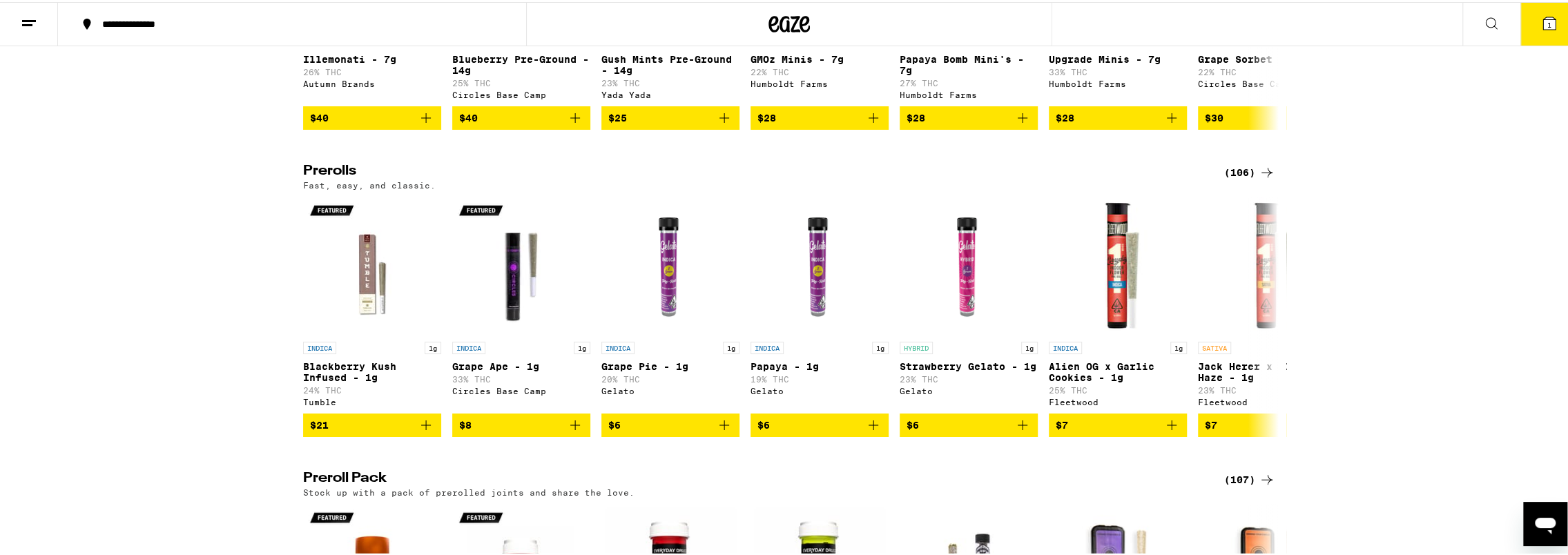
click at [1252, 178] on div "(106)" at bounding box center [1250, 170] width 51 height 17
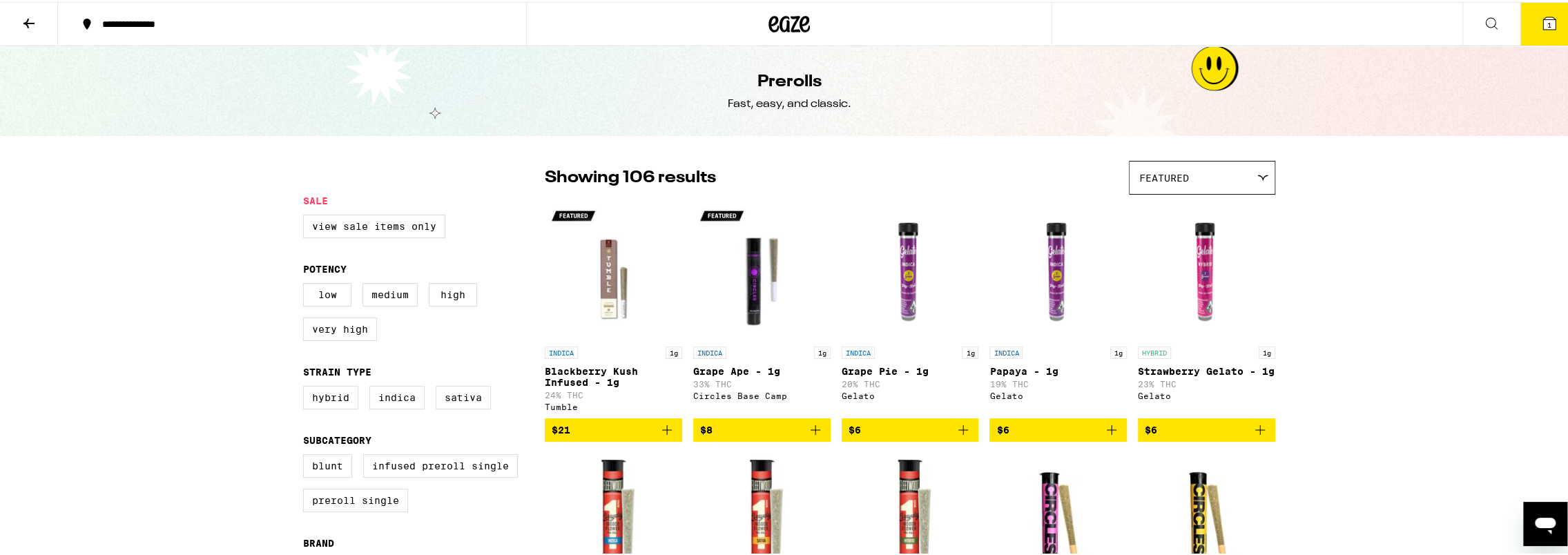
click at [473, 454] on fieldset "Subcategory Blunt Infused Preroll Single Preroll Single" at bounding box center [424, 477] width 242 height 88
click at [460, 475] on label "Infused Preroll Single" at bounding box center [440, 463] width 154 height 23
click at [306, 455] on input "Infused Preroll Single" at bounding box center [306, 454] width 1 height 1
checkbox input "true"
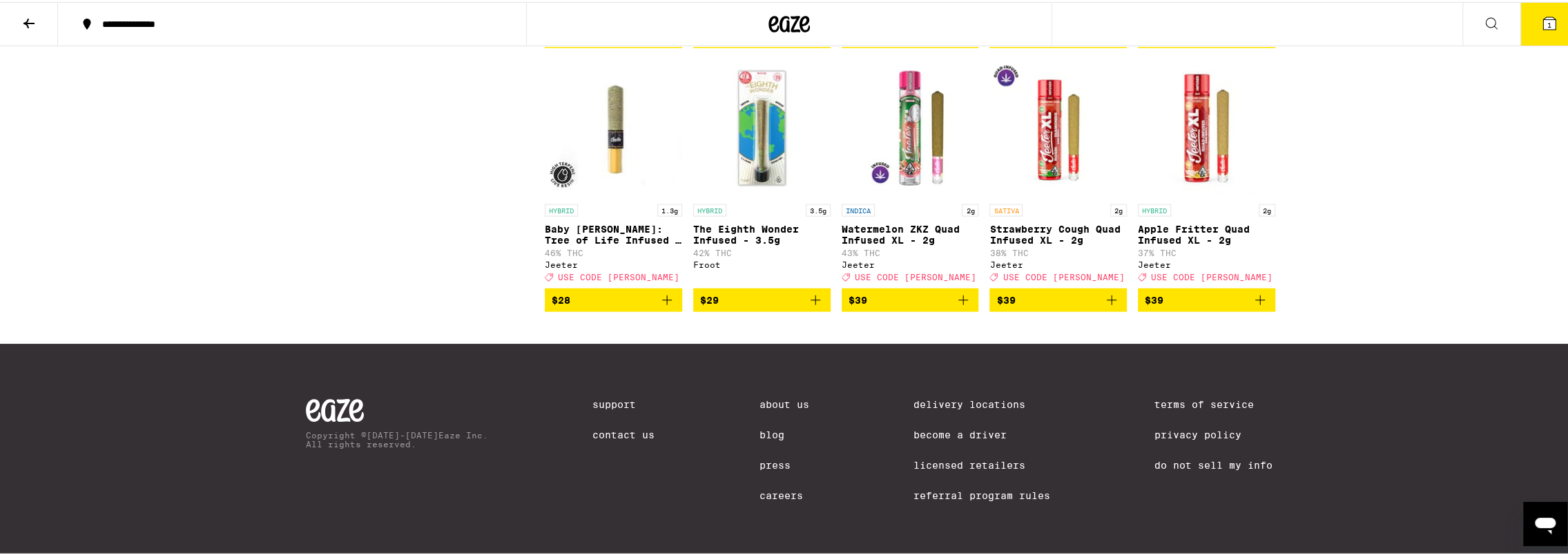
scroll to position [2683, 0]
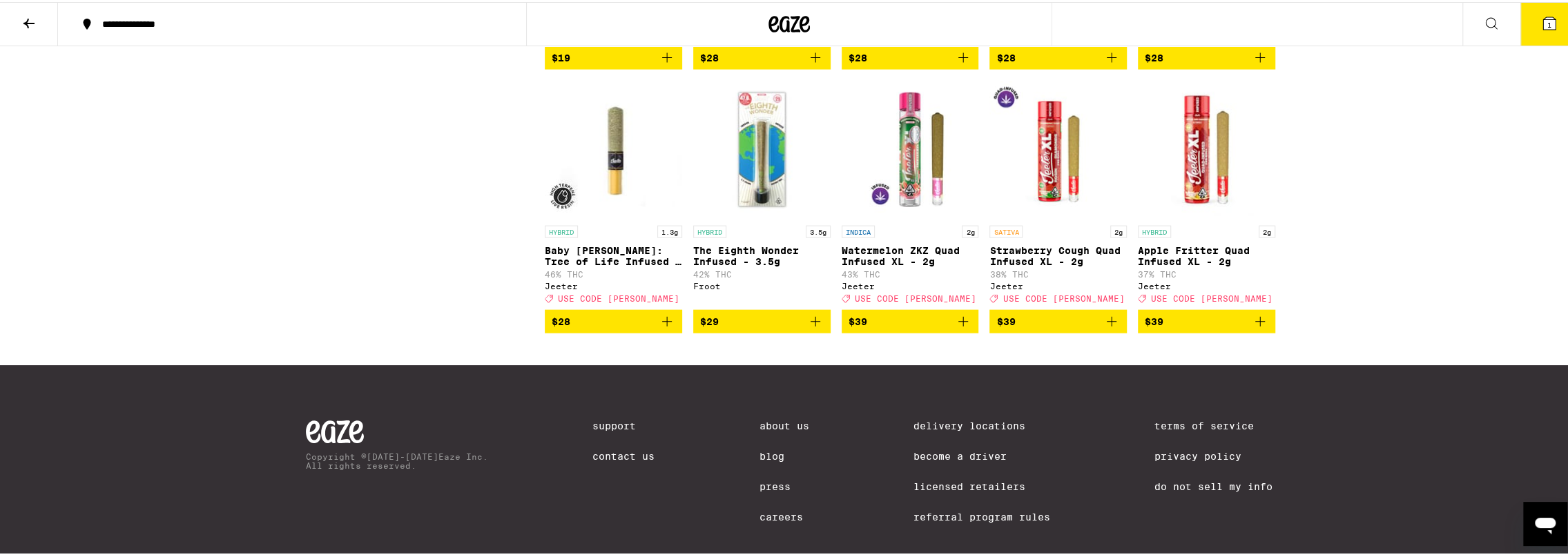
click at [1263, 331] on button "$39" at bounding box center [1206, 319] width 137 height 23
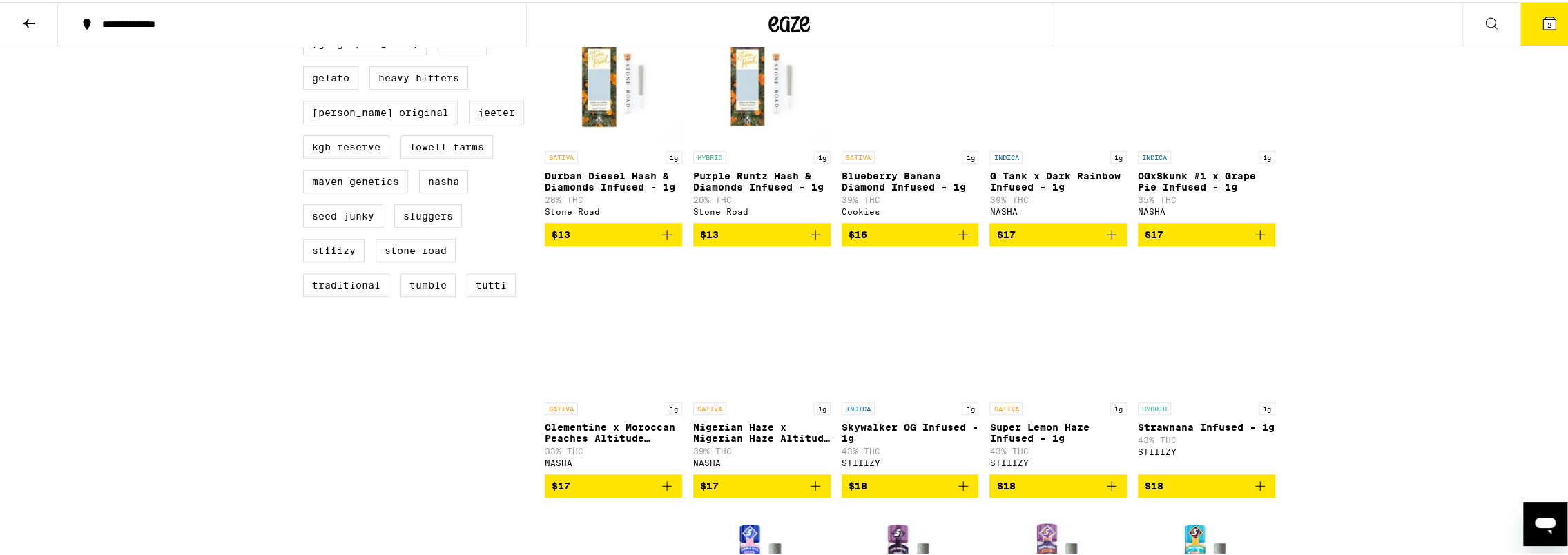
scroll to position [694, 0]
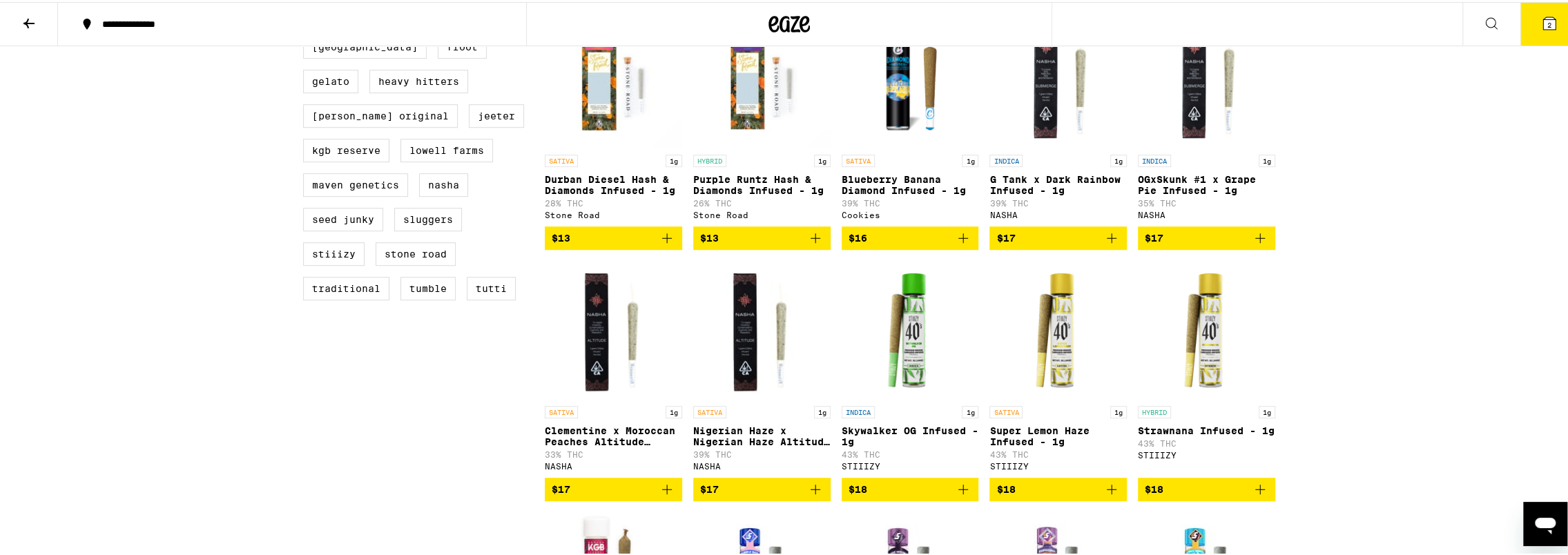
click at [1483, 22] on icon at bounding box center [1491, 21] width 17 height 17
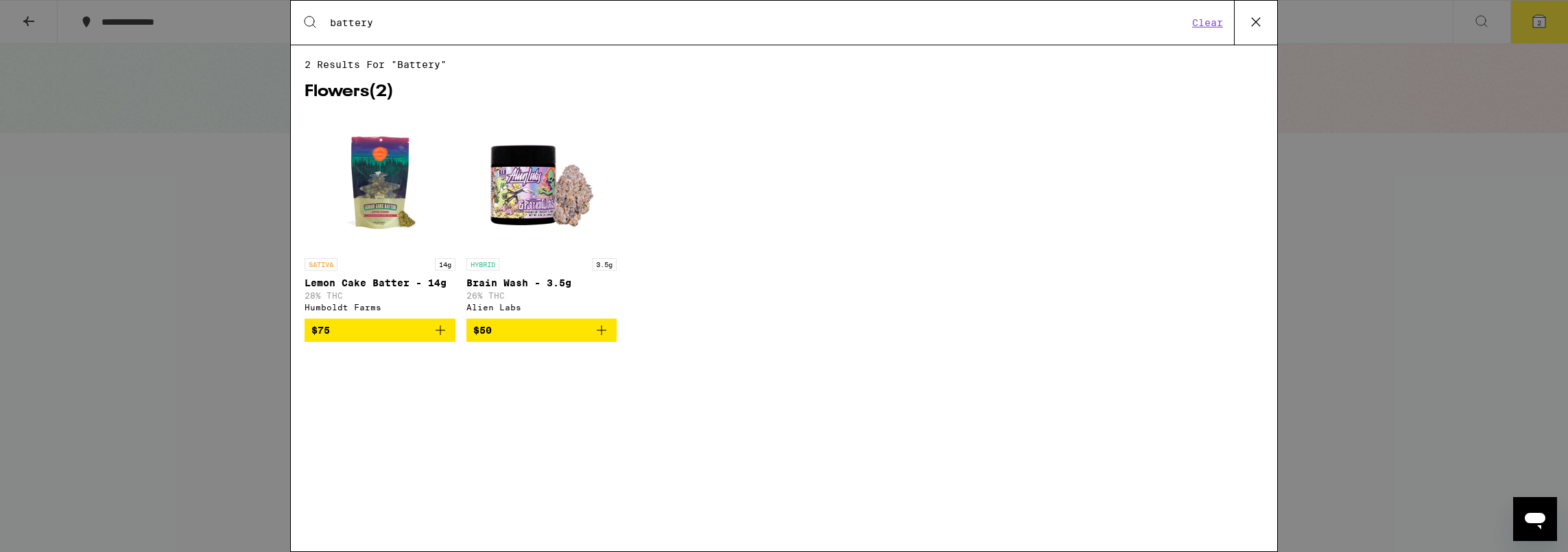
click at [800, 22] on input "battery" at bounding box center [758, 22] width 858 height 12
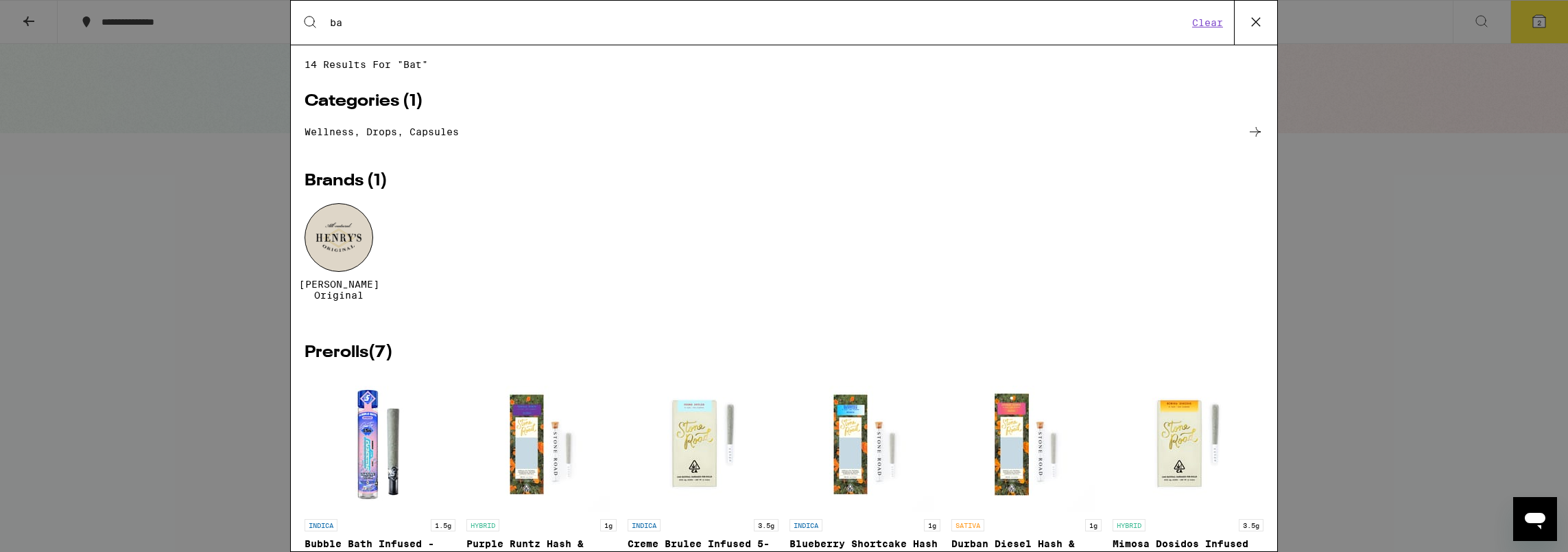
type input "b"
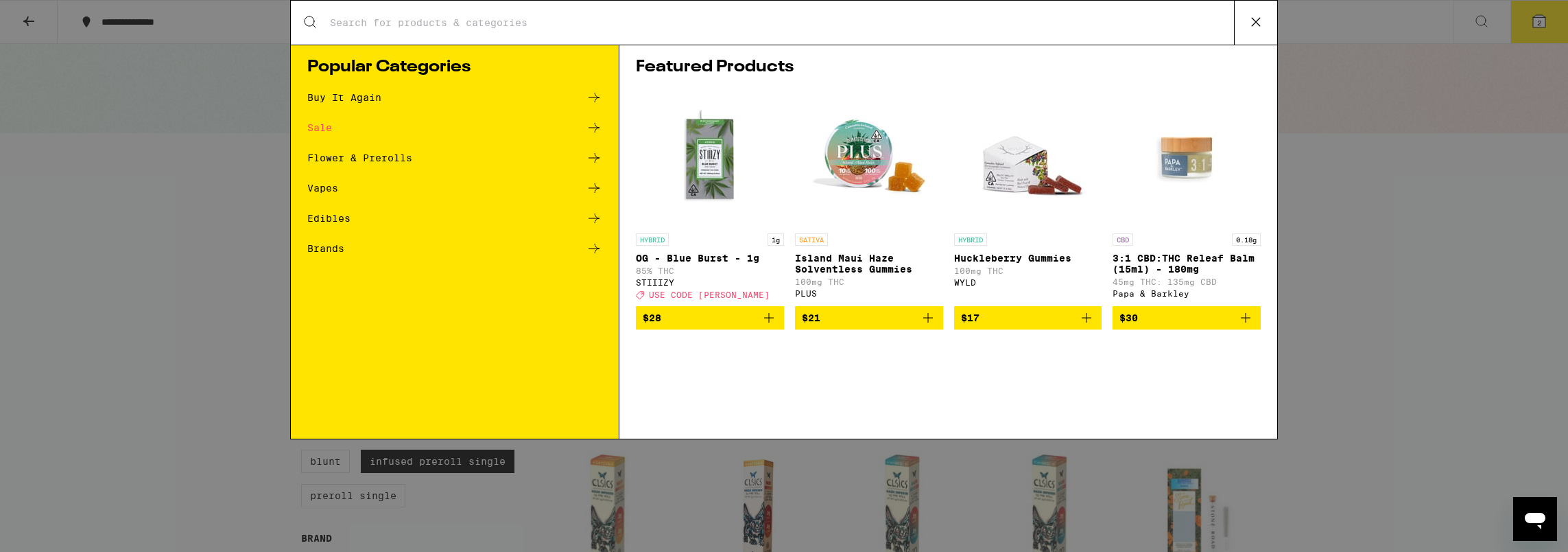
click at [1266, 25] on button at bounding box center [1255, 22] width 43 height 44
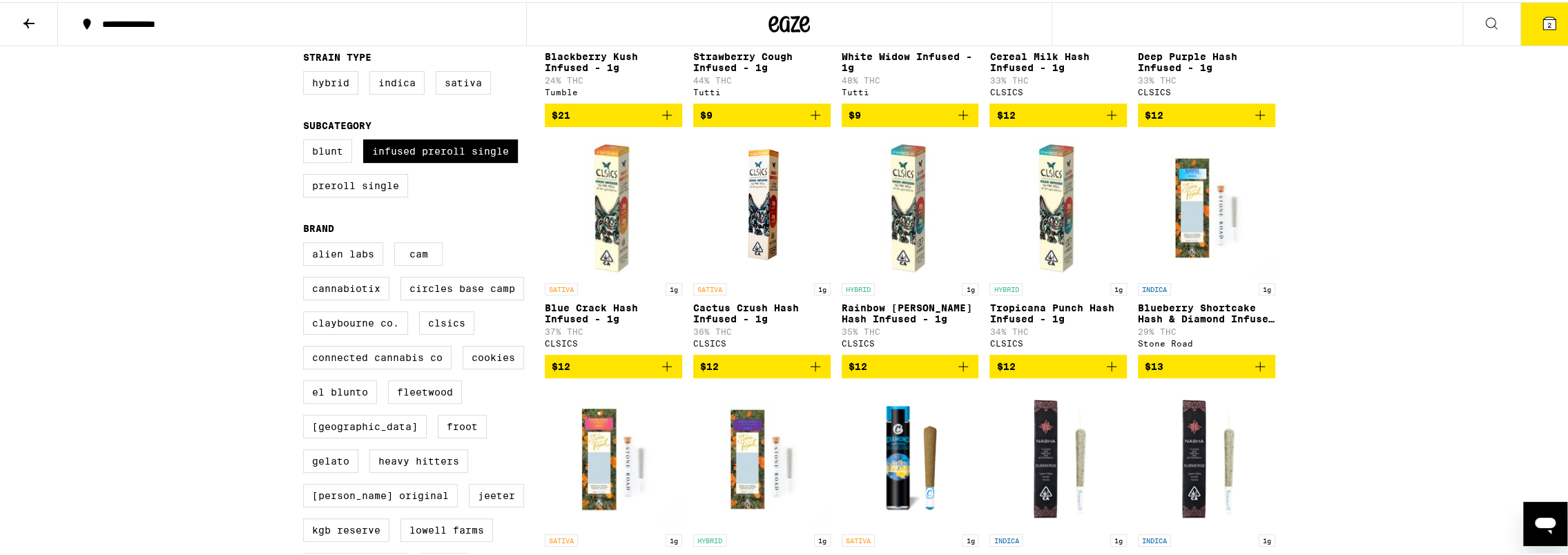
scroll to position [326, 0]
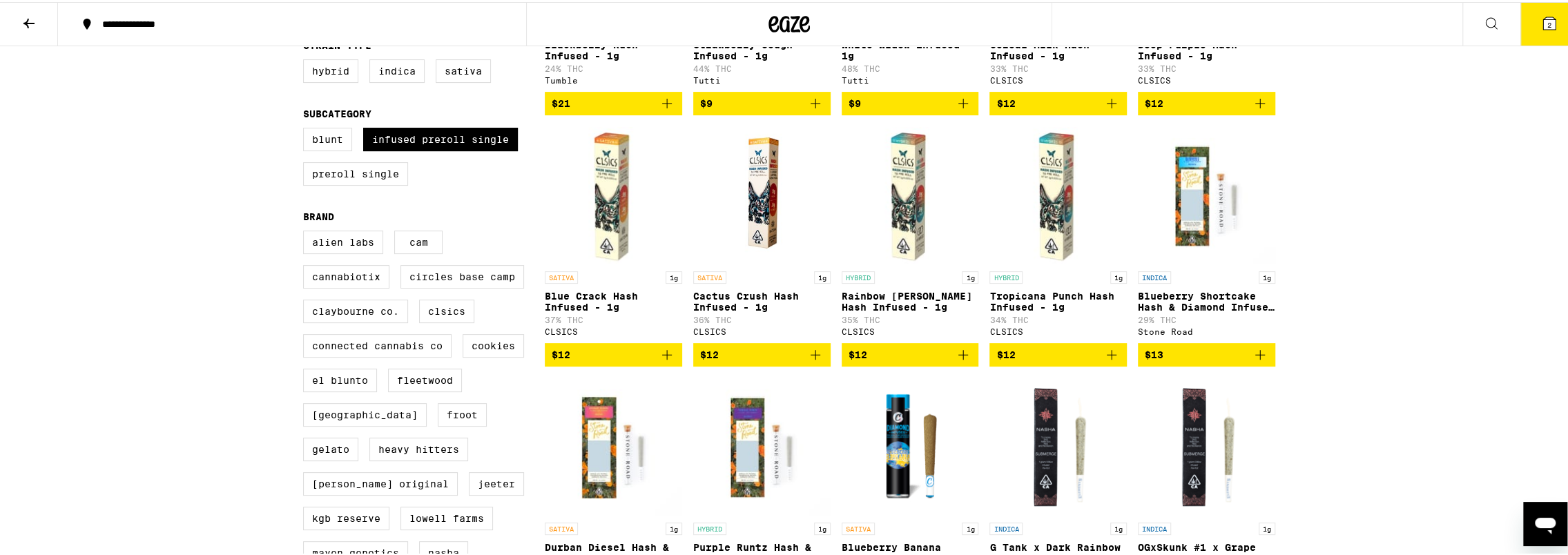
click at [791, 25] on icon at bounding box center [789, 22] width 42 height 25
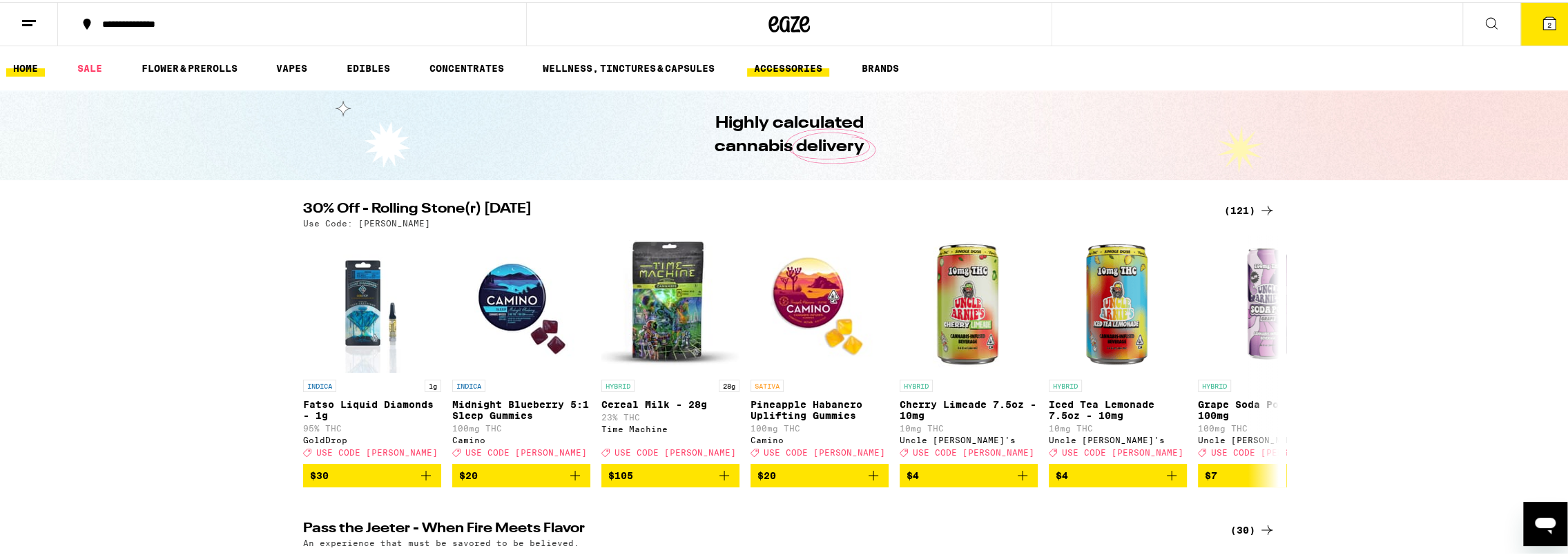
click at [790, 63] on link "ACCESSORIES" at bounding box center [788, 66] width 82 height 17
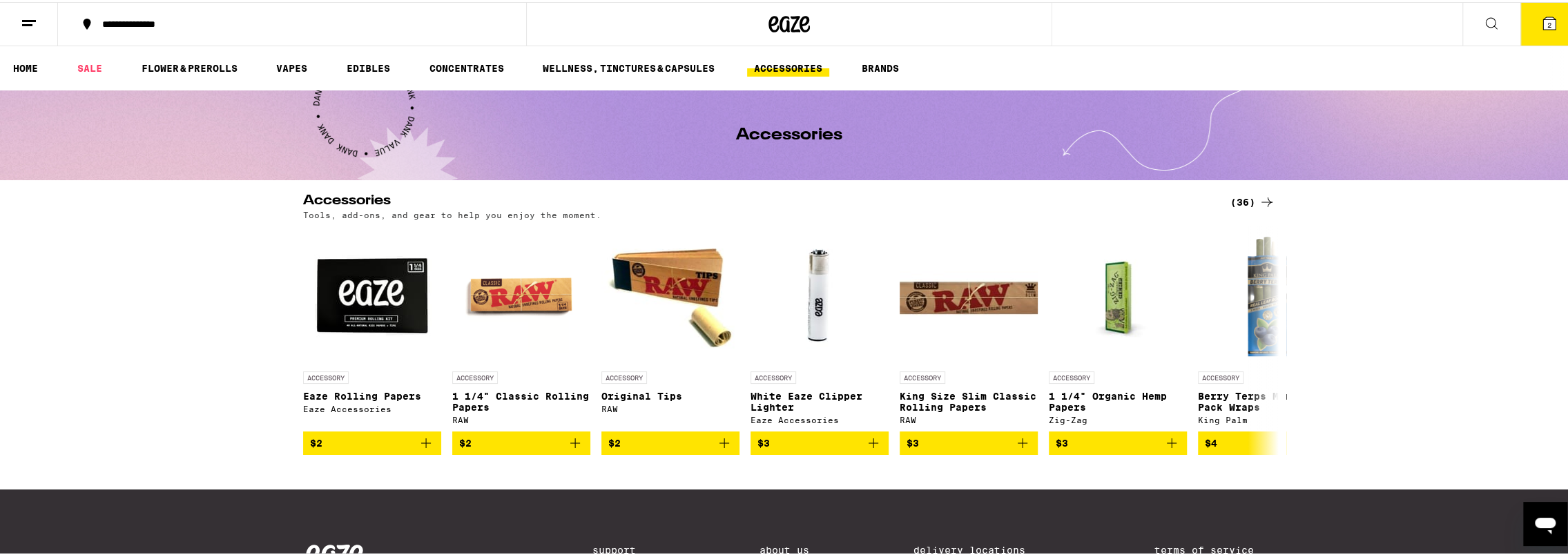
click at [1241, 196] on div "(36)" at bounding box center [1253, 200] width 45 height 17
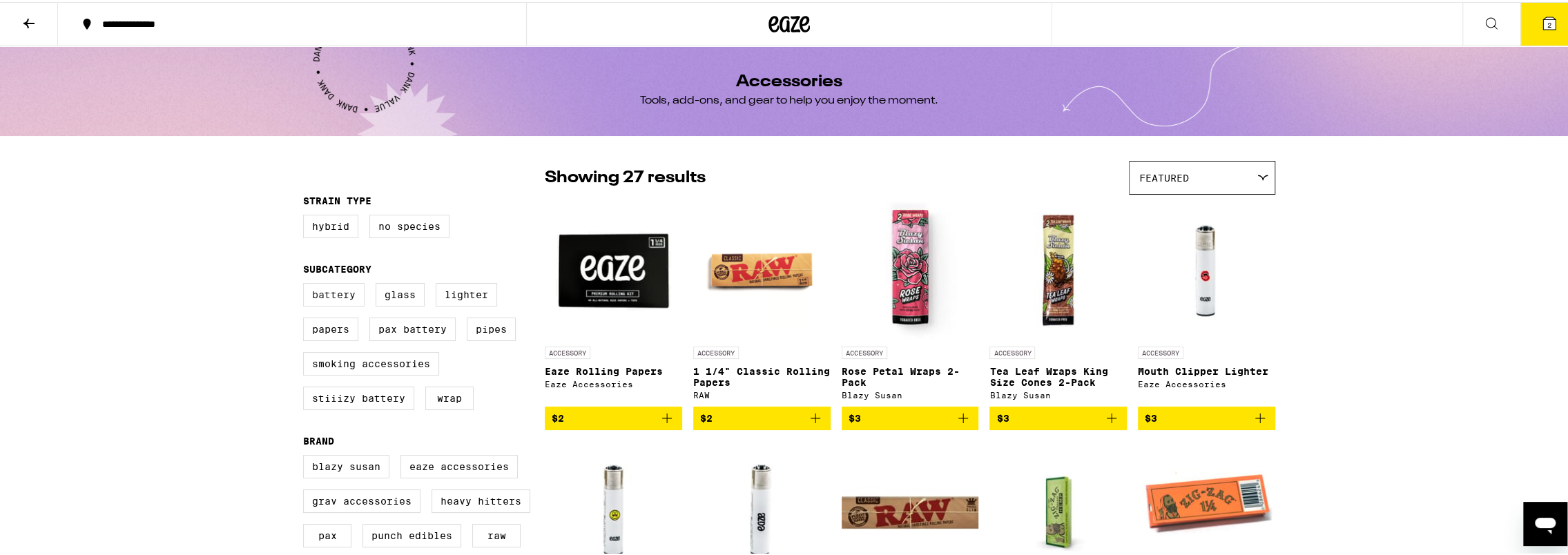
click at [316, 297] on label "Battery" at bounding box center [334, 292] width 61 height 23
click at [306, 284] on input "Battery" at bounding box center [306, 283] width 1 height 1
checkbox input "true"
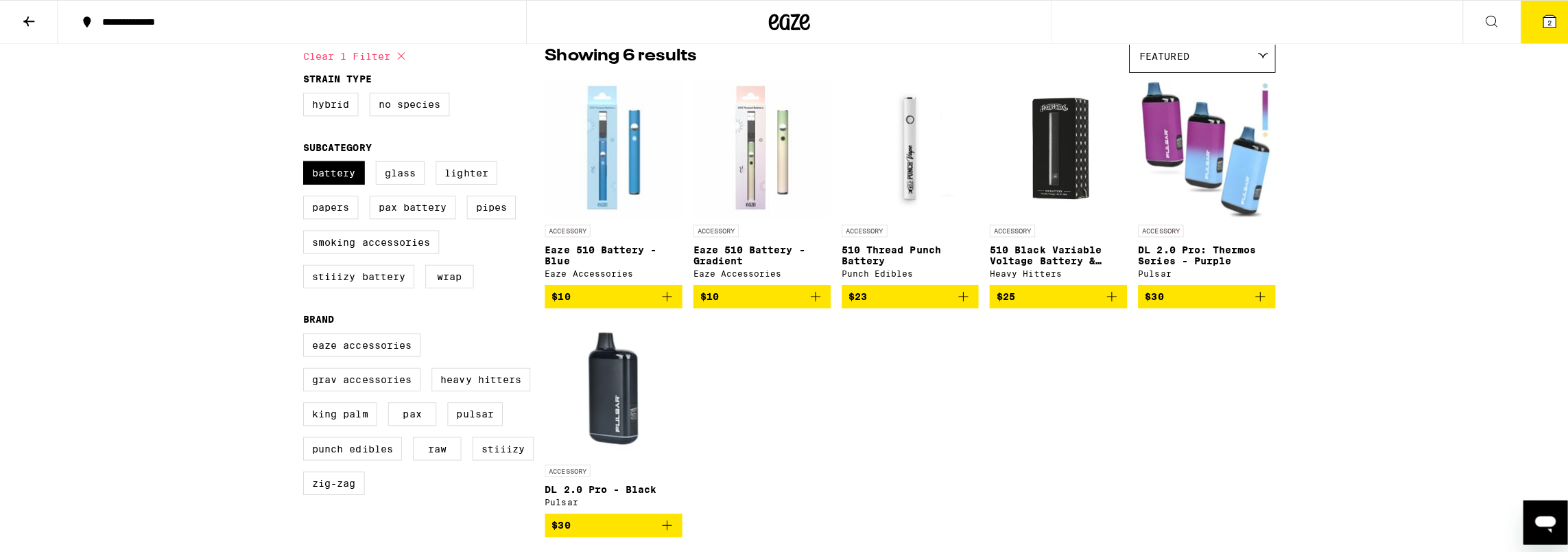
scroll to position [121, 0]
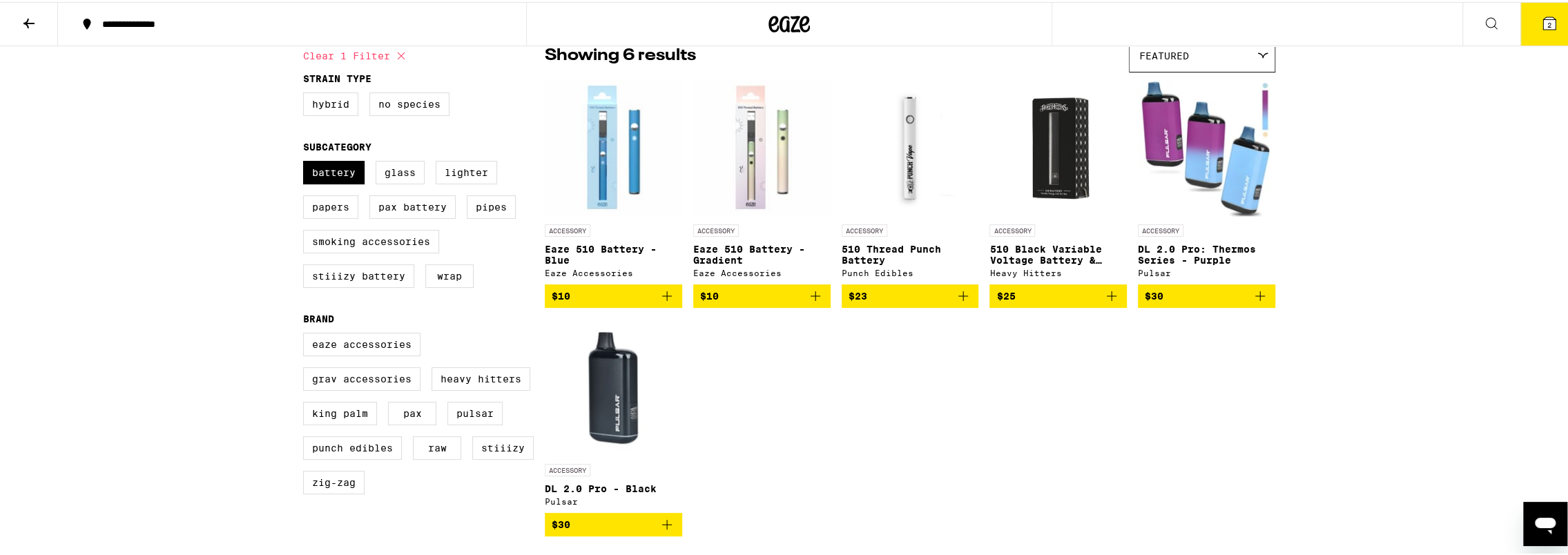
click at [1107, 302] on icon "Add to bag" at bounding box center [1112, 294] width 17 height 17
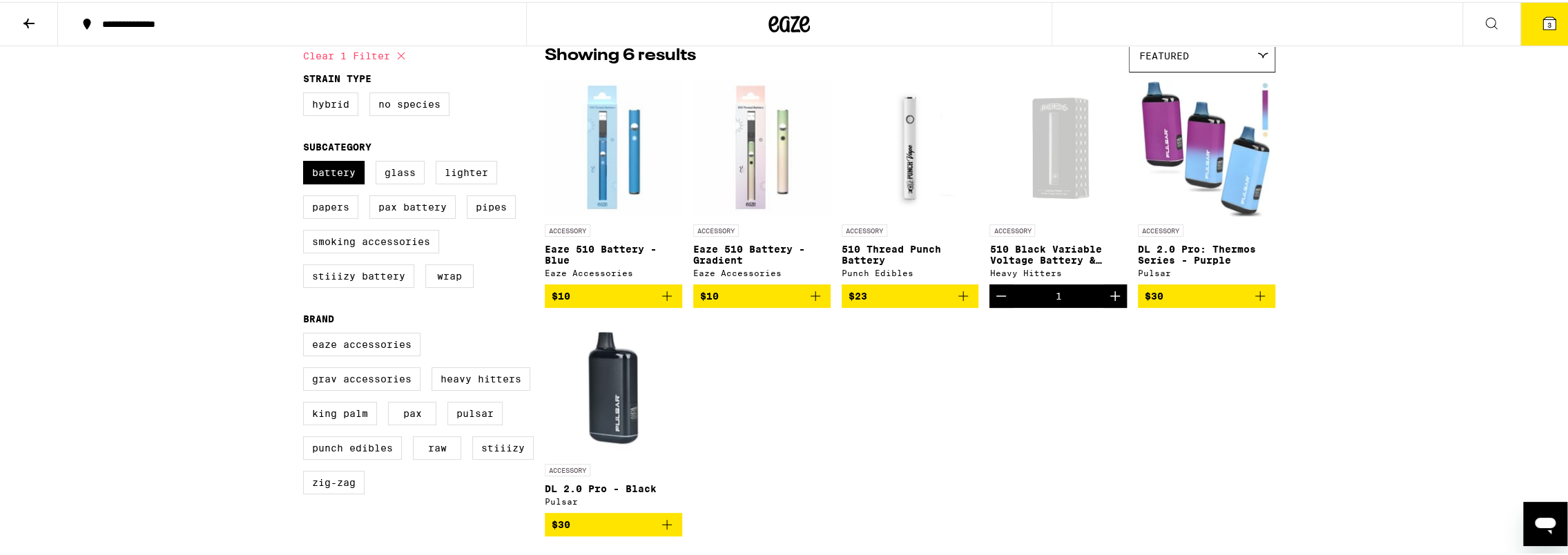
click at [1046, 139] on div "Open page for 510 Black Variable Voltage Battery & Charger from Heavy Hitters" at bounding box center [1058, 146] width 137 height 138
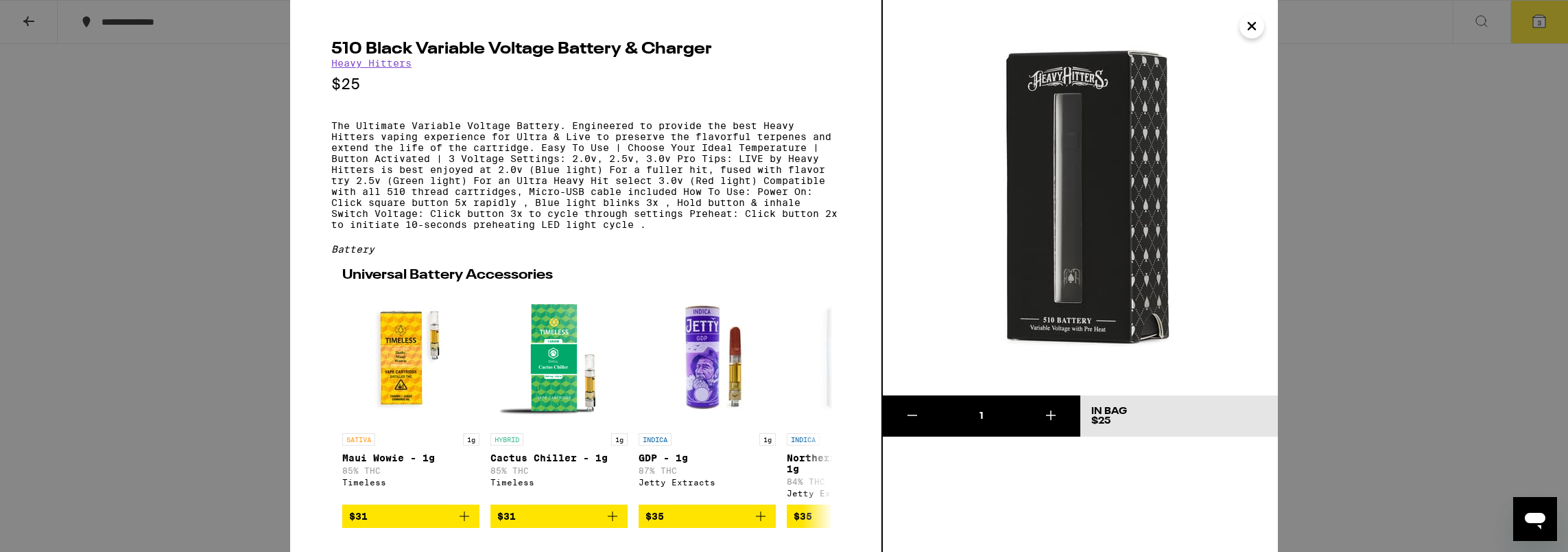
click at [1249, 29] on icon "Close" at bounding box center [1251, 26] width 7 height 7
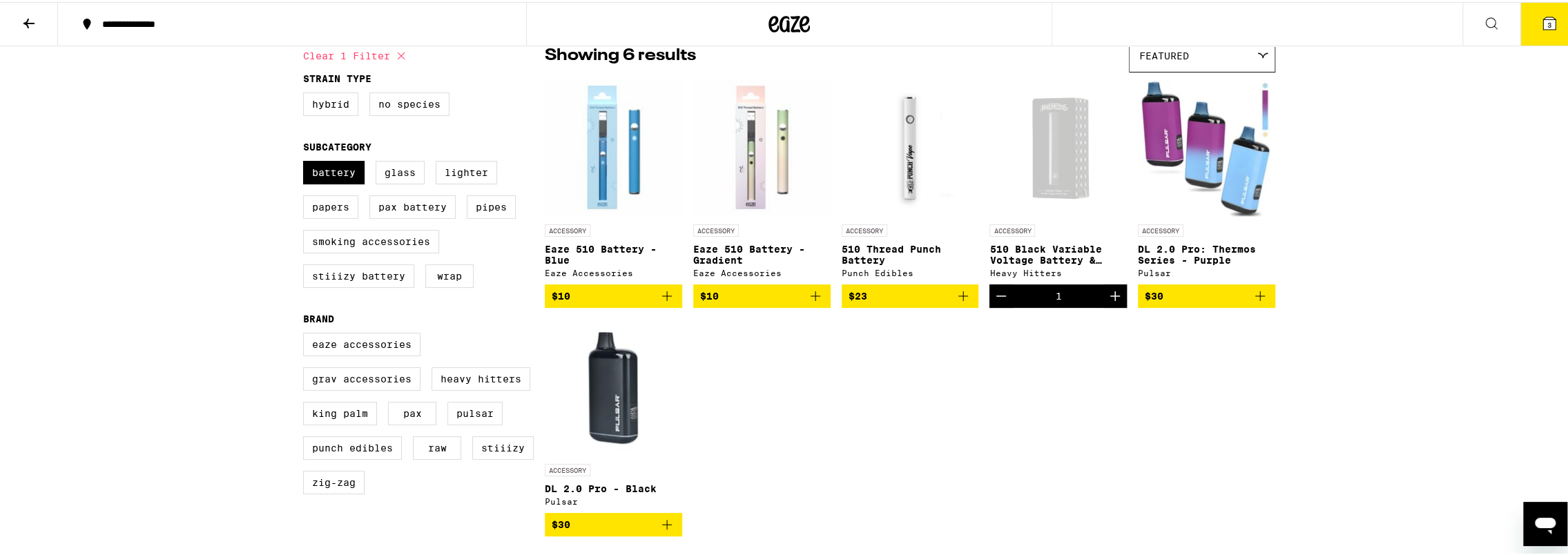
click at [1552, 20] on button "3" at bounding box center [1549, 22] width 58 height 43
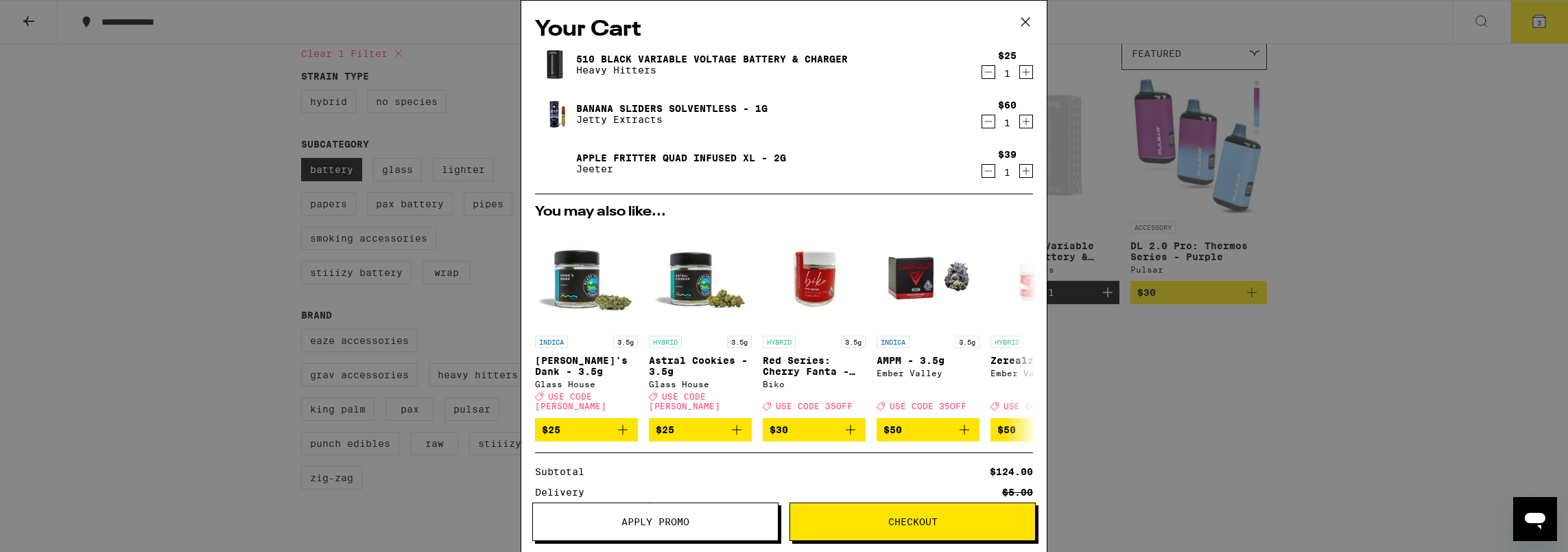
click at [921, 518] on span "Checkout" at bounding box center [913, 522] width 49 height 10
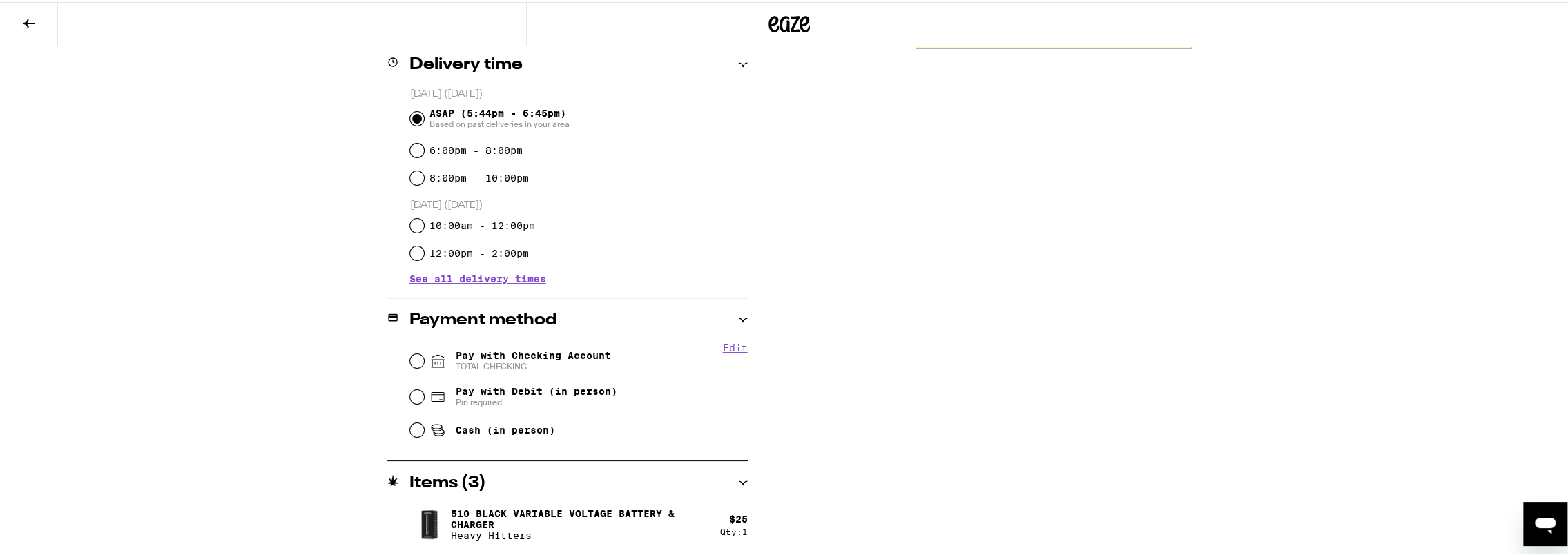
scroll to position [374, 0]
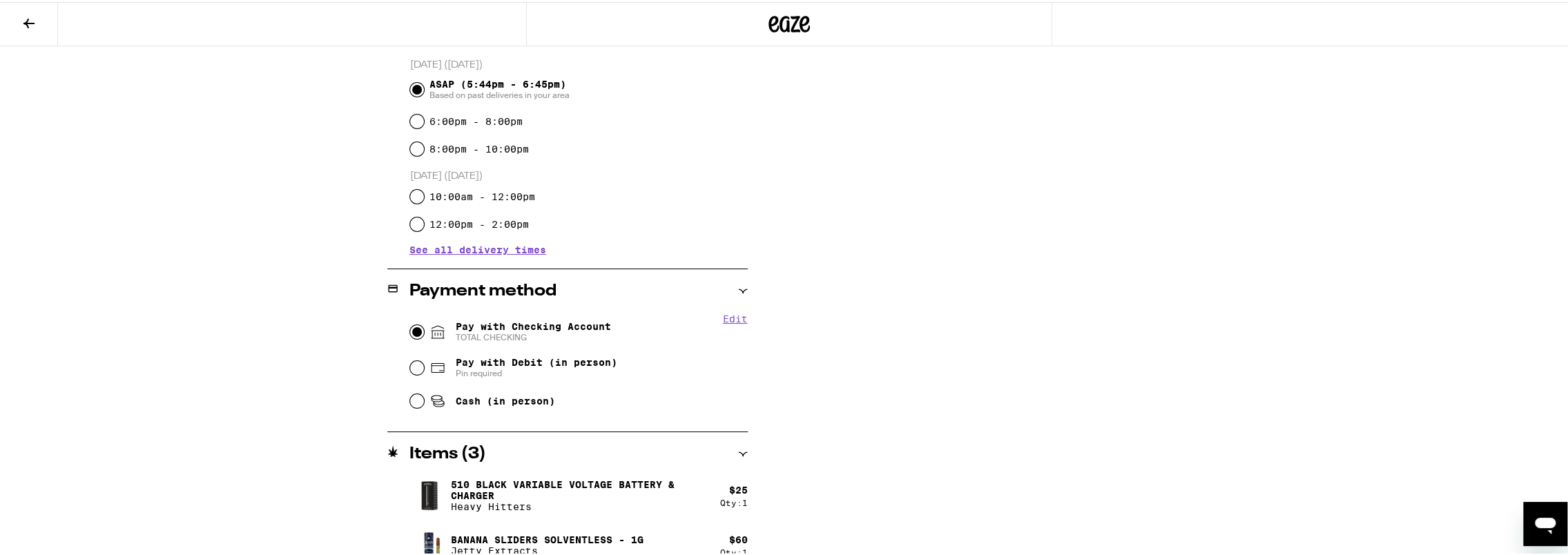
click at [412, 330] on input "Pay with Checking Account TOTAL CHECKING" at bounding box center [416, 329] width 14 height 14
radio input "true"
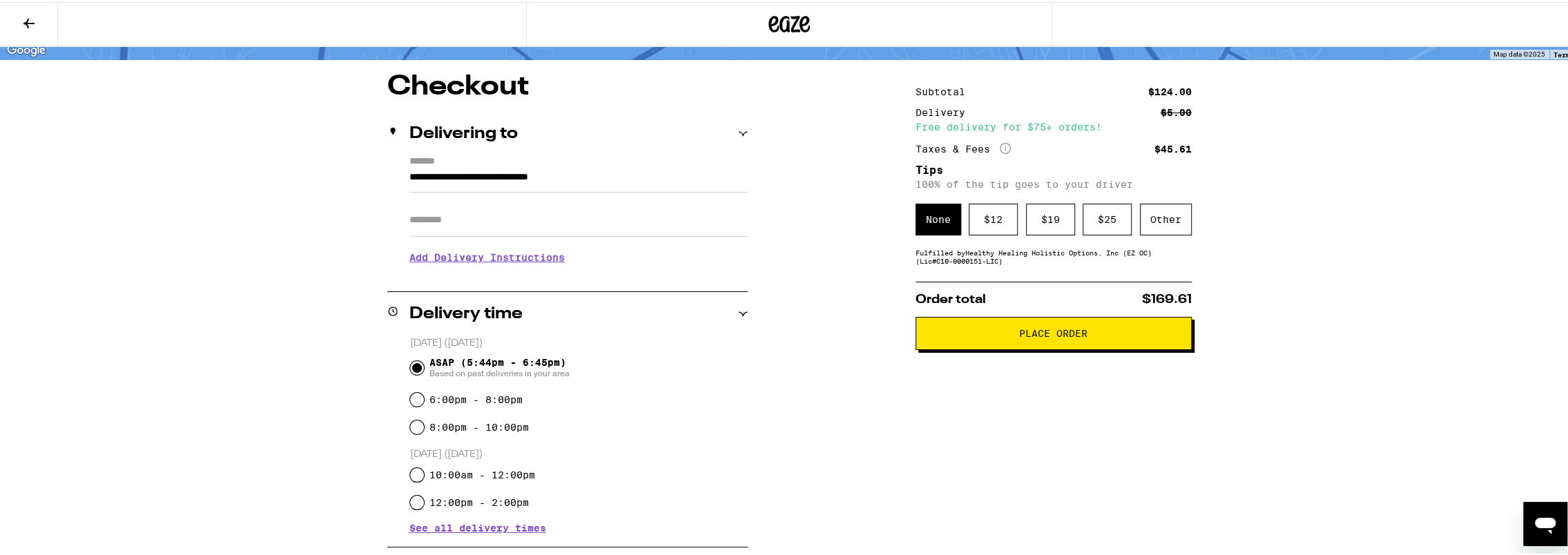
scroll to position [28, 0]
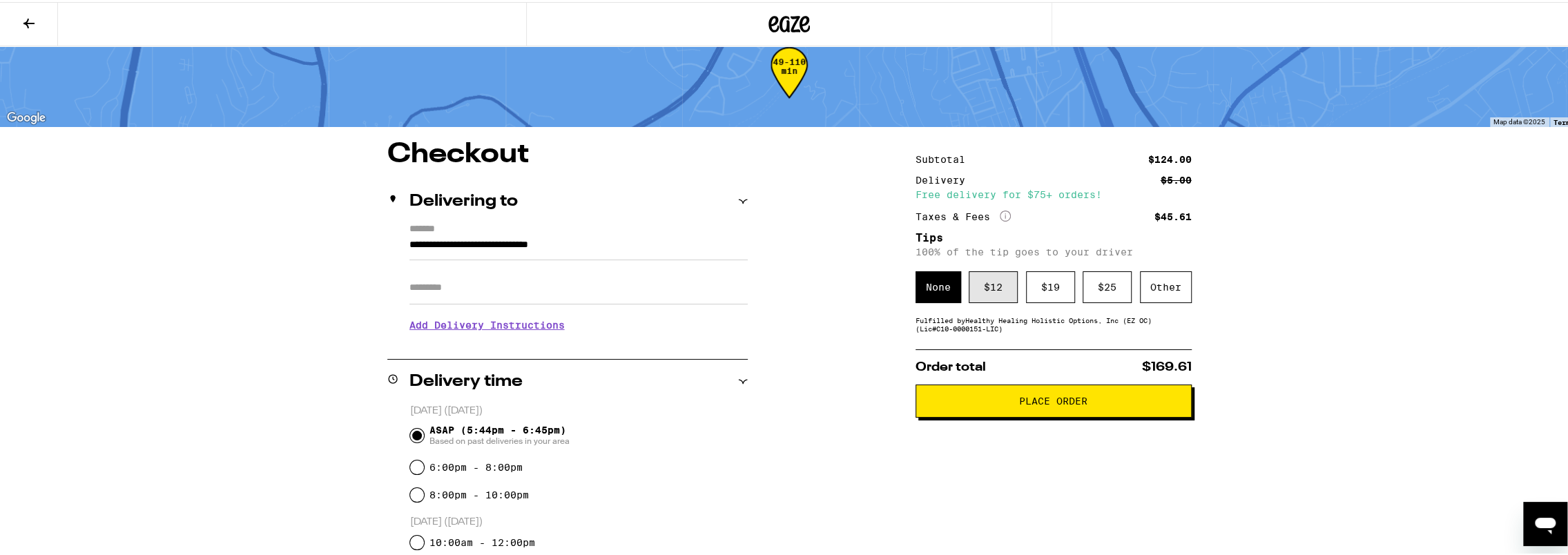
click at [999, 292] on div "$ 12" at bounding box center [993, 285] width 49 height 32
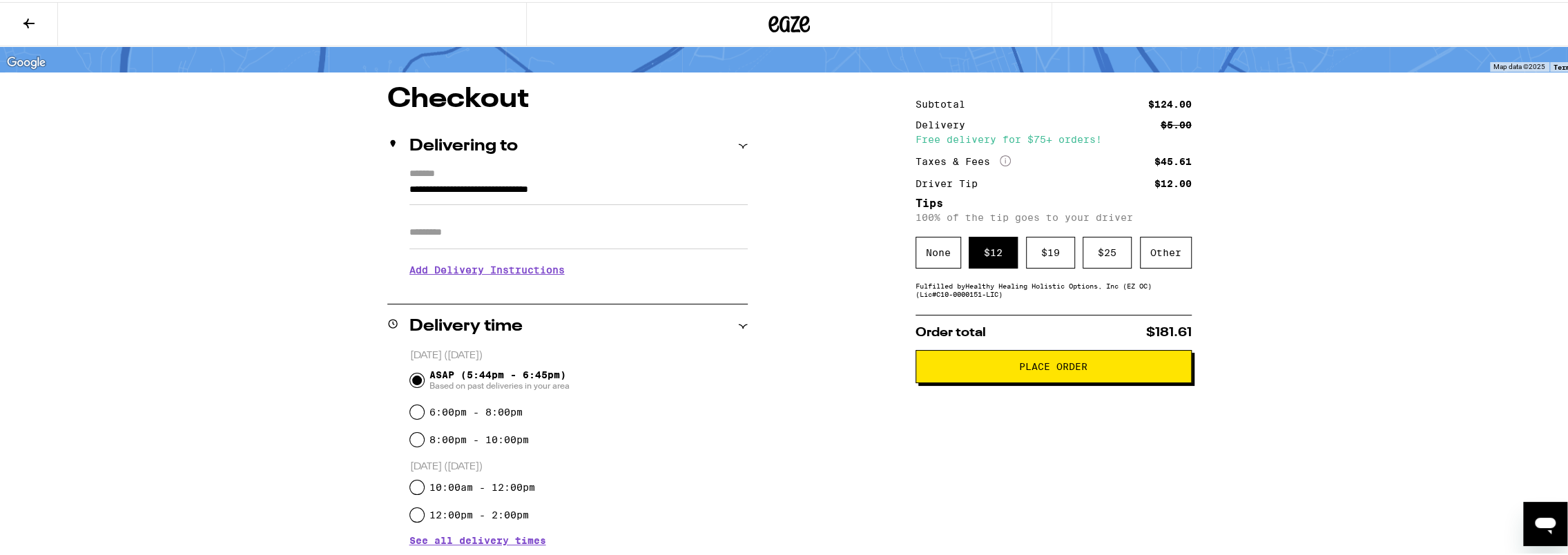
scroll to position [86, 0]
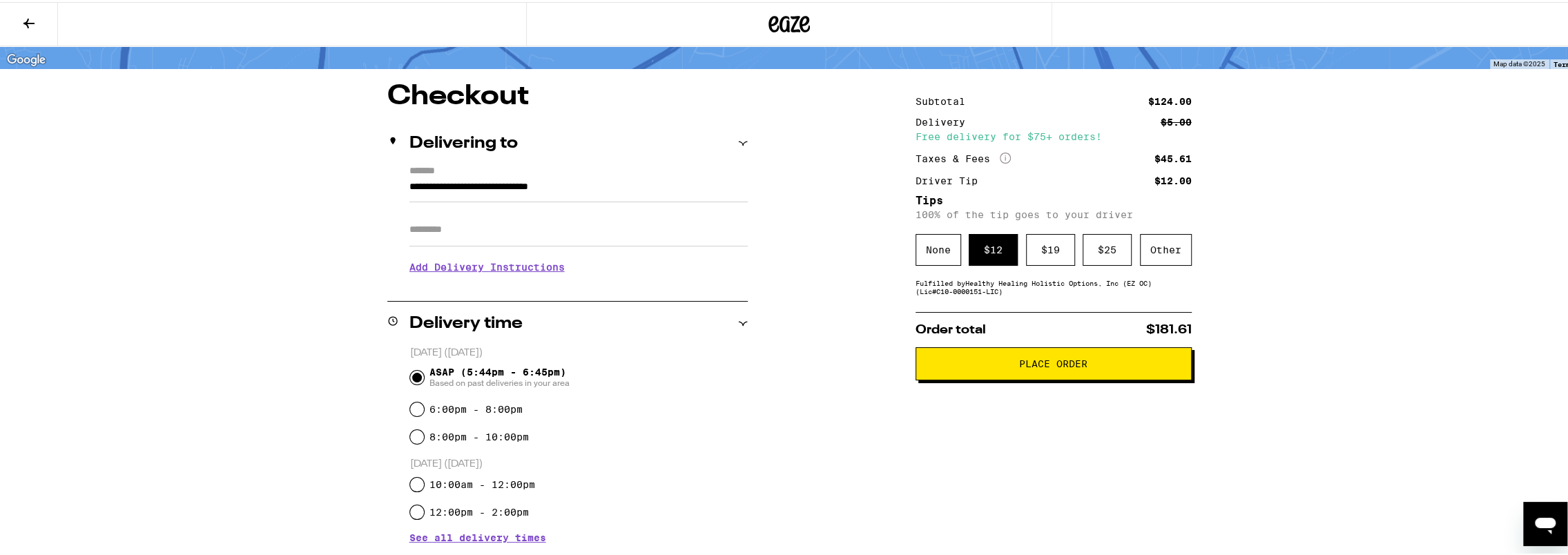
click at [1054, 359] on button "Place Order" at bounding box center [1054, 361] width 276 height 33
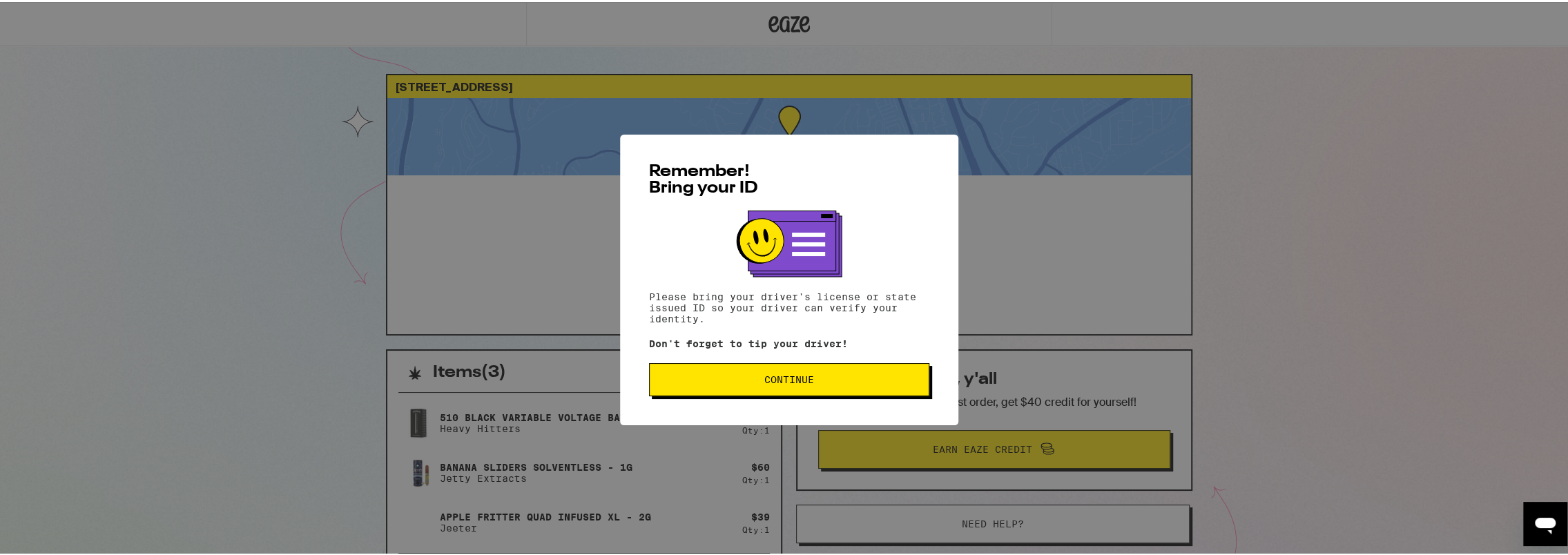
click at [850, 382] on span "Continue" at bounding box center [789, 377] width 257 height 10
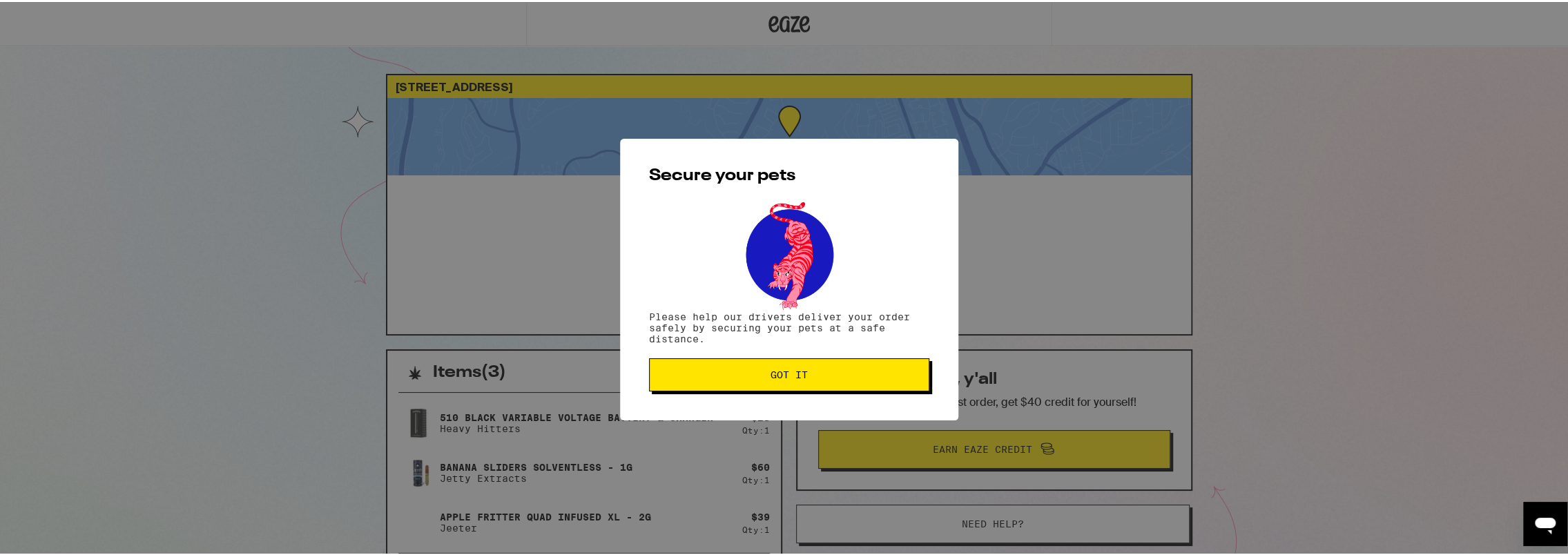
click at [809, 377] on span "Got it" at bounding box center [789, 373] width 257 height 10
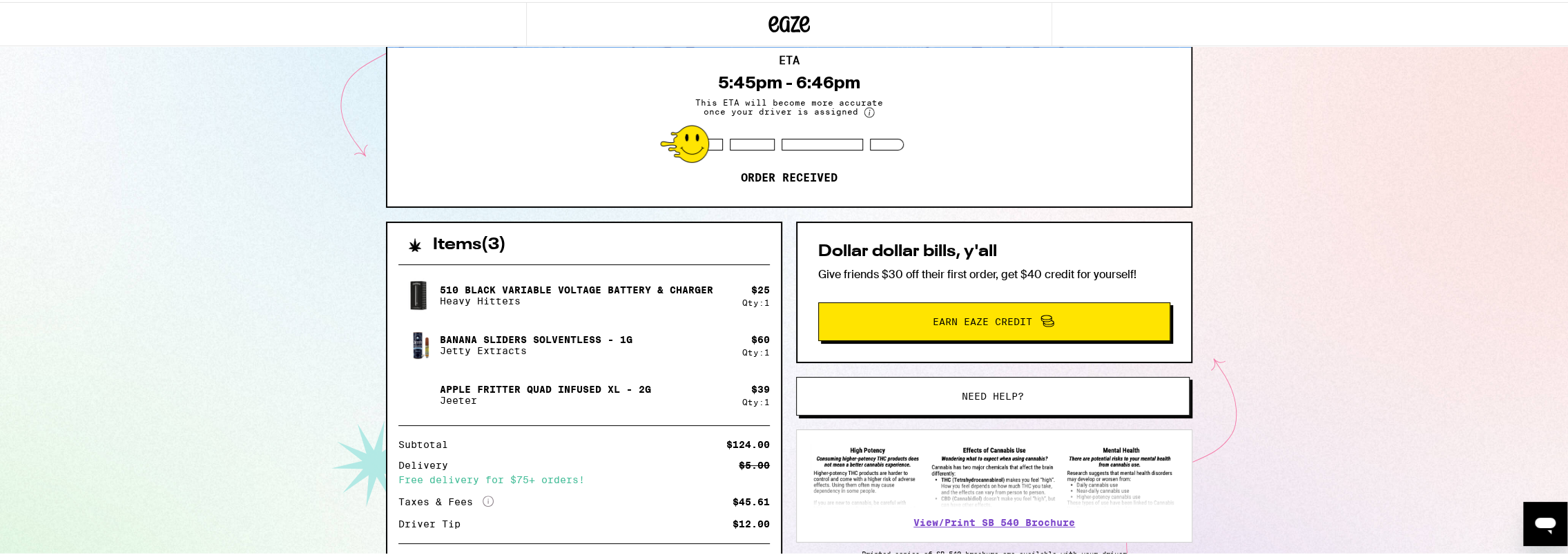
scroll to position [208, 0]
